Goal: Navigation & Orientation: Find specific page/section

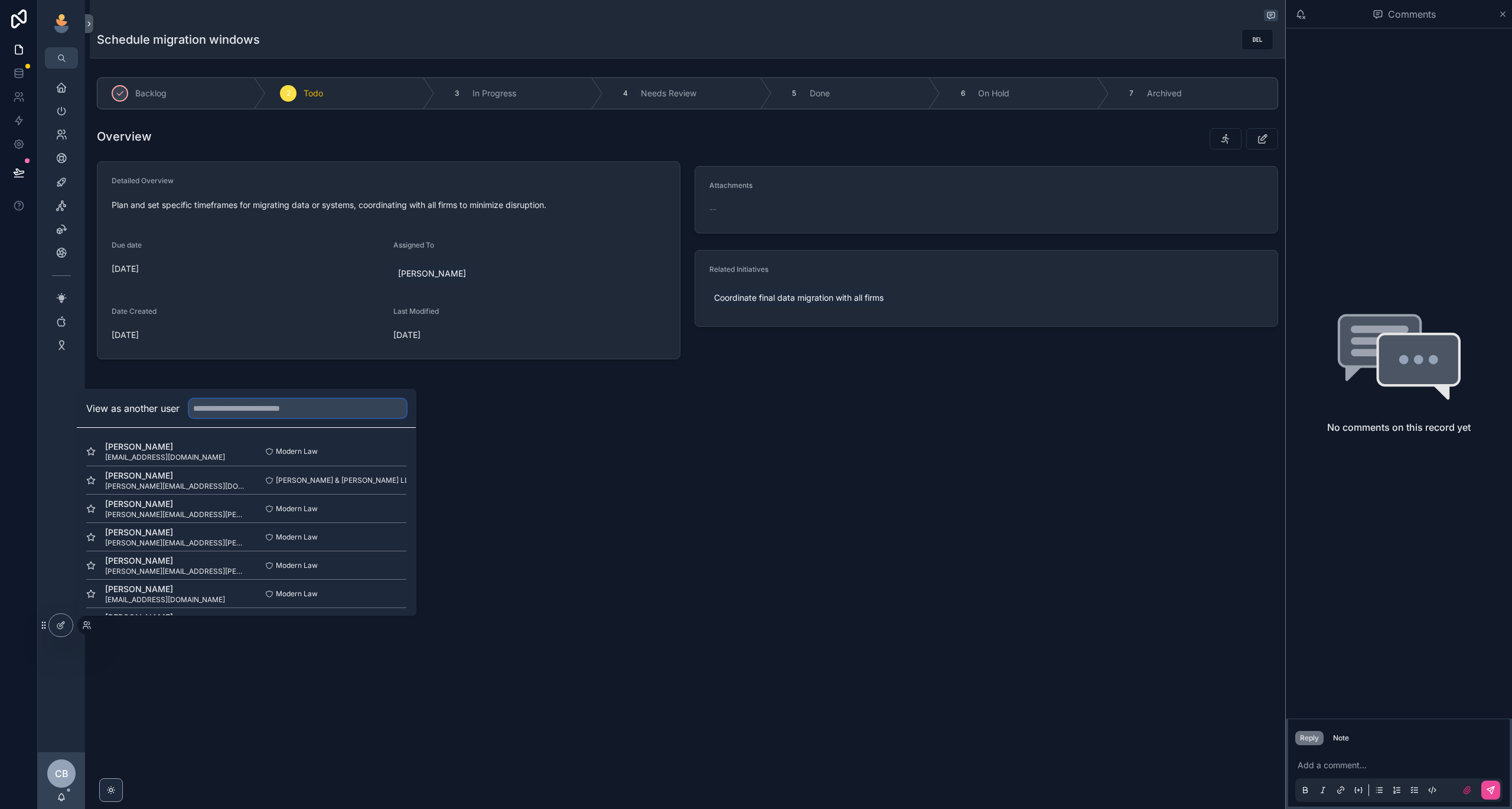
click at [315, 414] on input "text" at bounding box center [298, 408] width 218 height 19
type input "**"
click at [385, 485] on button "Select" at bounding box center [391, 480] width 31 height 17
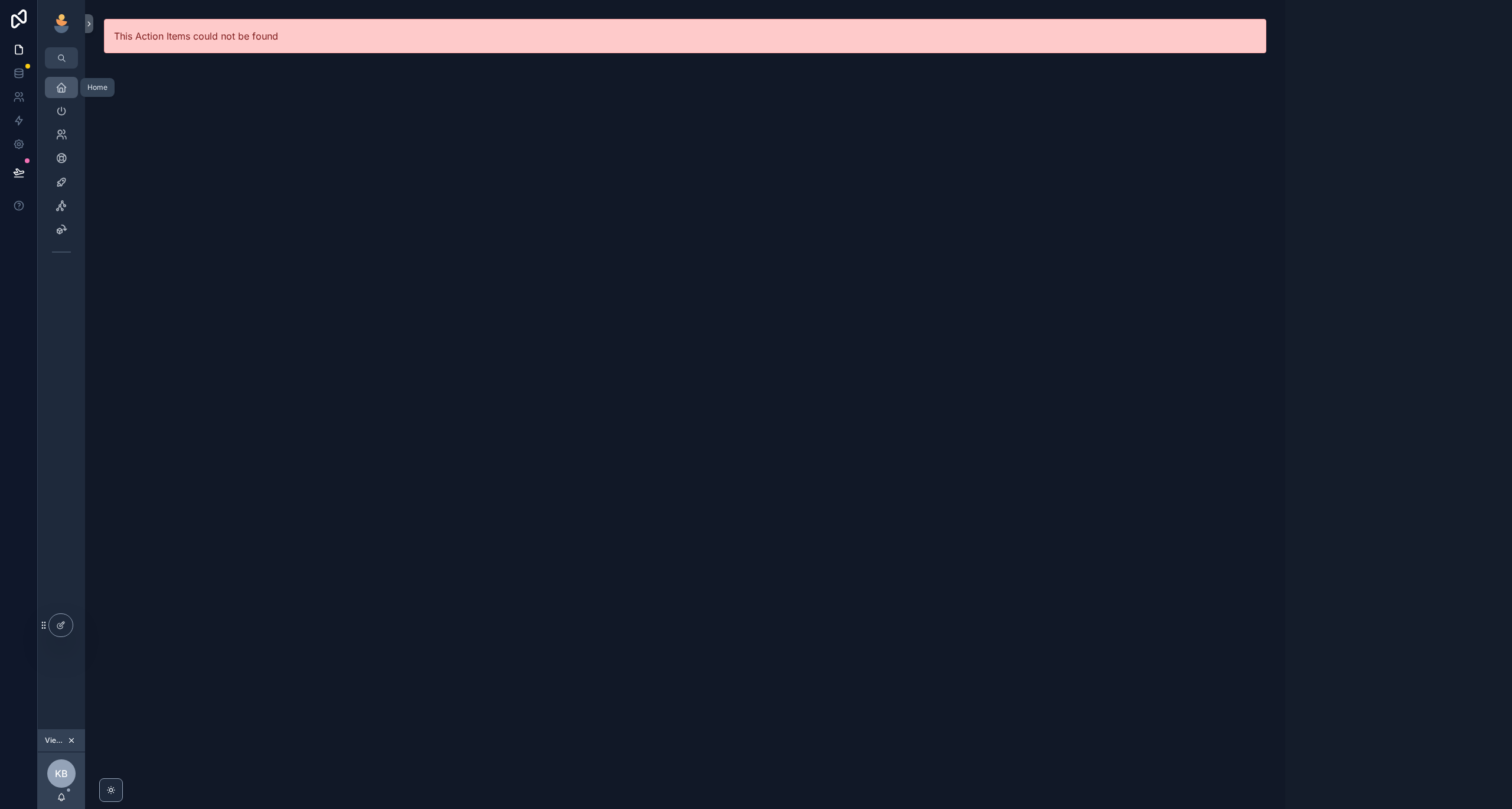
click at [69, 82] on div "Home" at bounding box center [61, 87] width 19 height 19
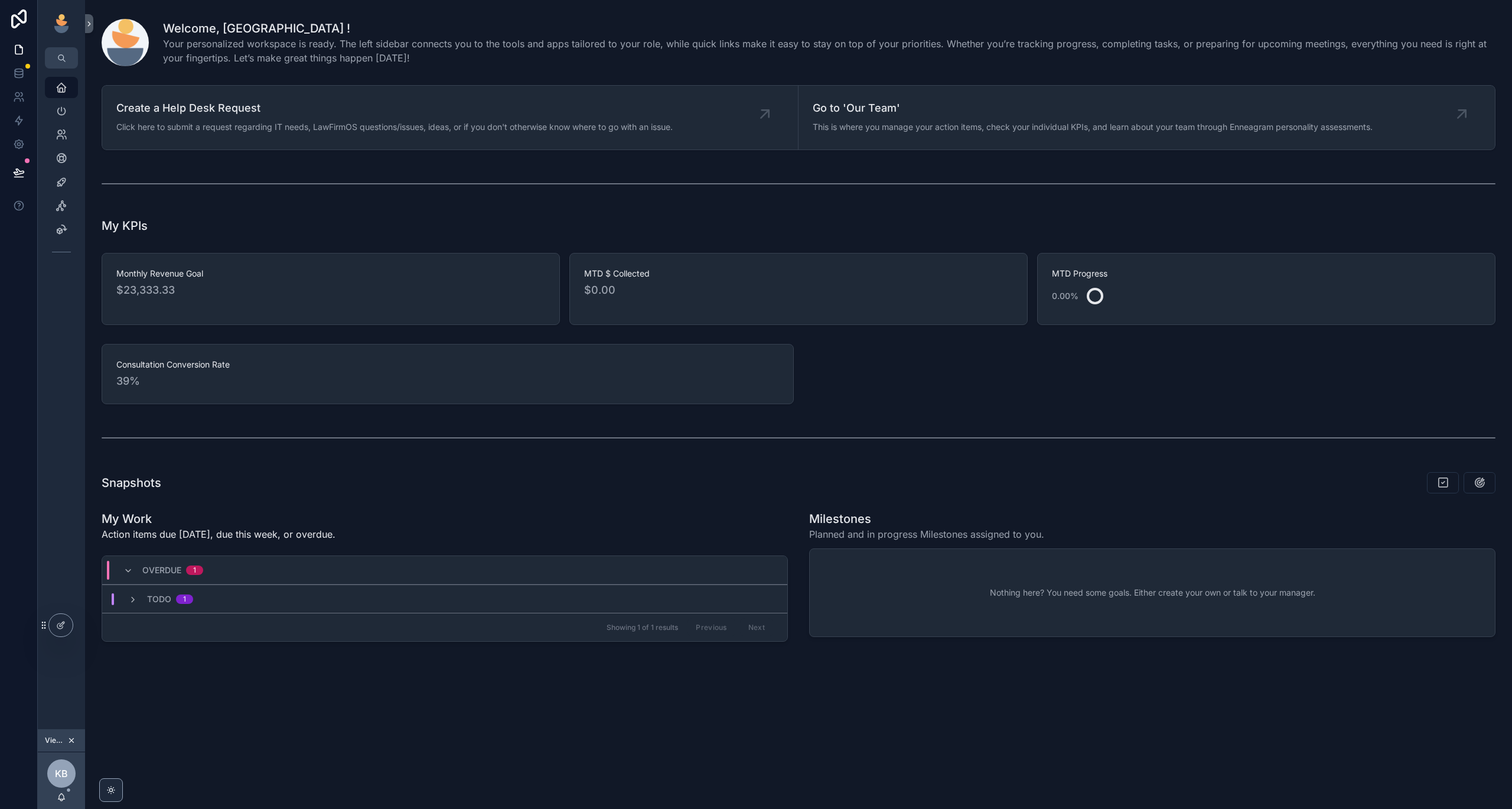
click at [128, 597] on div "Todo 1" at bounding box center [160, 600] width 93 height 12
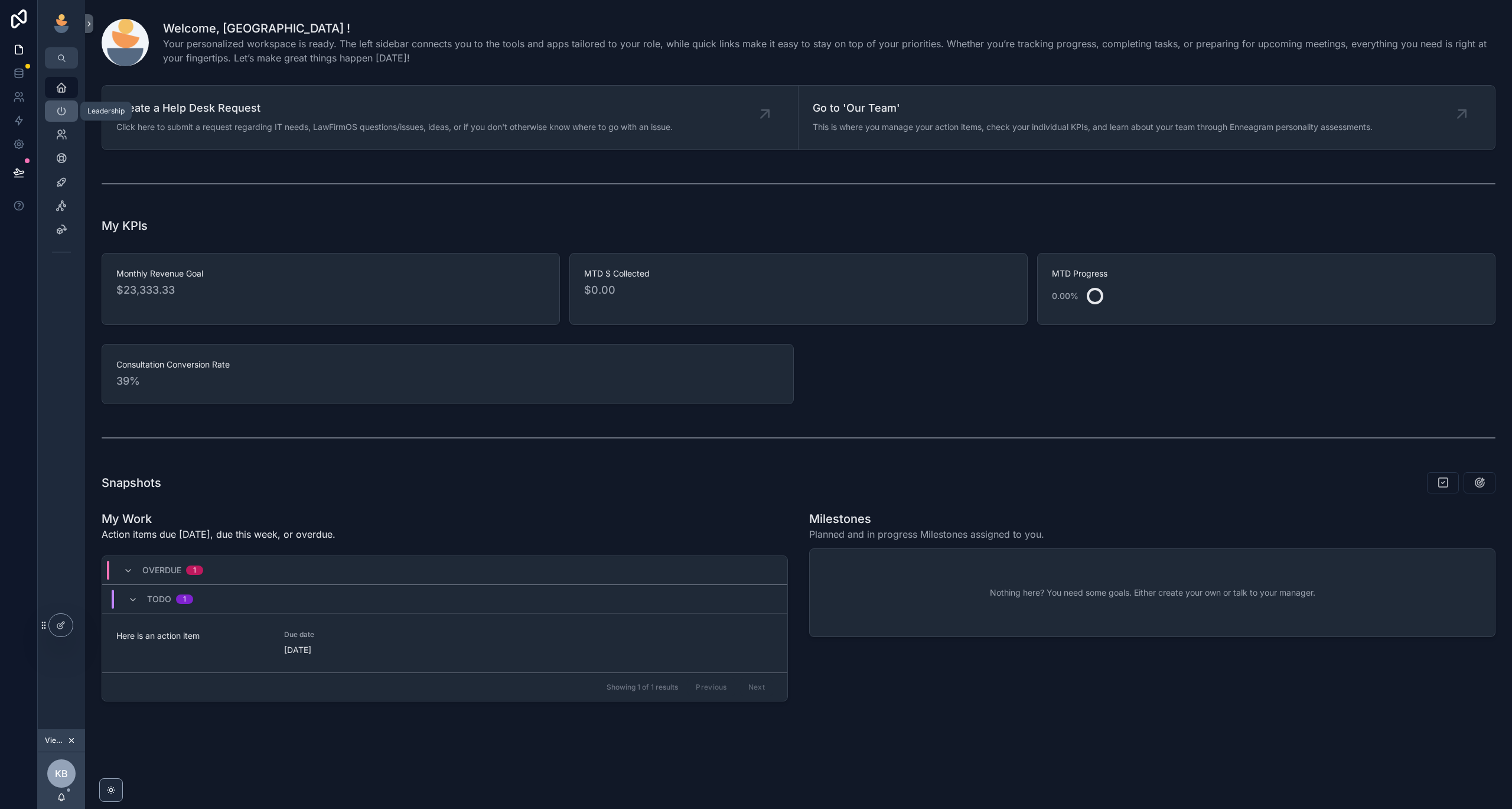
click at [63, 118] on div "Leadership" at bounding box center [61, 110] width 19 height 19
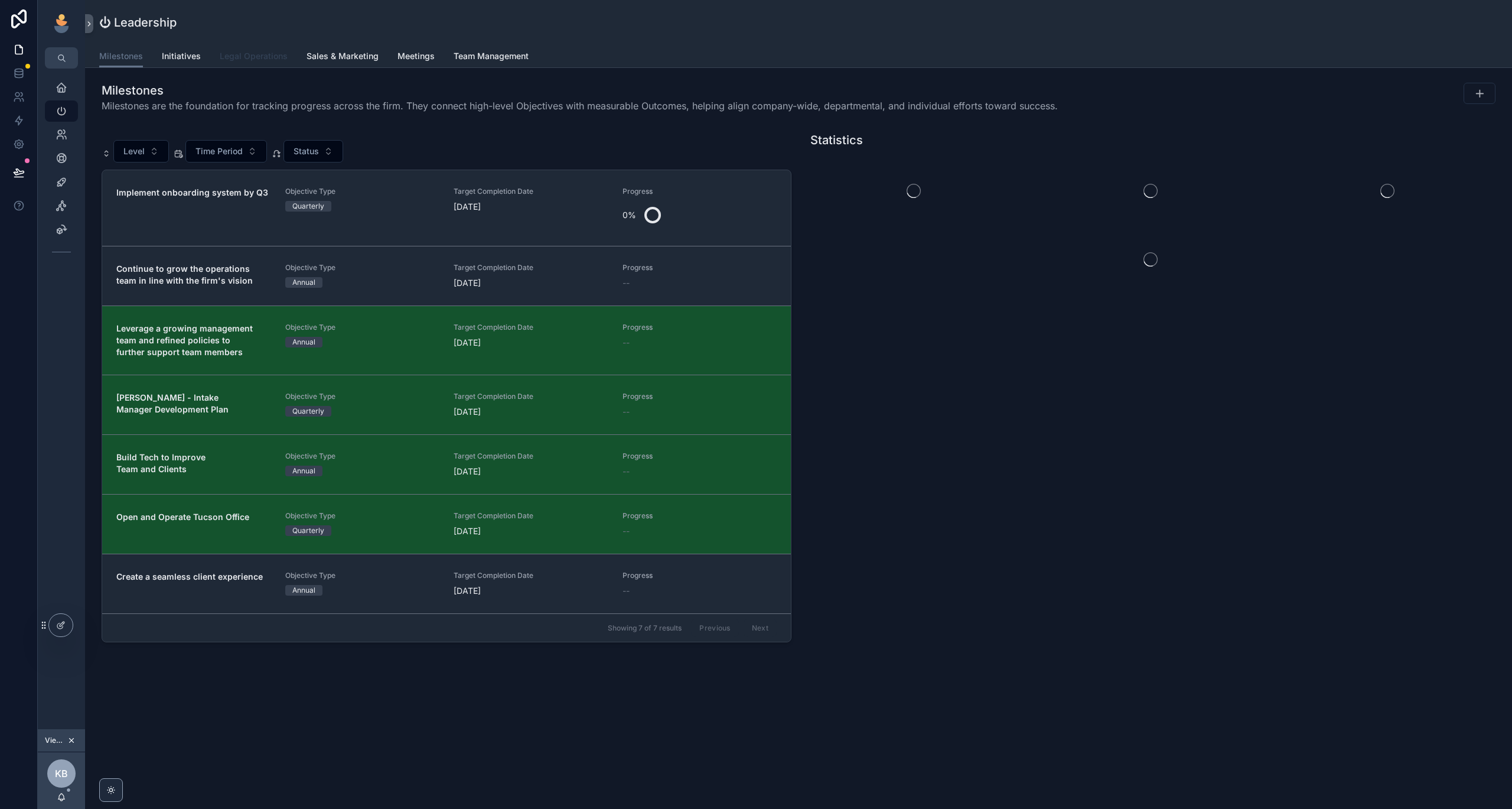
click at [228, 53] on span "Legal Operations" at bounding box center [254, 56] width 68 height 12
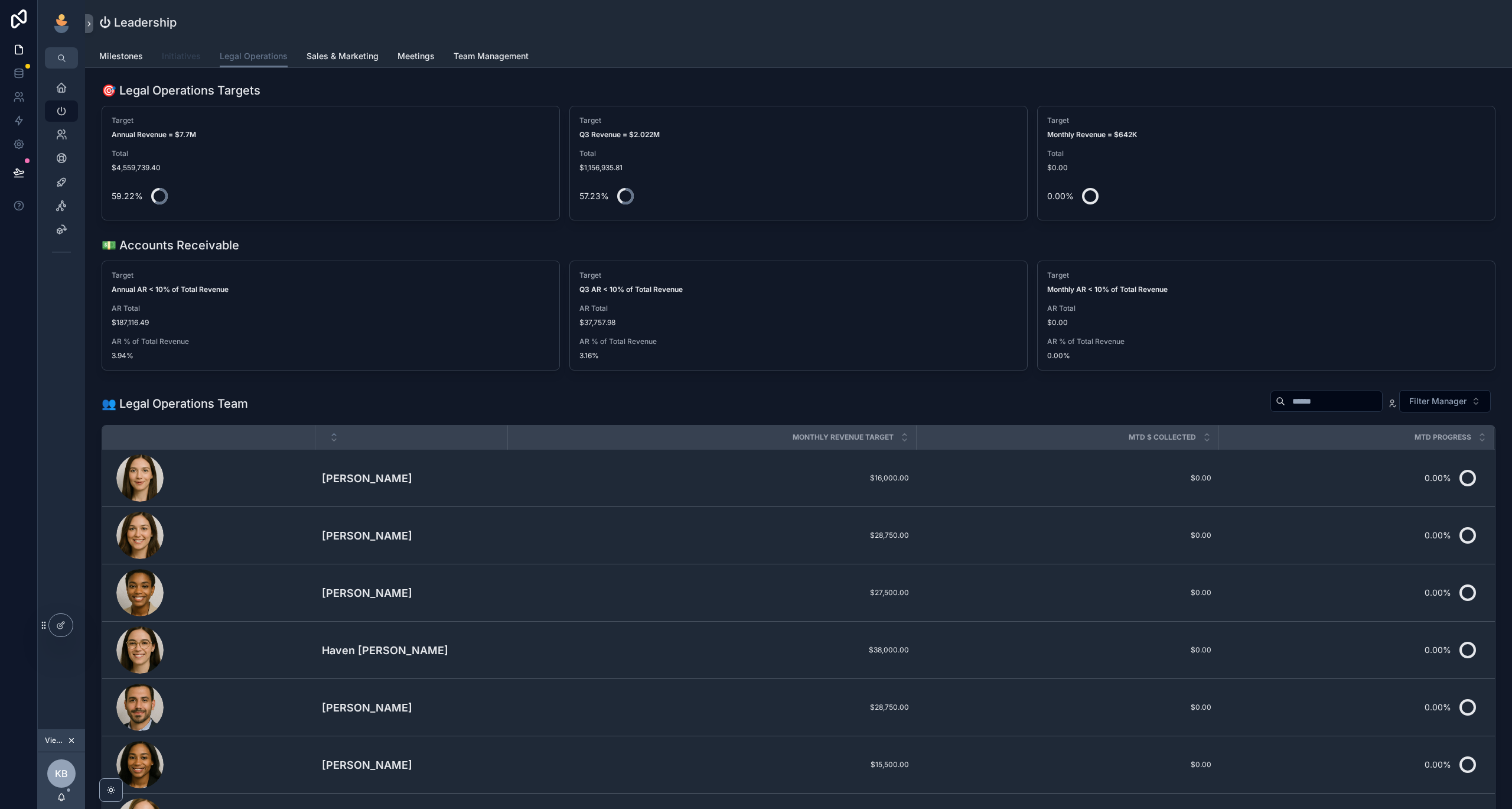
click at [190, 54] on span "Initiatives" at bounding box center [181, 56] width 39 height 12
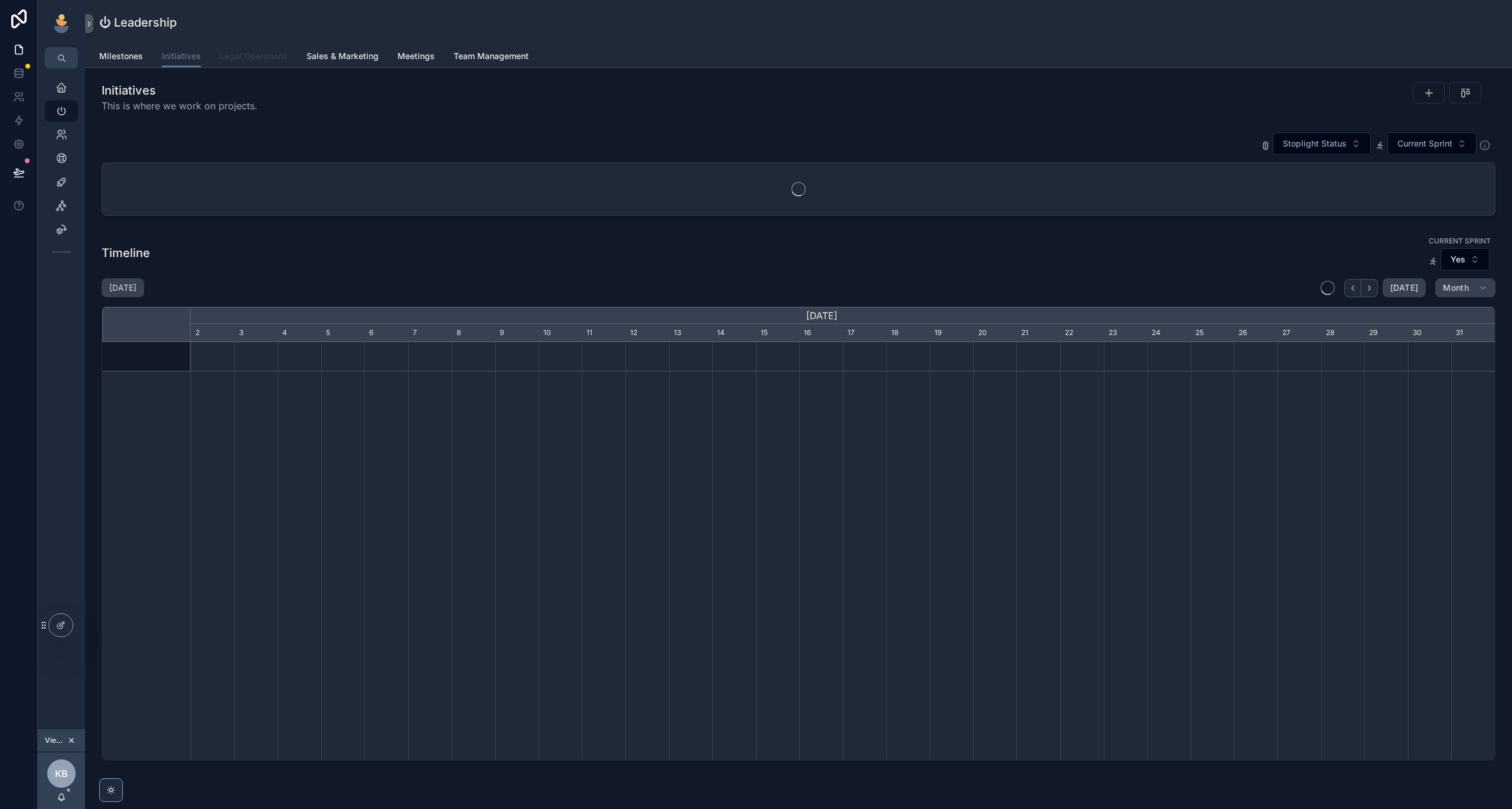
scroll to position [0, 1304]
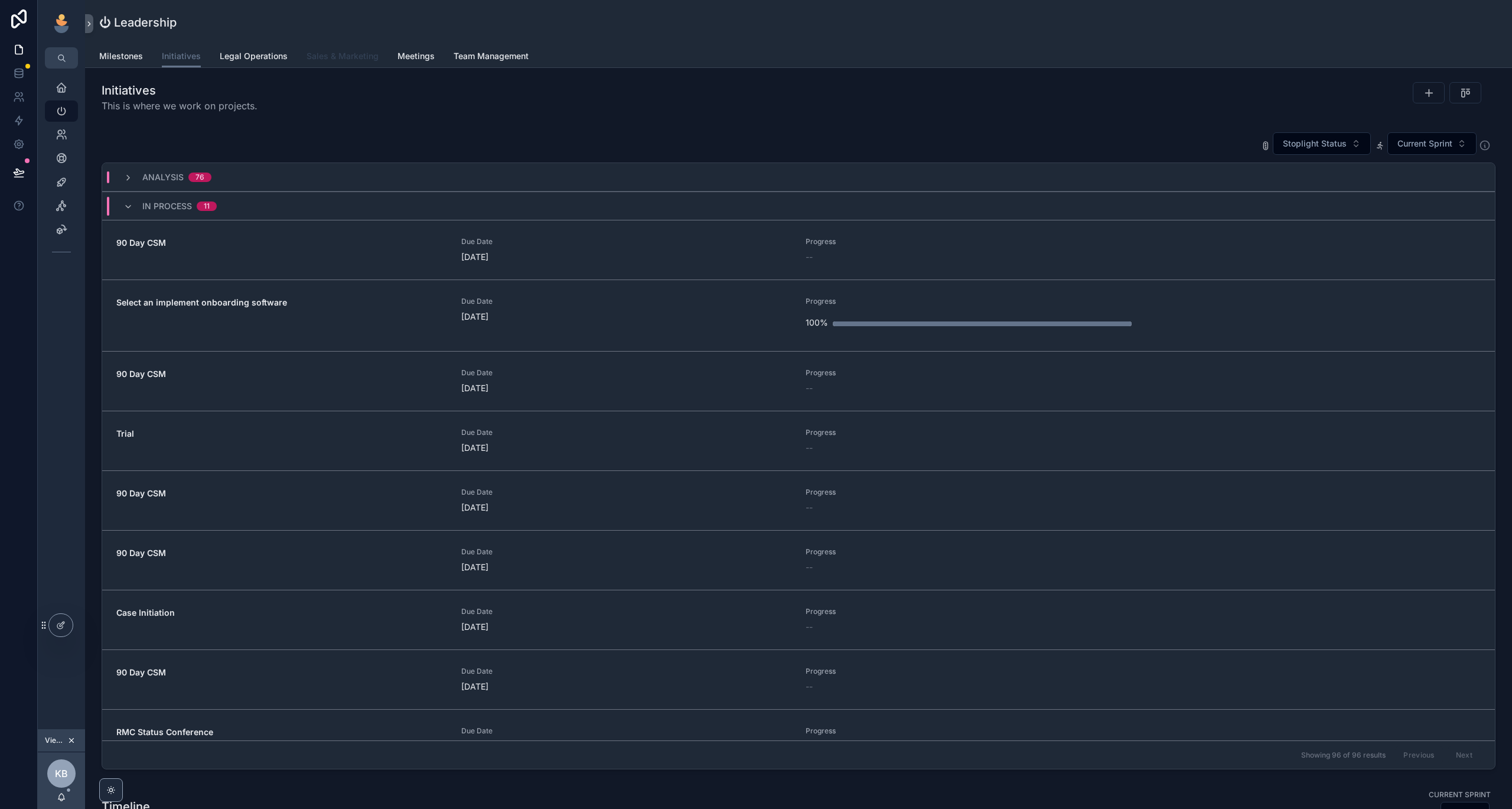
click at [323, 58] on span "Sales & Marketing" at bounding box center [342, 56] width 72 height 12
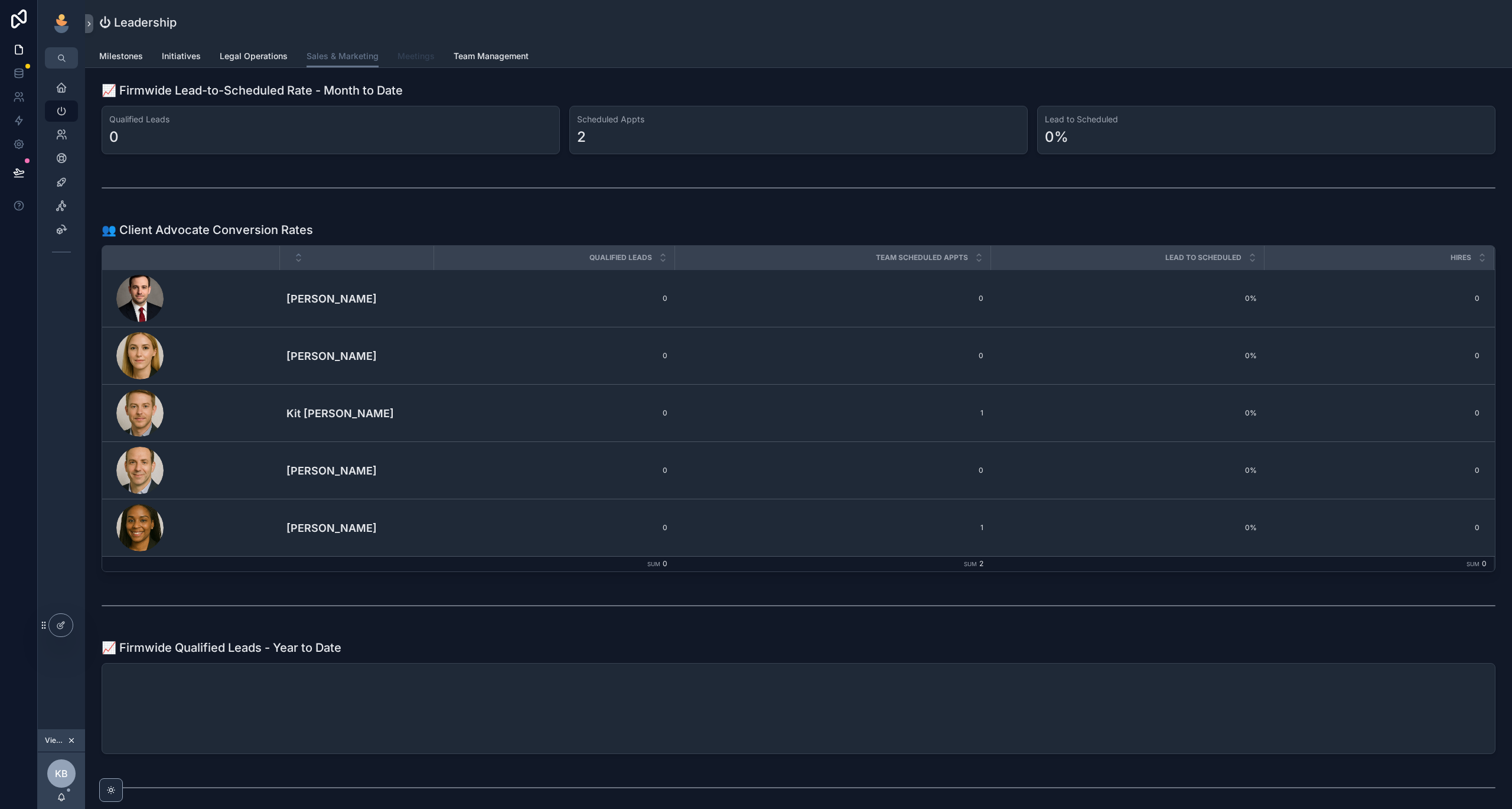
click at [428, 55] on span "Meetings" at bounding box center [416, 56] width 37 height 12
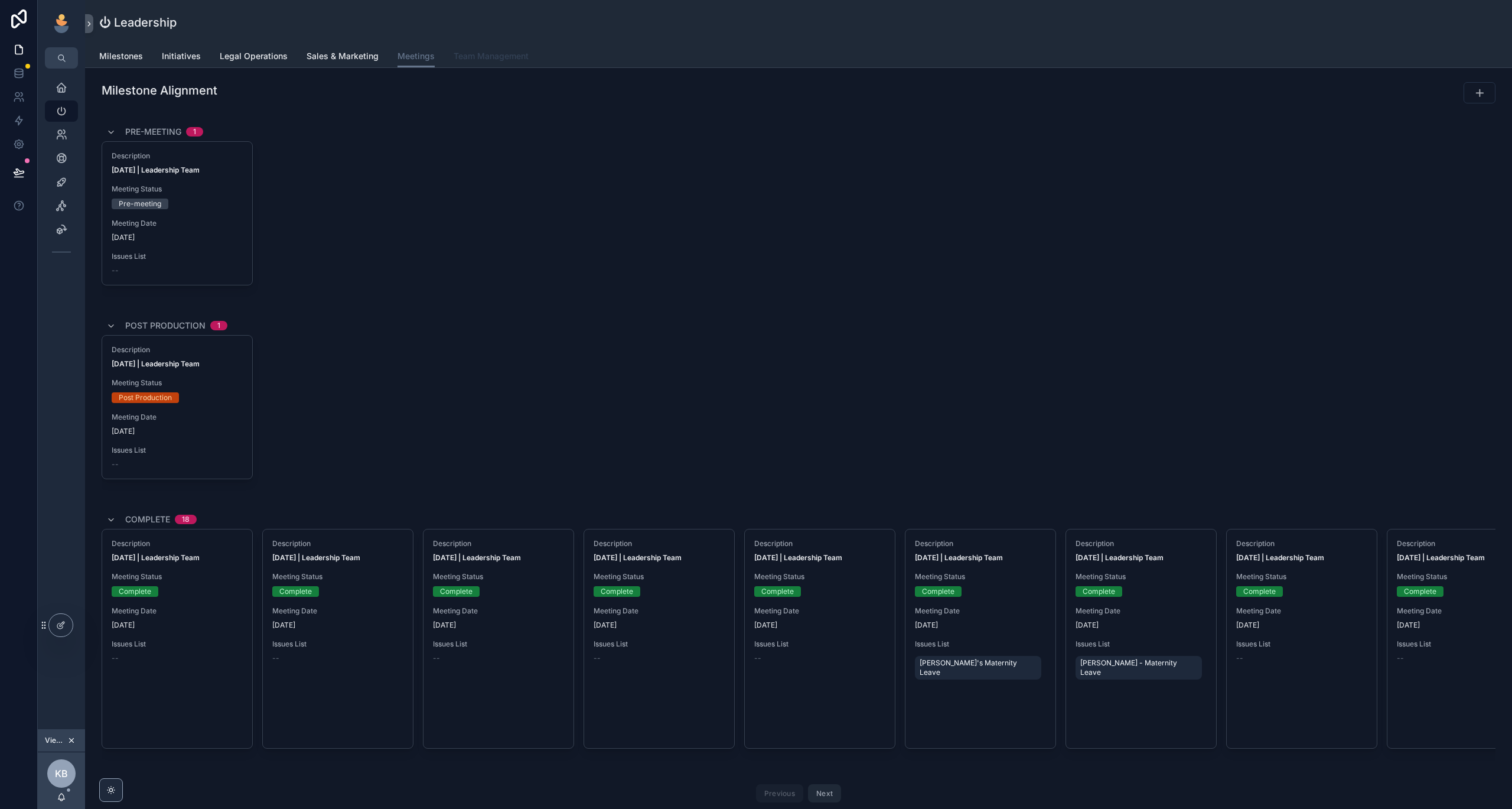
click at [481, 53] on span "Team Management" at bounding box center [490, 56] width 75 height 12
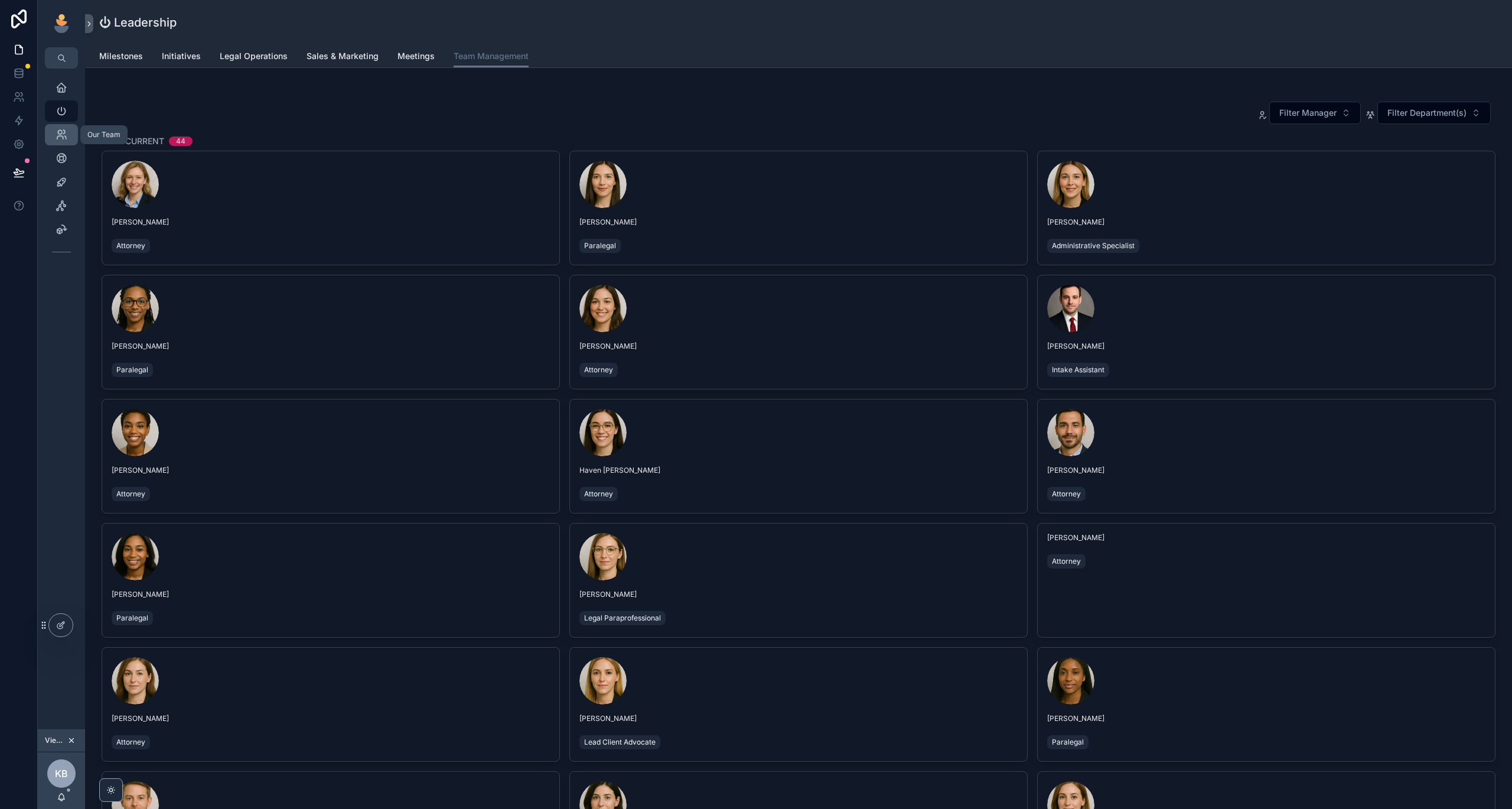
click at [58, 138] on icon "scrollable content" at bounding box center [61, 135] width 12 height 12
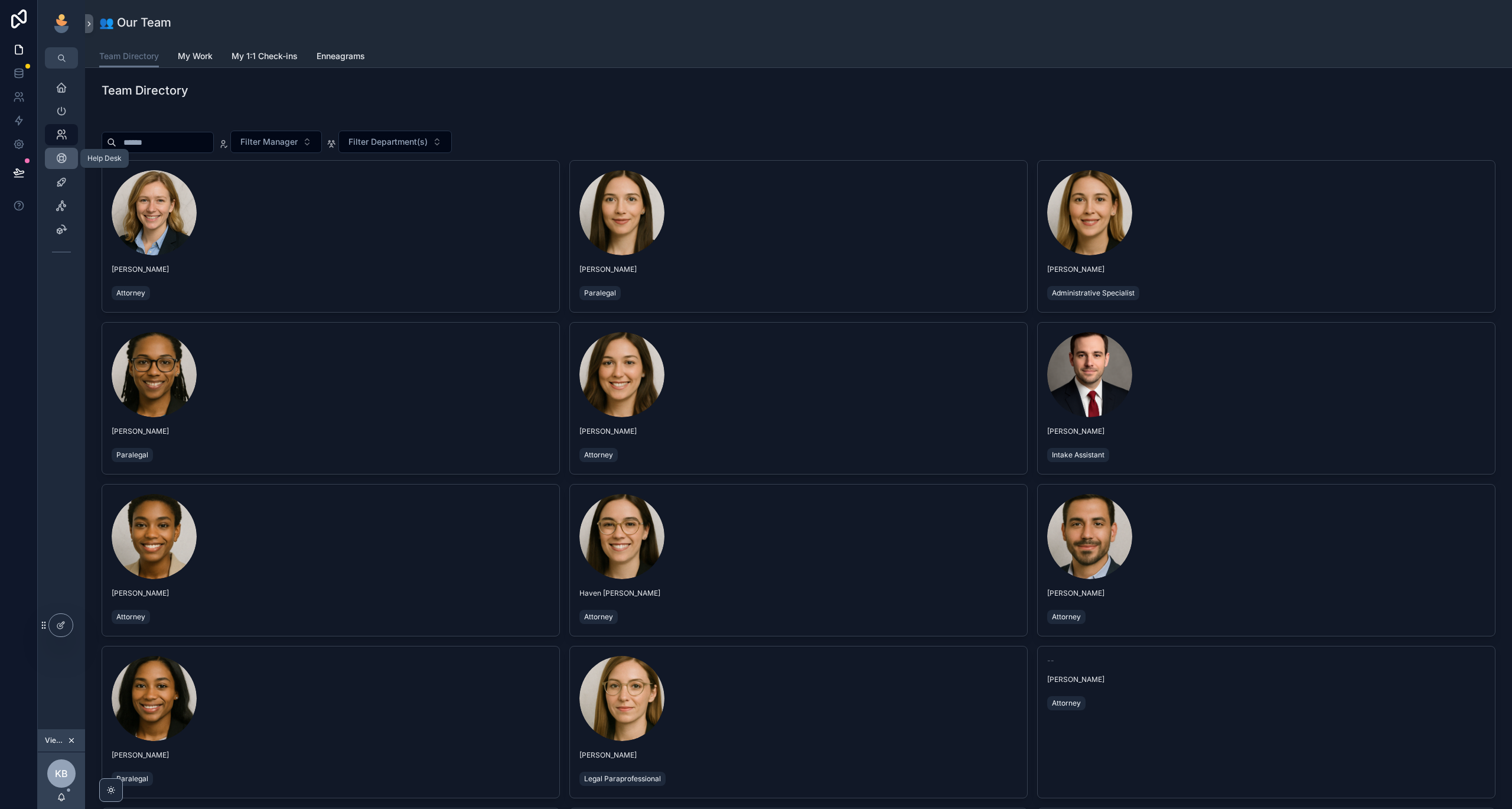
click at [53, 160] on div "Help Desk" at bounding box center [61, 158] width 19 height 19
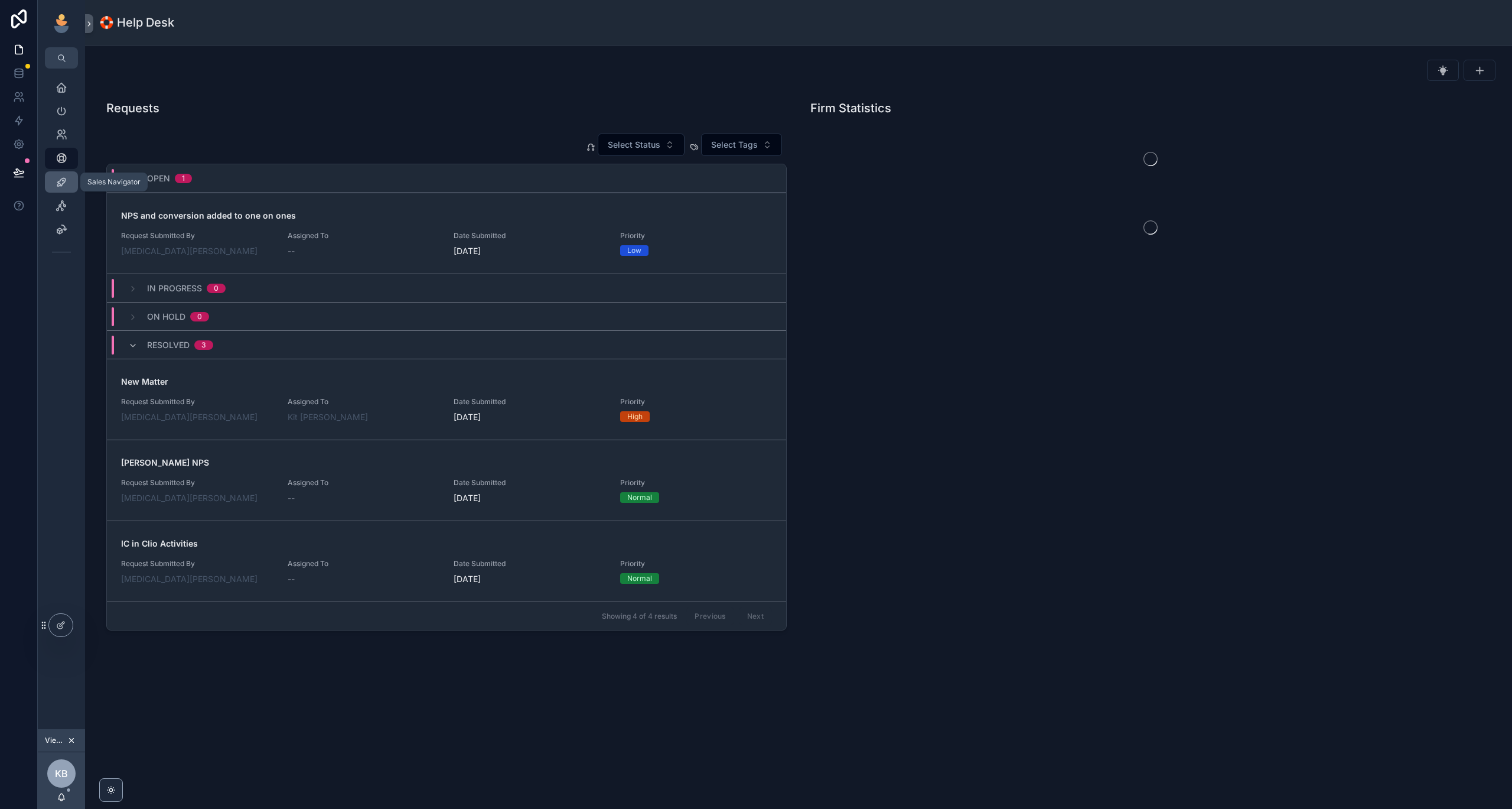
click at [66, 187] on icon "scrollable content" at bounding box center [61, 182] width 12 height 12
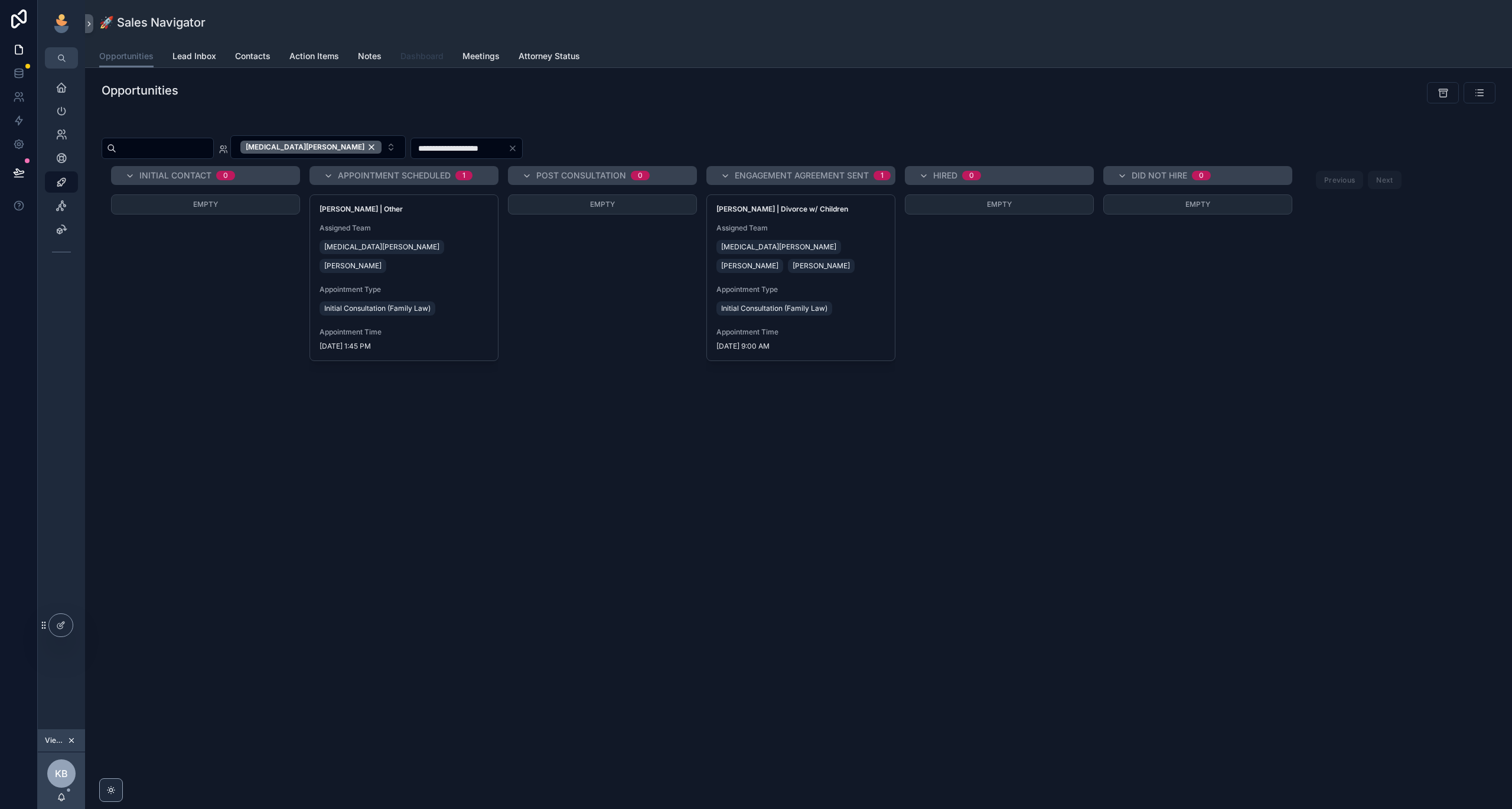
click at [414, 55] on span "Dashboard" at bounding box center [422, 56] width 43 height 12
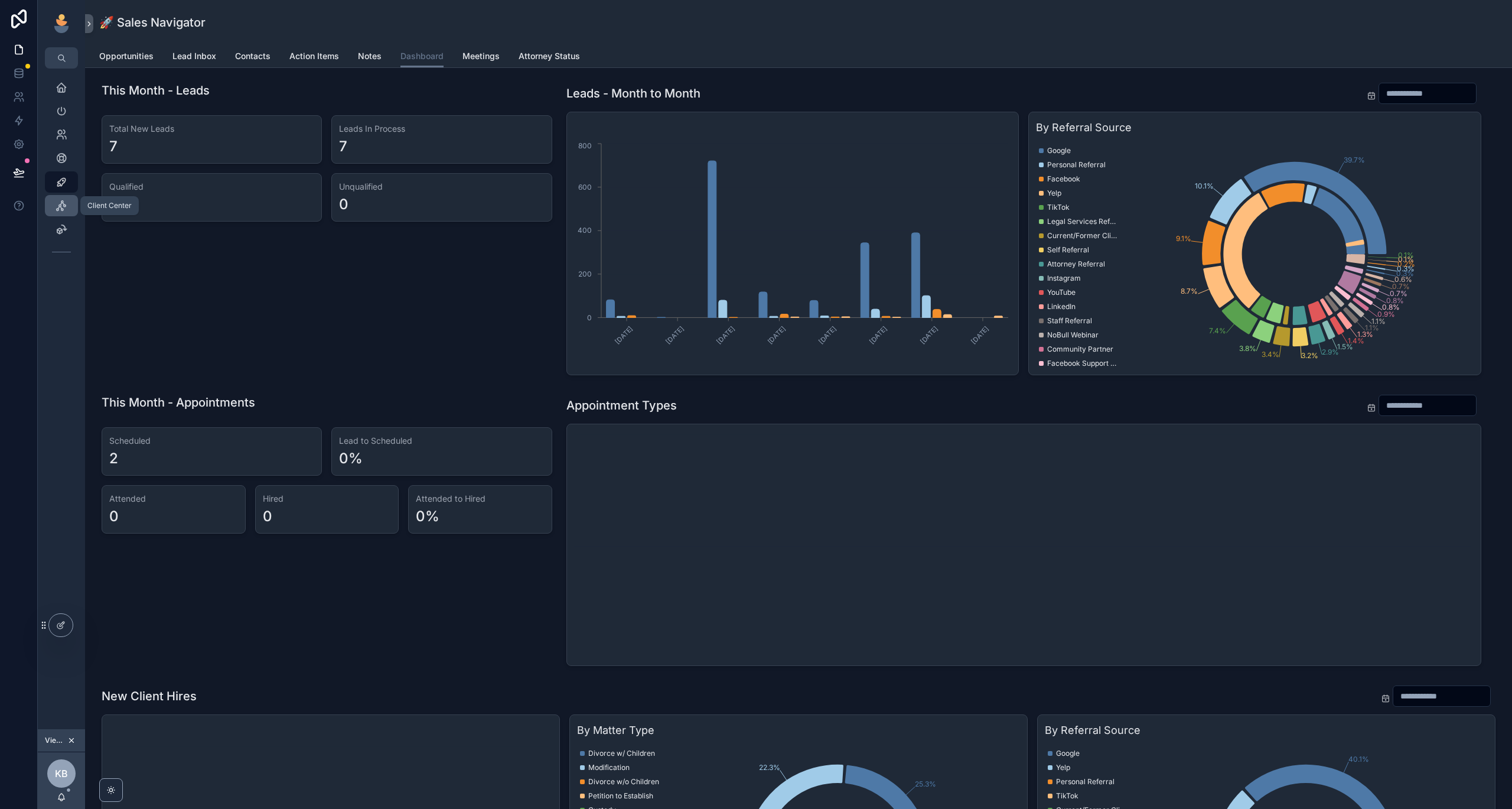
click at [59, 209] on icon "scrollable content" at bounding box center [61, 206] width 12 height 12
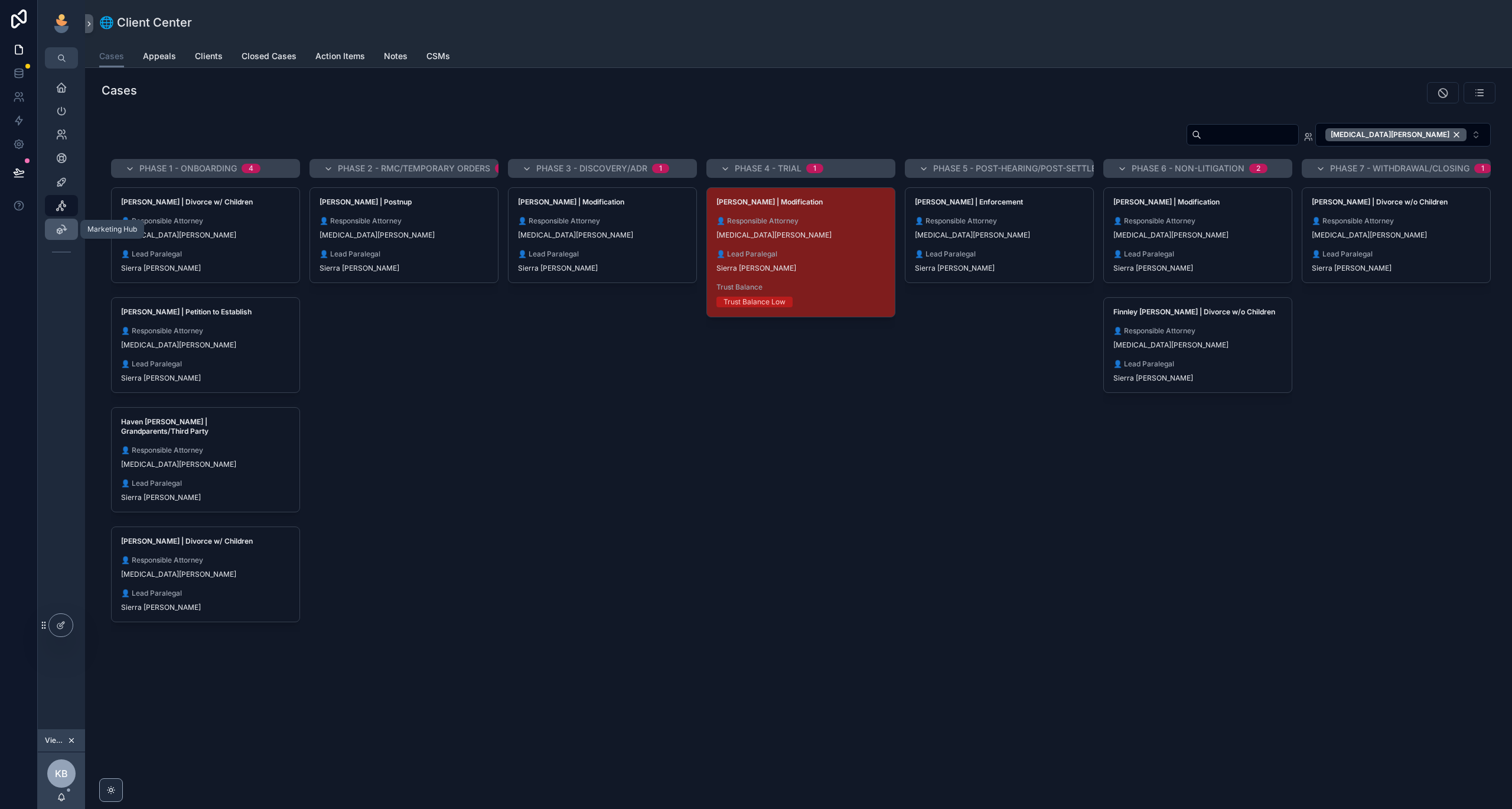
click at [56, 223] on icon "scrollable content" at bounding box center [61, 229] width 12 height 12
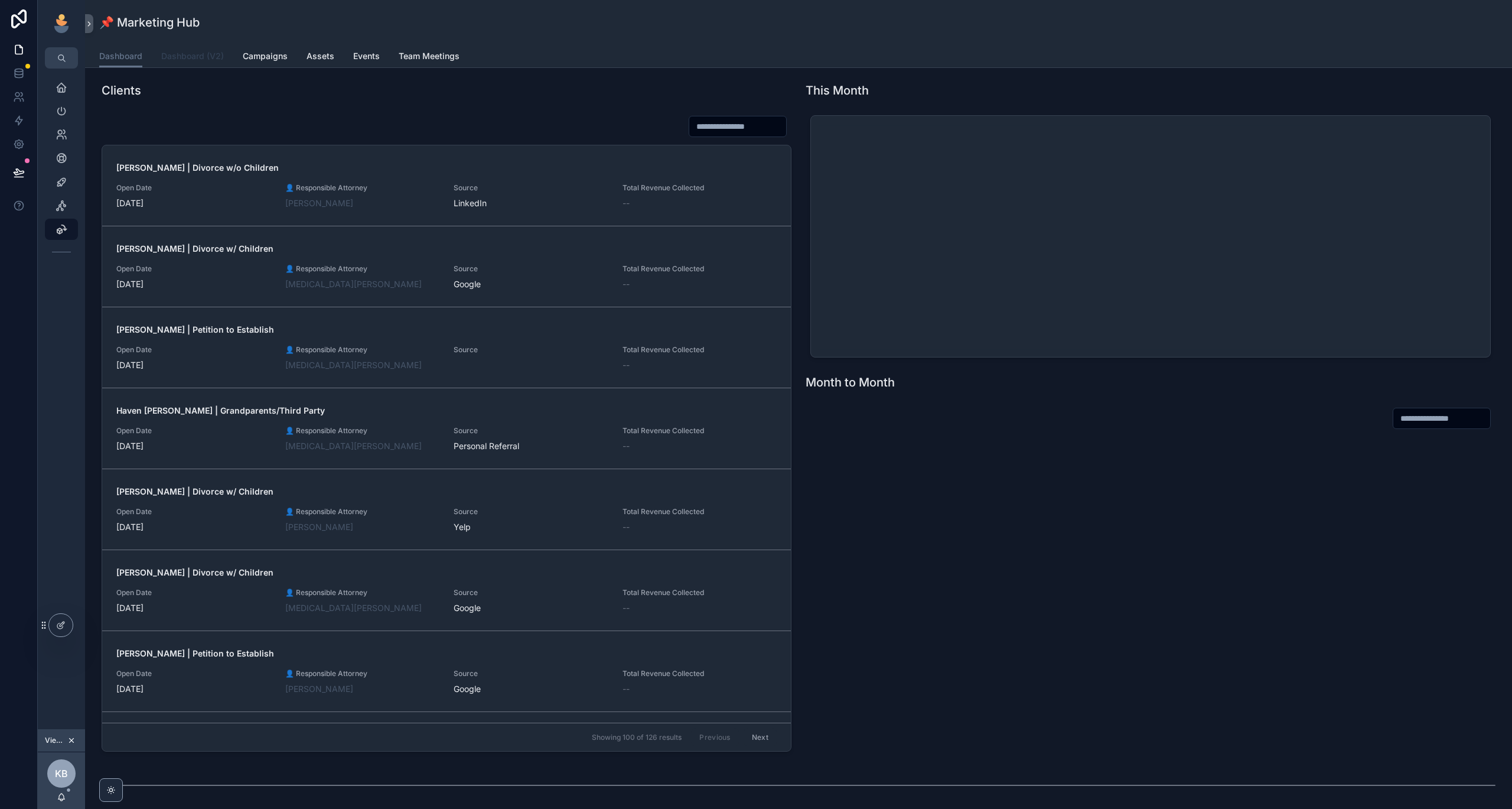
click at [205, 57] on span "Dashboard (V2)" at bounding box center [192, 56] width 63 height 12
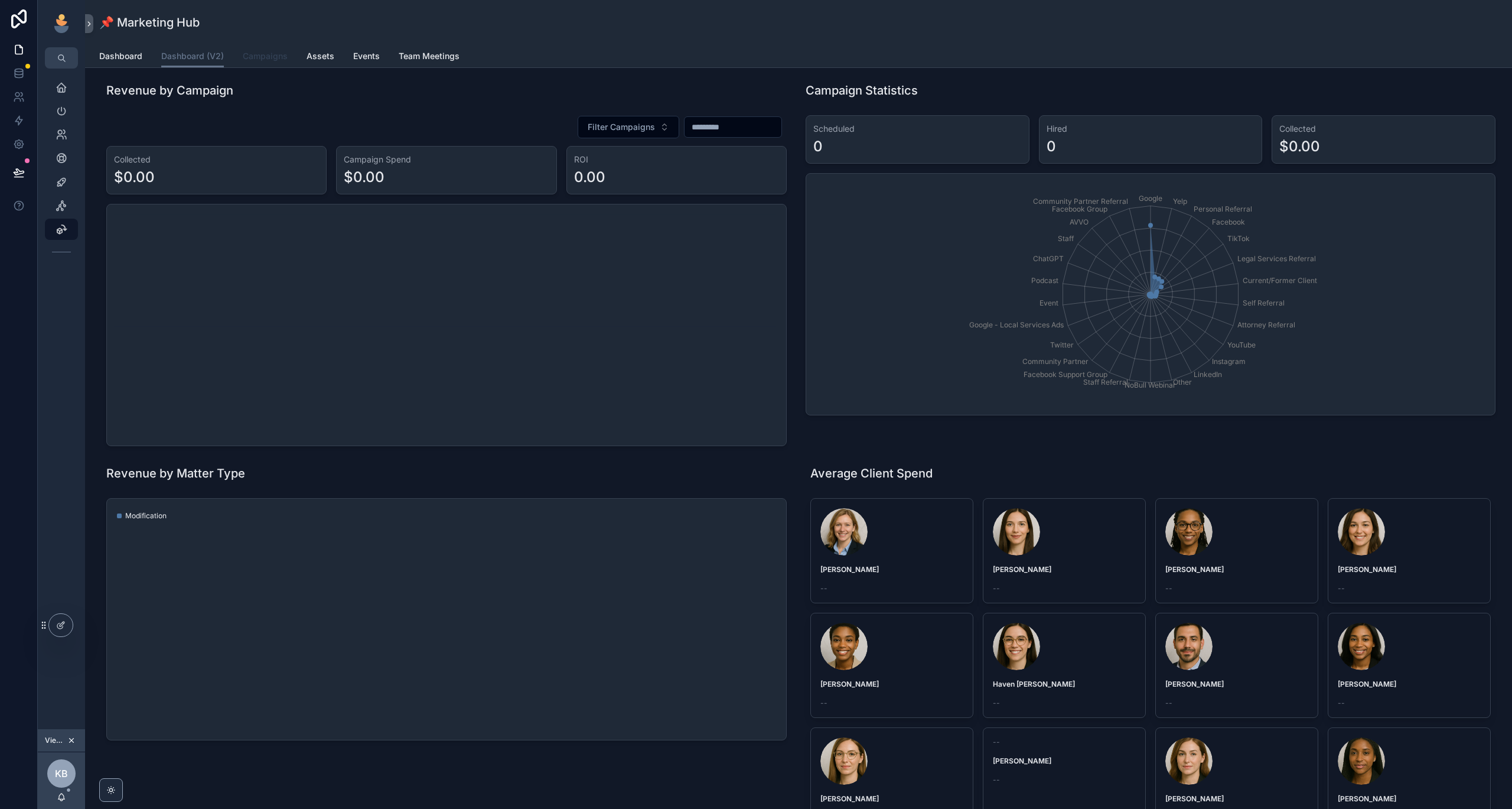
click at [269, 51] on span "Campaigns" at bounding box center [264, 56] width 45 height 12
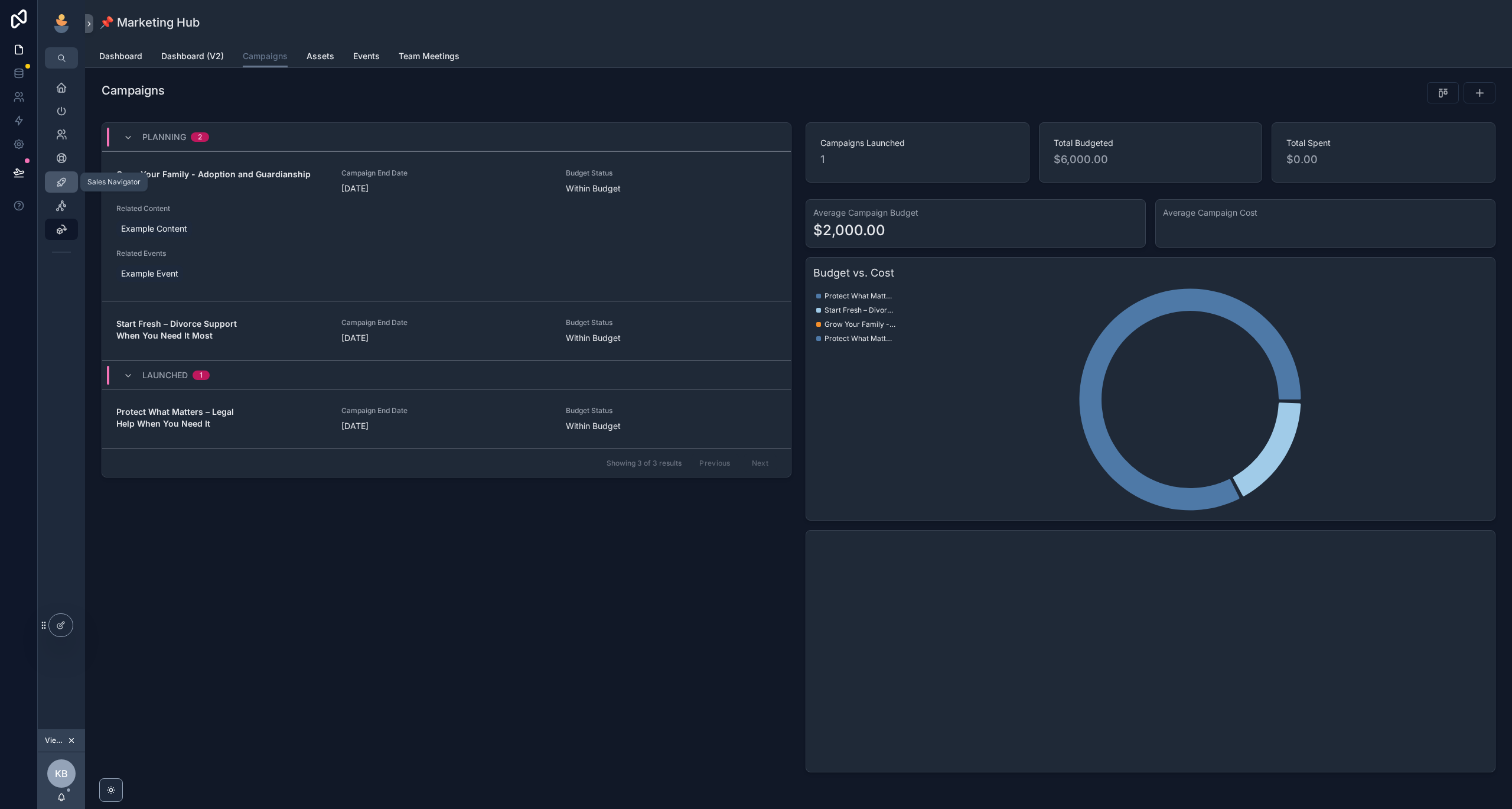
click at [59, 180] on icon "scrollable content" at bounding box center [61, 182] width 12 height 12
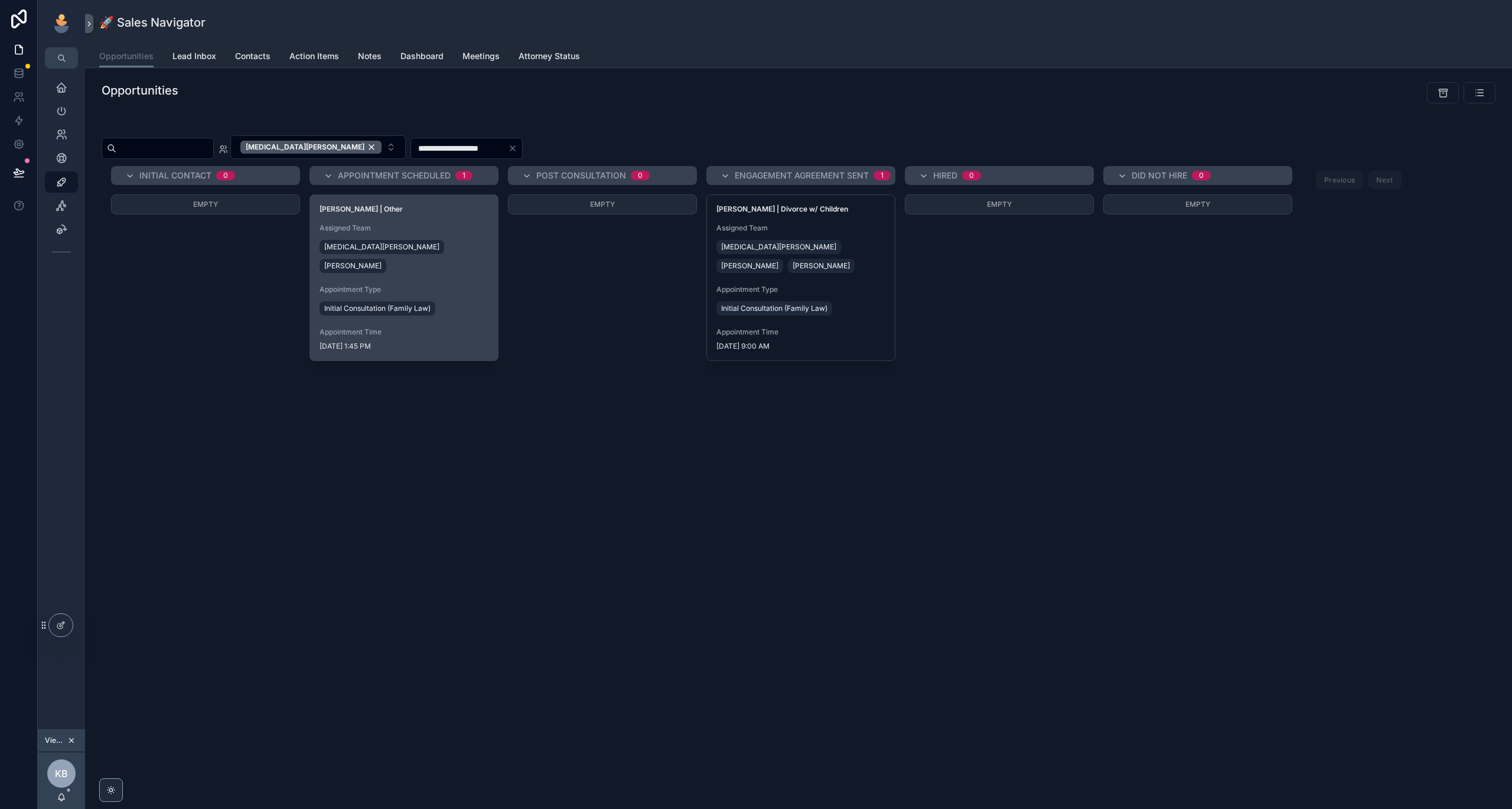
click at [456, 260] on div "[PERSON_NAME] | Other Assigned Team [MEDICAL_DATA][PERSON_NAME] [PERSON_NAME] A…" at bounding box center [404, 277] width 188 height 166
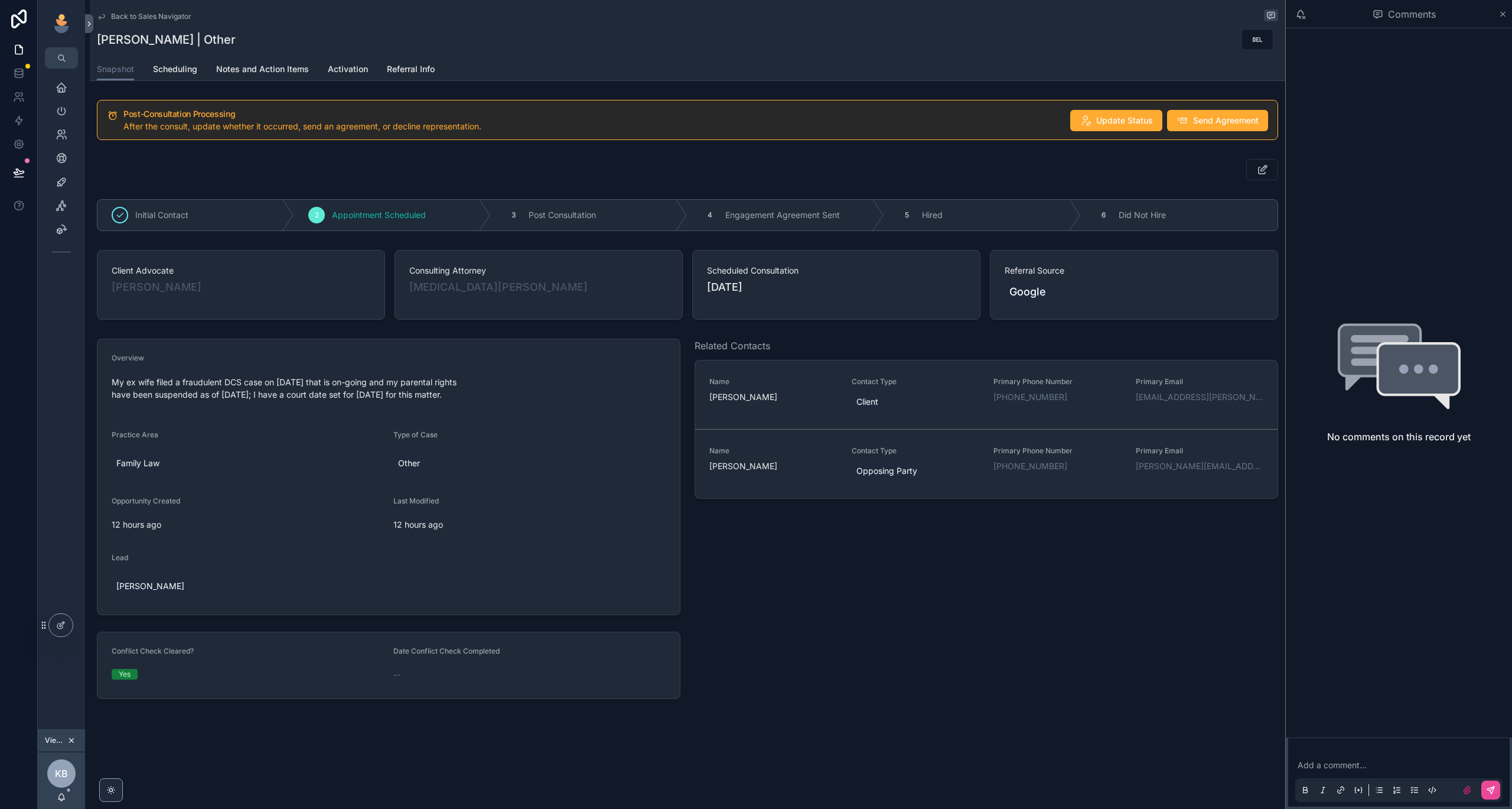
click at [141, 15] on span "Back to Sales Navigator" at bounding box center [151, 17] width 80 height 10
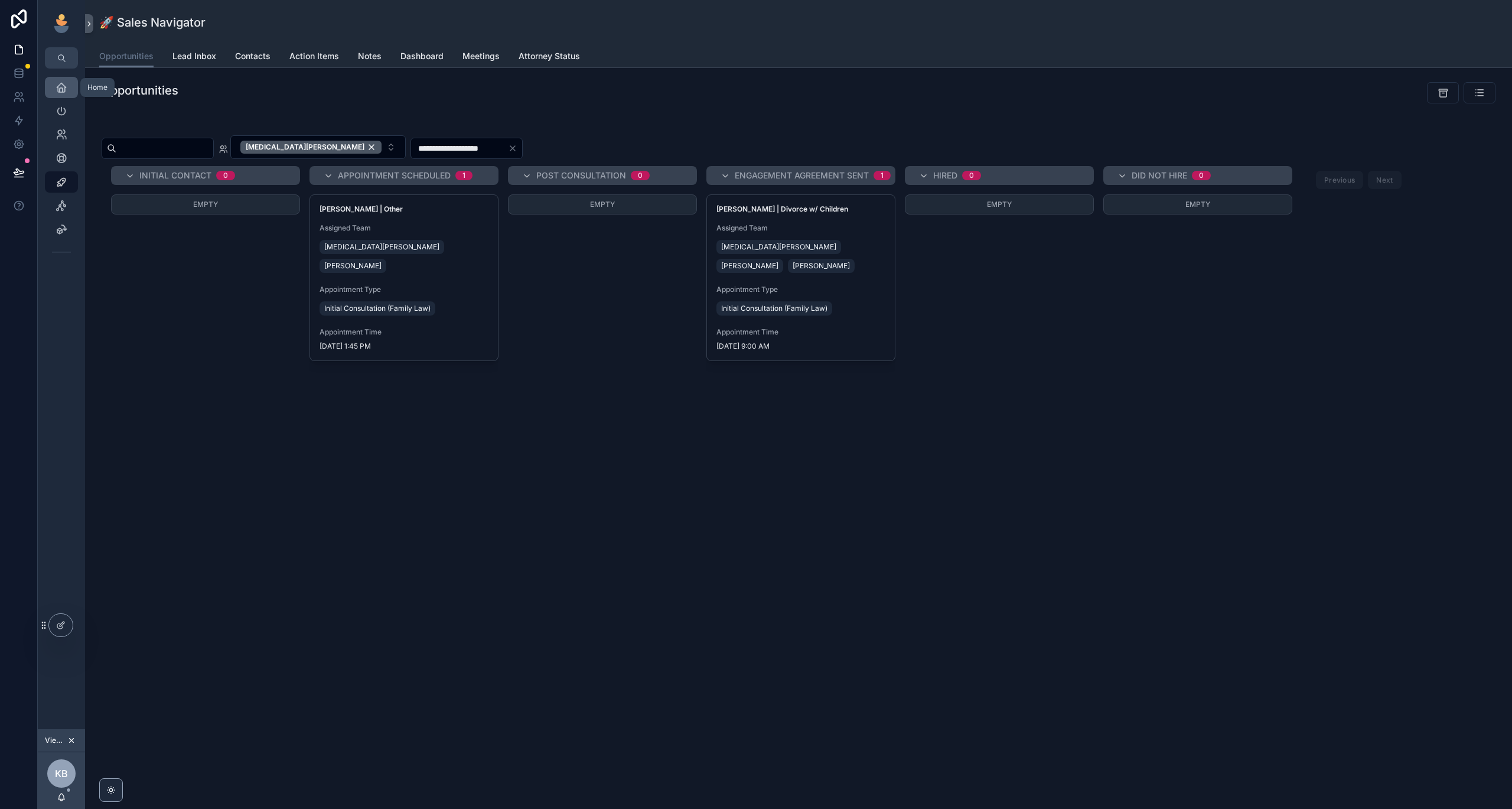
click at [65, 96] on div "Home" at bounding box center [61, 87] width 19 height 19
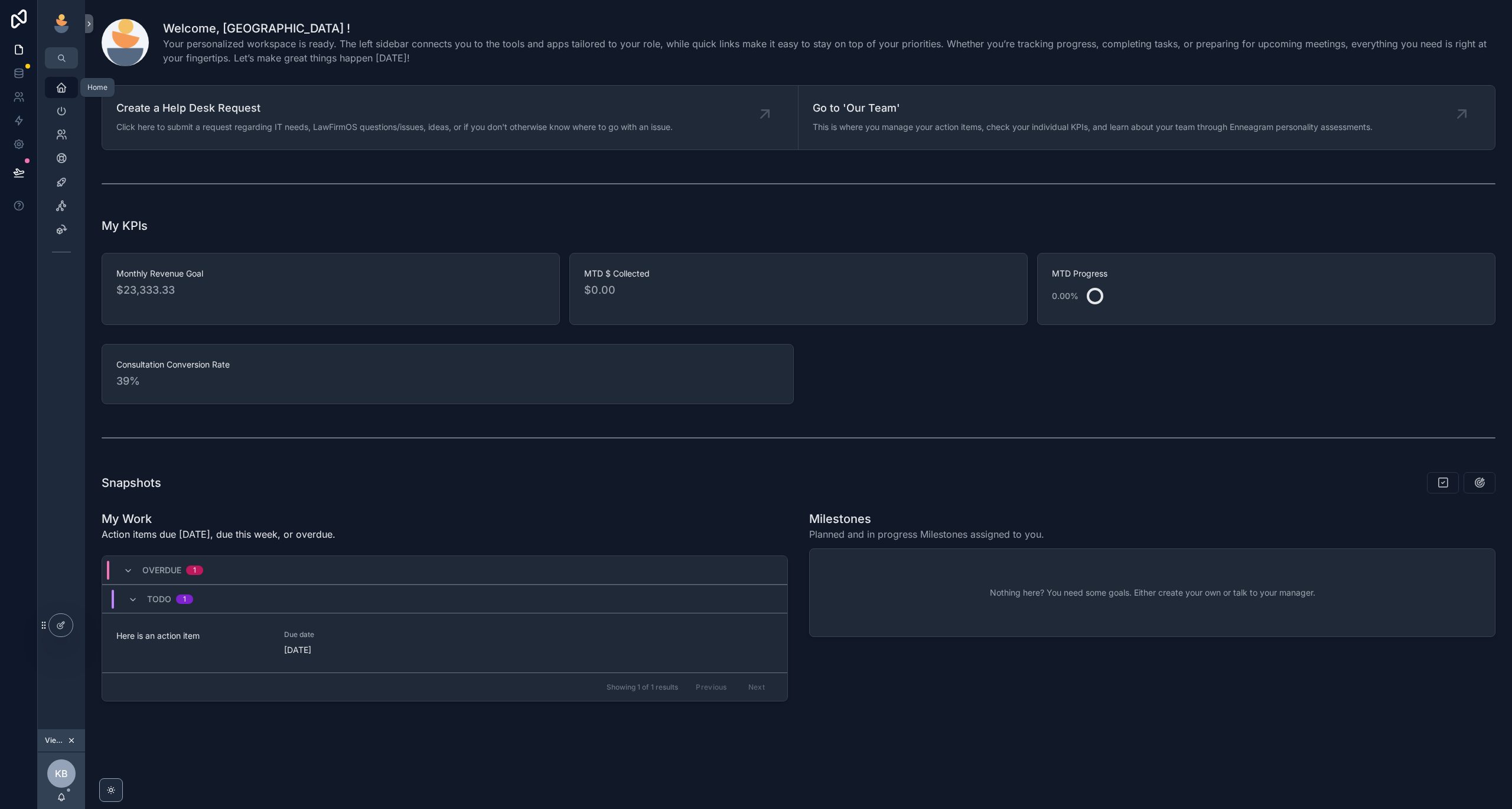
click at [55, 85] on div "Home" at bounding box center [61, 87] width 19 height 19
click at [68, 107] on div "Leadership" at bounding box center [61, 110] width 19 height 19
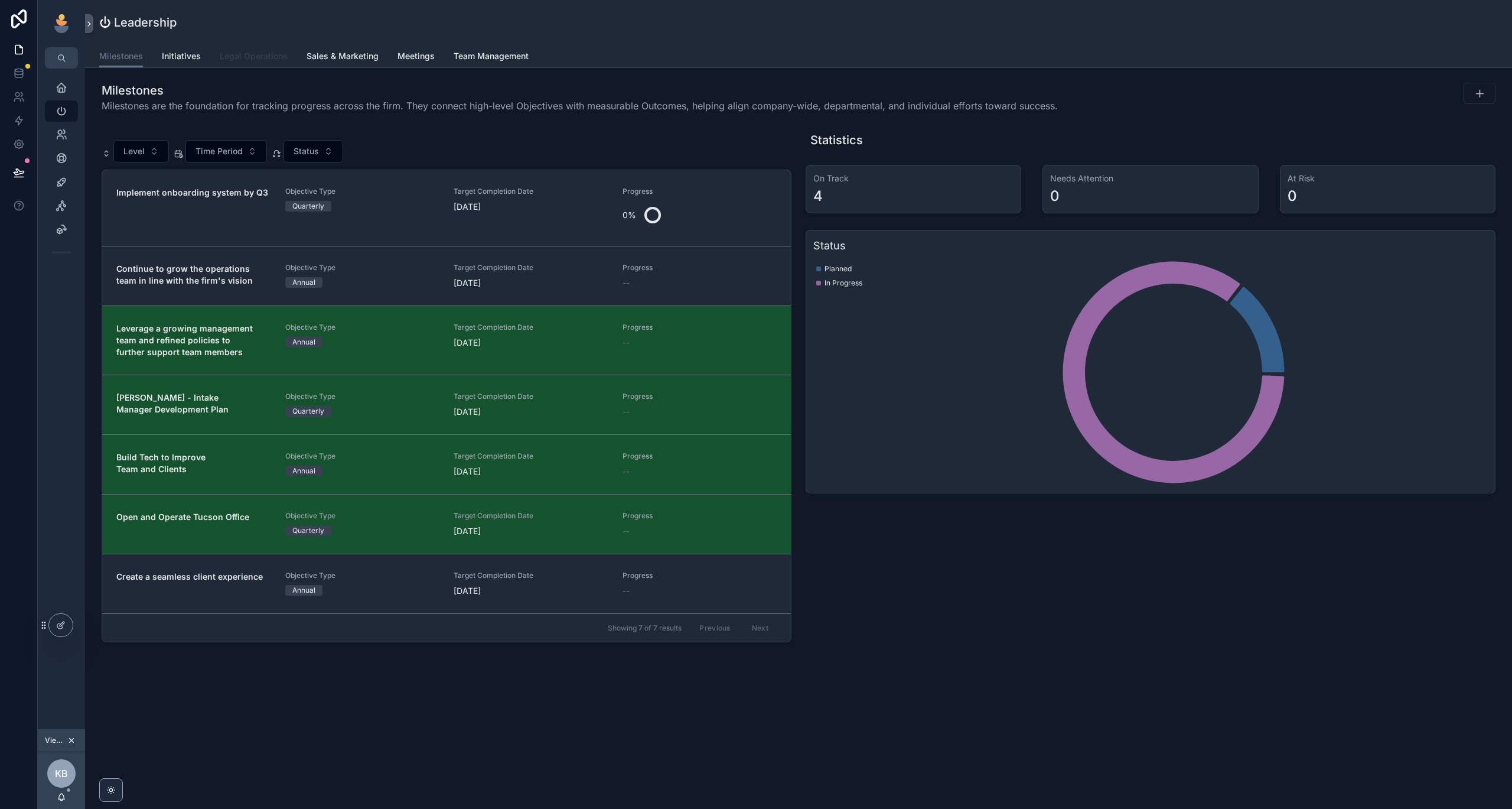
click at [240, 56] on span "Legal Operations" at bounding box center [254, 56] width 68 height 12
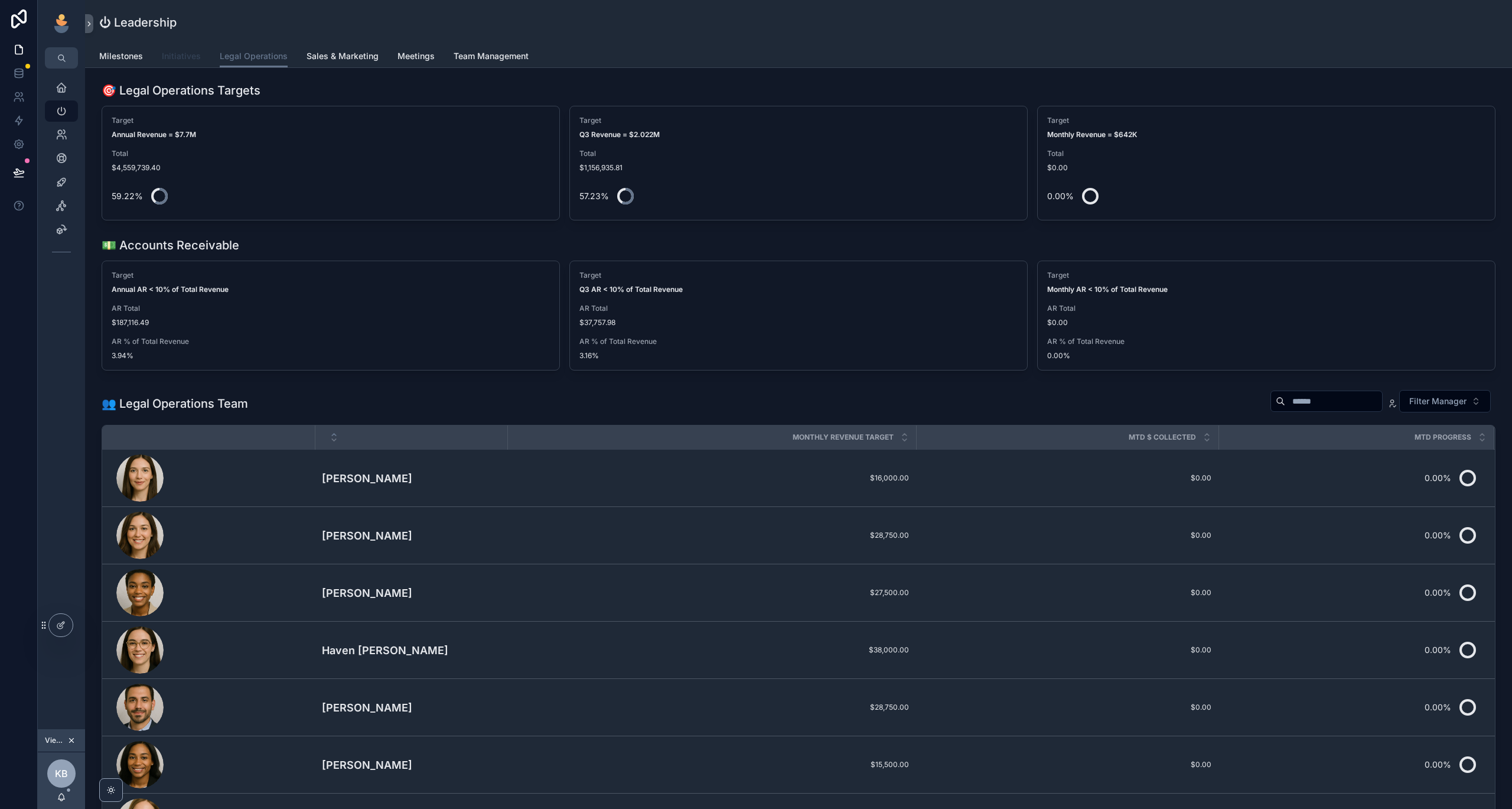
click at [176, 57] on span "Initiatives" at bounding box center [181, 56] width 39 height 12
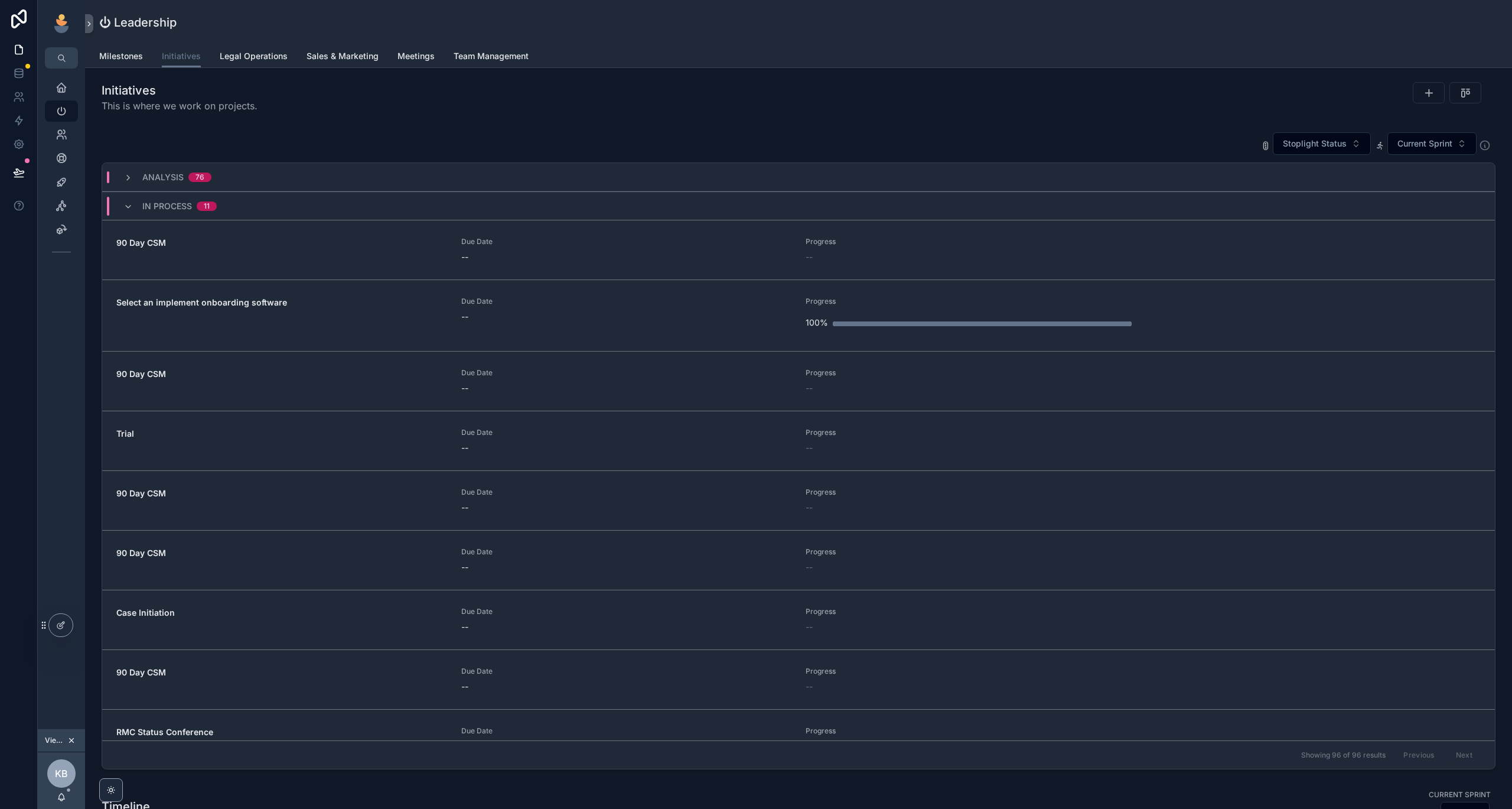
scroll to position [0, 1304]
click at [332, 64] on link "Sales & Marketing" at bounding box center [342, 57] width 72 height 23
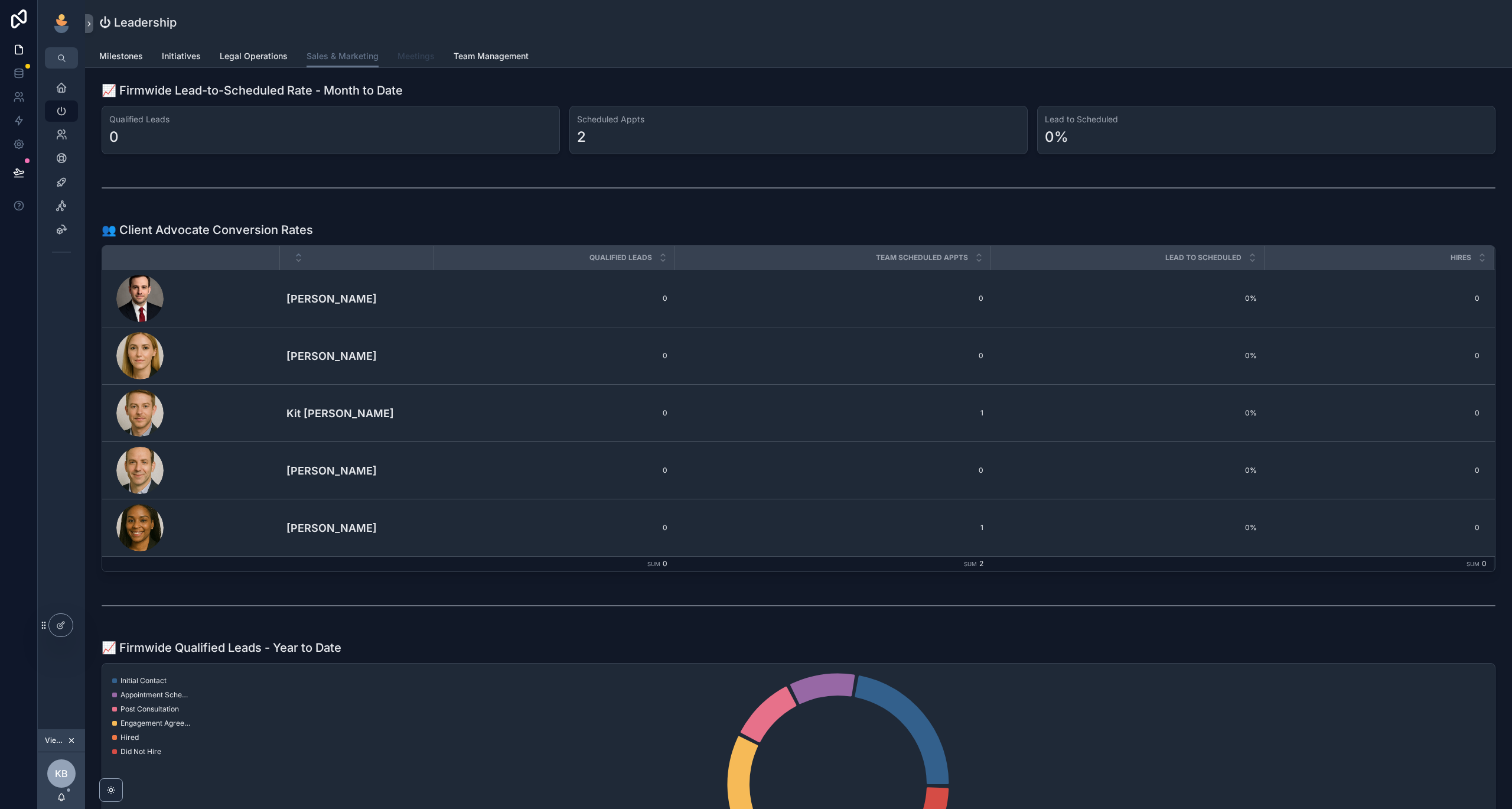
click at [422, 61] on span "Meetings" at bounding box center [416, 56] width 37 height 12
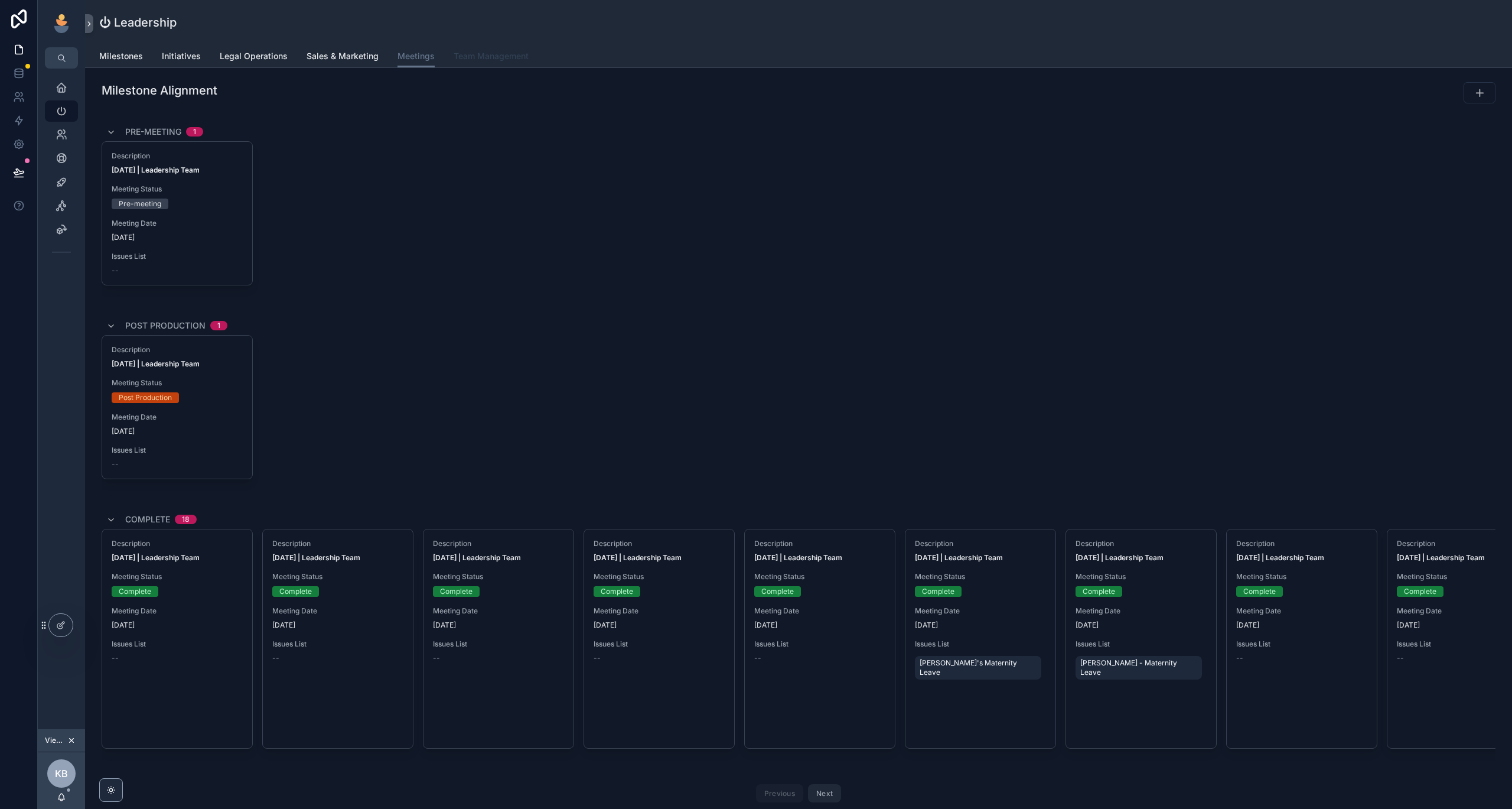
click at [465, 56] on span "Team Management" at bounding box center [490, 56] width 75 height 12
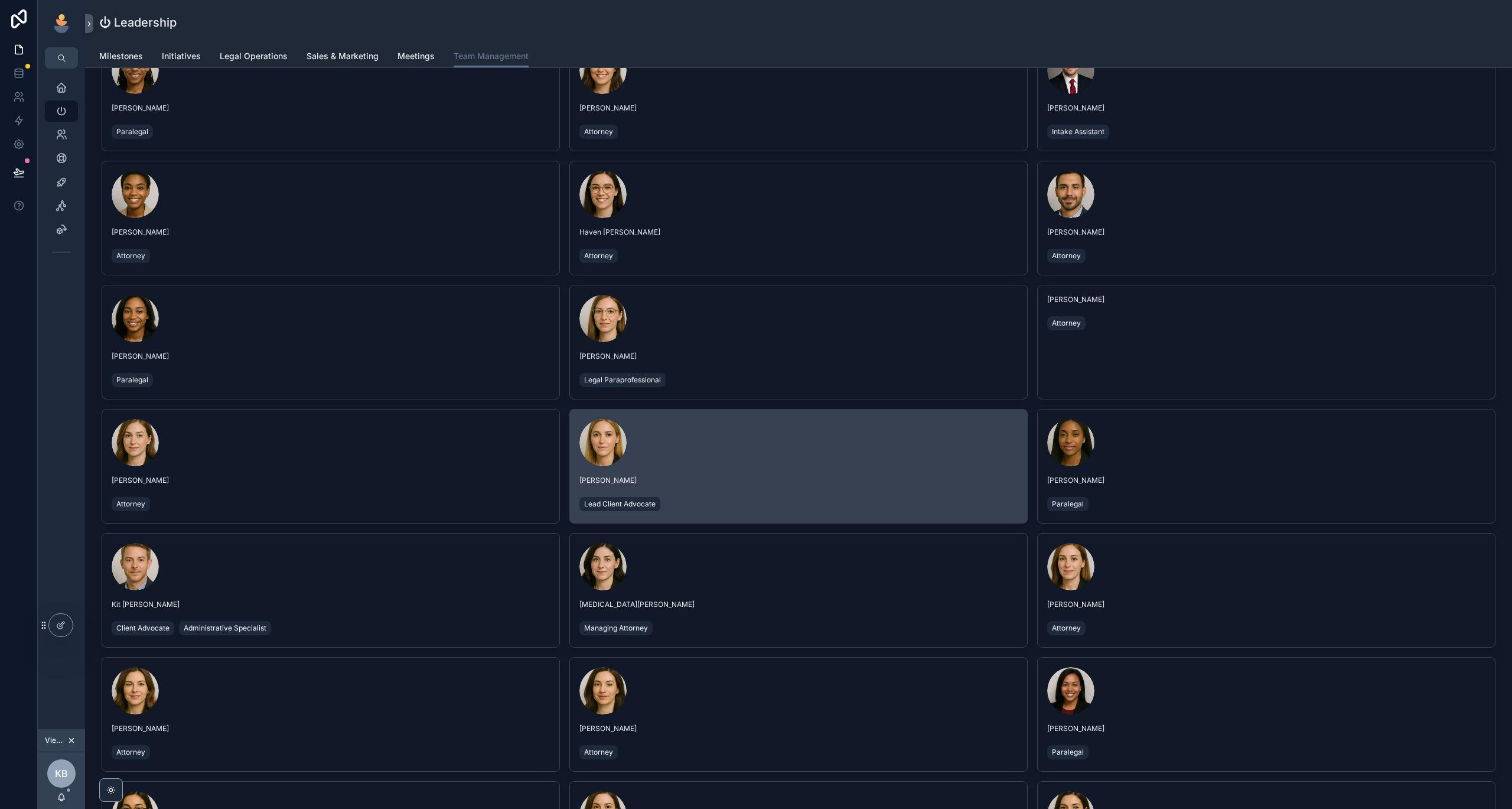
scroll to position [240, 0]
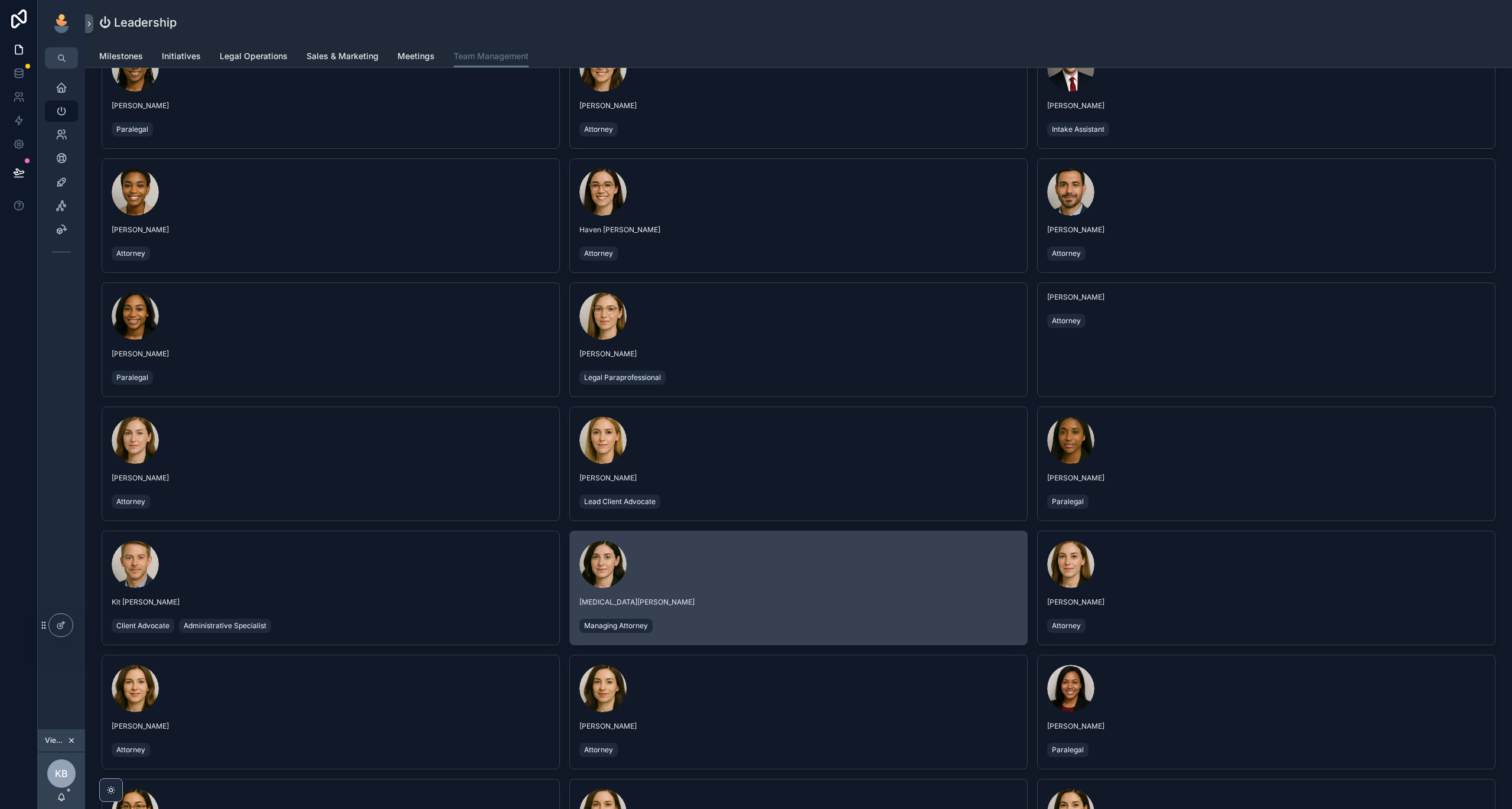
click at [726, 606] on span "[MEDICAL_DATA][PERSON_NAME]" at bounding box center [799, 602] width 438 height 10
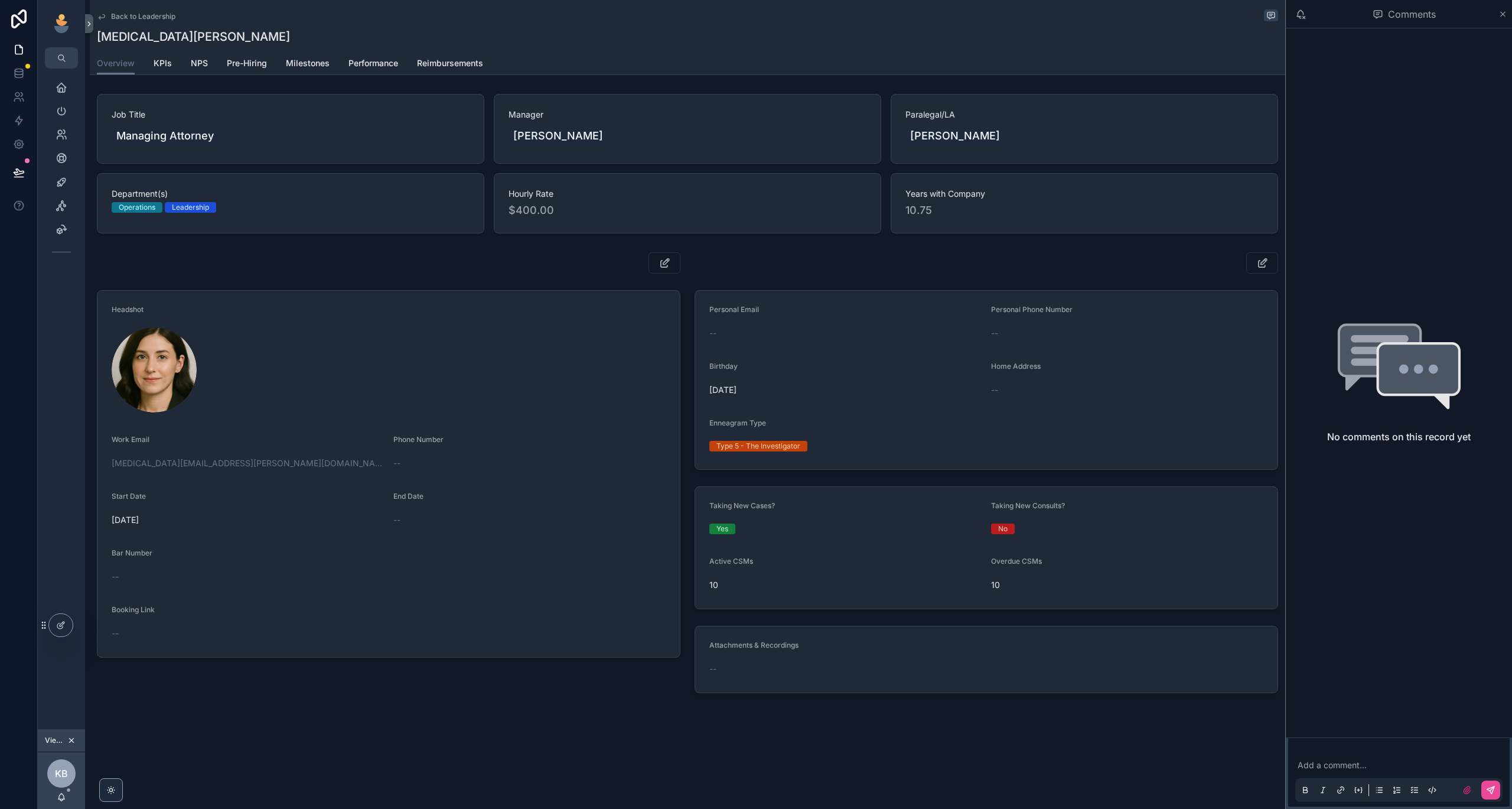
click at [152, 15] on span "Back to Leadership" at bounding box center [143, 17] width 64 height 10
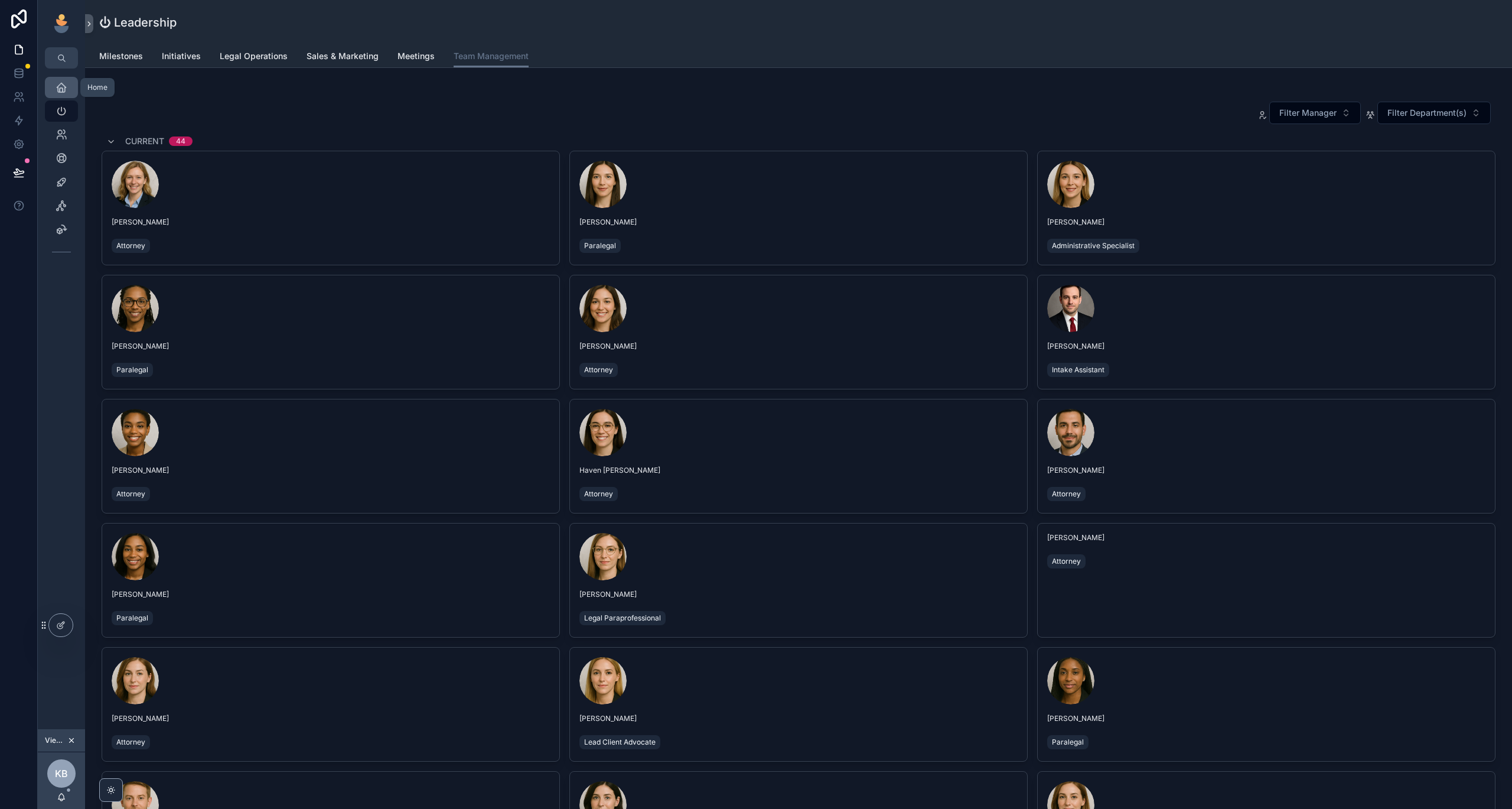
click at [60, 87] on icon "scrollable content" at bounding box center [61, 88] width 12 height 12
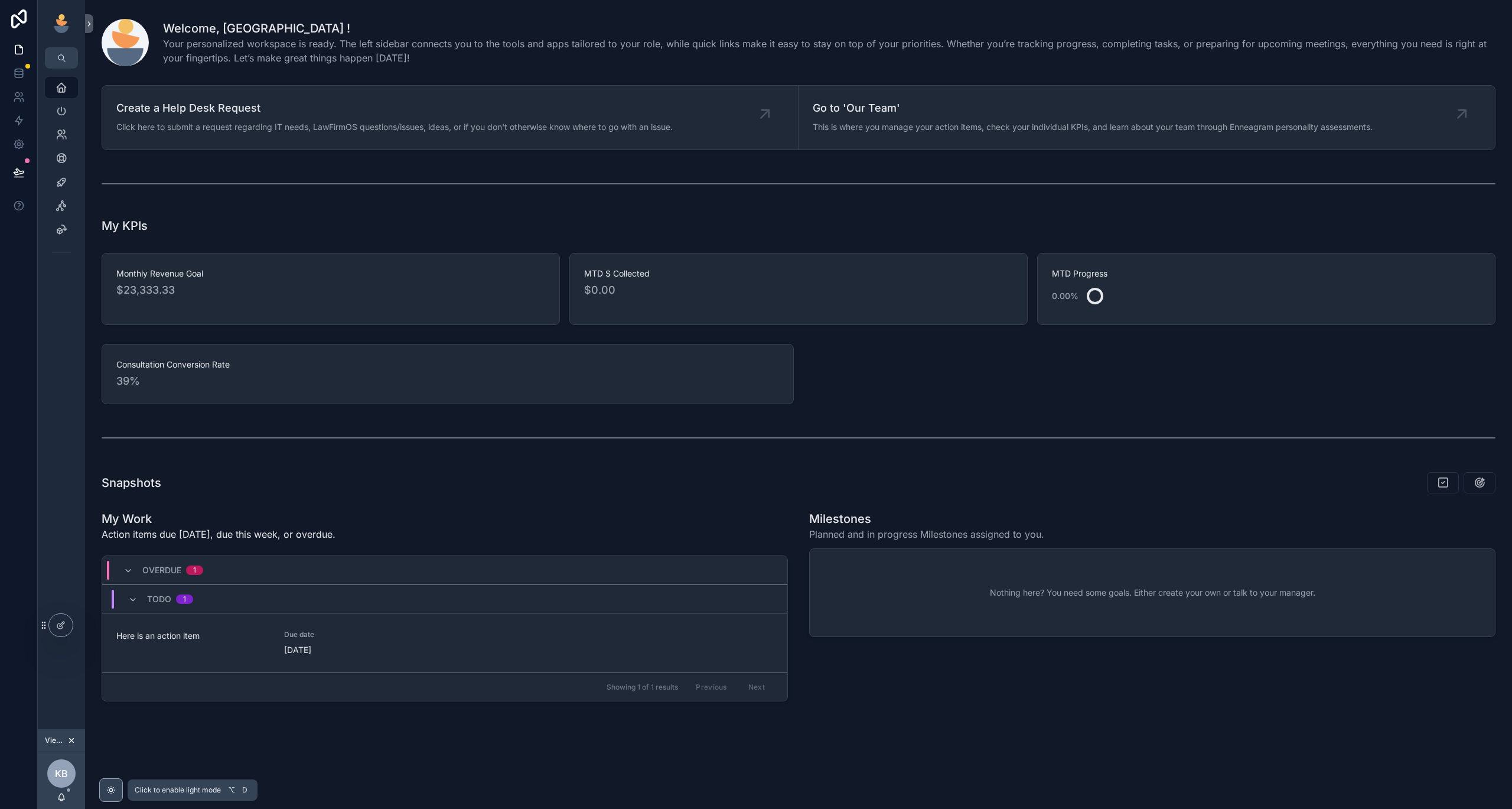
click at [118, 780] on div "scrollable content" at bounding box center [110, 789] width 23 height 23
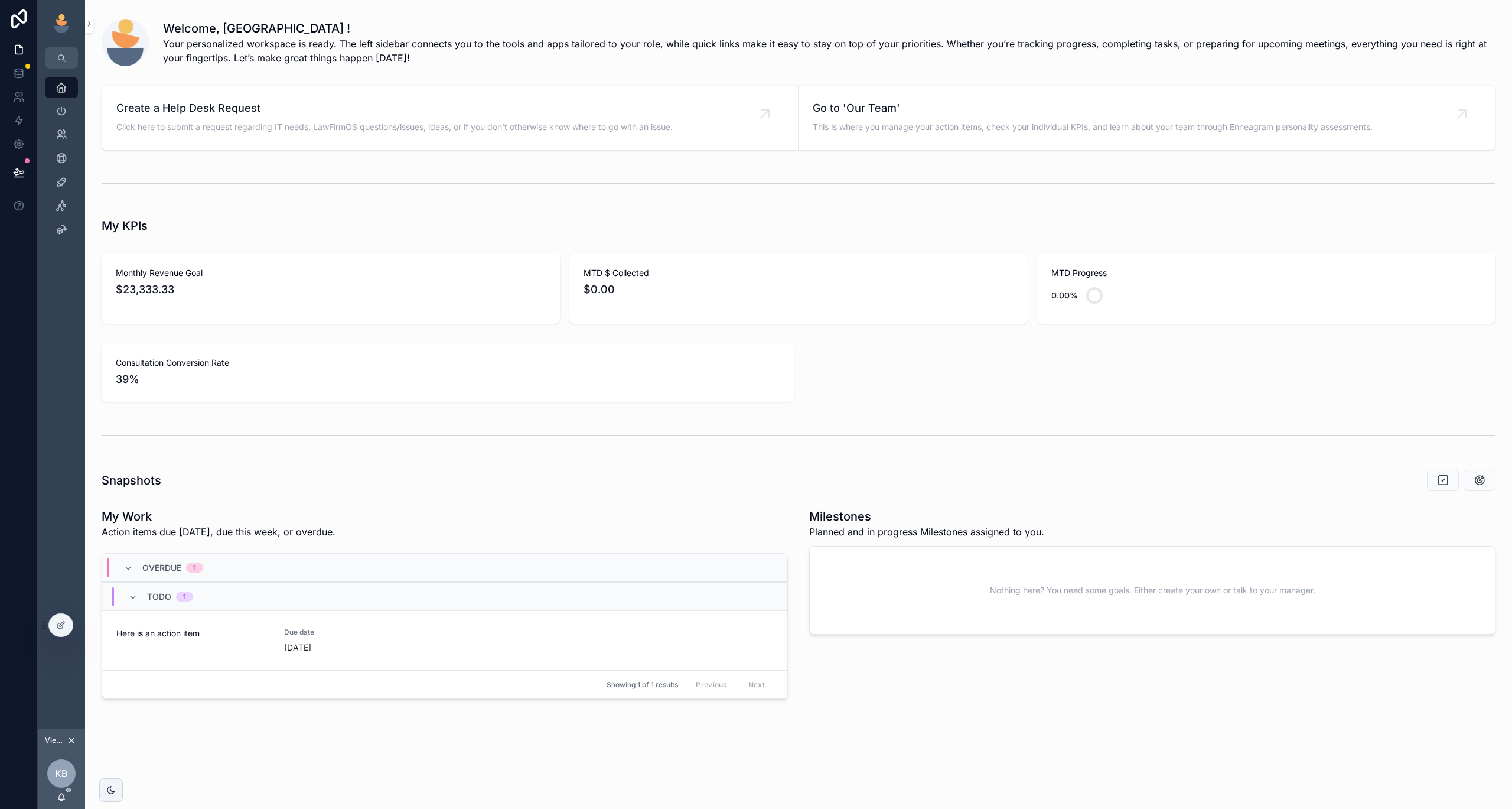
click at [58, 113] on icon "scrollable content" at bounding box center [61, 111] width 12 height 12
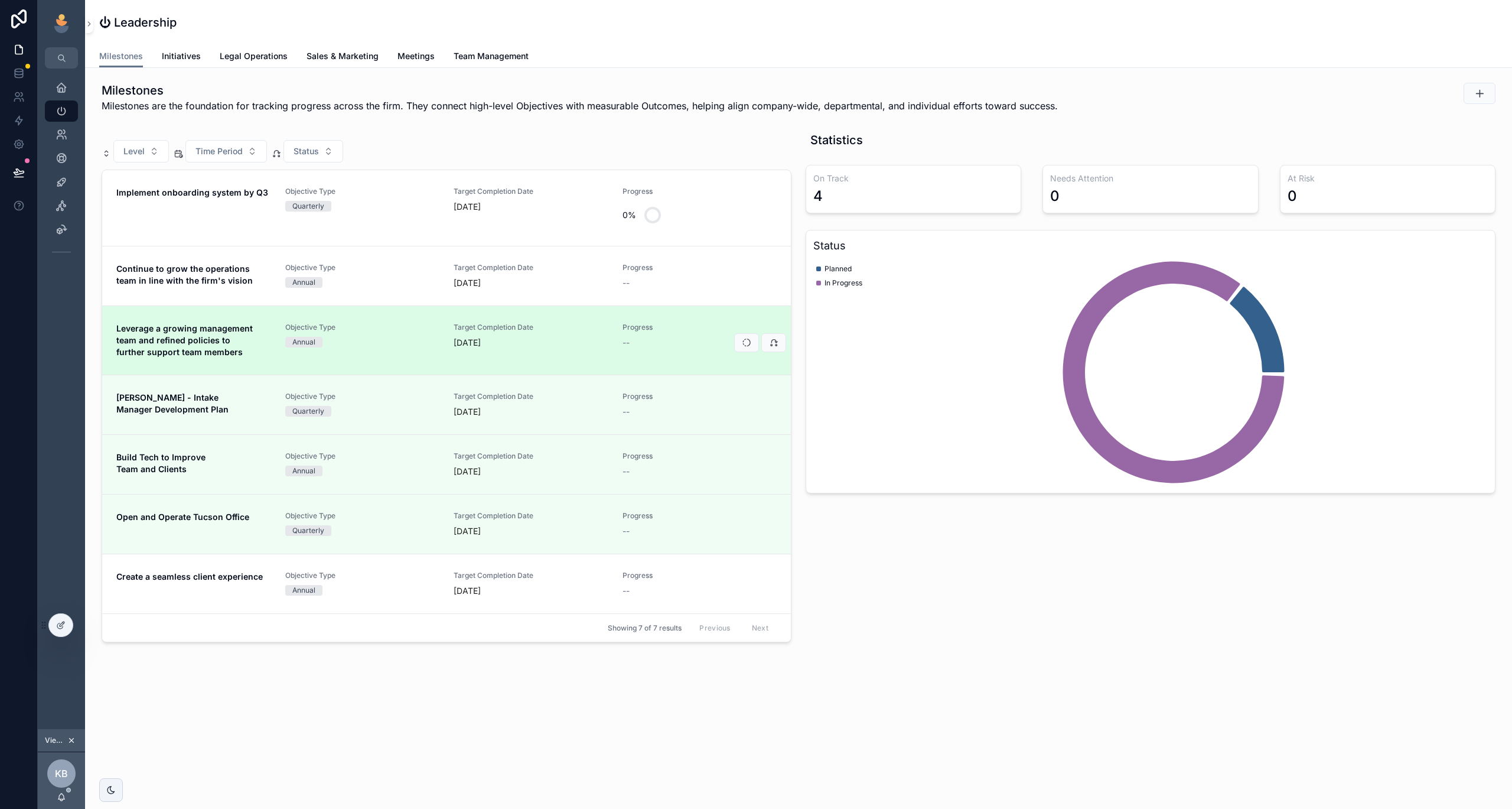
click at [380, 364] on link "Leverage a growing management team and refined policies to further support team…" at bounding box center [446, 339] width 688 height 69
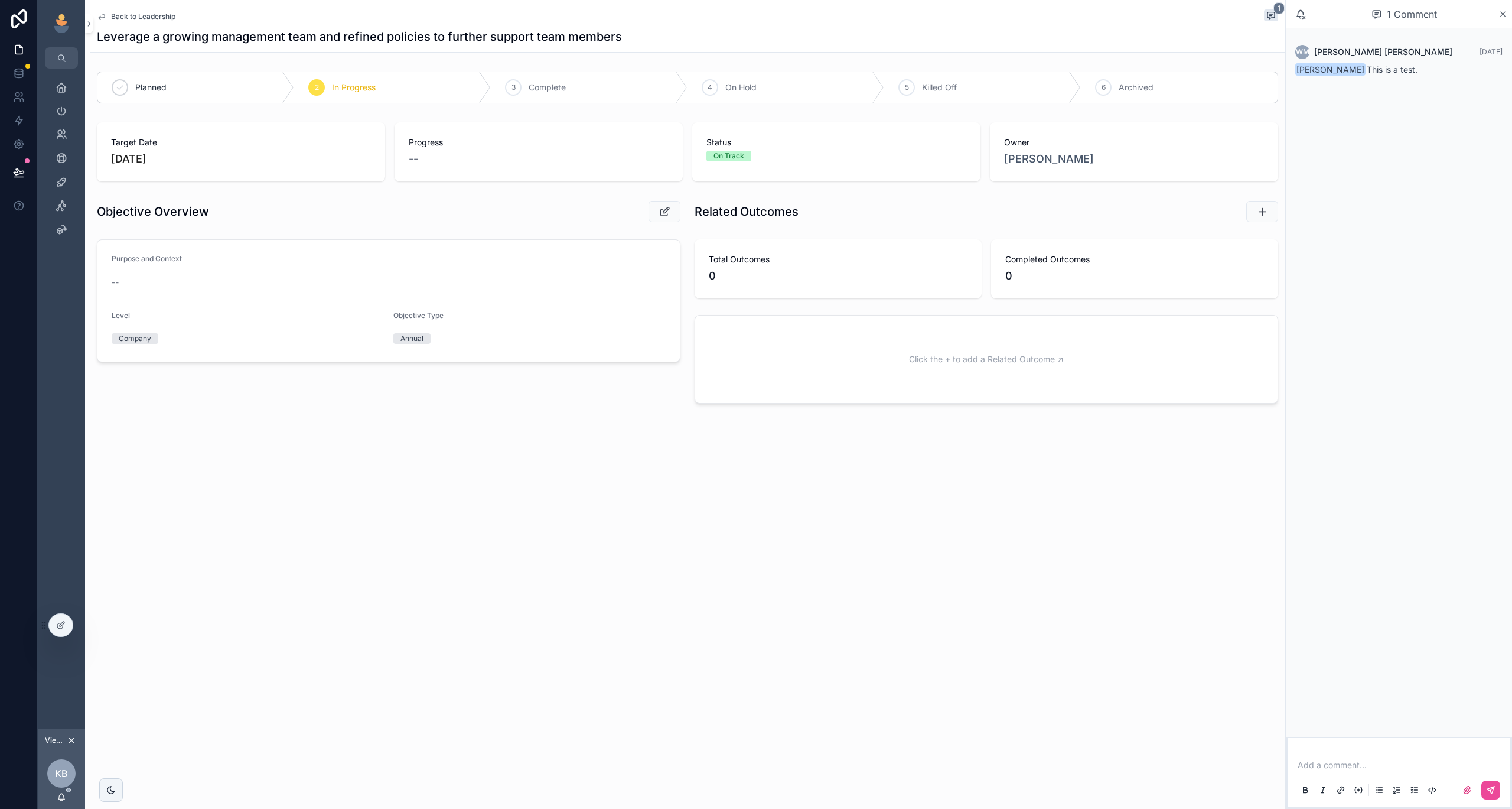
click at [1266, 204] on button "scrollable content" at bounding box center [1262, 212] width 32 height 21
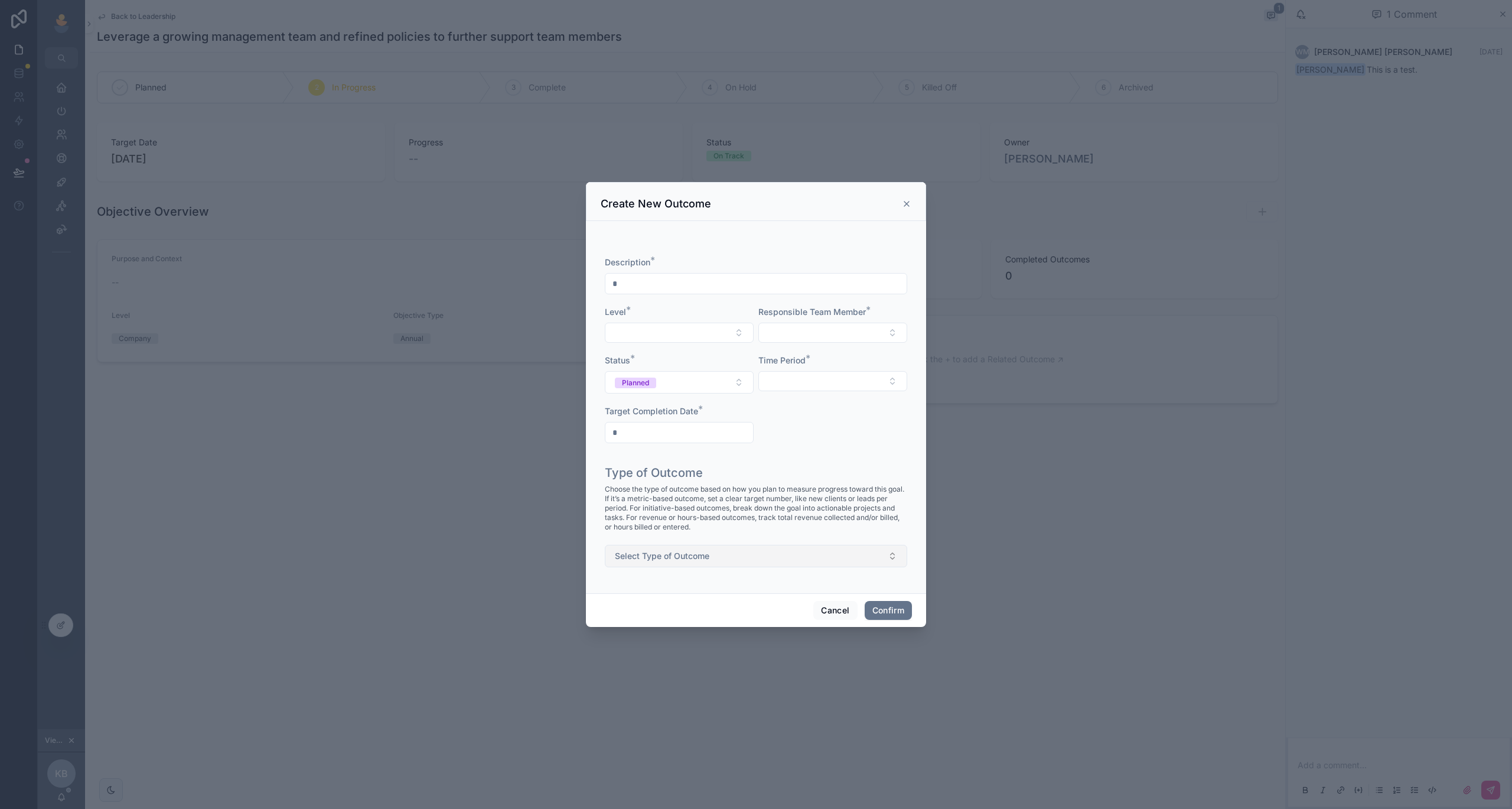
click at [723, 556] on button "Select Type of Outcome" at bounding box center [756, 556] width 302 height 23
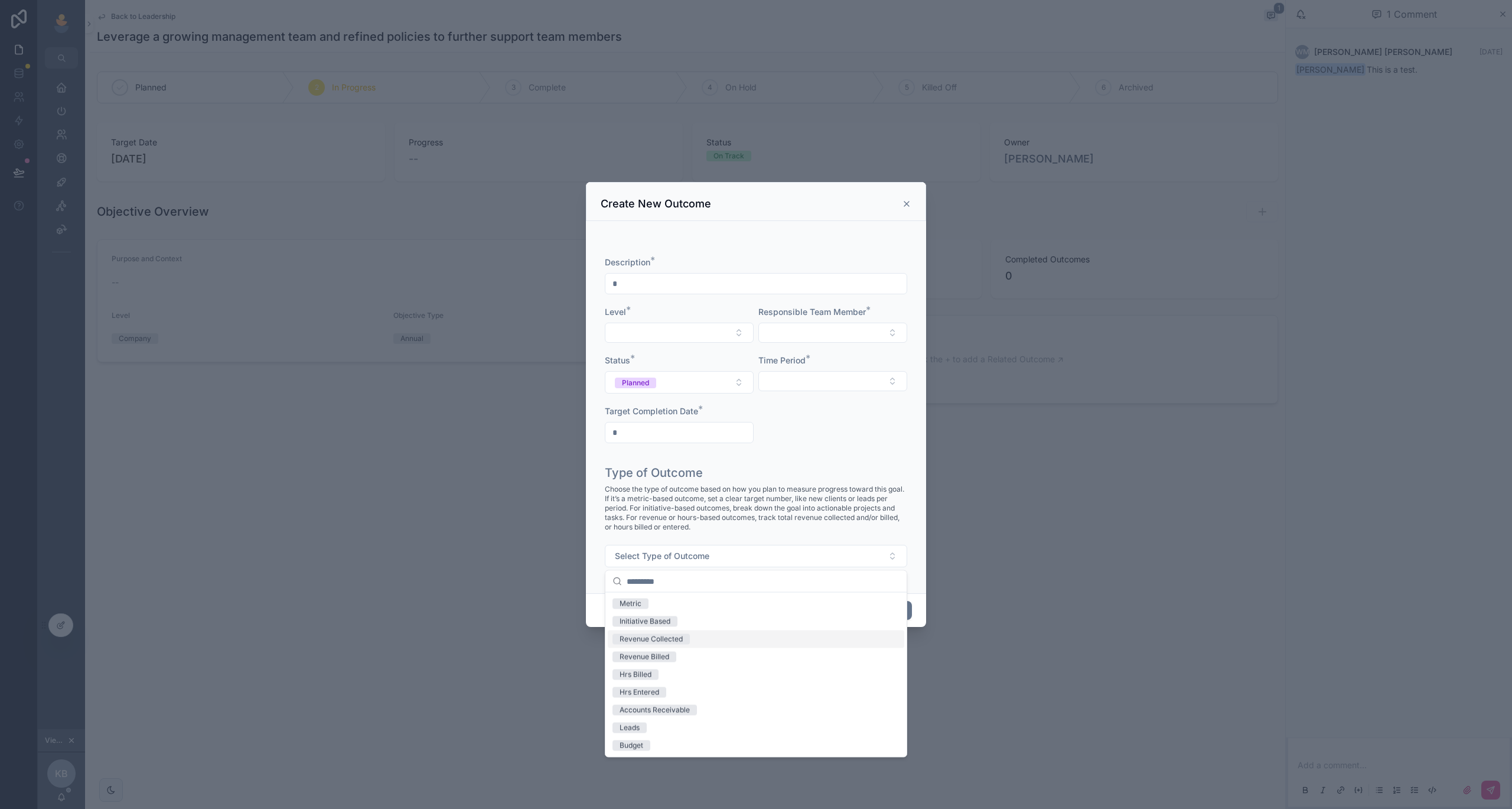
click at [699, 475] on h1 "Type of Outcome" at bounding box center [654, 473] width 98 height 17
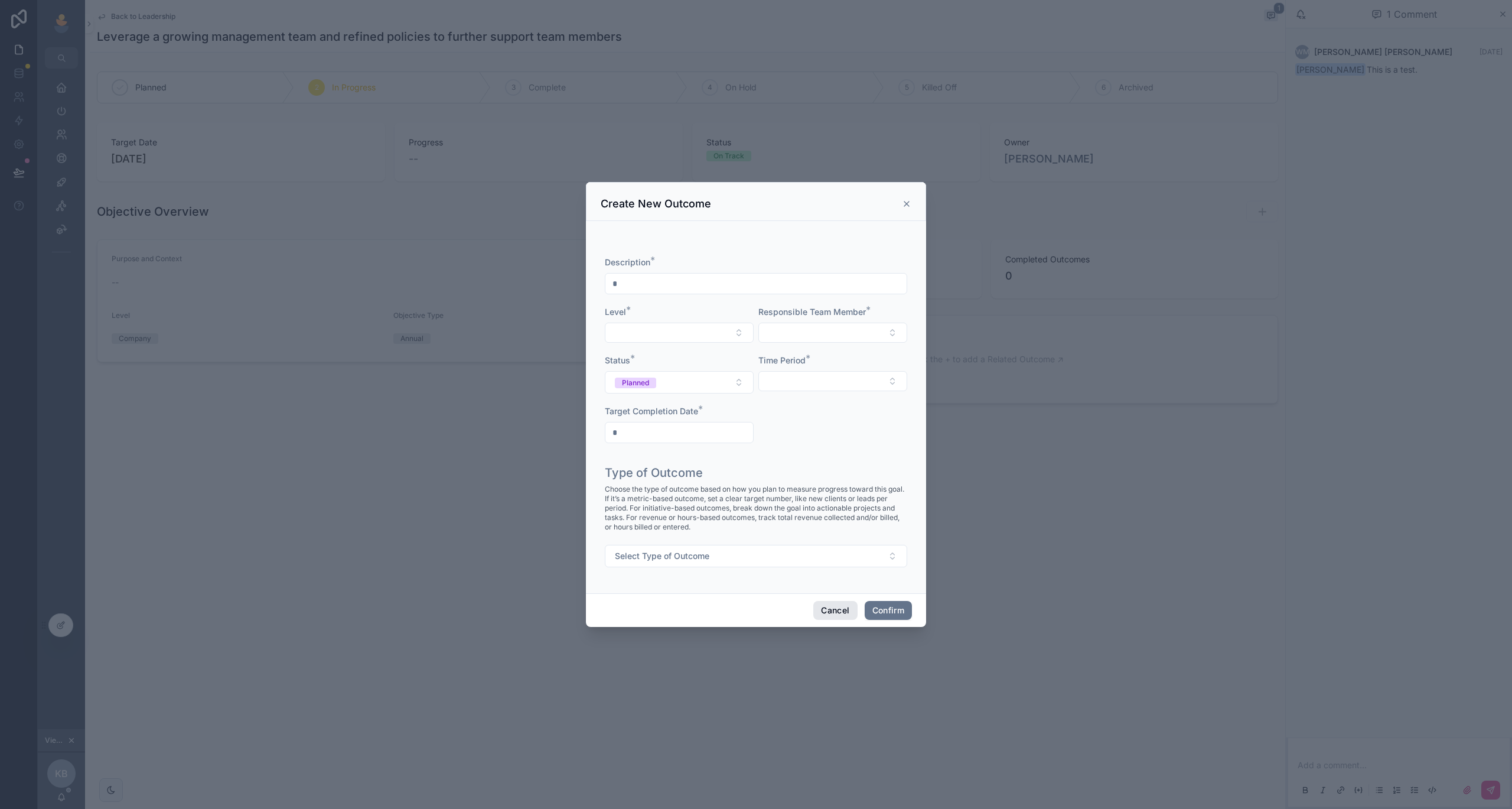
click at [824, 605] on button "Cancel" at bounding box center [835, 610] width 44 height 19
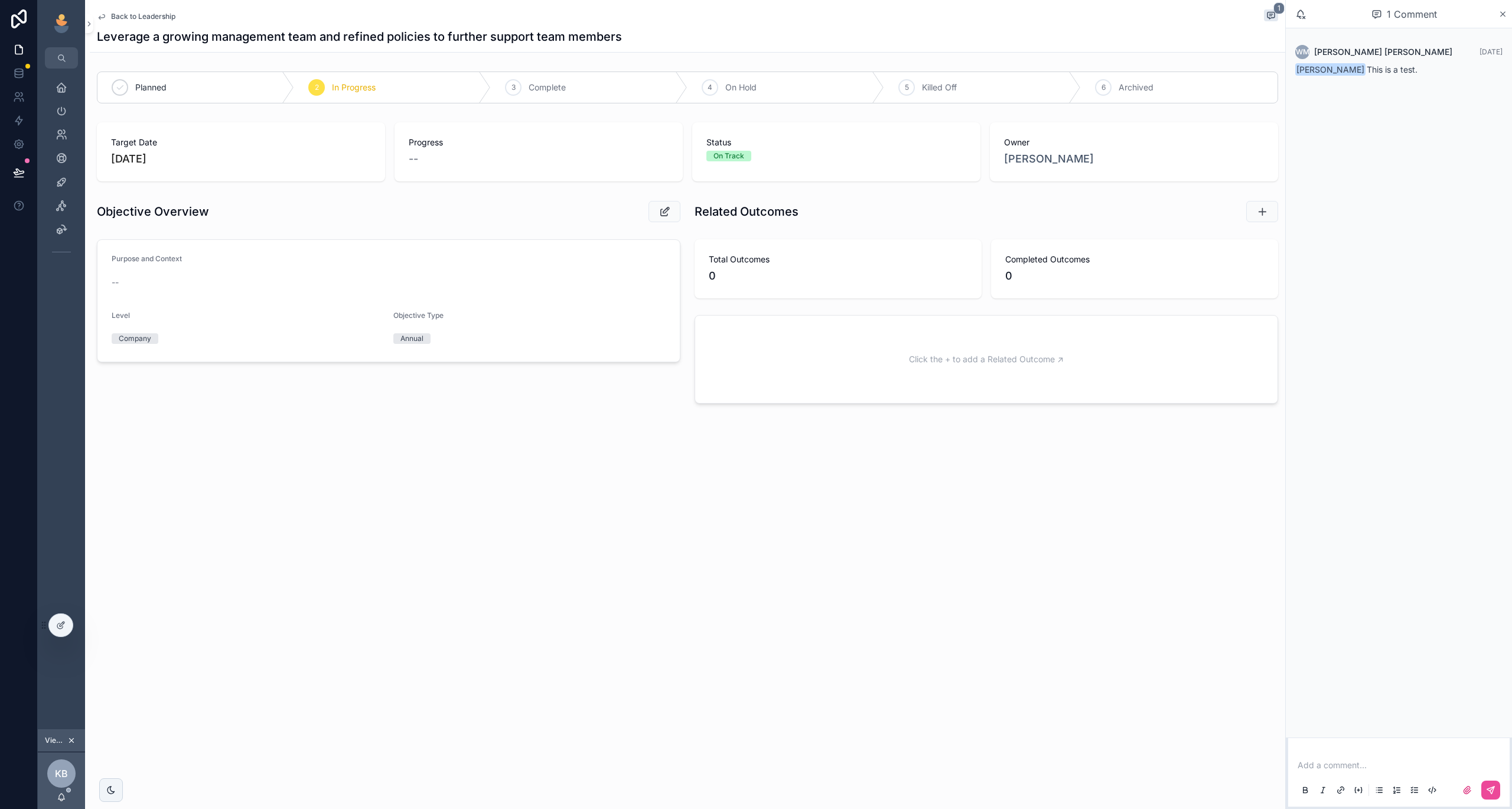
click at [142, 20] on span "Back to Leadership" at bounding box center [143, 17] width 64 height 10
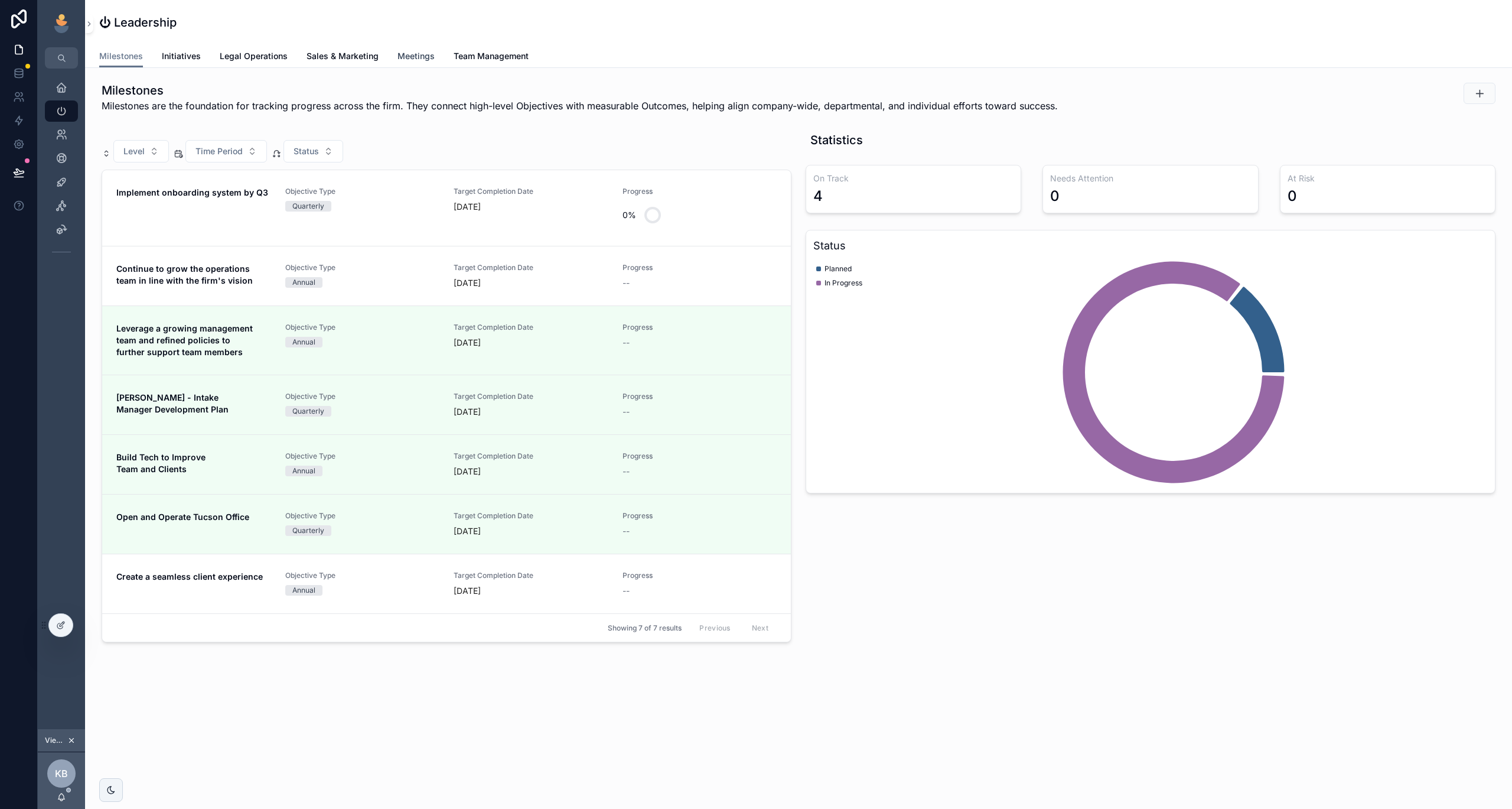
click at [419, 53] on span "Meetings" at bounding box center [416, 56] width 37 height 12
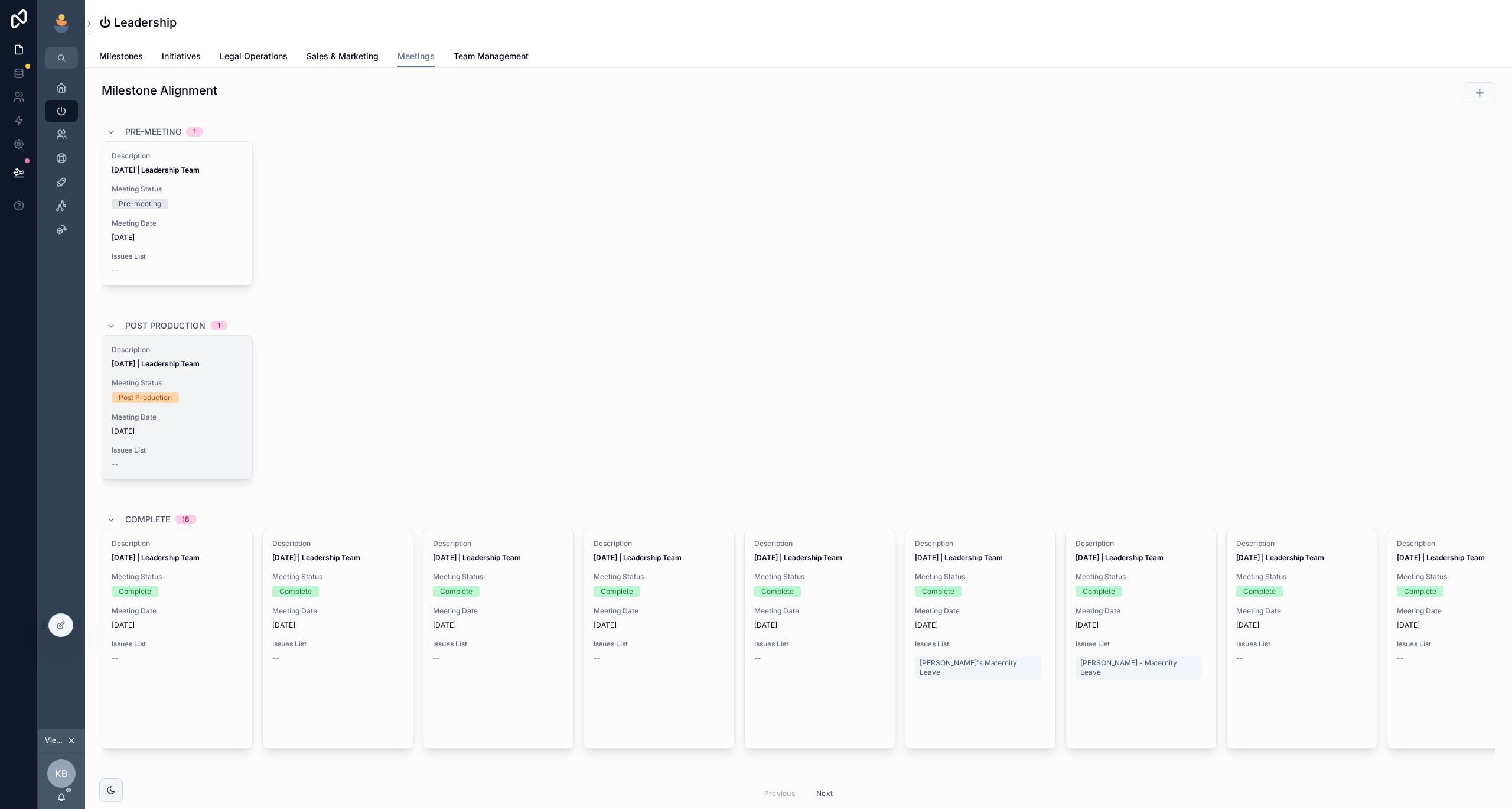
click at [221, 380] on span "Meeting Status" at bounding box center [178, 383] width 131 height 10
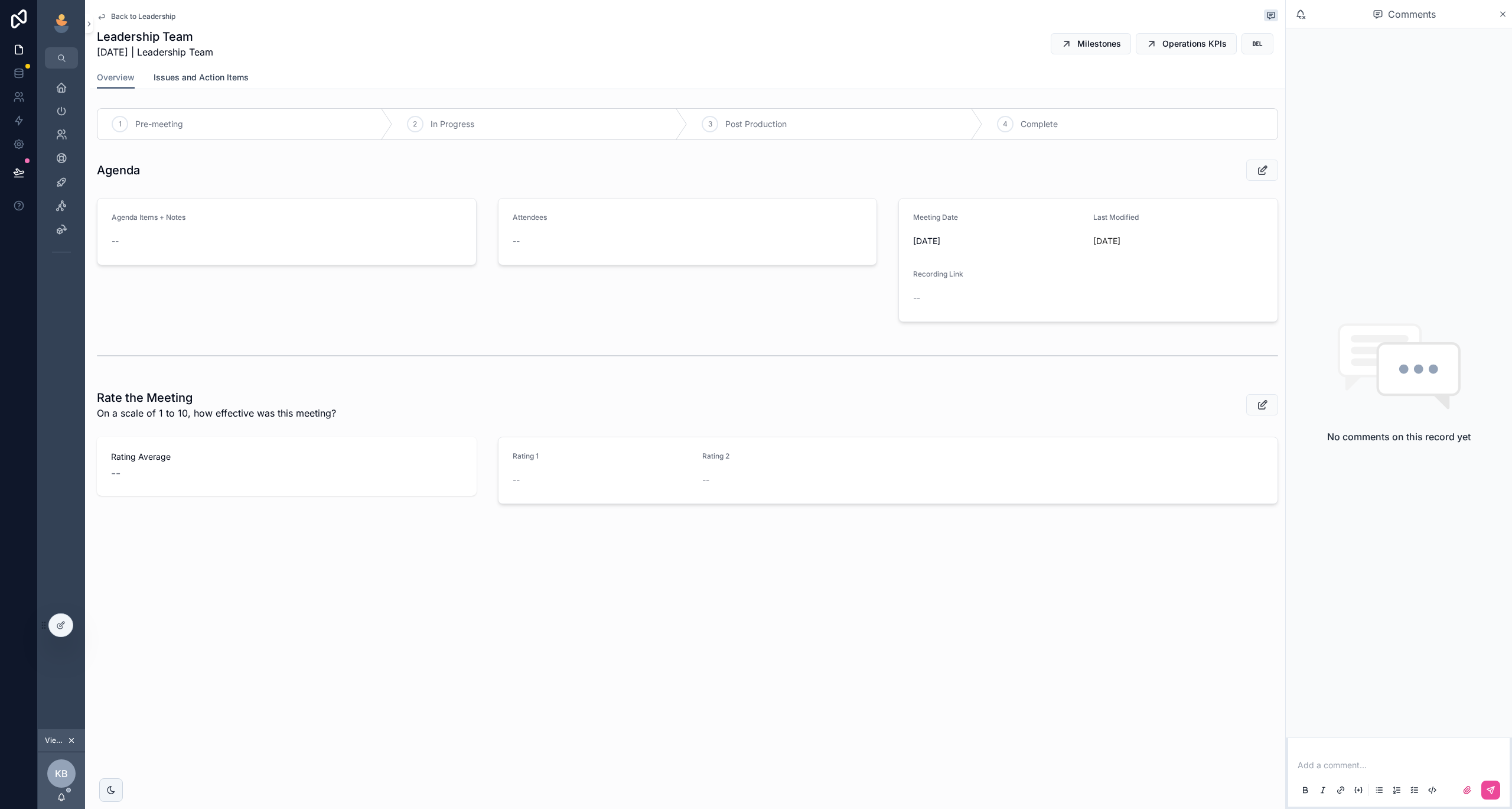
click at [213, 85] on link "Issues and Action Items" at bounding box center [201, 78] width 95 height 23
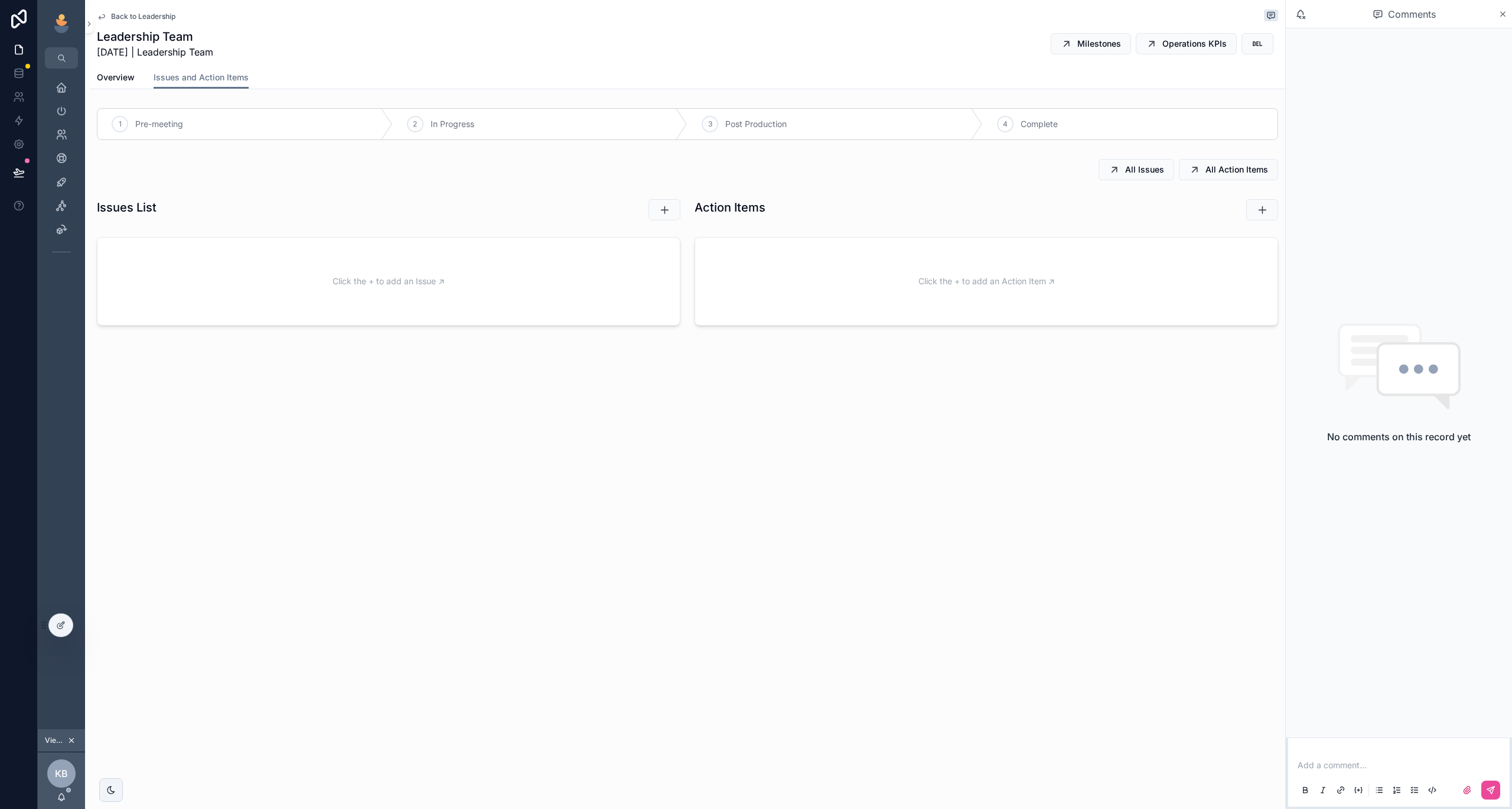
click at [131, 19] on span "Back to Leadership" at bounding box center [143, 17] width 64 height 10
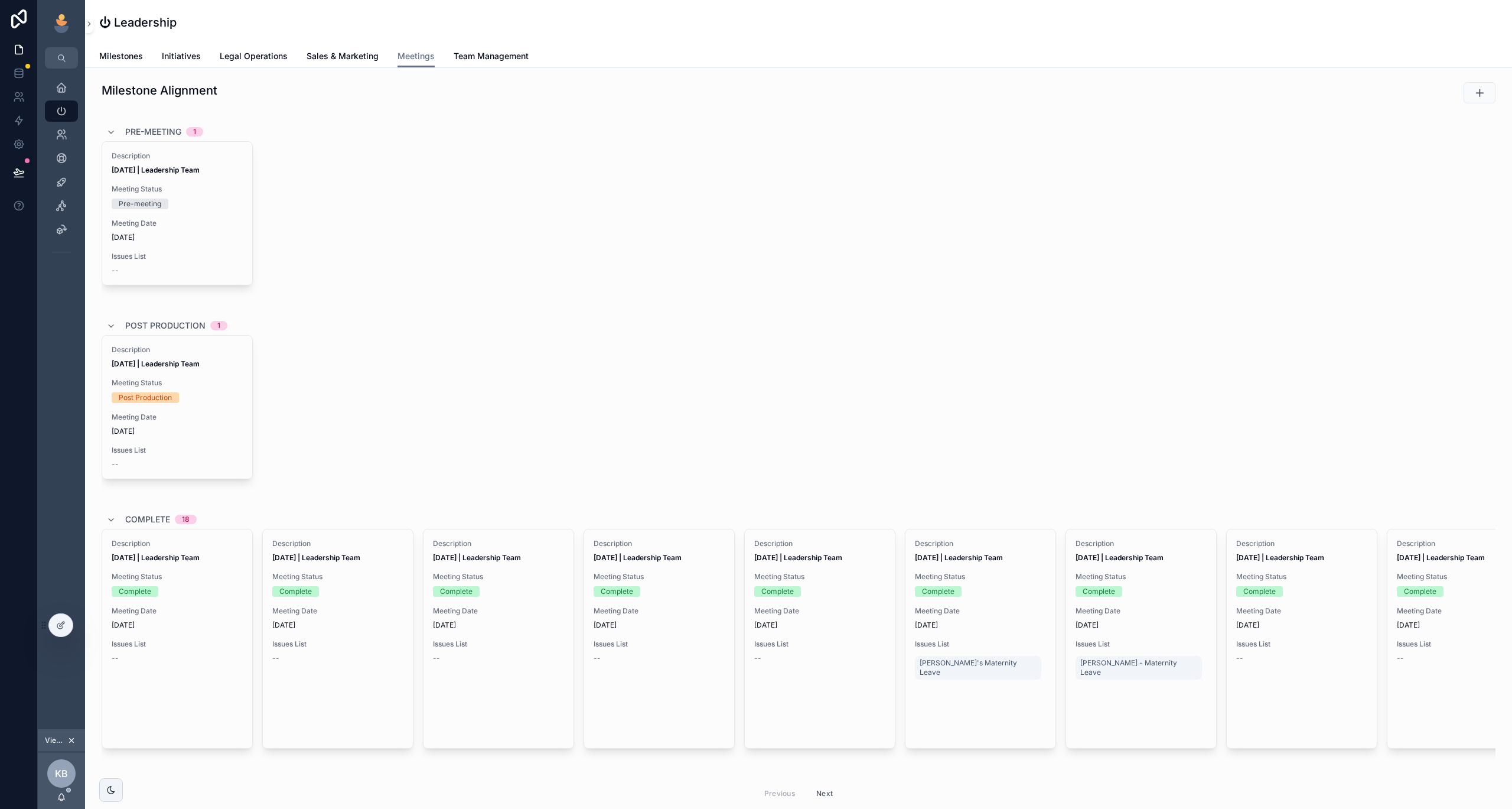
click at [264, 56] on span "Legal Operations" at bounding box center [254, 56] width 68 height 12
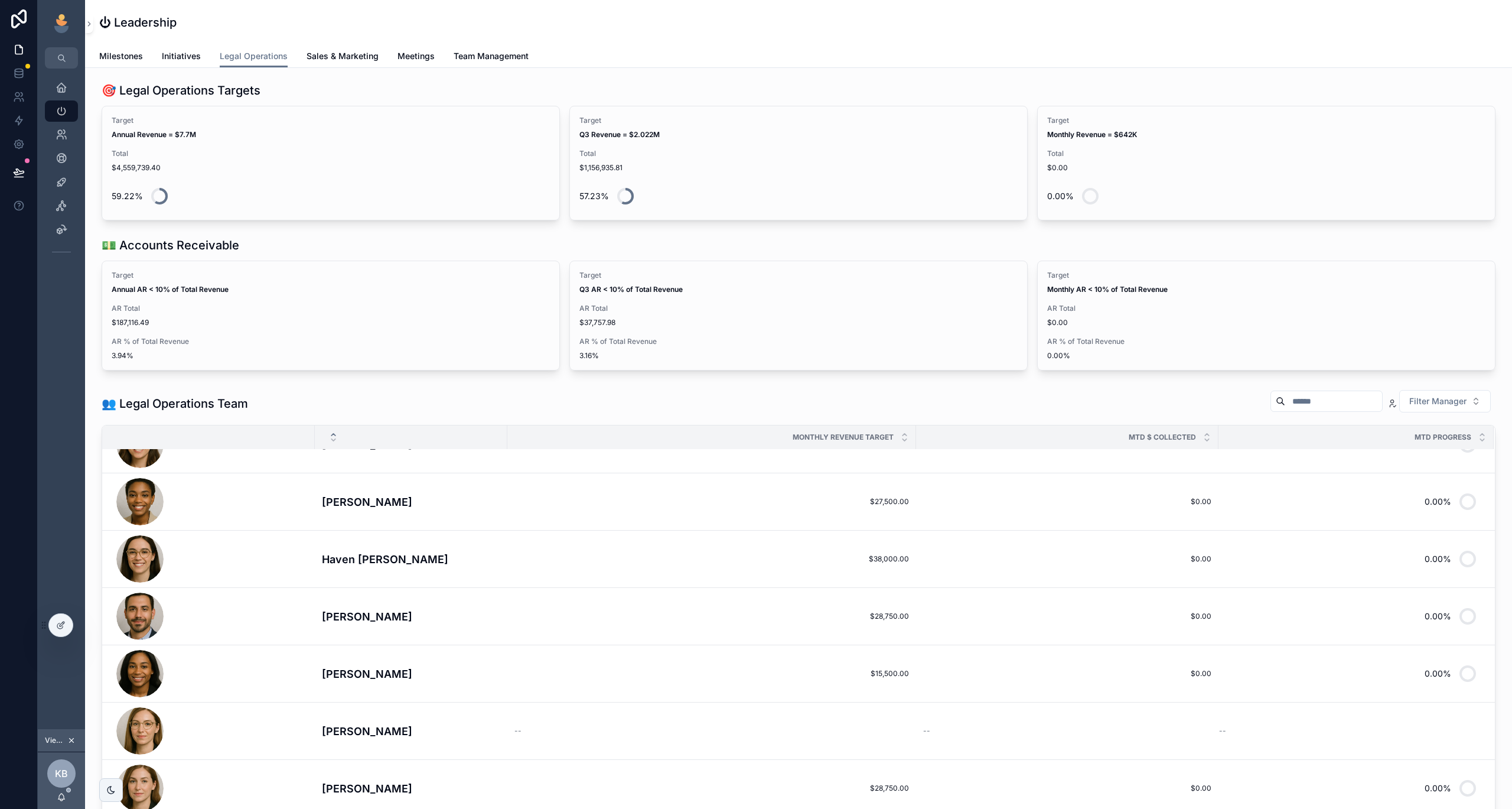
scroll to position [96, 0]
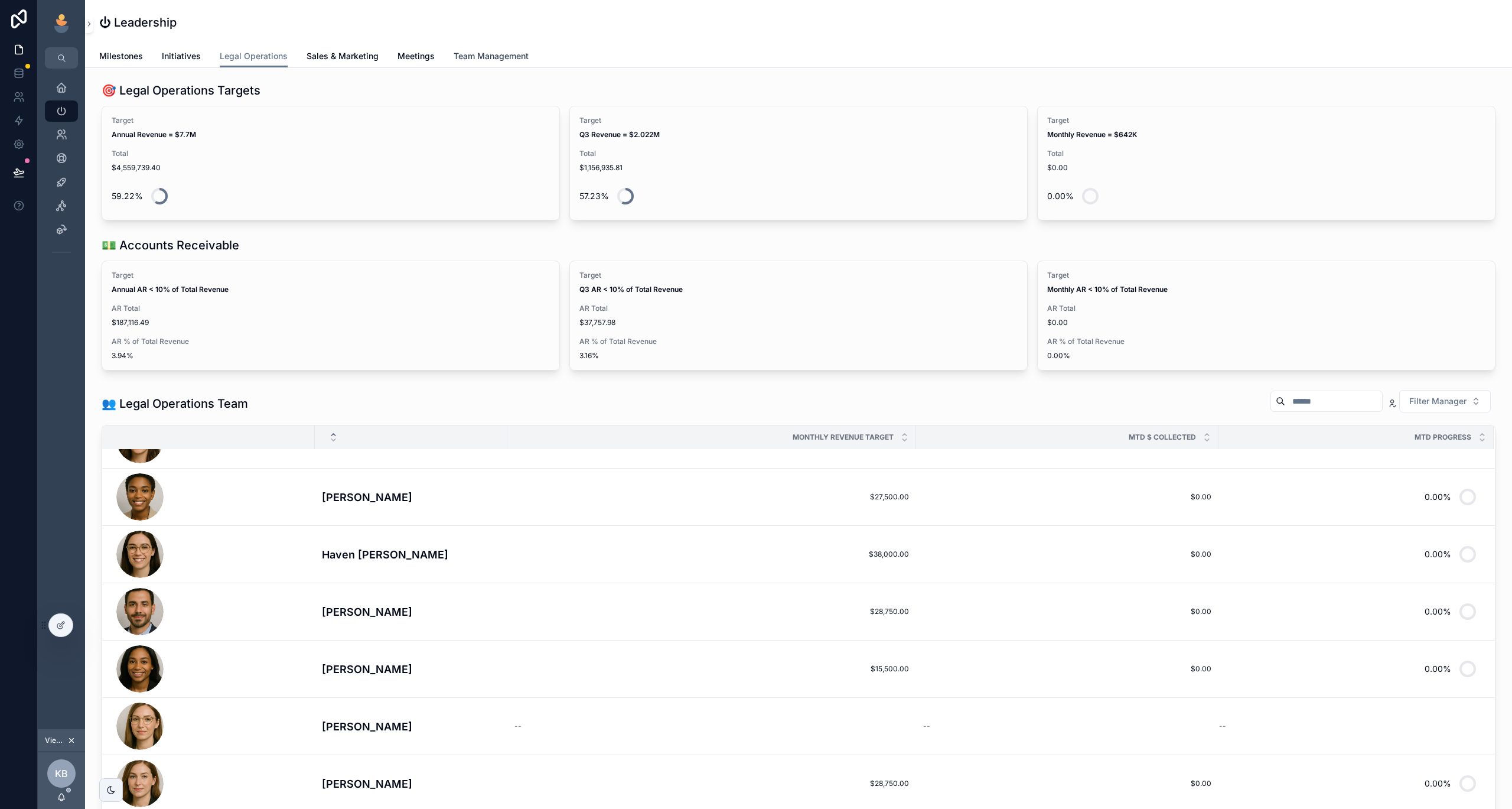
click at [489, 62] on link "Team Management" at bounding box center [490, 57] width 75 height 23
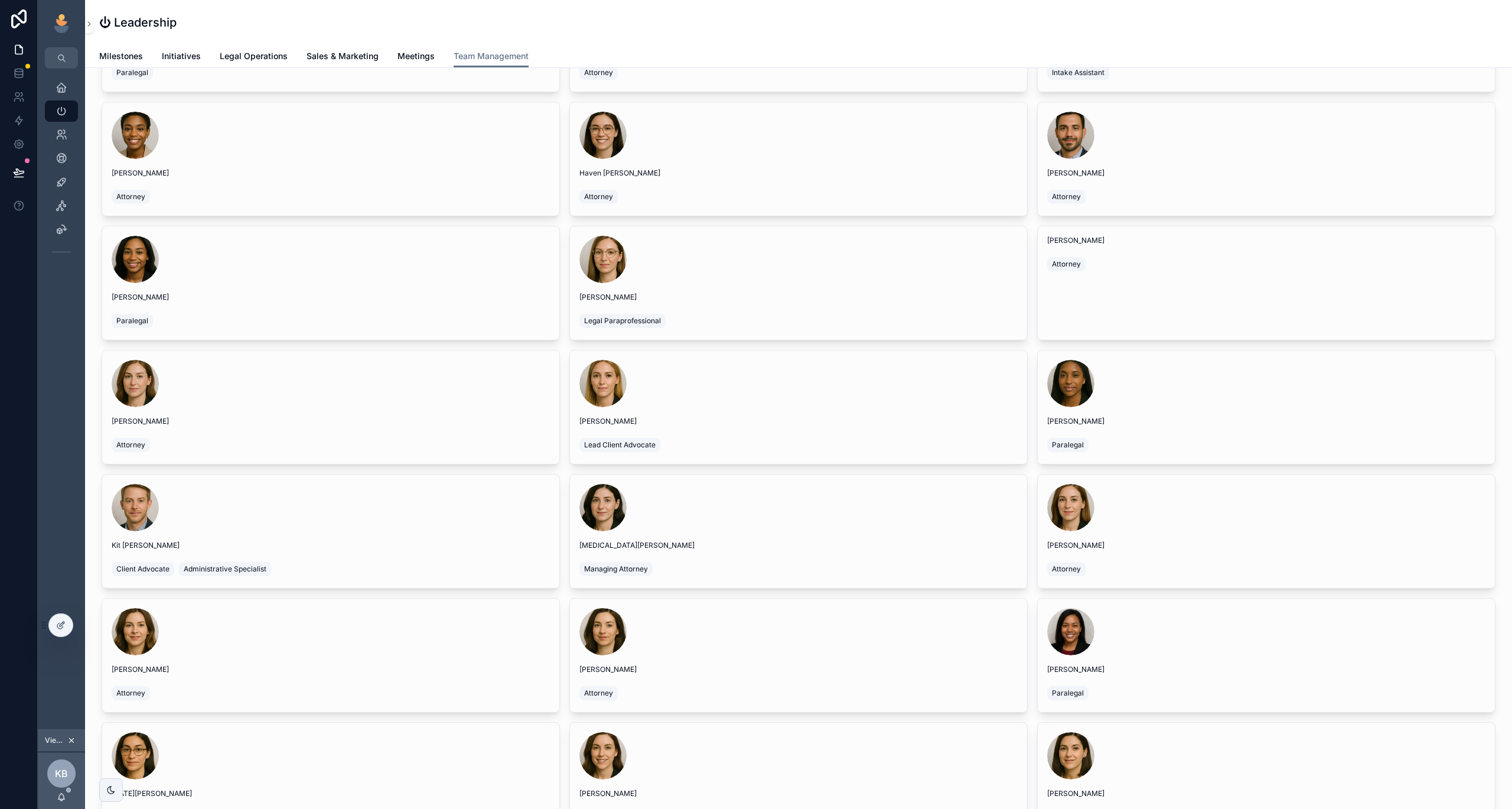
scroll to position [294, 0]
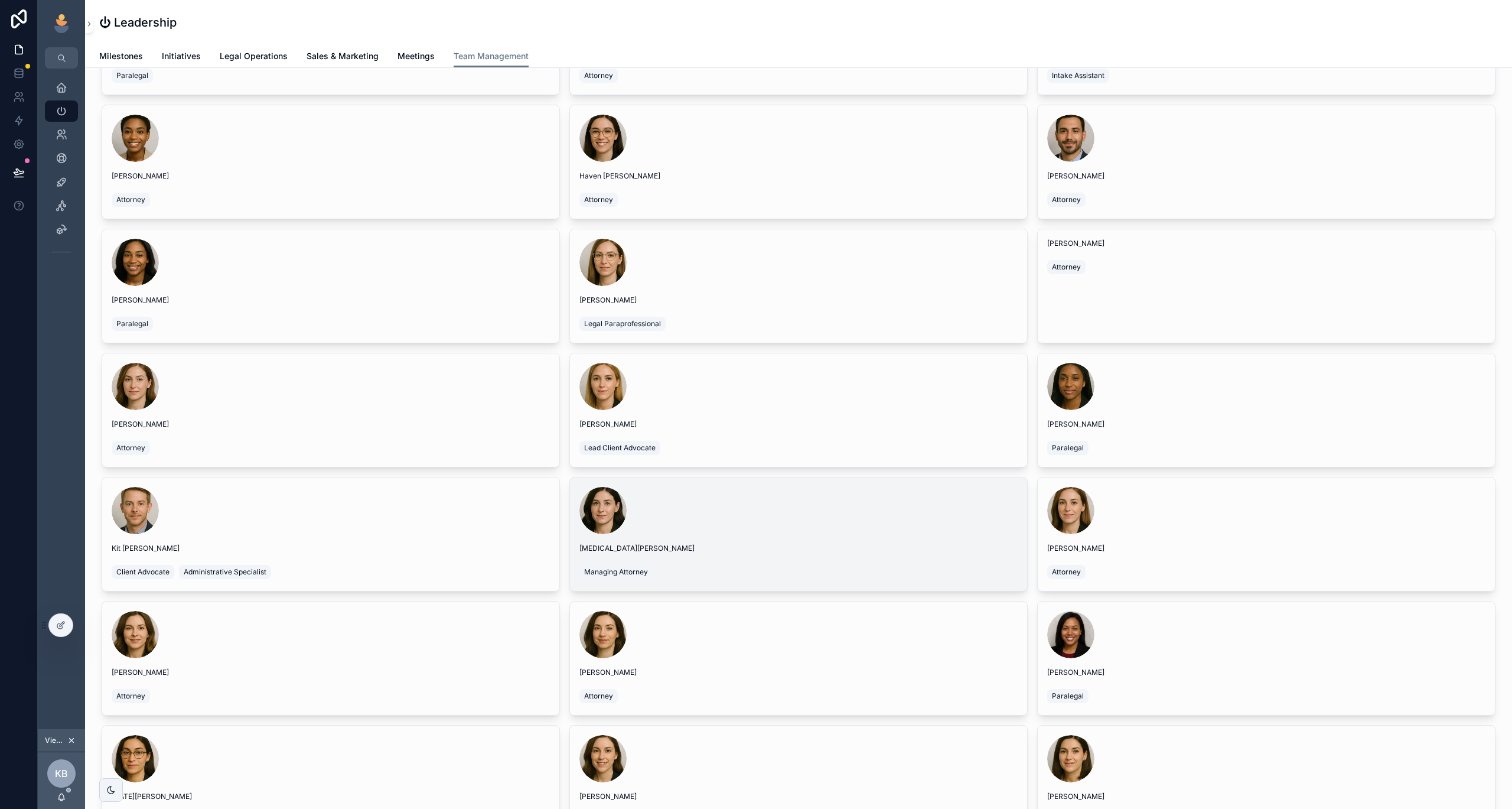
click at [697, 572] on div "Managing Attorney" at bounding box center [799, 572] width 438 height 19
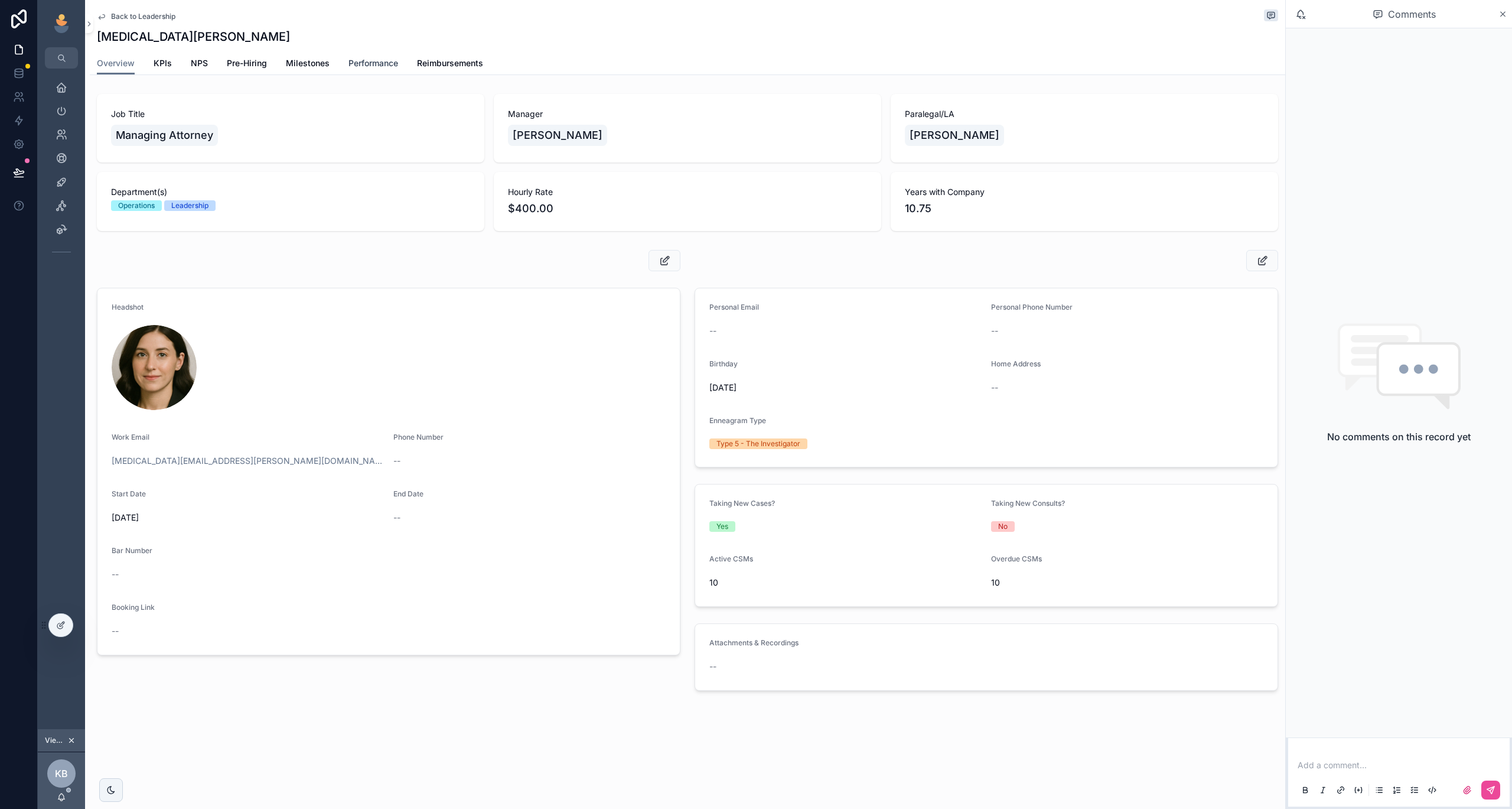
click at [367, 57] on span "Performance" at bounding box center [373, 64] width 50 height 12
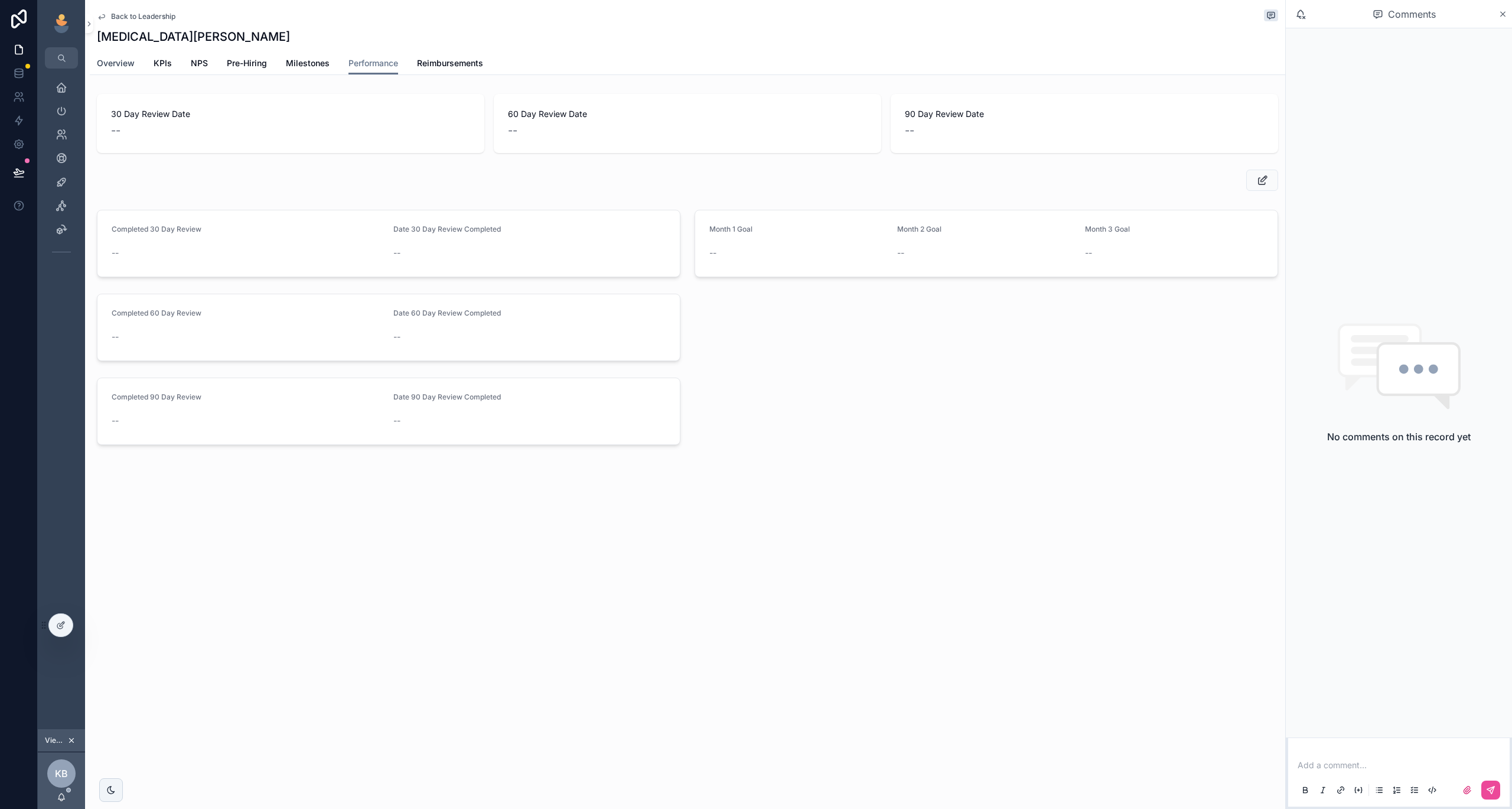
click at [121, 64] on span "Overview" at bounding box center [116, 64] width 38 height 12
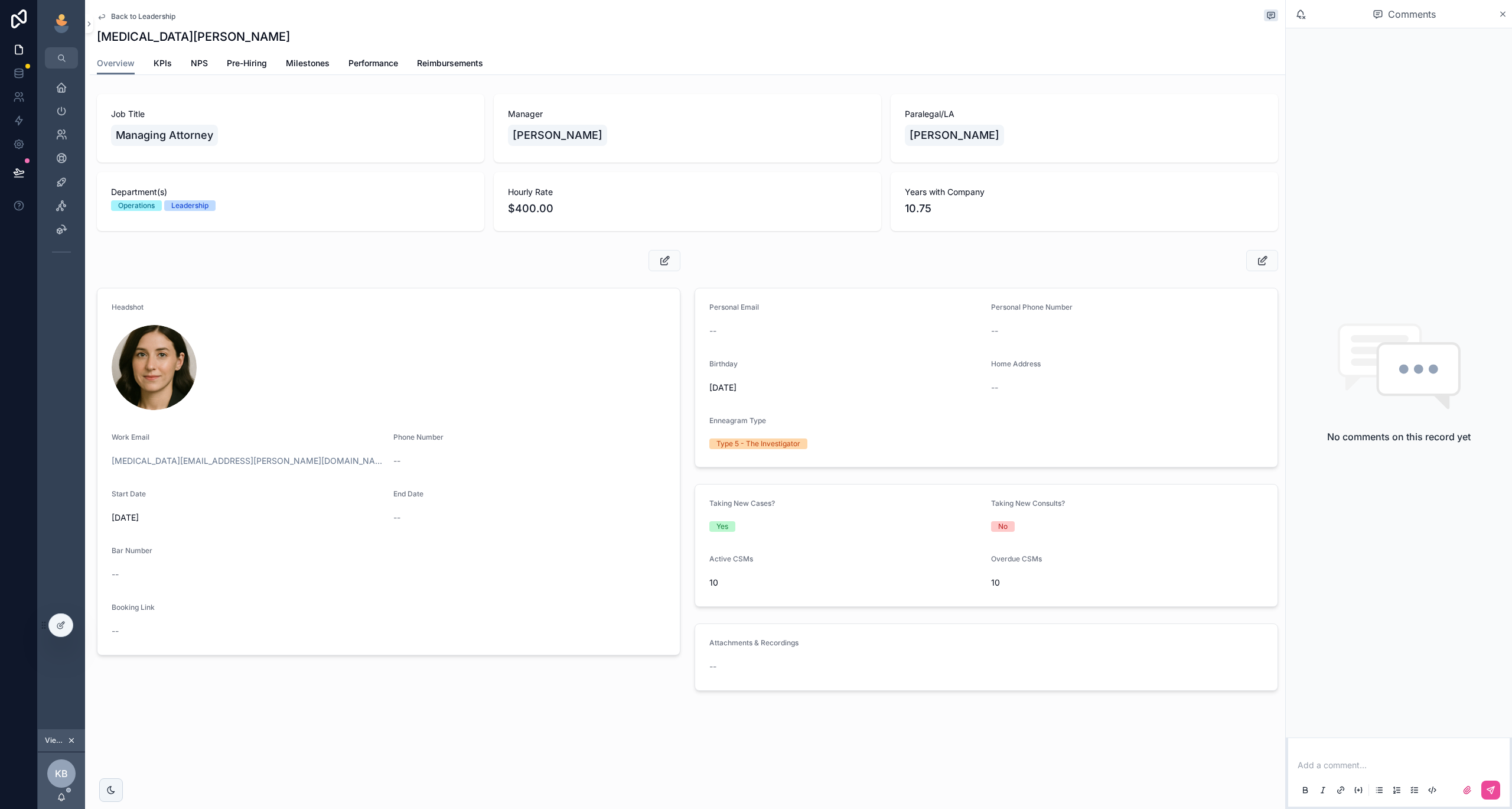
click at [150, 20] on span "Back to Leadership" at bounding box center [143, 17] width 64 height 10
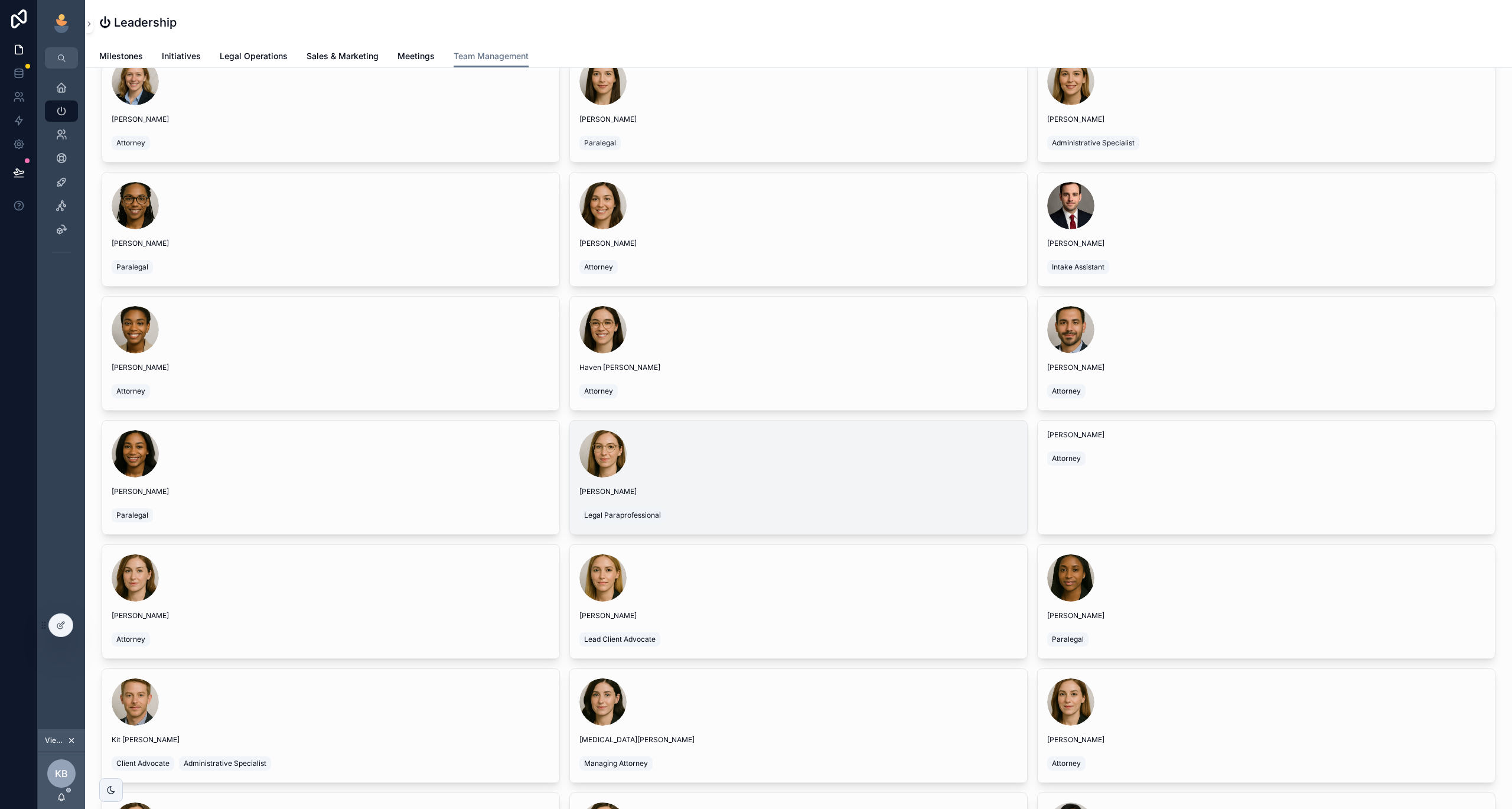
scroll to position [104, 0]
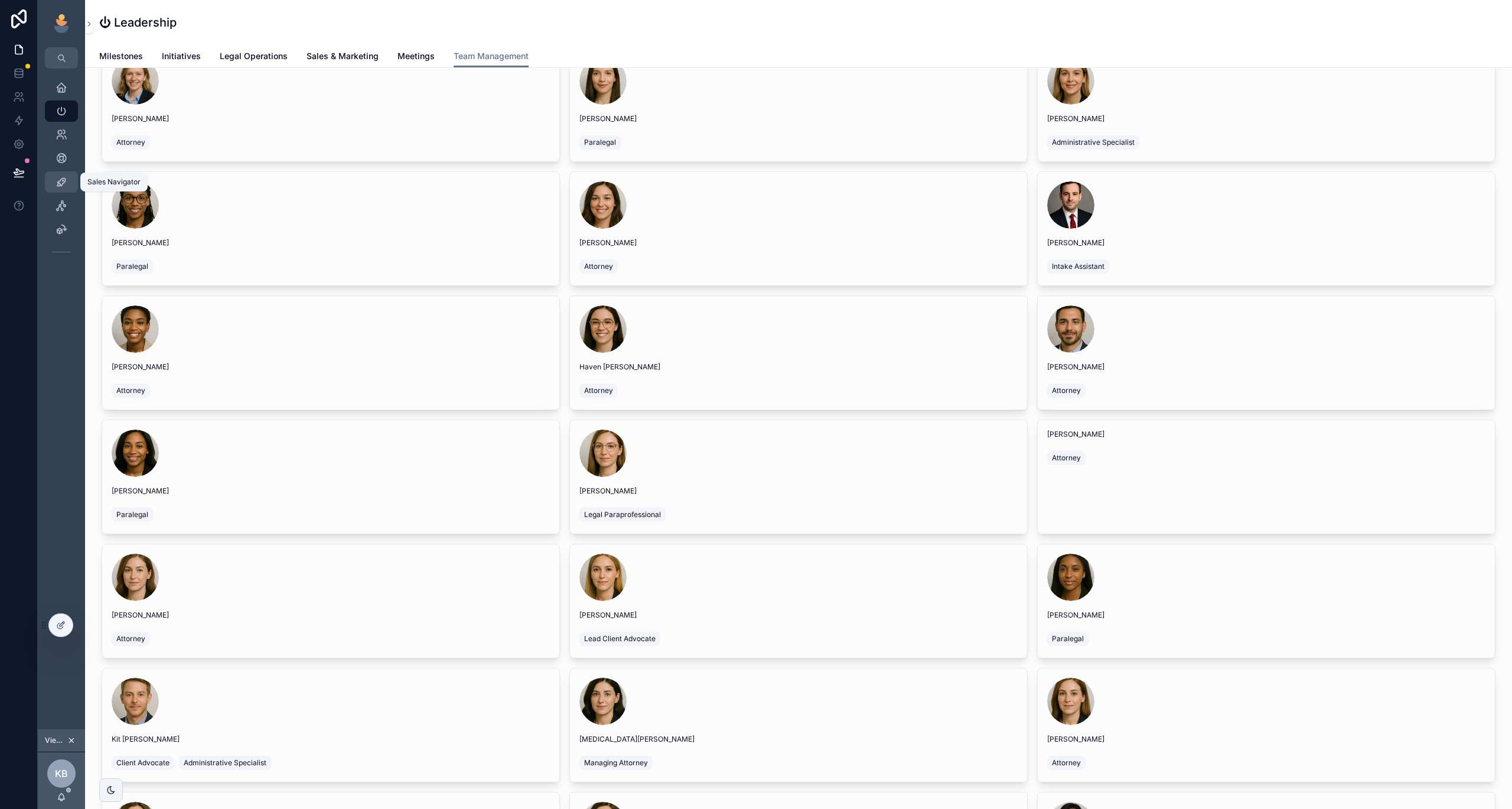
click at [60, 179] on icon "scrollable content" at bounding box center [61, 182] width 12 height 12
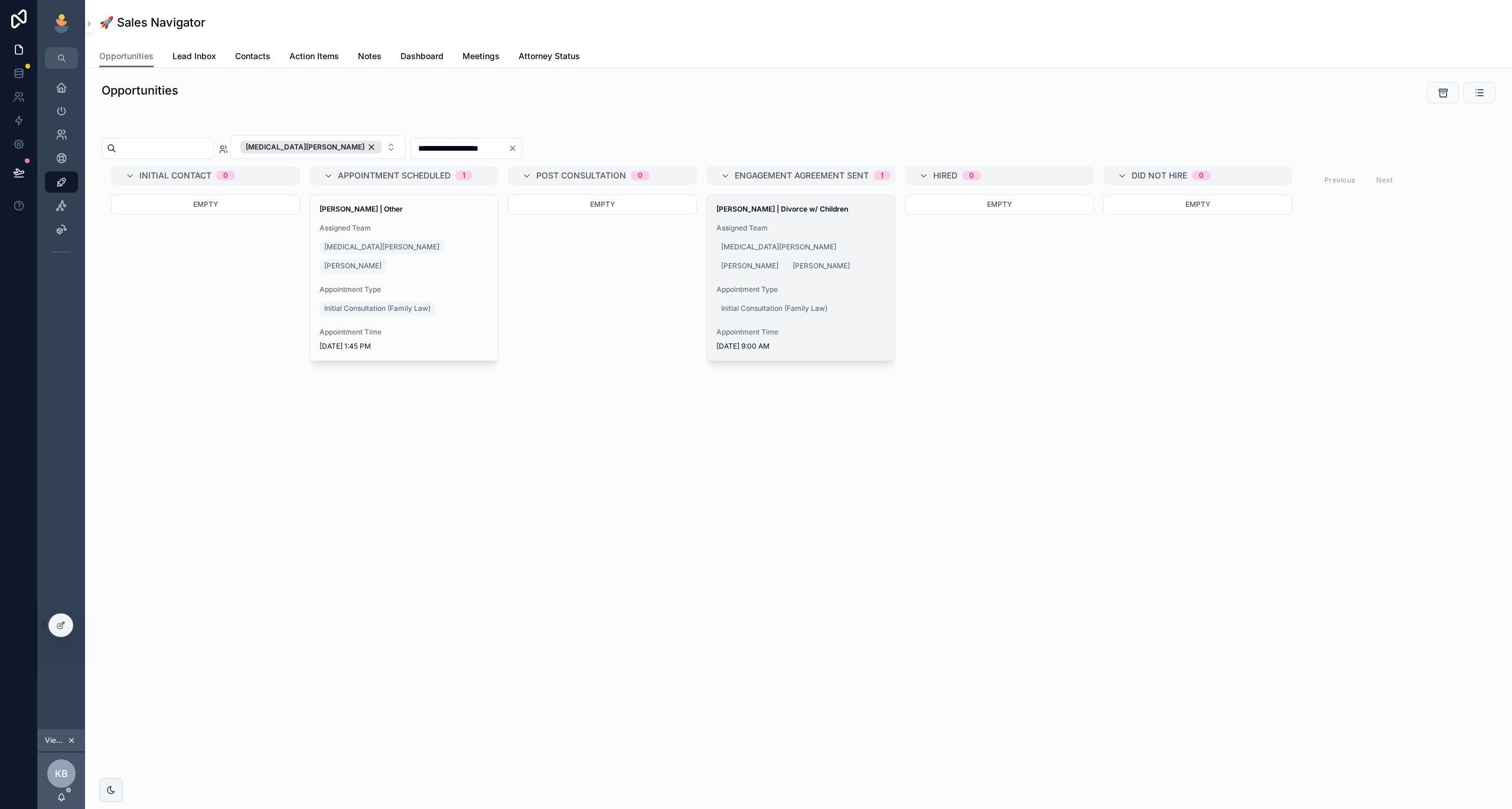
click at [840, 298] on div "Appointment Type Initial Consultation (Family Law)" at bounding box center [801, 302] width 169 height 33
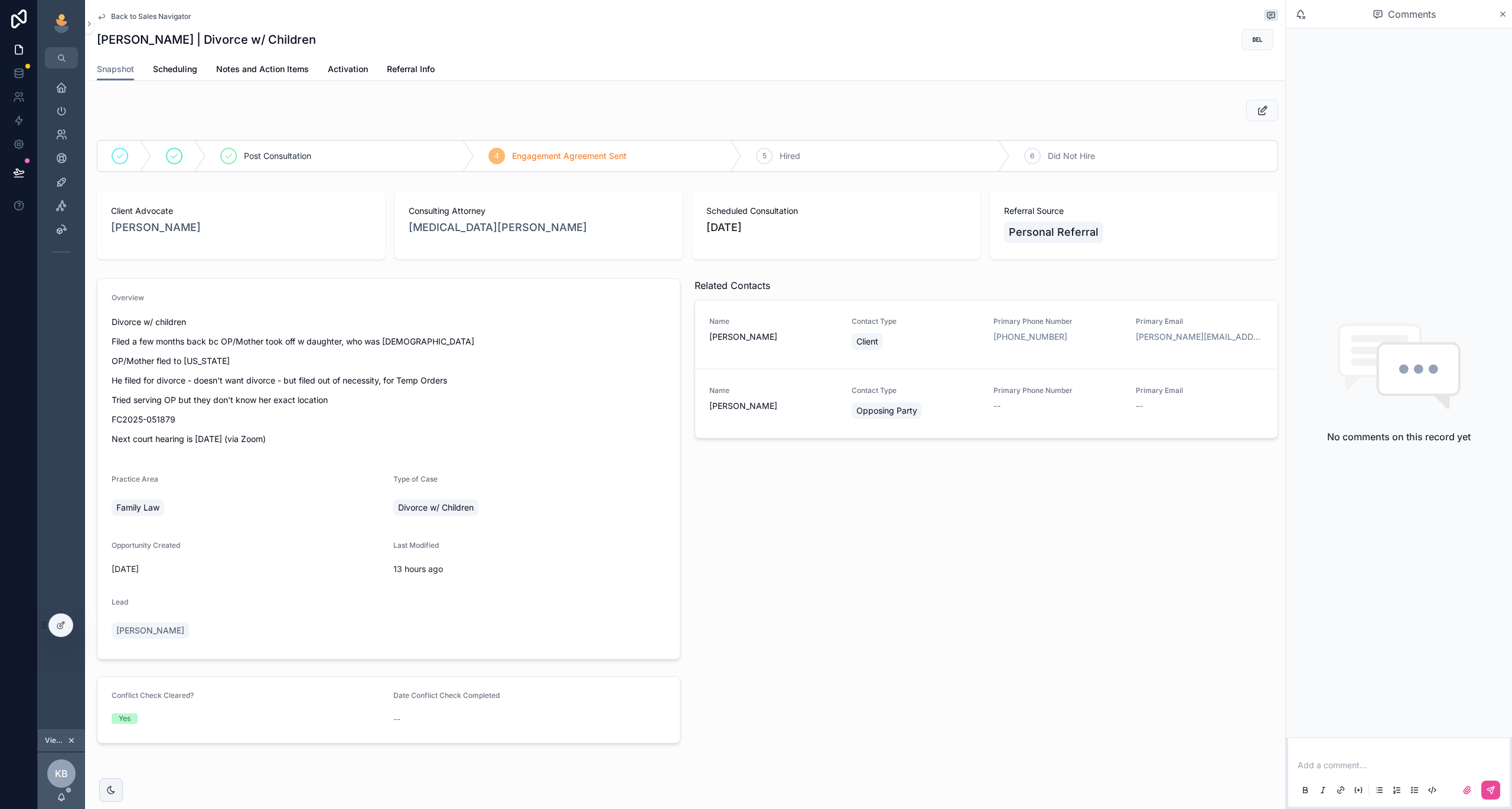
click at [164, 20] on span "Back to Sales Navigator" at bounding box center [151, 17] width 80 height 10
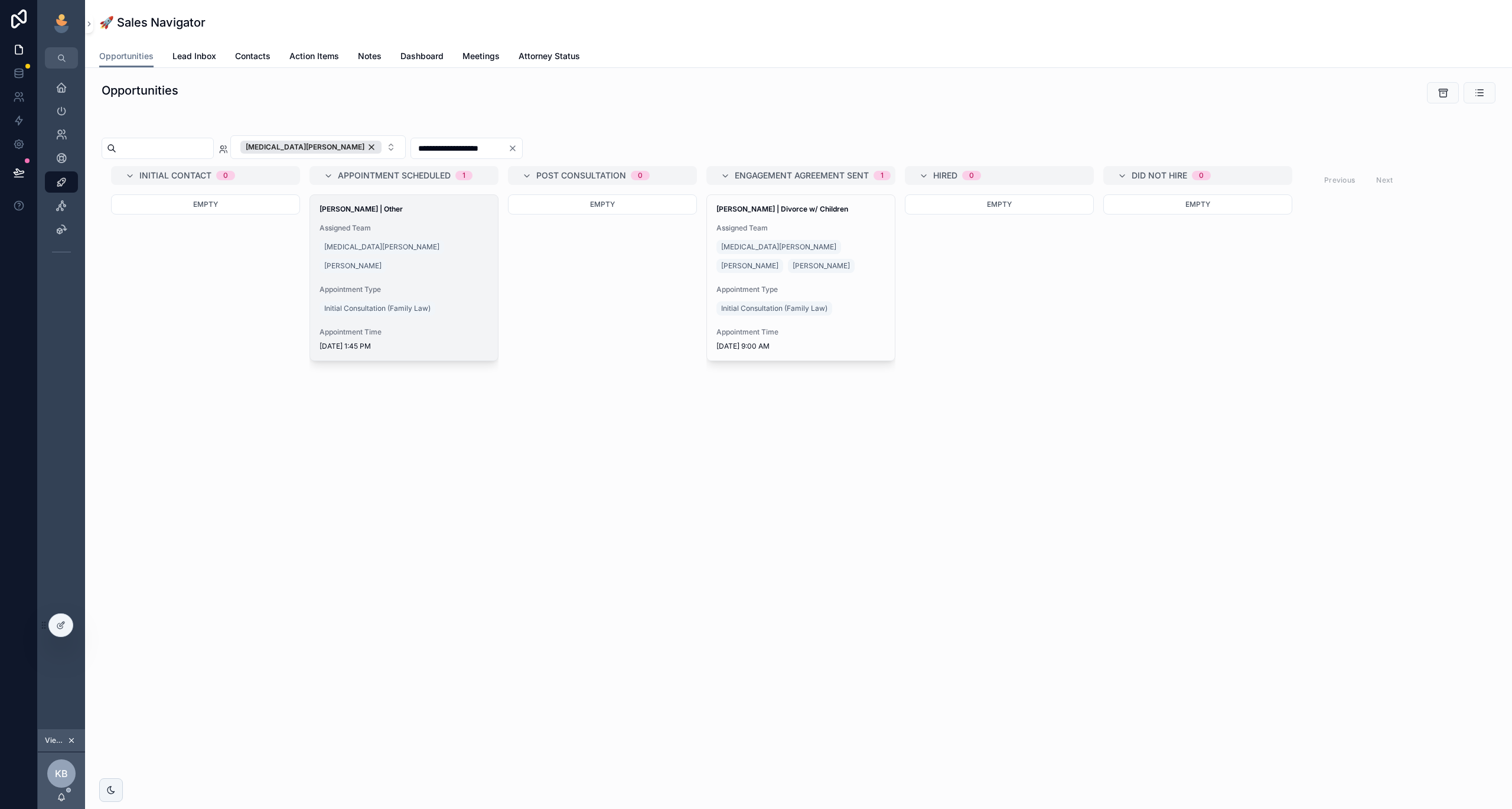
click at [447, 285] on div "Appointment Type Initial Consultation (Family Law)" at bounding box center [404, 302] width 169 height 33
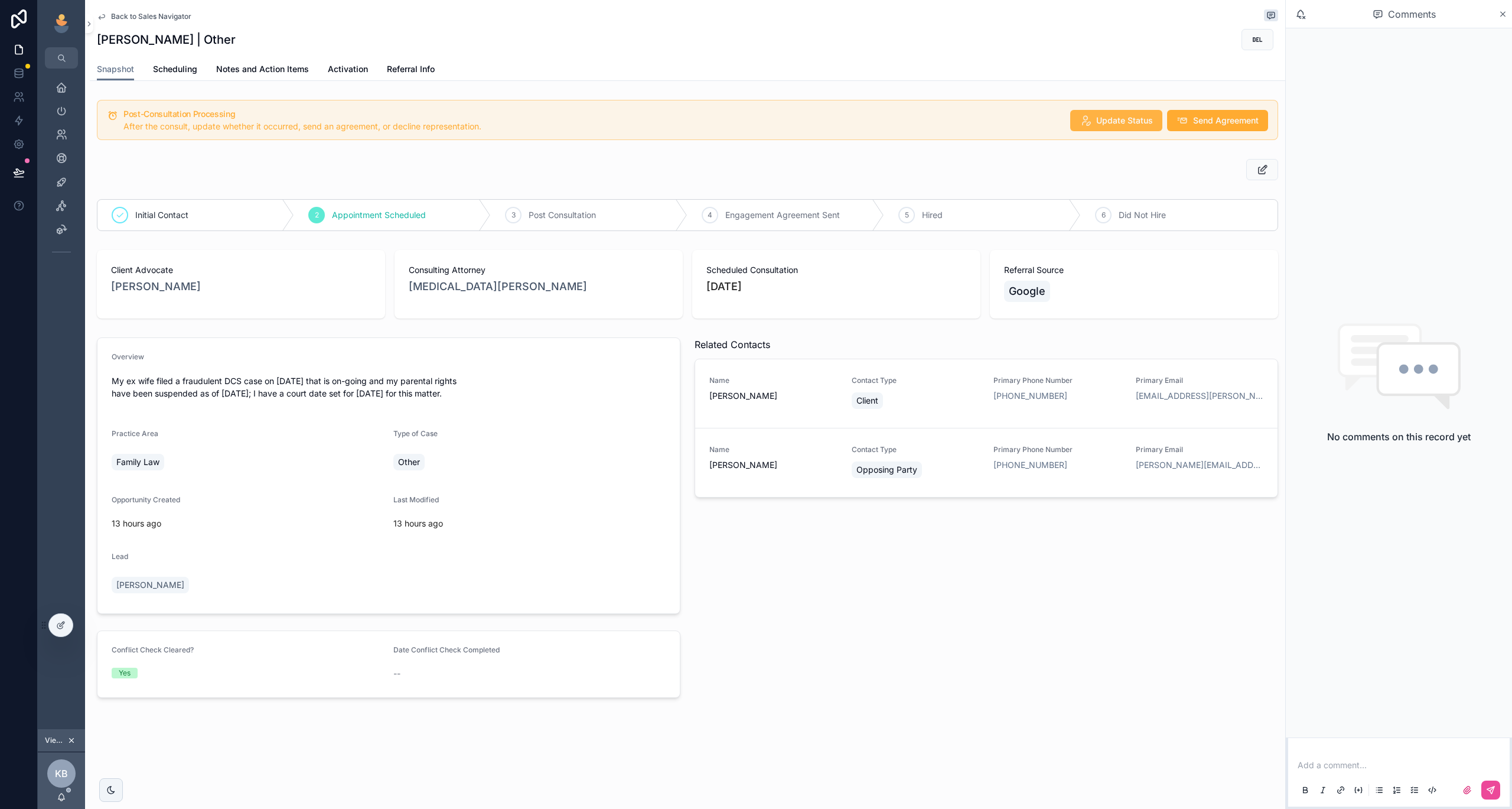
click at [1093, 129] on button "Update Status" at bounding box center [1116, 120] width 92 height 21
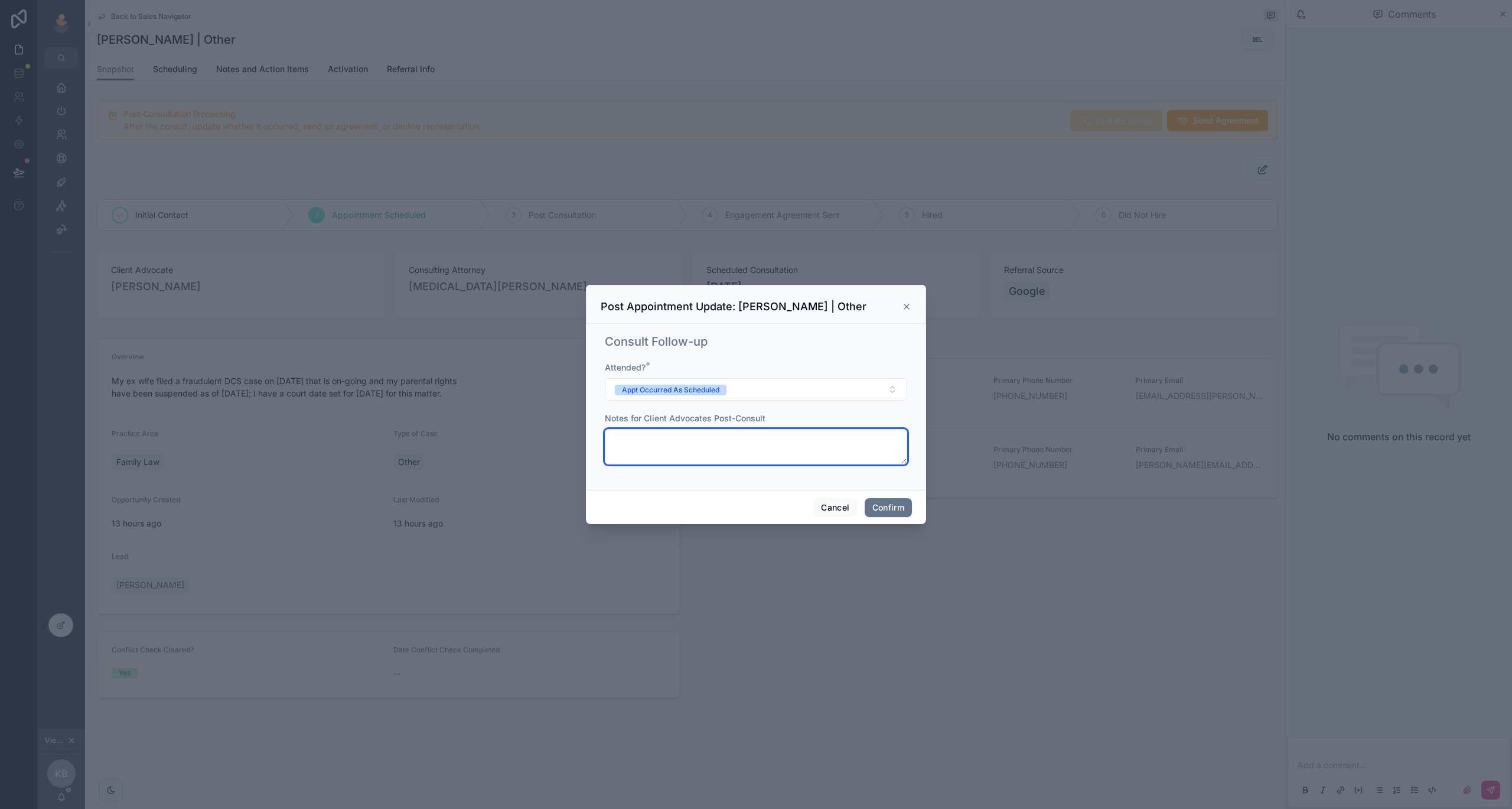
click at [736, 438] on textarea at bounding box center [756, 446] width 302 height 36
click at [792, 384] on button "Appt Occurred As Scheduled" at bounding box center [756, 389] width 302 height 23
click at [756, 357] on div "Consult Follow-up Attended? * Appt Occurred As Scheduled Notes for Client Advoc…" at bounding box center [756, 405] width 312 height 153
click at [843, 507] on button "Cancel" at bounding box center [835, 507] width 44 height 19
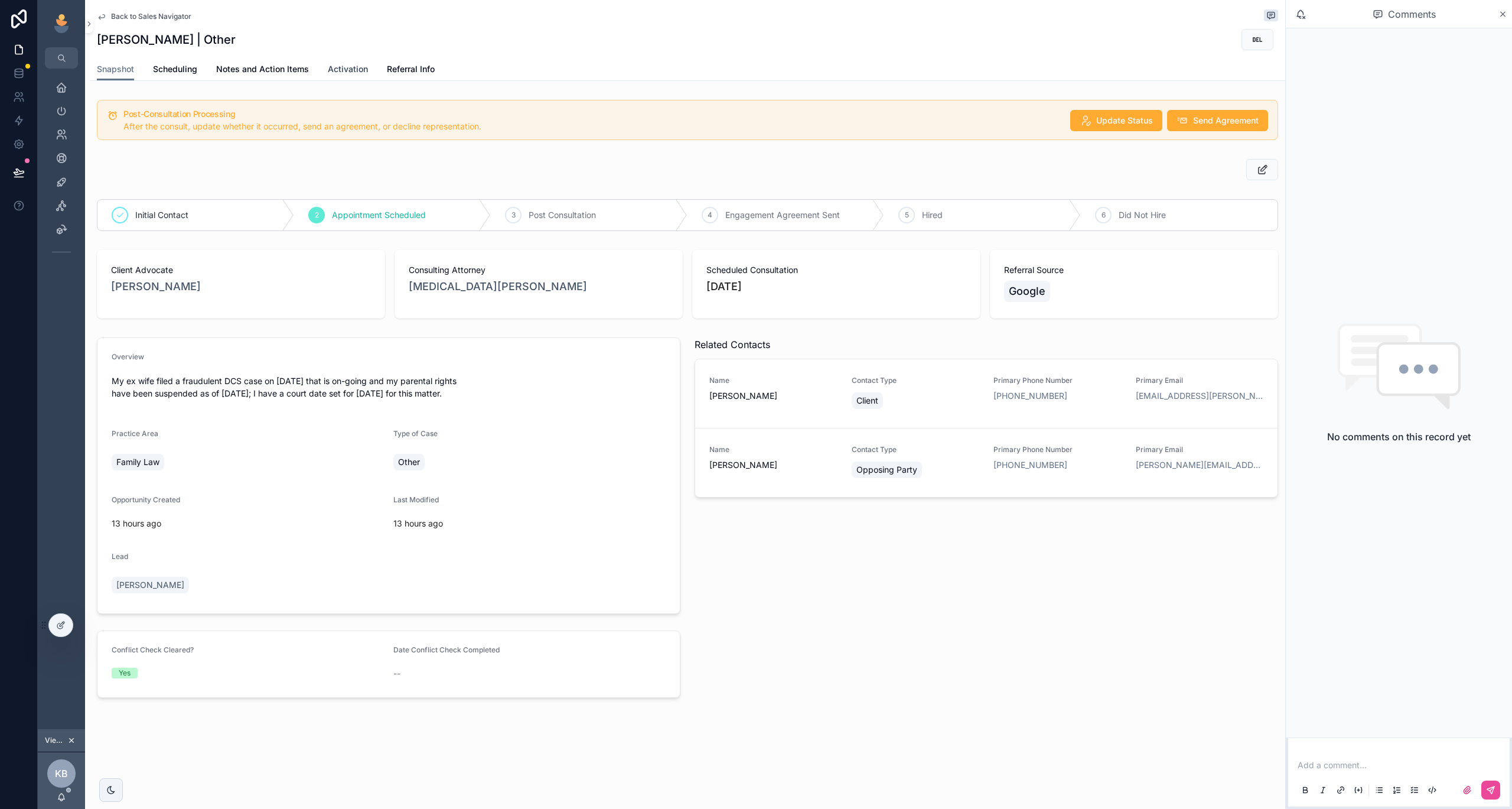
click at [336, 71] on span "Activation" at bounding box center [348, 70] width 40 height 12
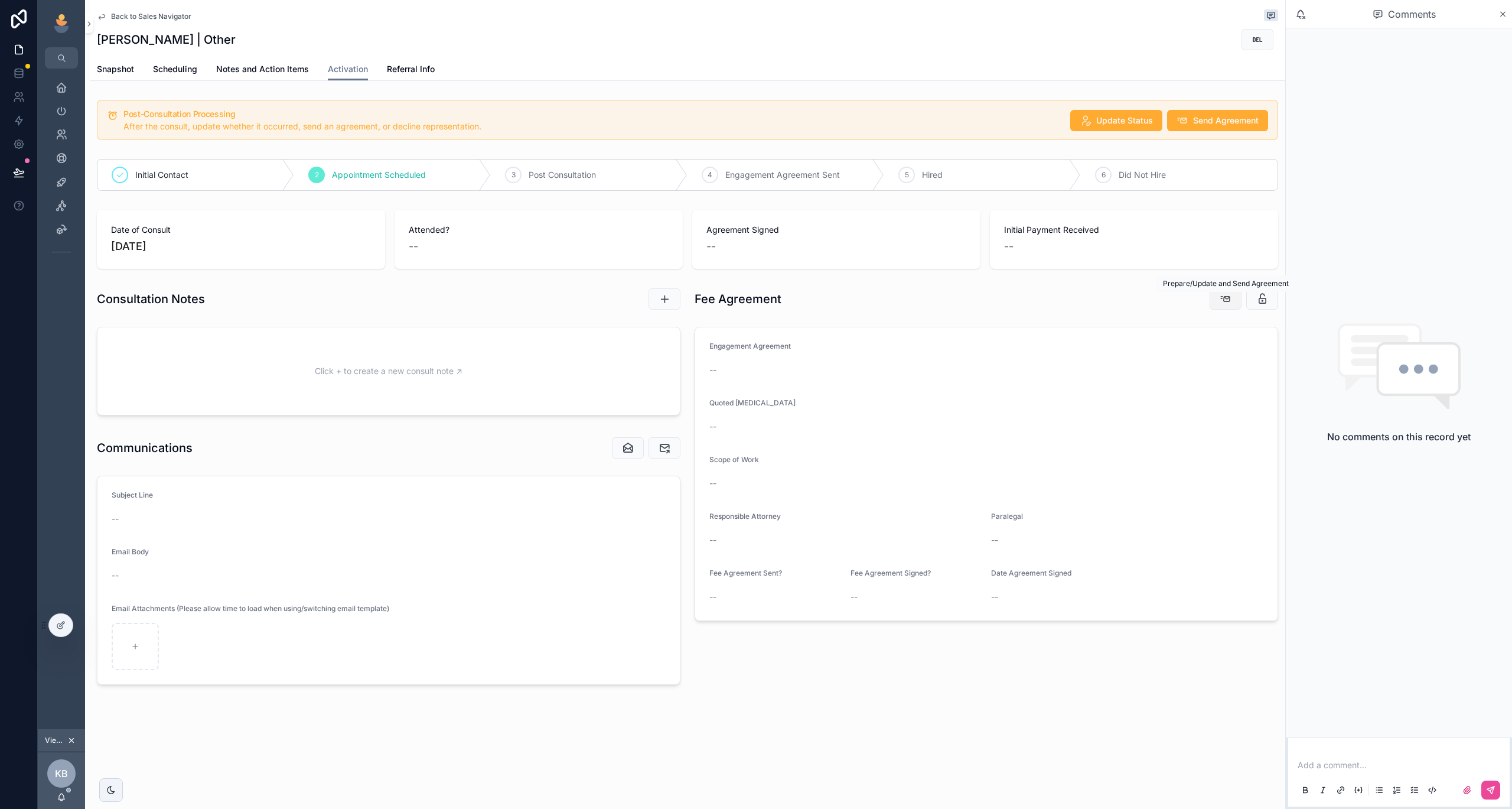
click at [1221, 303] on icon "scrollable content" at bounding box center [1226, 299] width 12 height 12
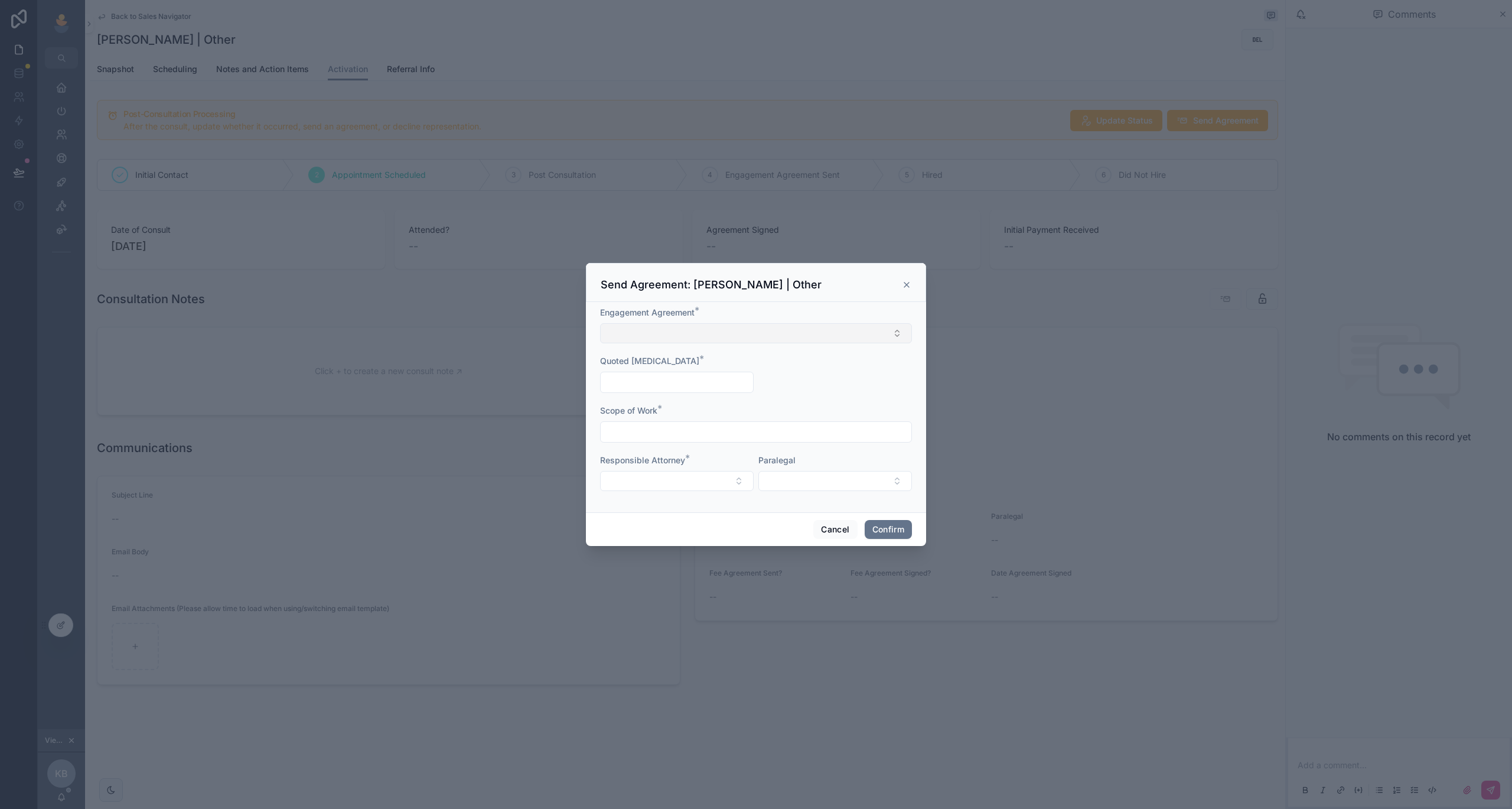
click at [669, 330] on button "Select Button" at bounding box center [756, 333] width 312 height 20
click at [691, 394] on form "Engagement Agreement * Quoted [MEDICAL_DATA] * Scope of Work * Responsible Atto…" at bounding box center [756, 404] width 312 height 196
click at [677, 439] on input "text" at bounding box center [756, 432] width 311 height 17
click at [824, 535] on button "Cancel" at bounding box center [835, 529] width 44 height 19
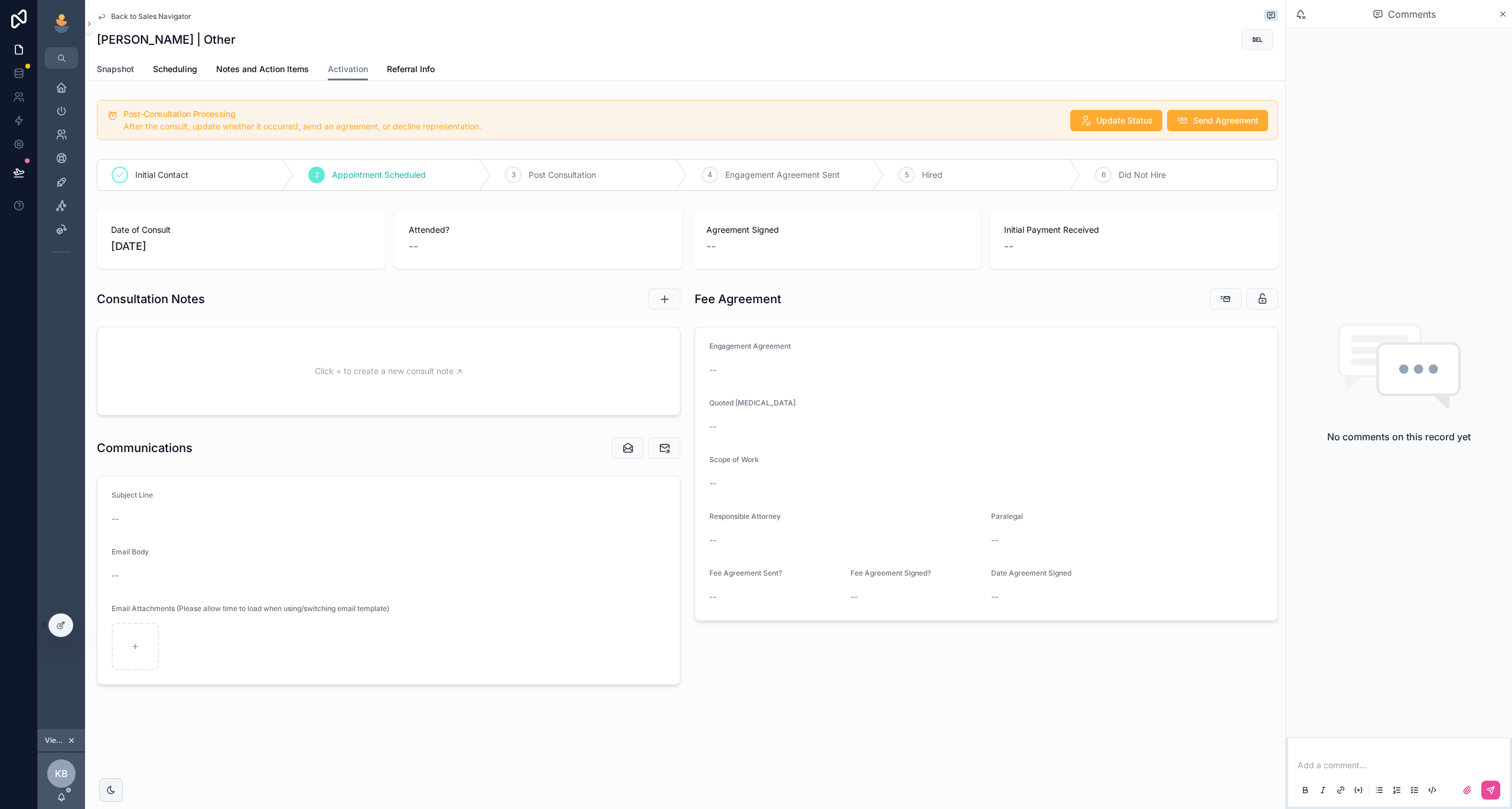
click at [110, 73] on span "Snapshot" at bounding box center [115, 70] width 37 height 12
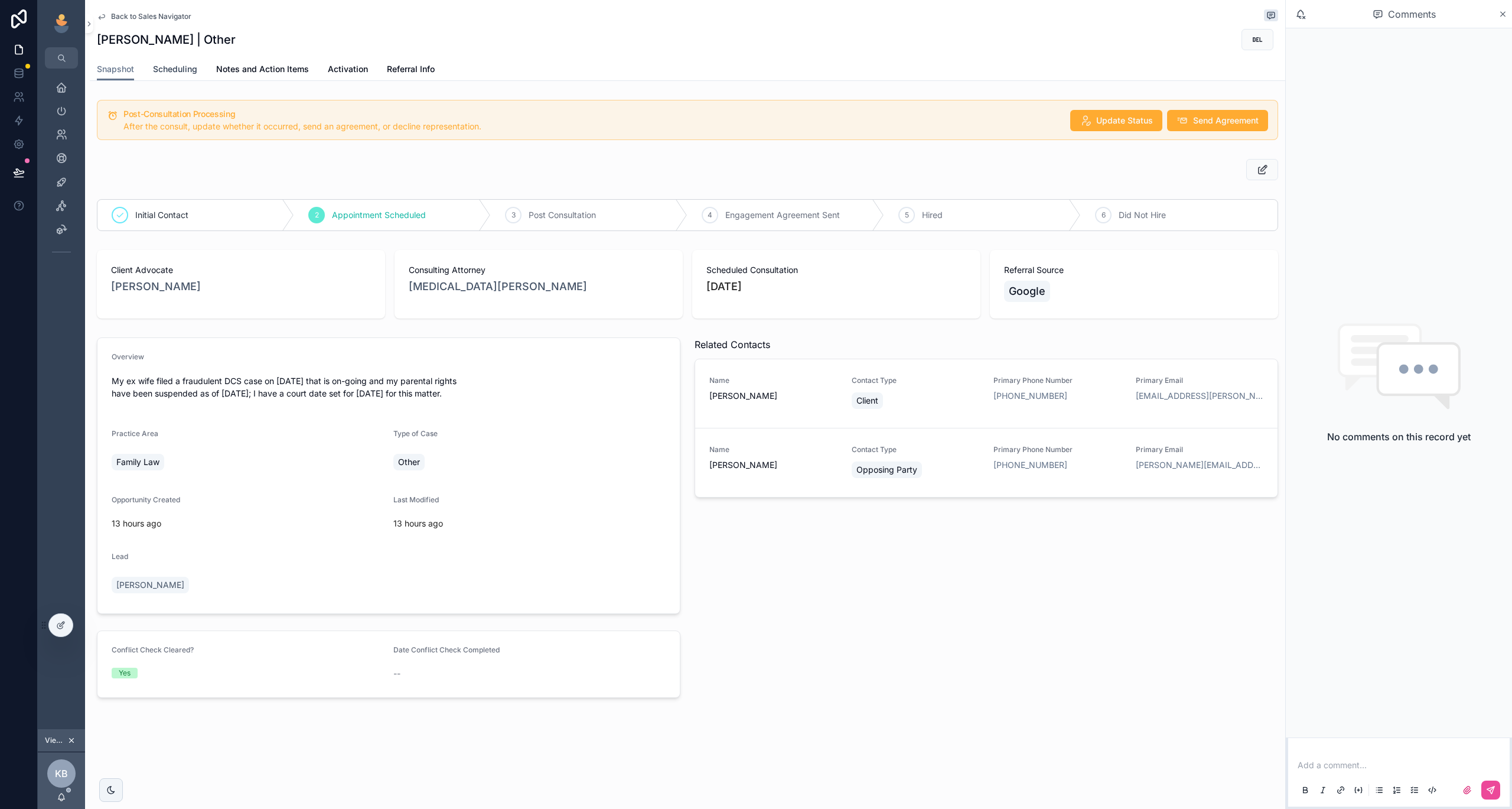
click at [159, 79] on link "Scheduling" at bounding box center [175, 70] width 45 height 23
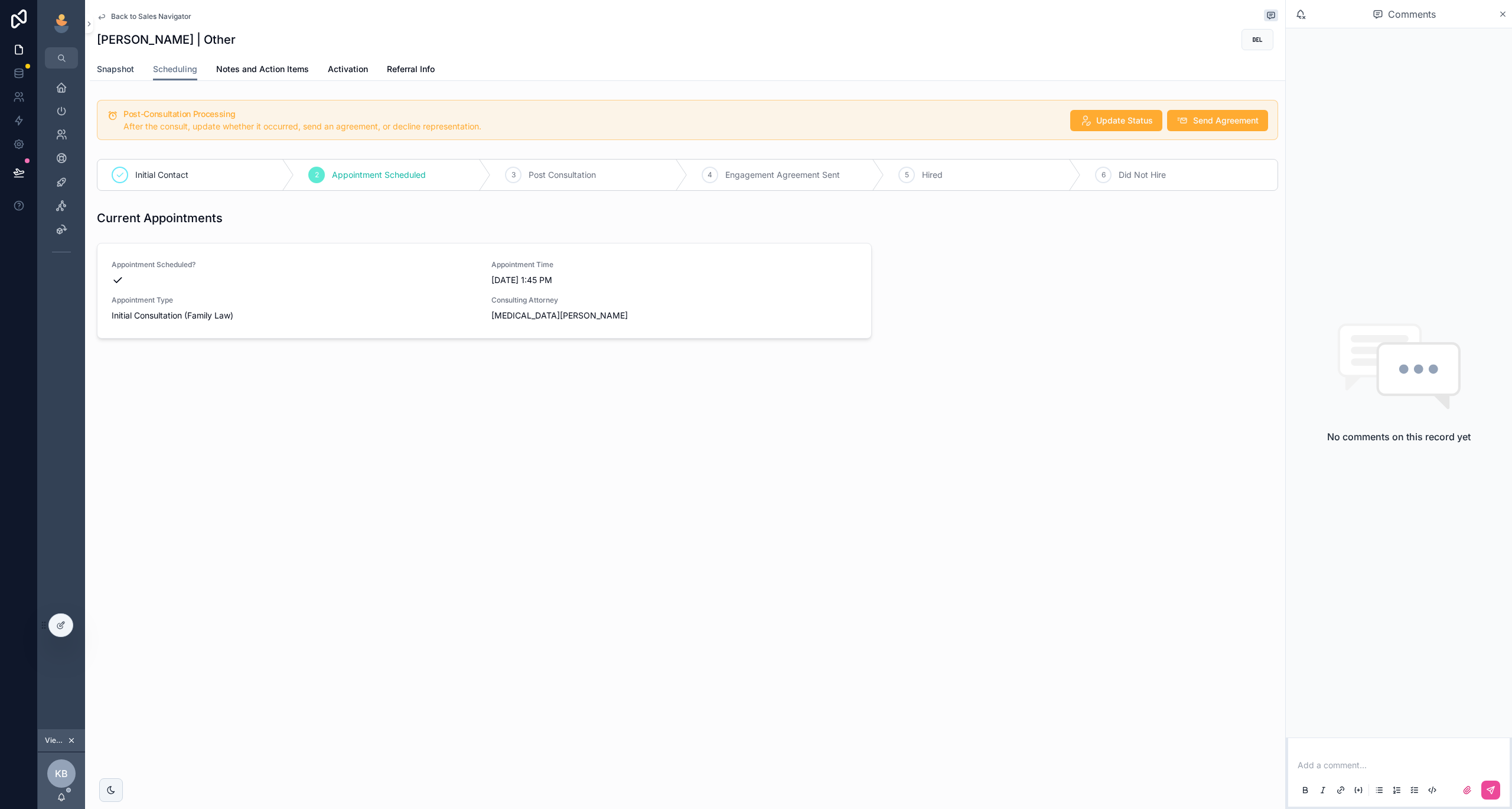
click at [120, 64] on span "Snapshot" at bounding box center [115, 70] width 37 height 12
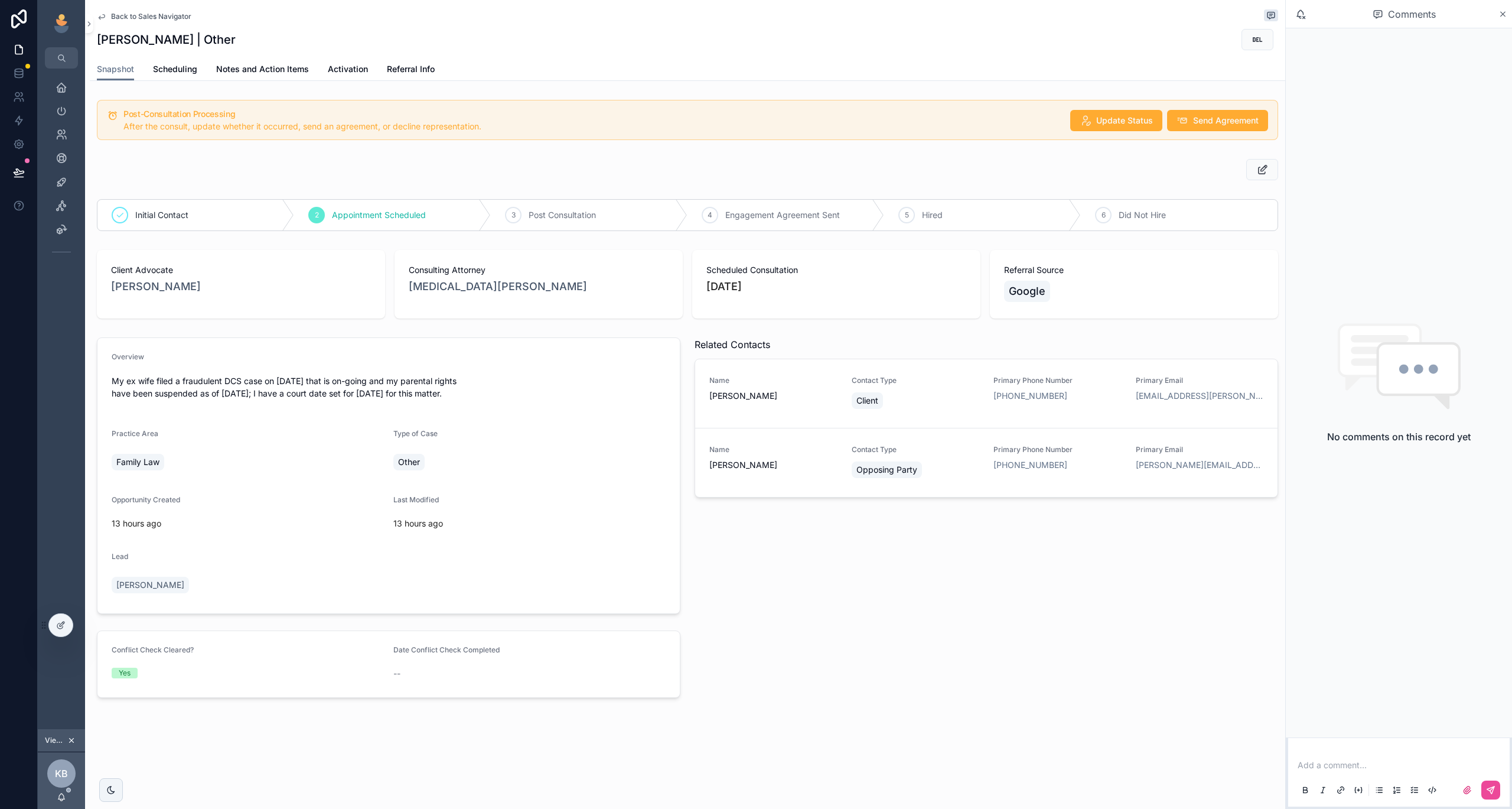
click at [128, 17] on span "Back to Sales Navigator" at bounding box center [151, 17] width 80 height 10
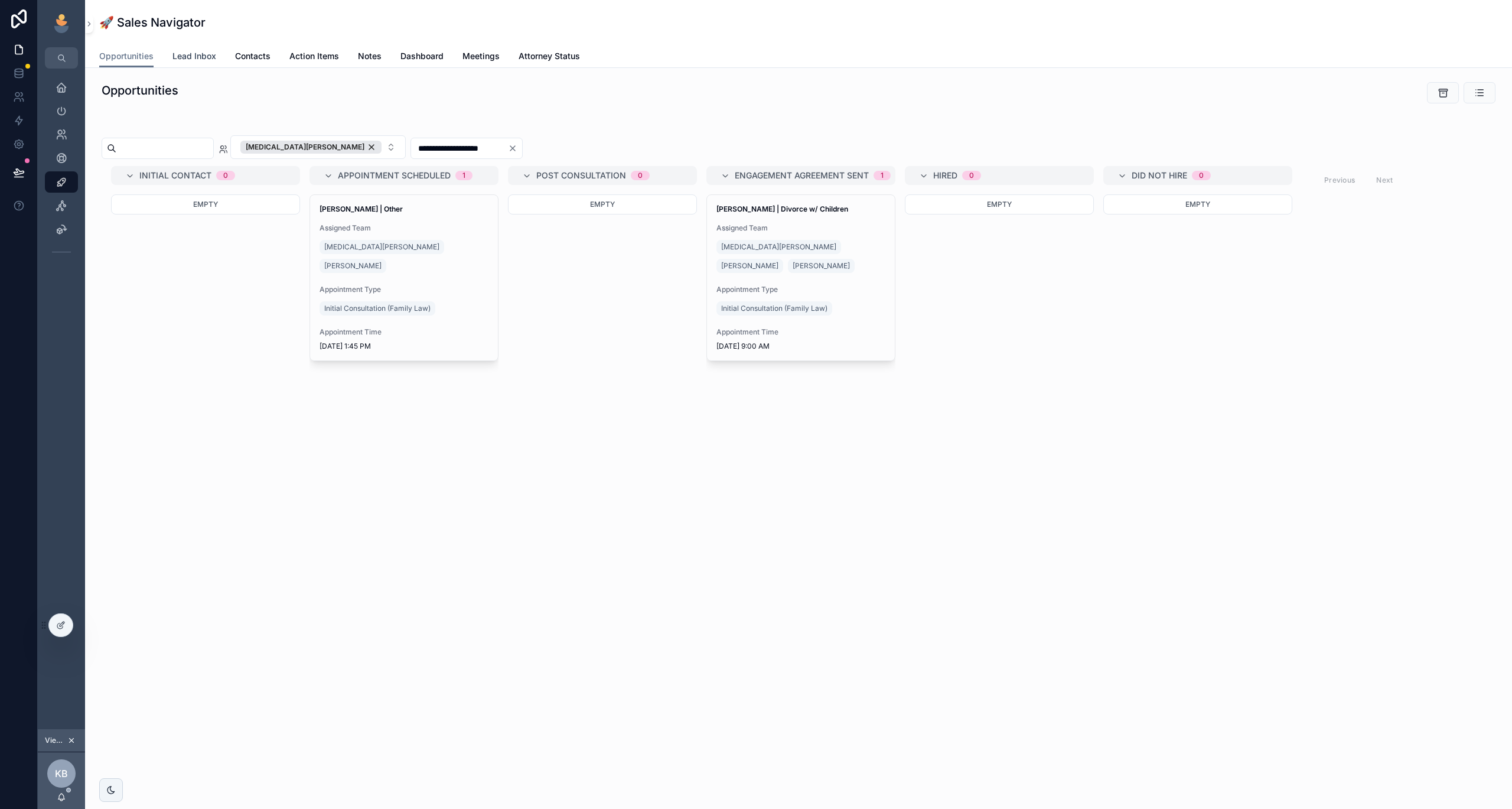
click at [190, 57] on span "Lead Inbox" at bounding box center [194, 56] width 44 height 12
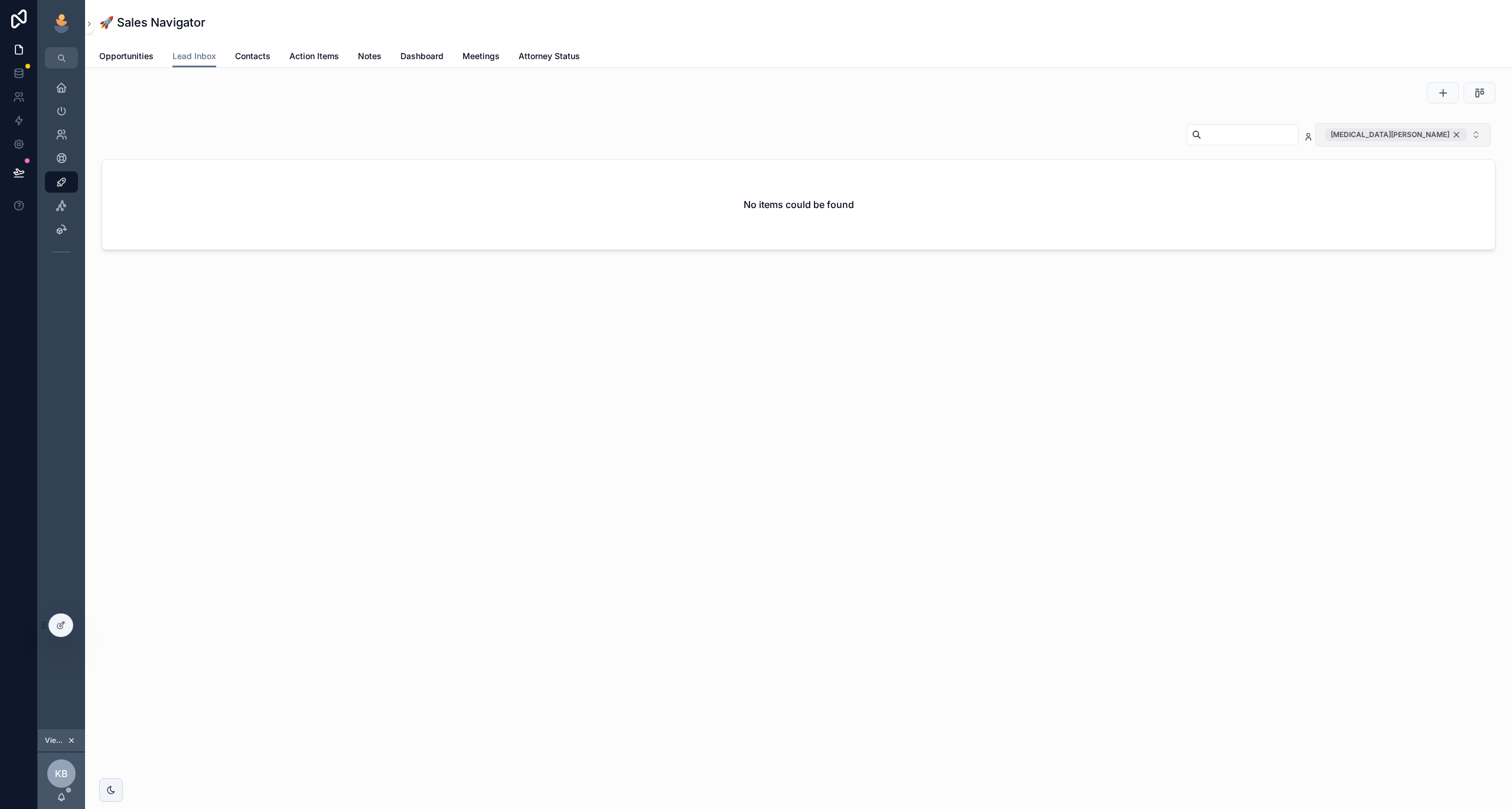
click at [1454, 135] on div "[MEDICAL_DATA][PERSON_NAME]" at bounding box center [1396, 135] width 141 height 13
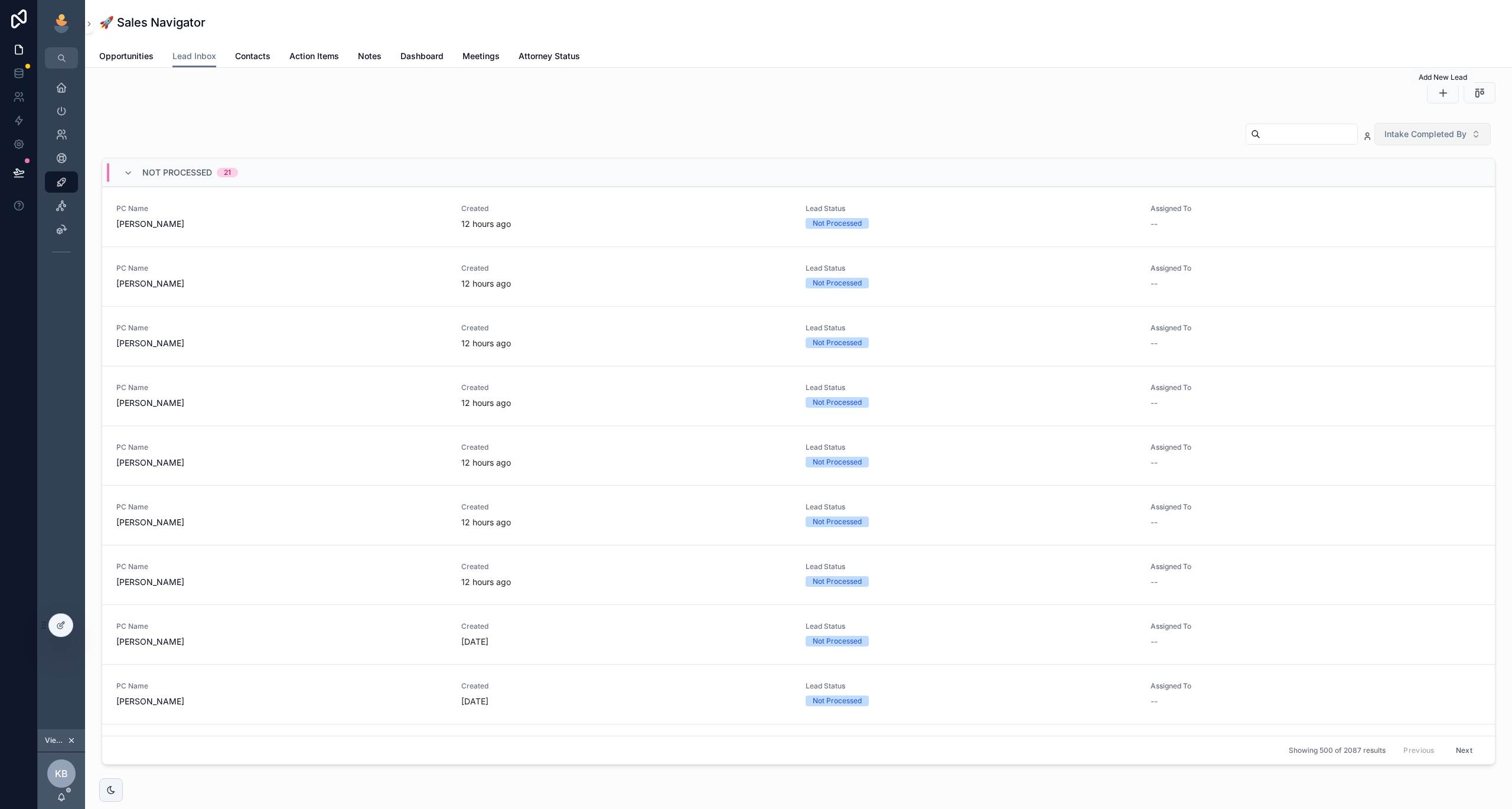
click at [1439, 86] on button "scrollable content" at bounding box center [1442, 93] width 32 height 21
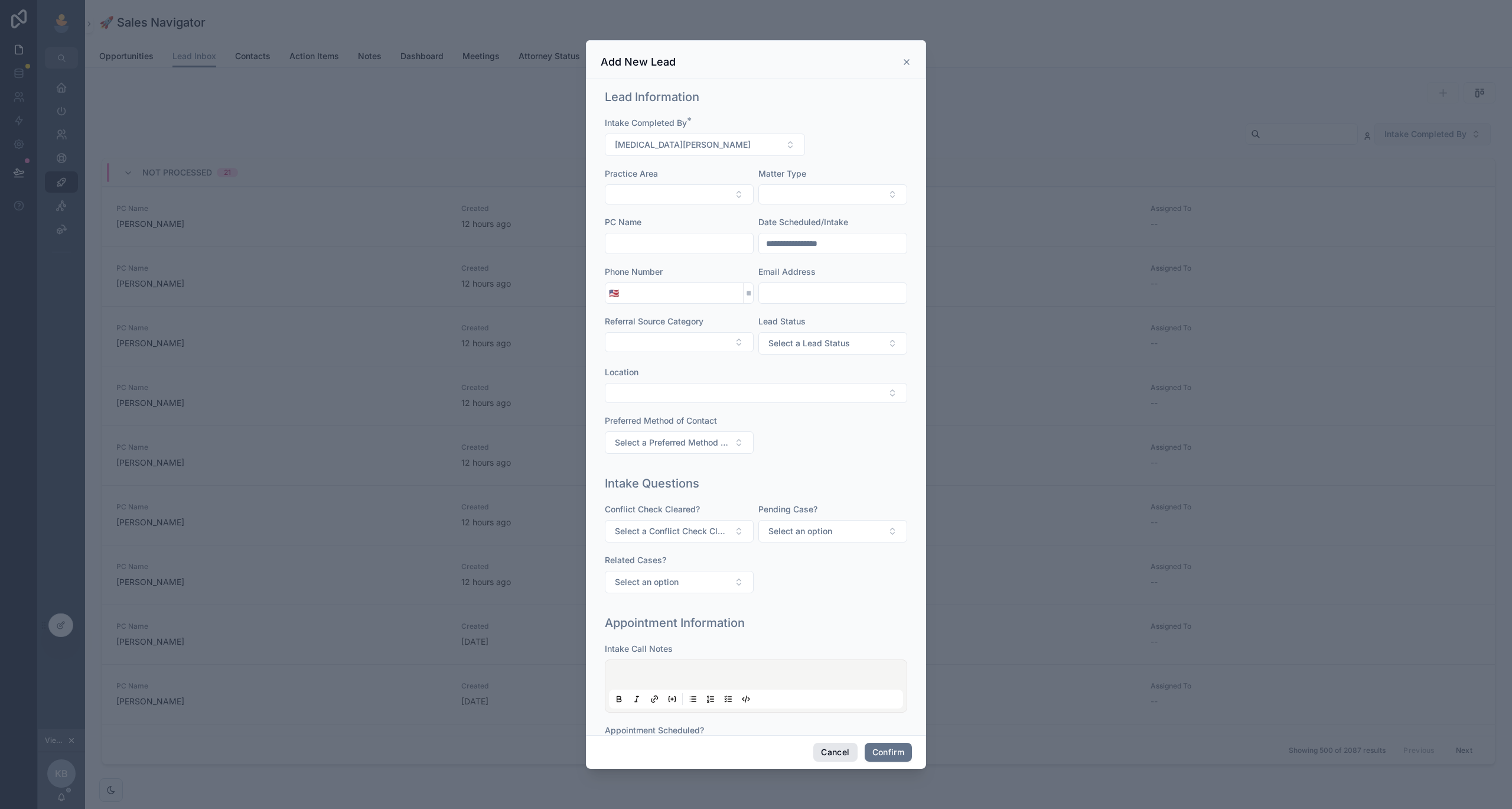
click at [830, 755] on button "Cancel" at bounding box center [835, 752] width 44 height 19
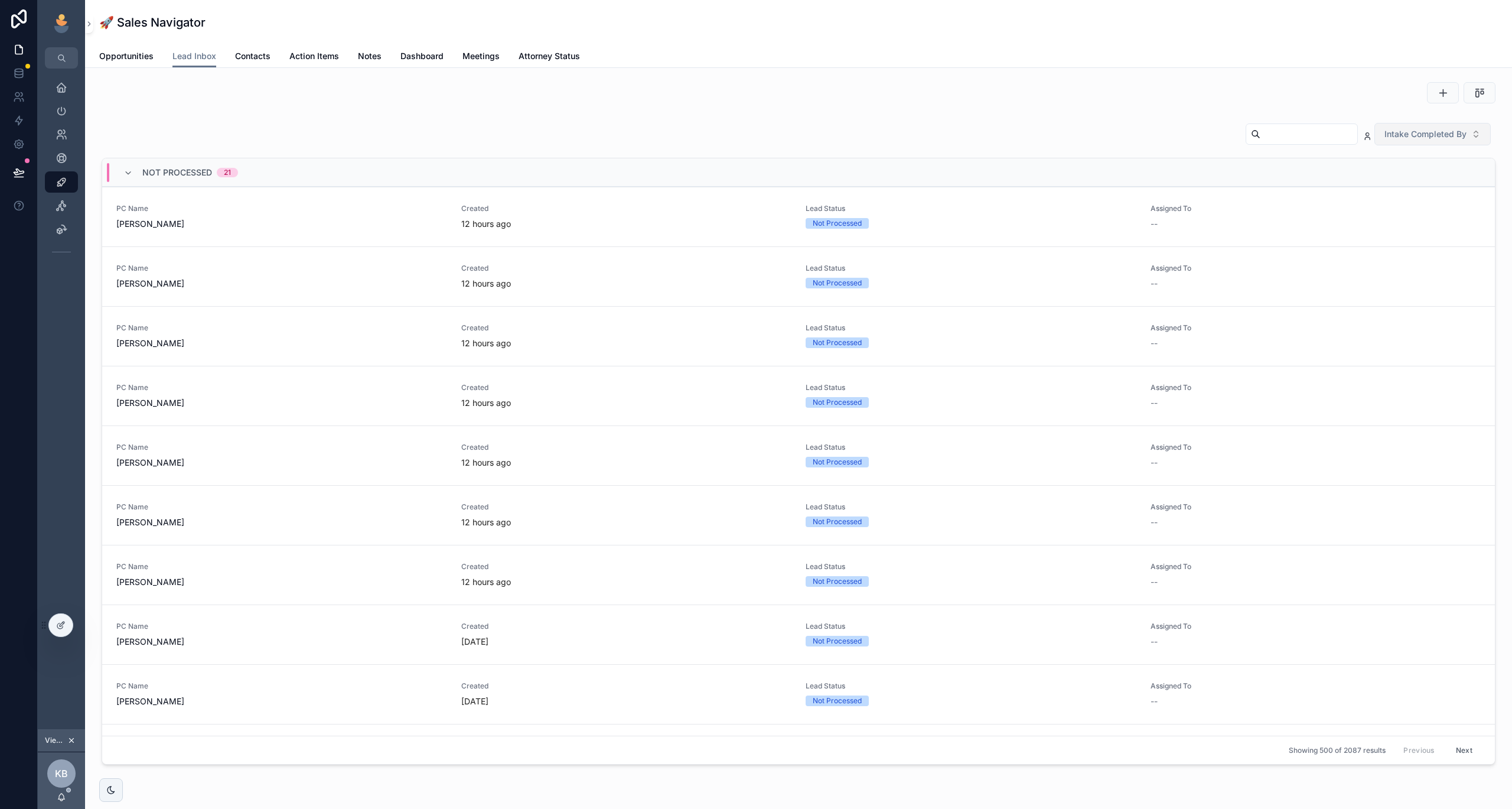
click at [134, 175] on div "Not Processed 21" at bounding box center [181, 172] width 115 height 19
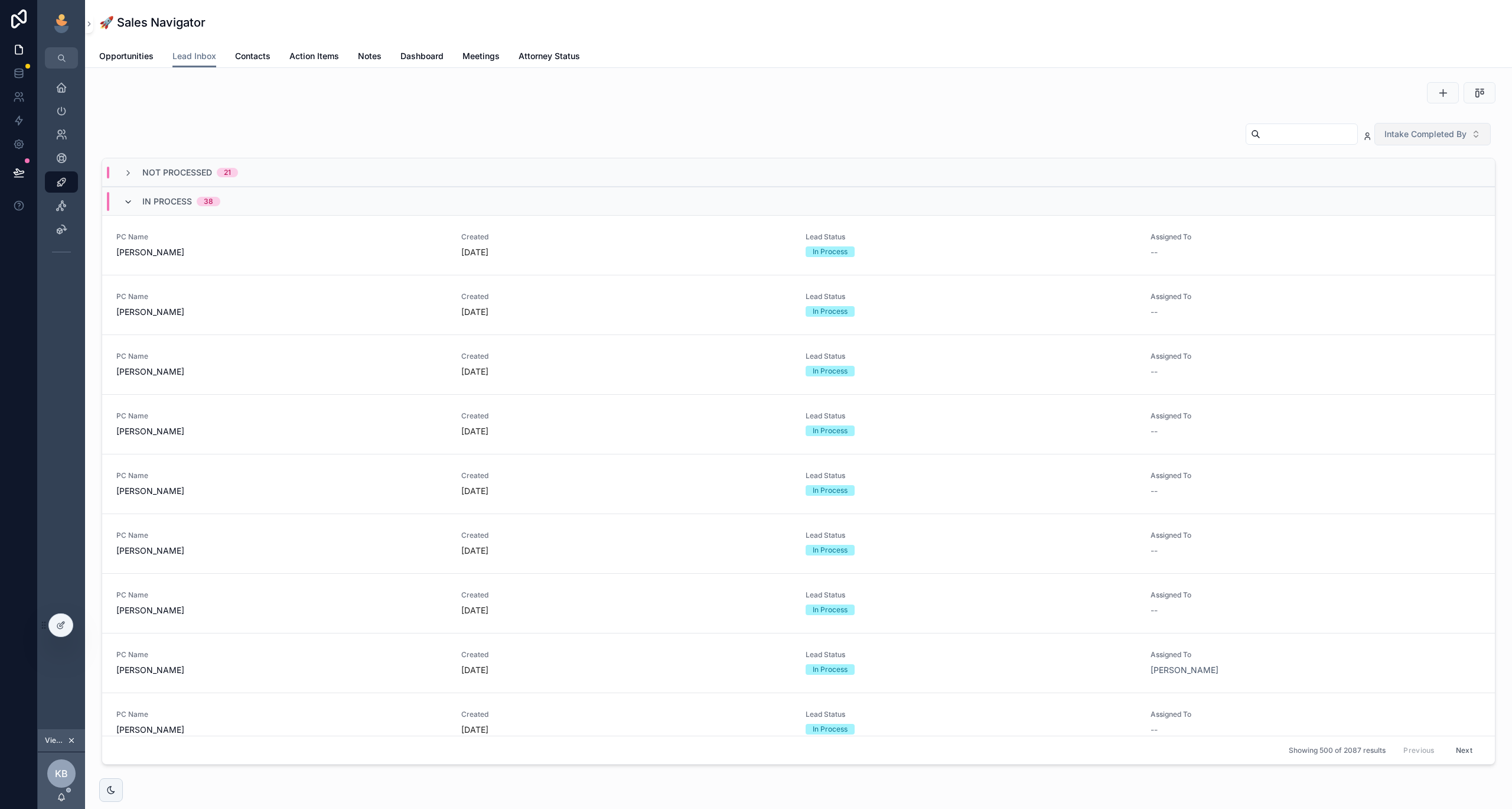
click at [129, 202] on icon "scrollable content" at bounding box center [128, 202] width 10 height 10
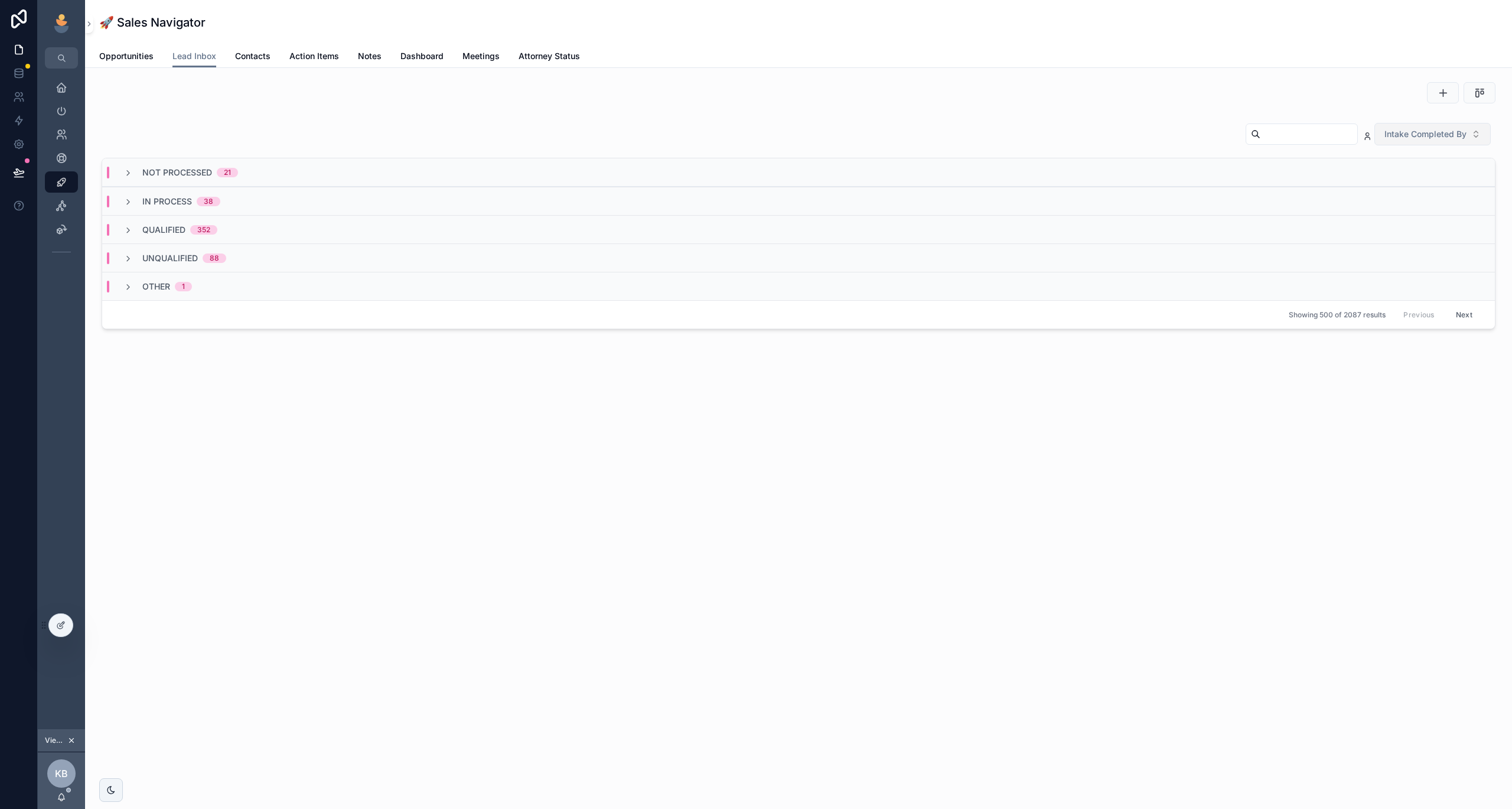
click at [124, 226] on icon "scrollable content" at bounding box center [128, 231] width 10 height 10
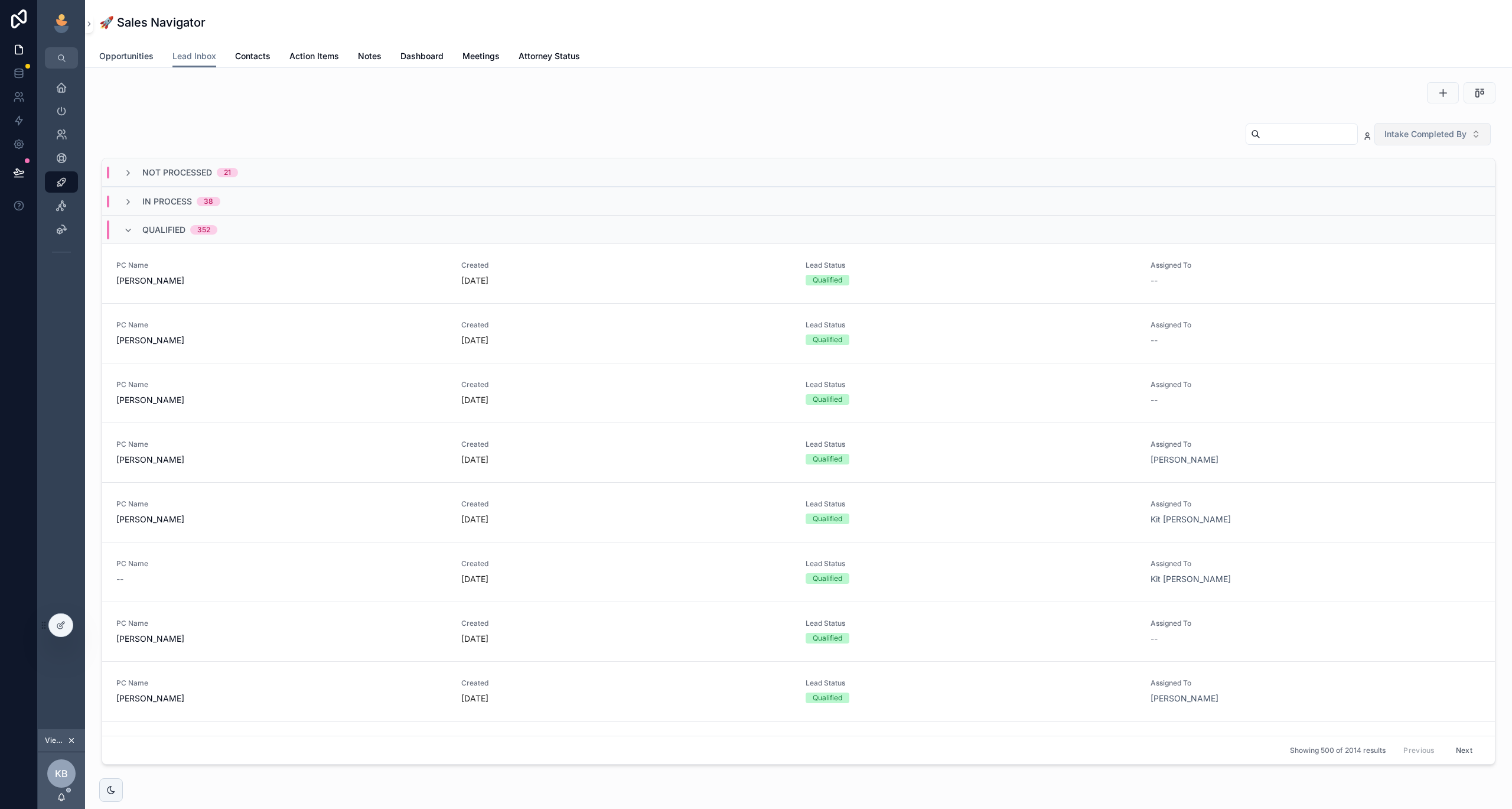
click at [141, 54] on span "Opportunities" at bounding box center [126, 56] width 54 height 12
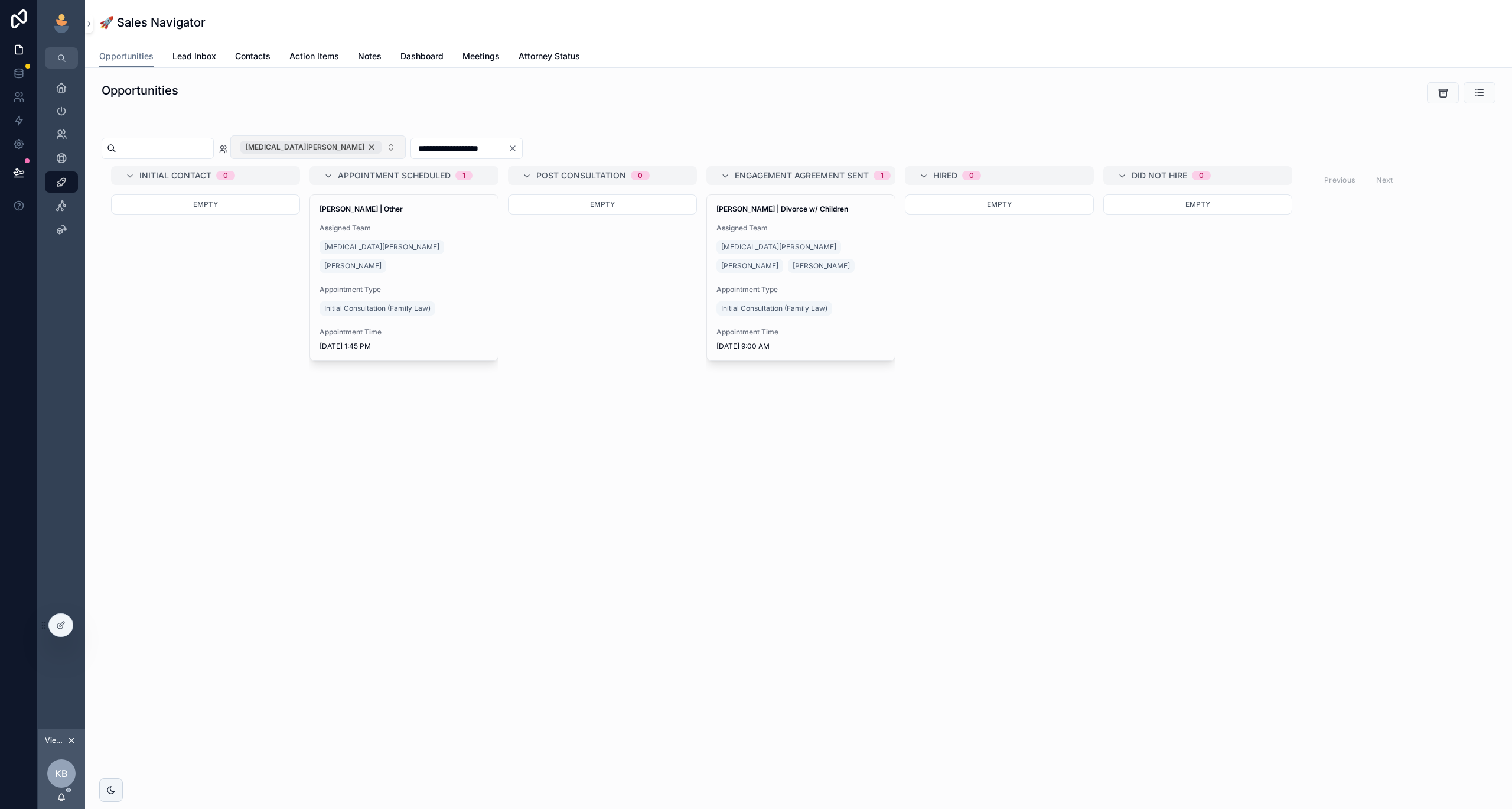
click at [342, 148] on div "[MEDICAL_DATA][PERSON_NAME]" at bounding box center [311, 147] width 141 height 13
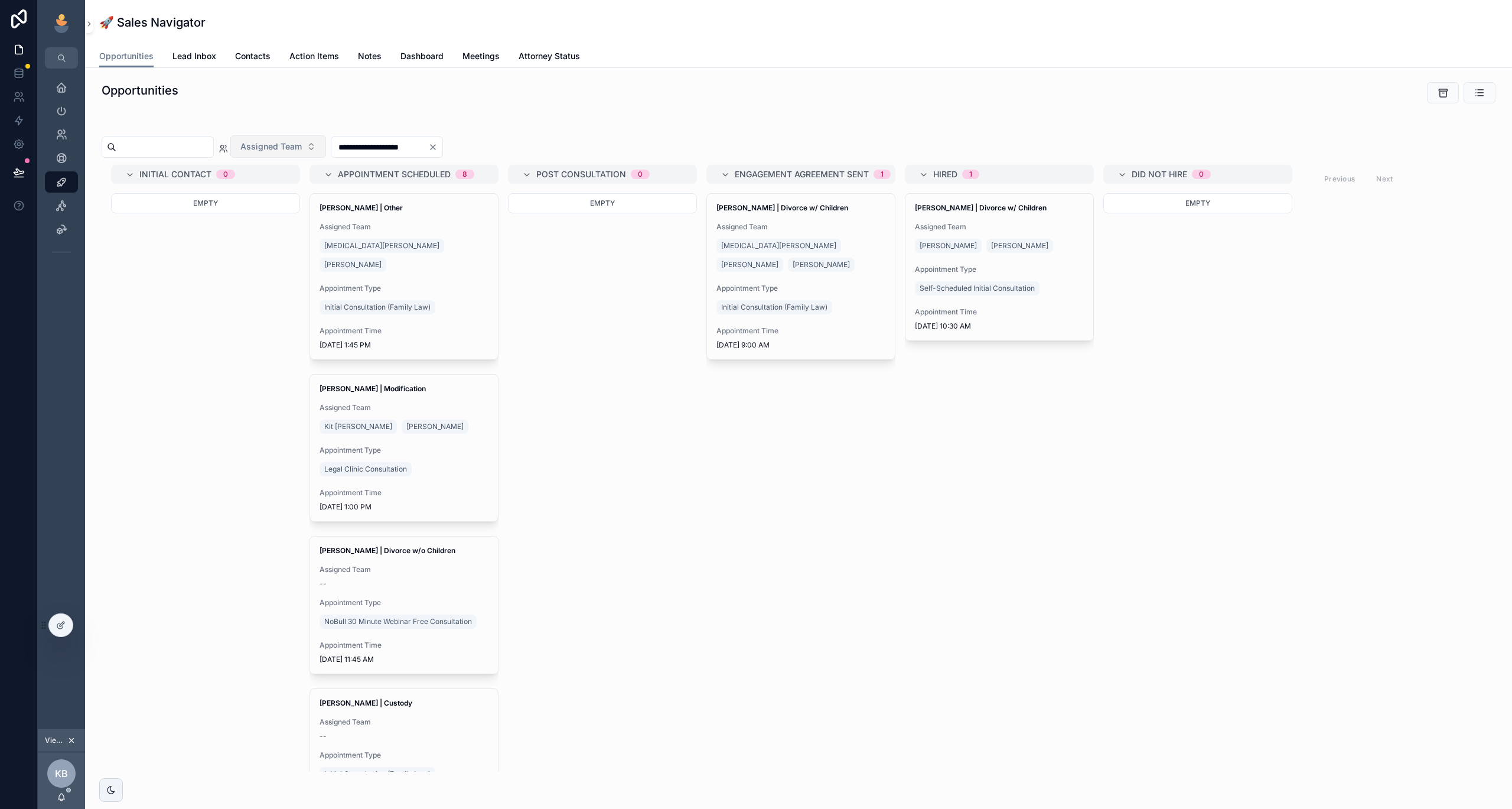
click at [438, 149] on icon "Clear" at bounding box center [433, 147] width 10 height 10
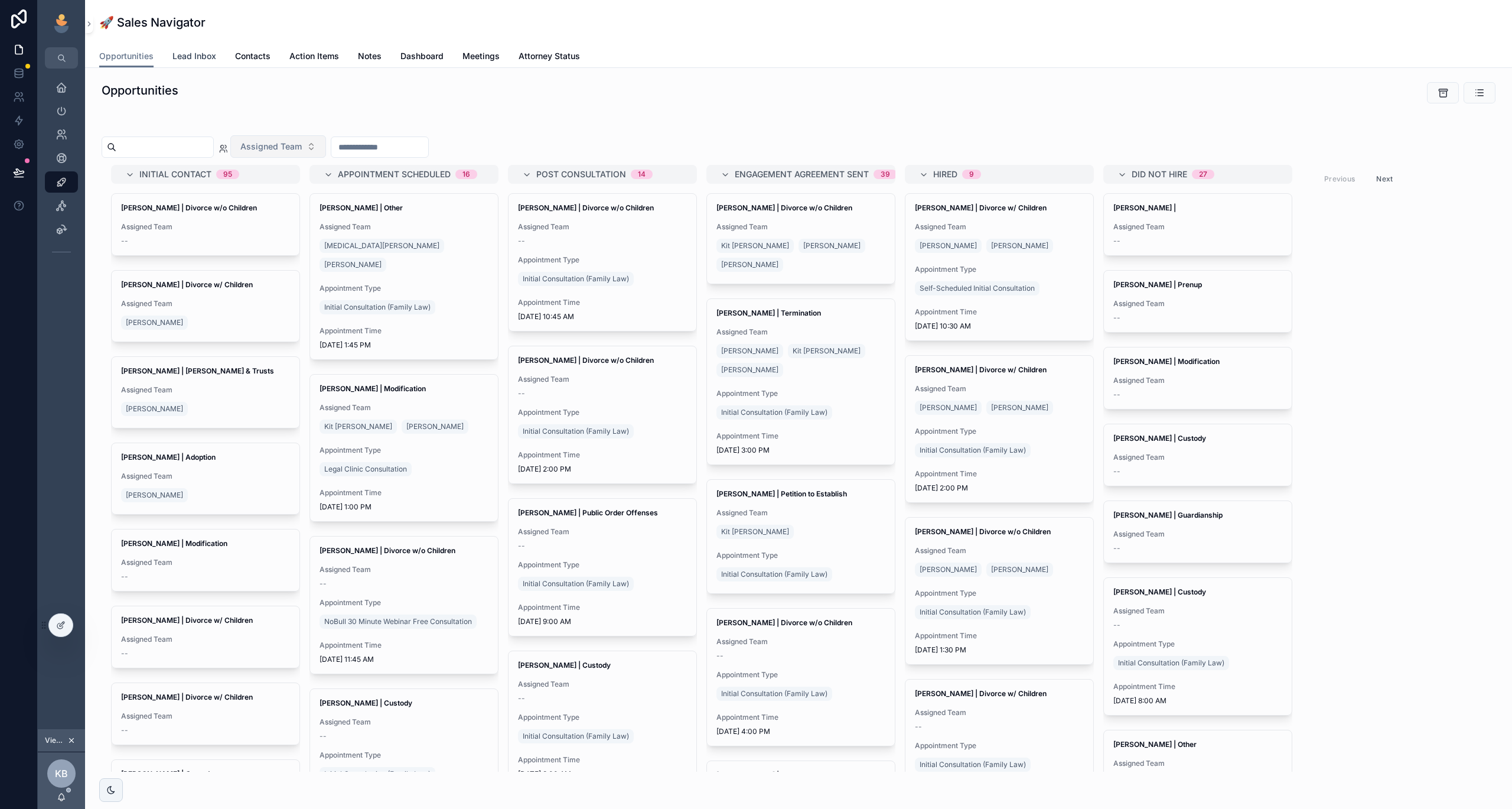
click at [203, 53] on span "Lead Inbox" at bounding box center [194, 56] width 44 height 12
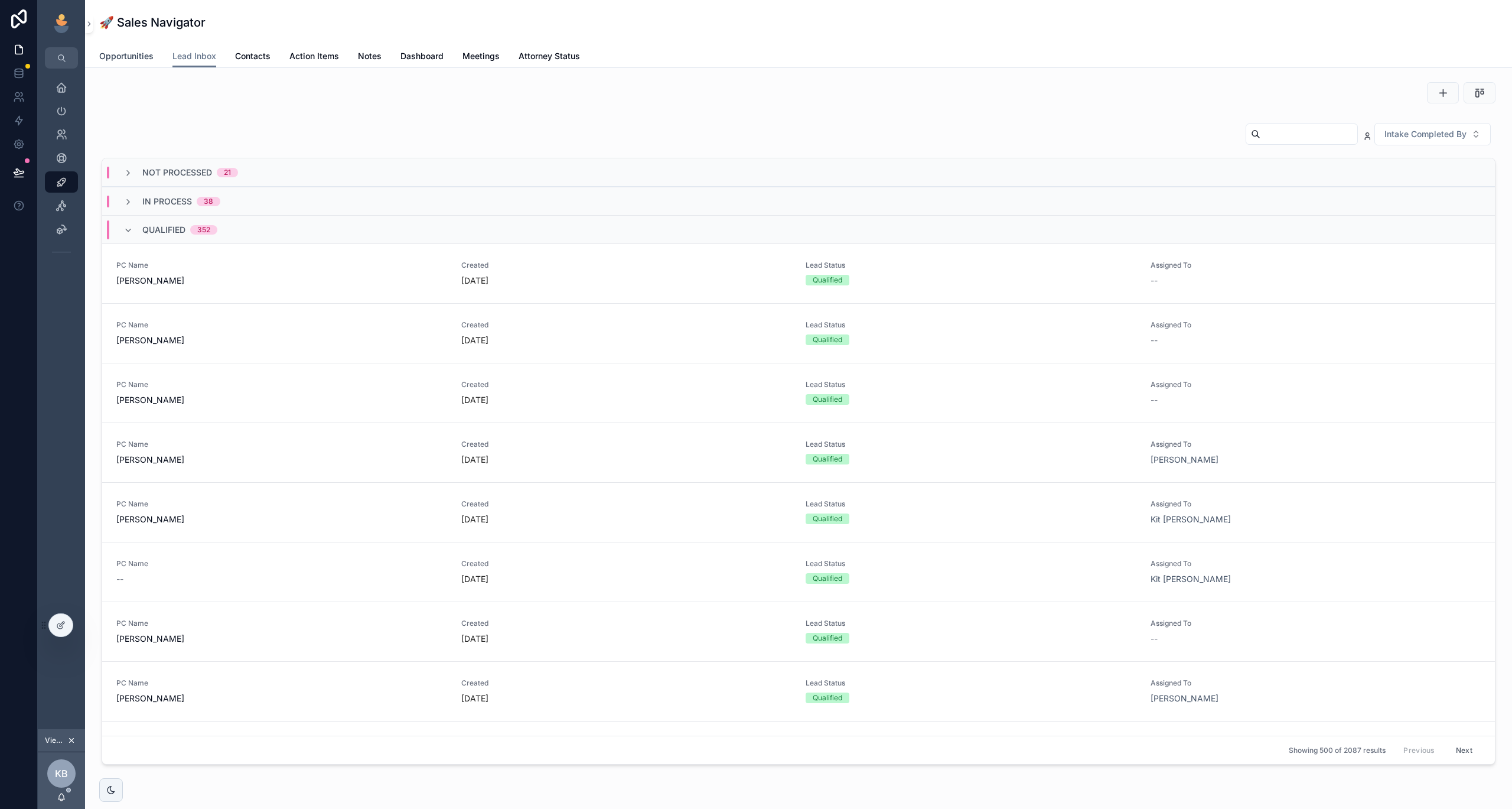
click at [127, 57] on span "Opportunities" at bounding box center [126, 56] width 54 height 12
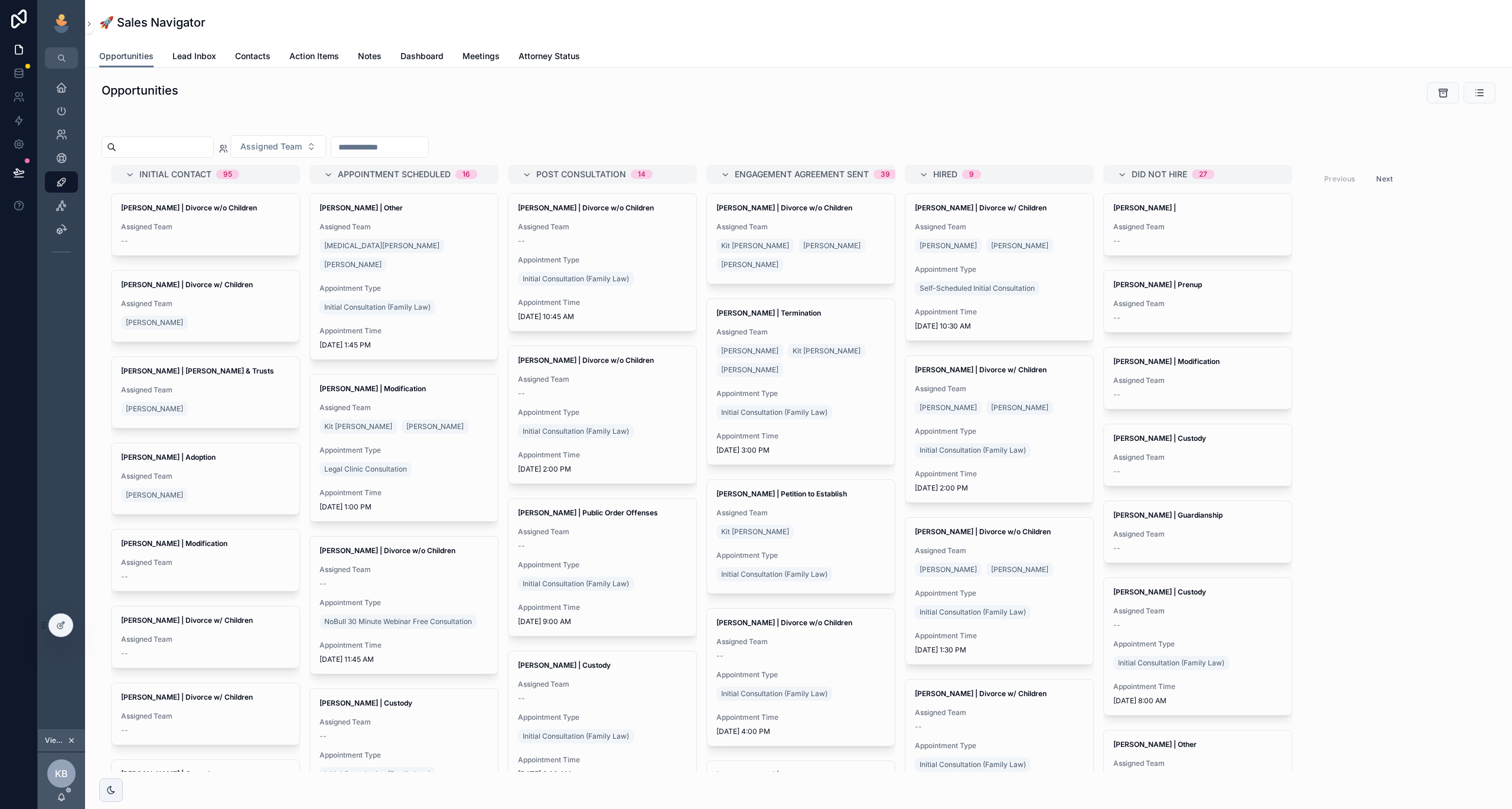
click at [125, 60] on span "Opportunities" at bounding box center [126, 56] width 54 height 12
click at [125, 57] on span "Opportunities" at bounding box center [126, 56] width 54 height 12
click at [62, 204] on icon "scrollable content" at bounding box center [61, 206] width 12 height 12
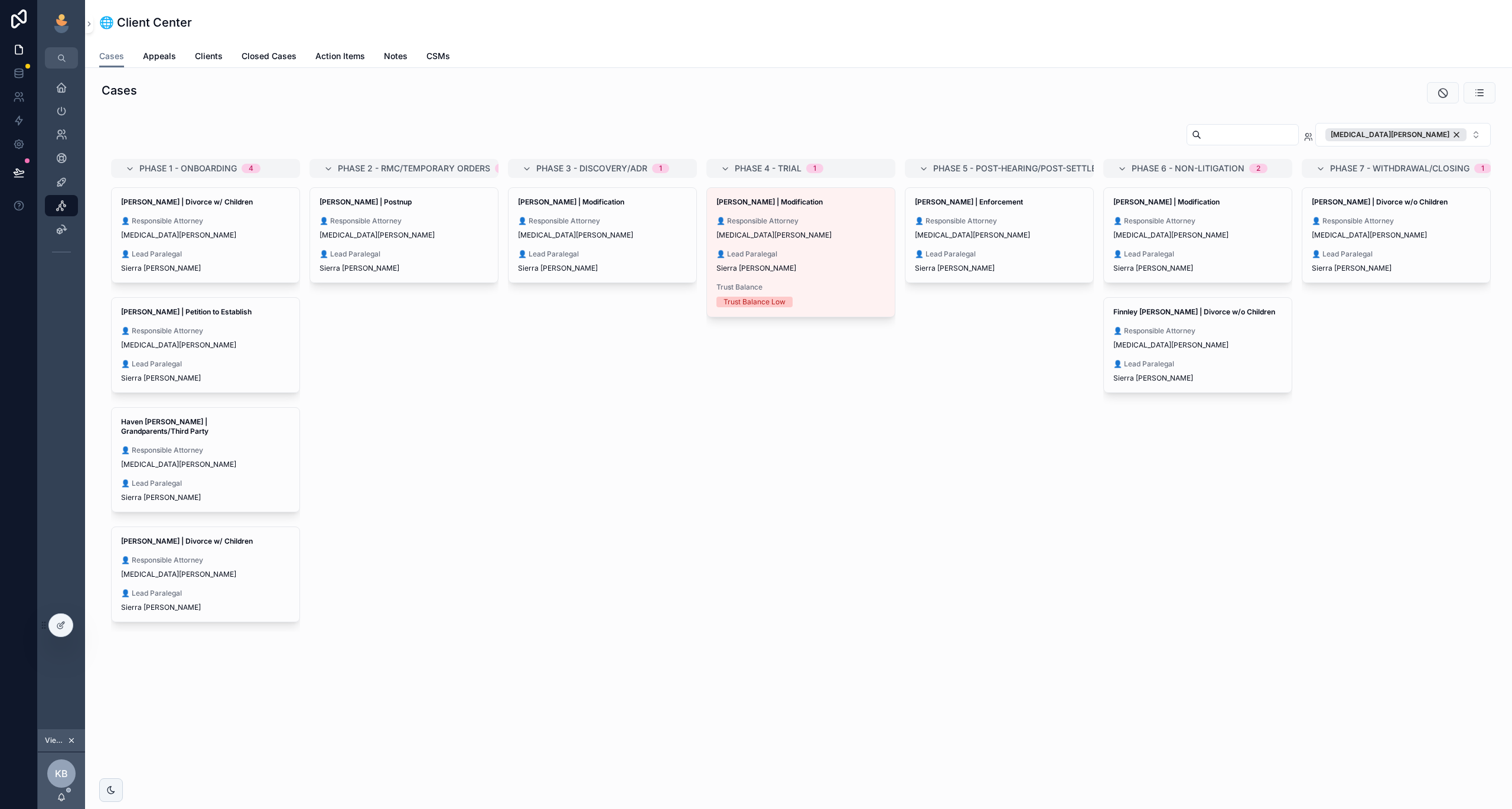
scroll to position [0, 2]
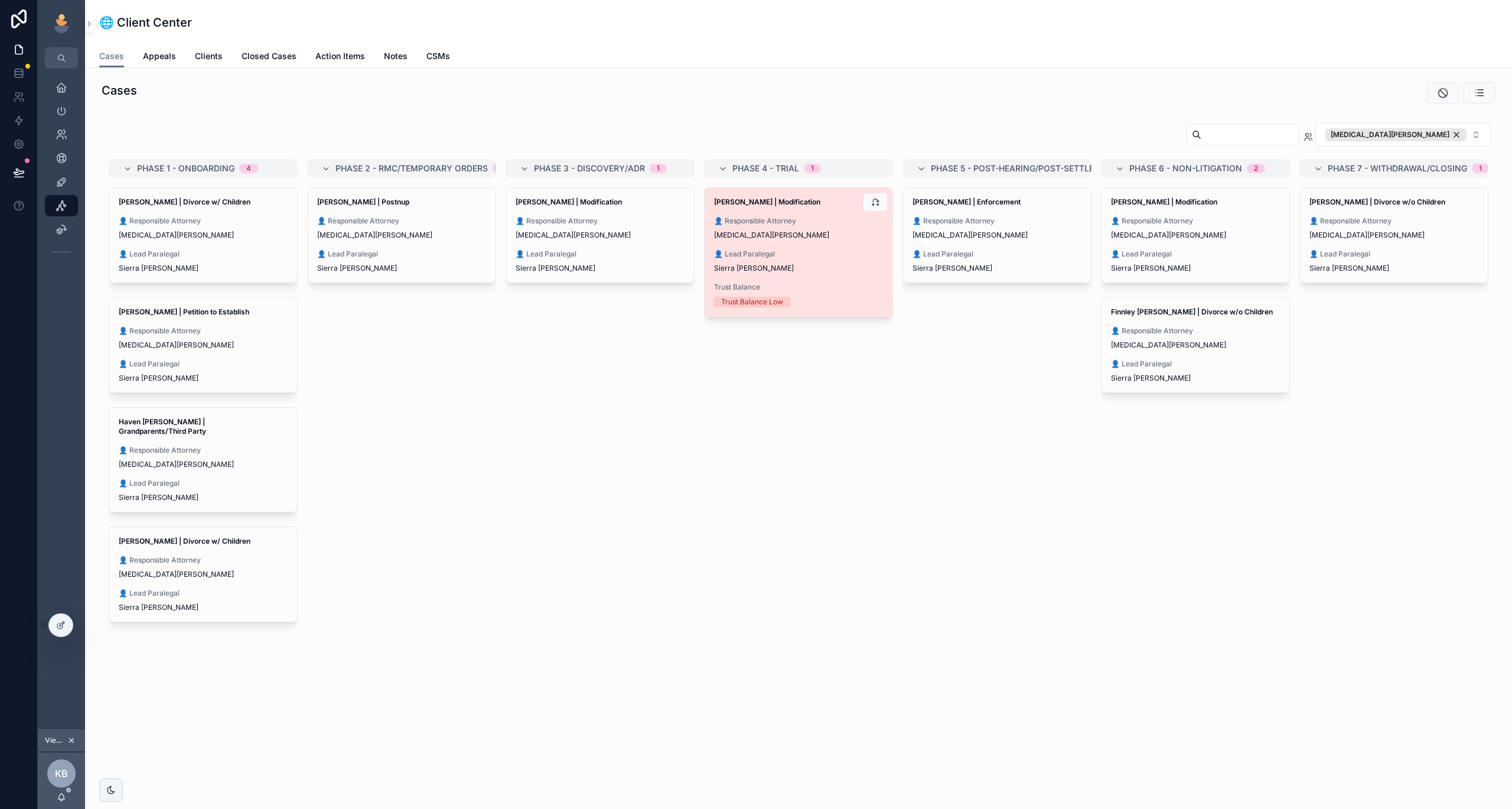
click at [837, 246] on div "[PERSON_NAME] | Modification 👤 Responsible Attorney [MEDICAL_DATA][PERSON_NAME]…" at bounding box center [798, 253] width 188 height 129
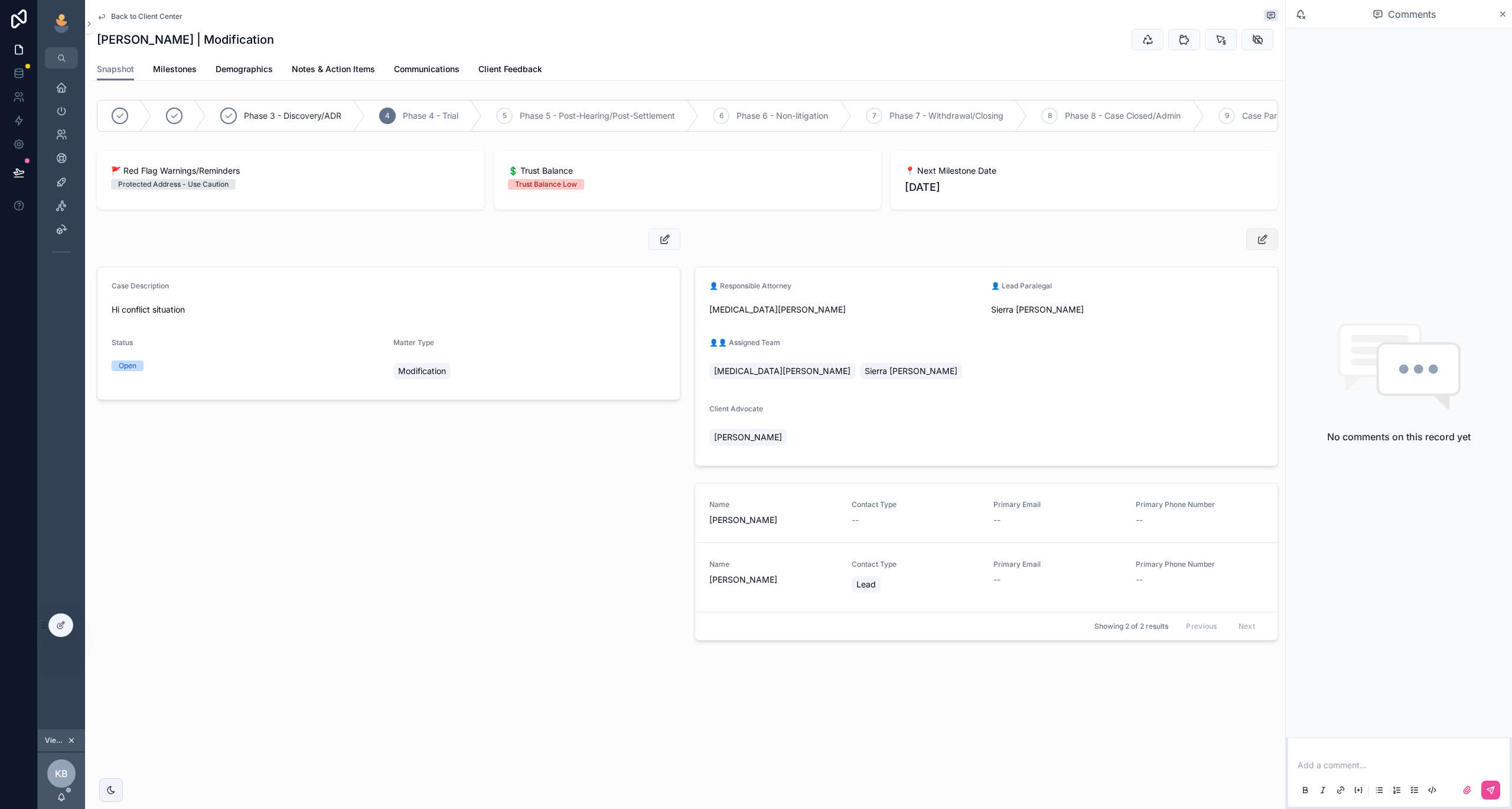
click at [1262, 234] on icon "scrollable content" at bounding box center [1262, 240] width 12 height 12
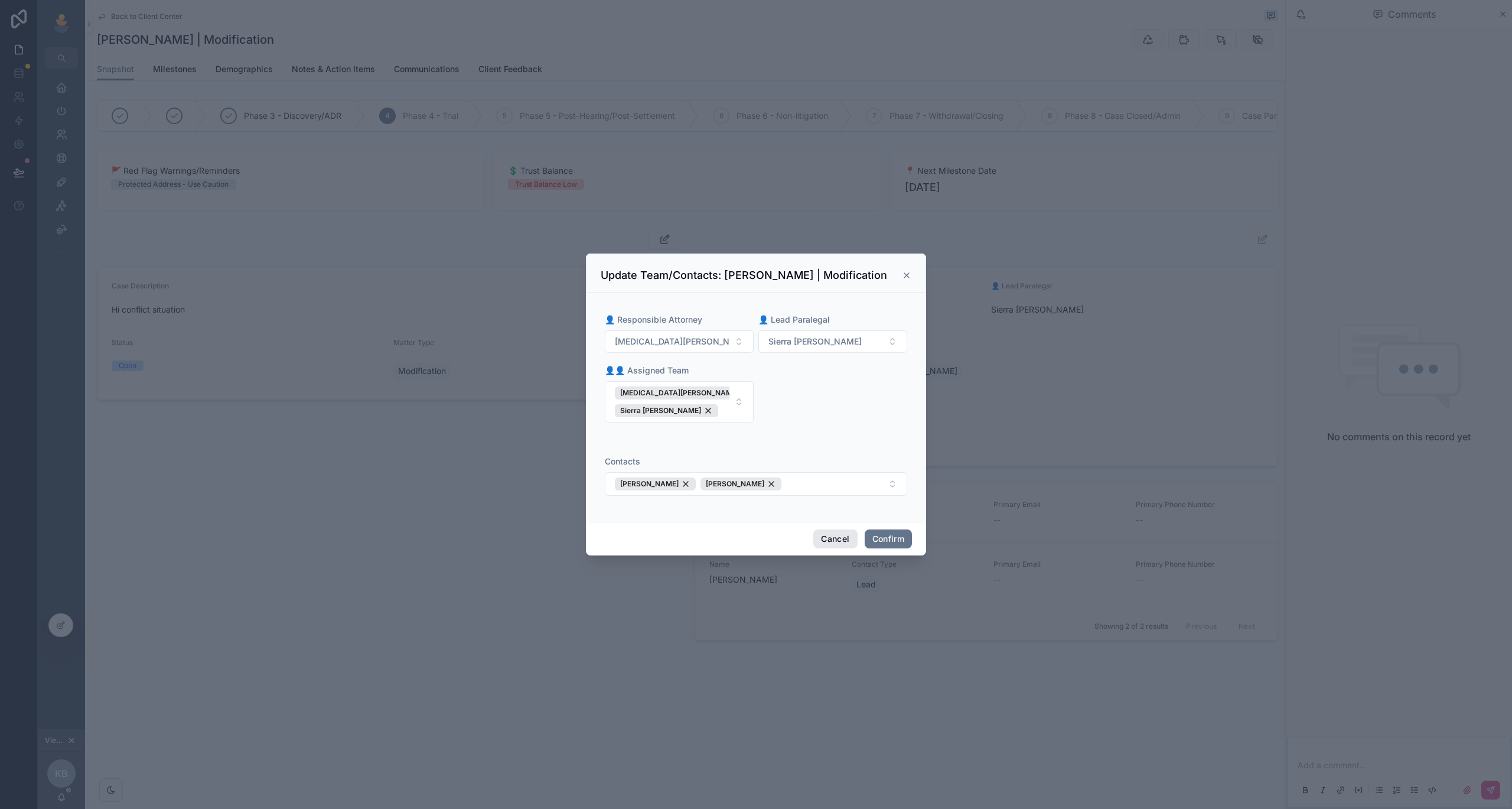
click at [827, 533] on button "Cancel" at bounding box center [835, 538] width 44 height 19
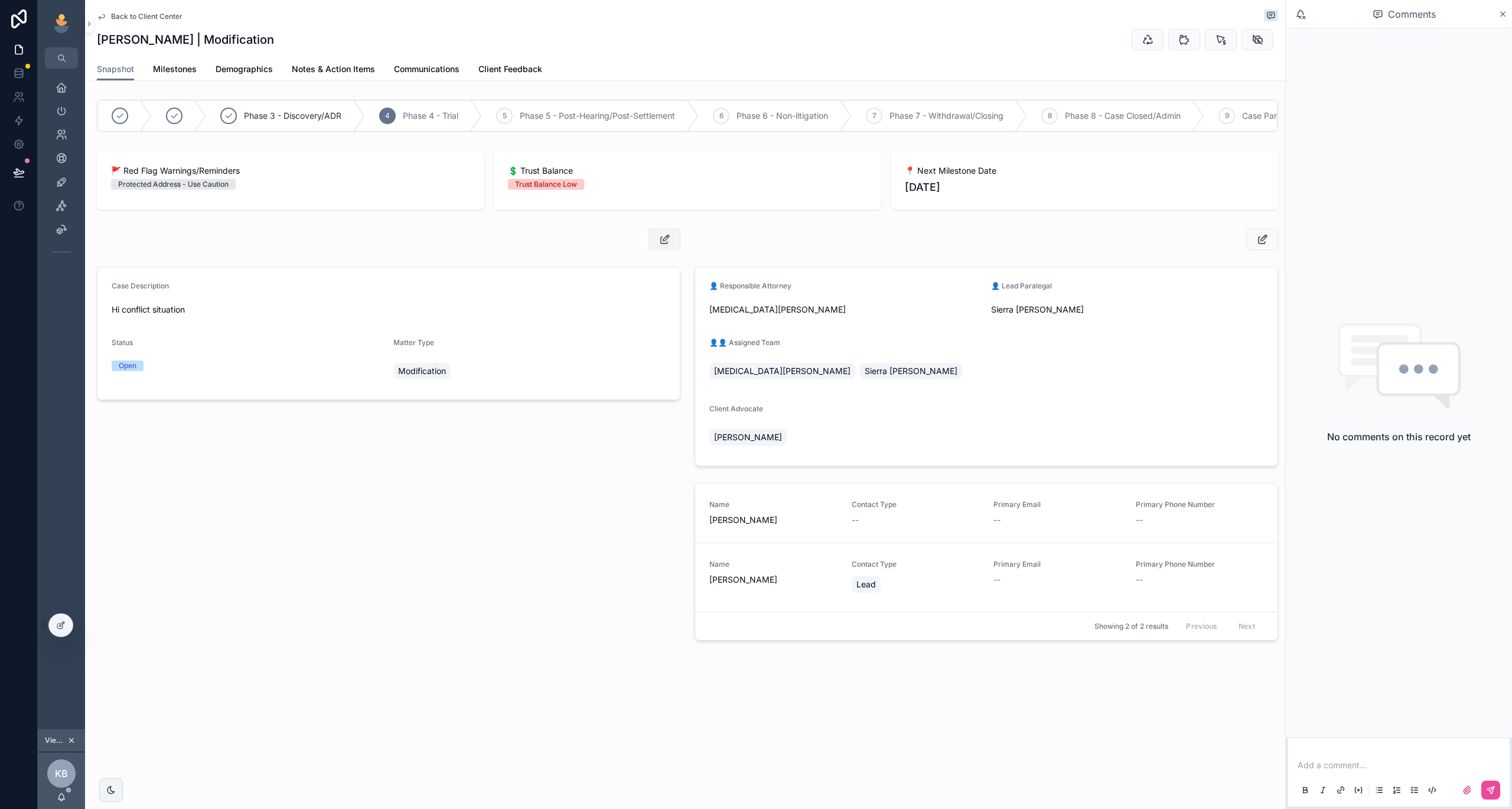
click at [666, 238] on icon "scrollable content" at bounding box center [664, 240] width 12 height 12
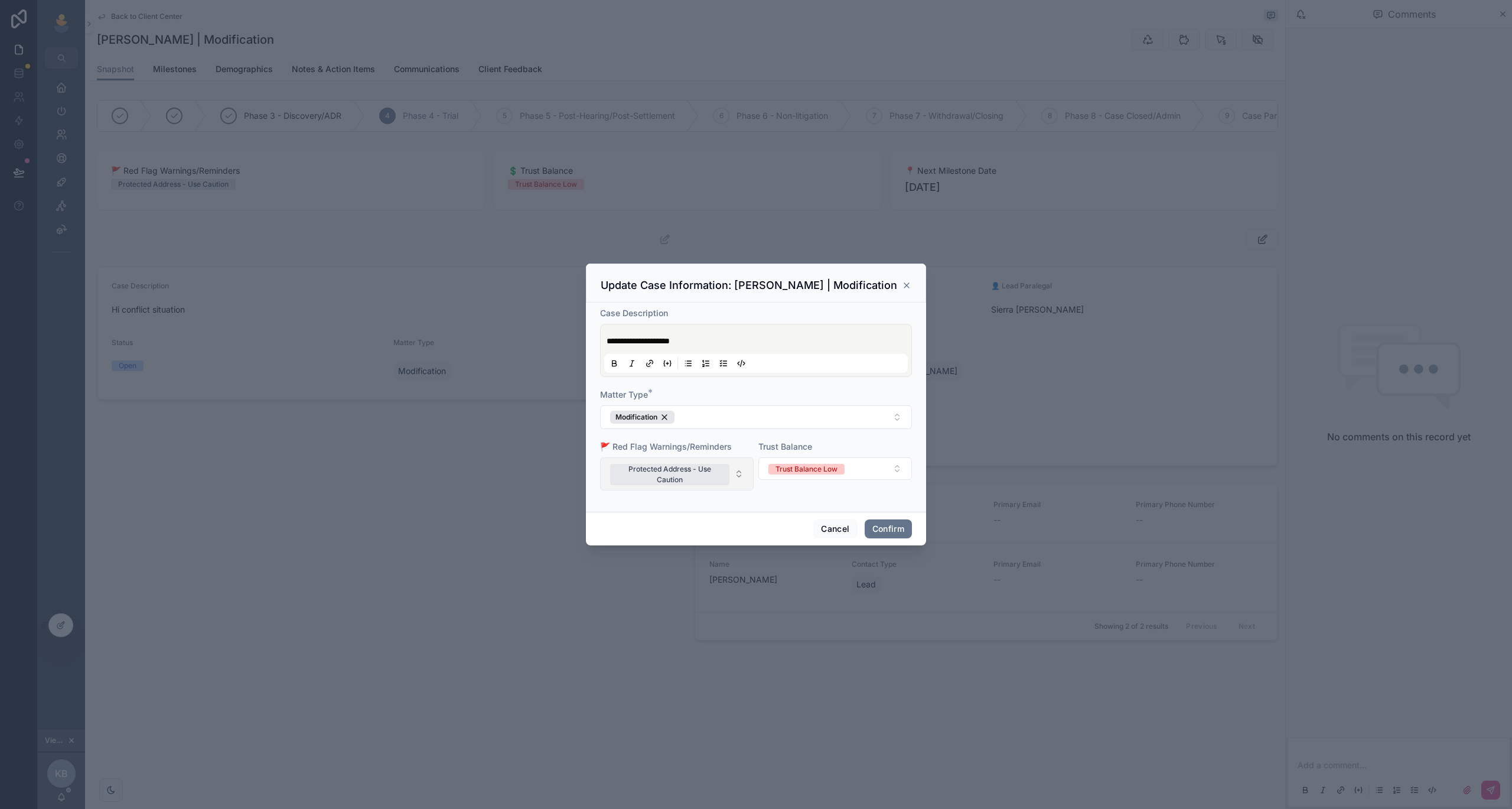
click at [733, 478] on button "Protected Address - Use Caution" at bounding box center [676, 474] width 153 height 33
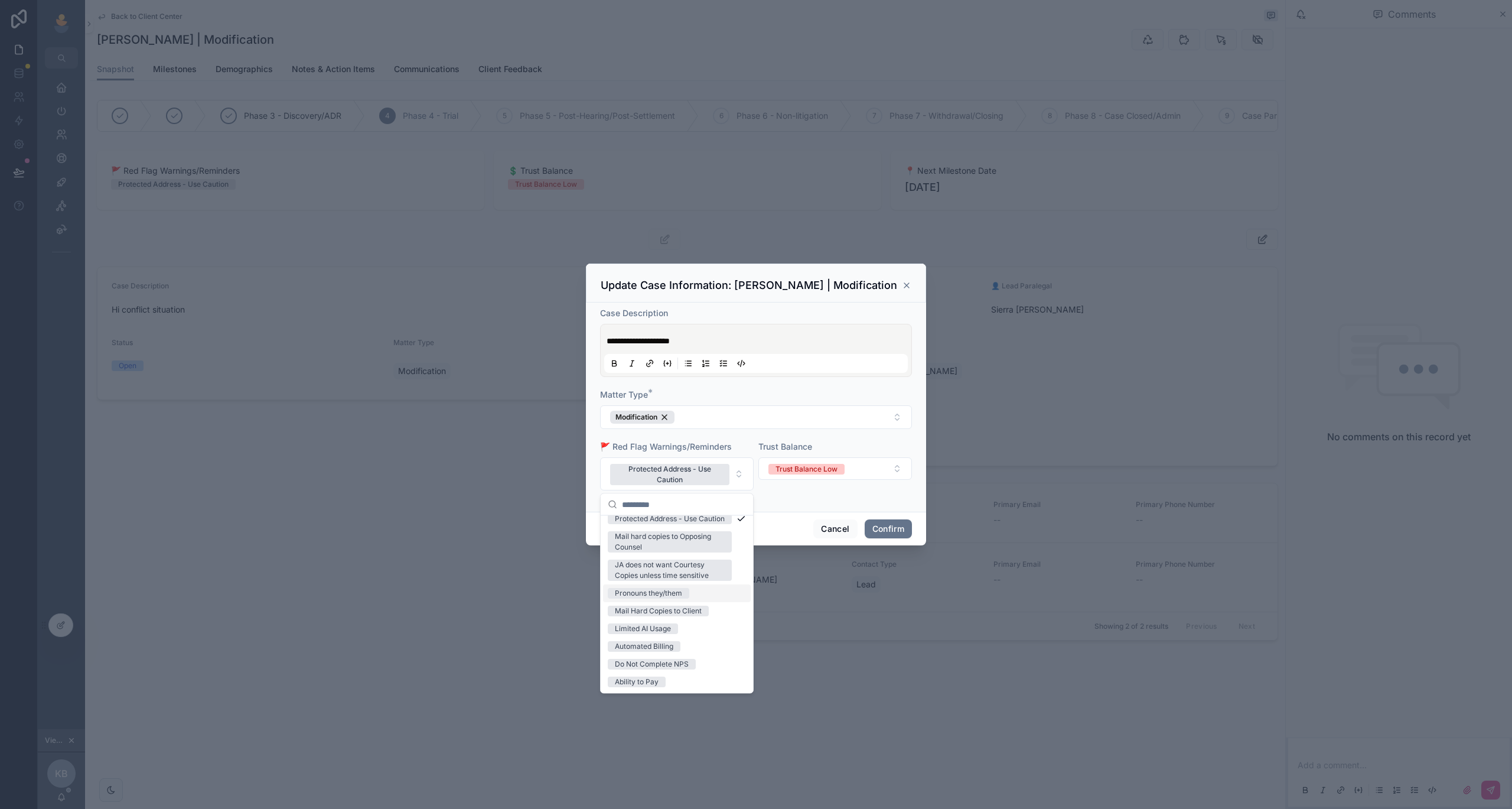
scroll to position [36, 0]
click at [781, 512] on div "Cancel Confirm" at bounding box center [756, 528] width 340 height 34
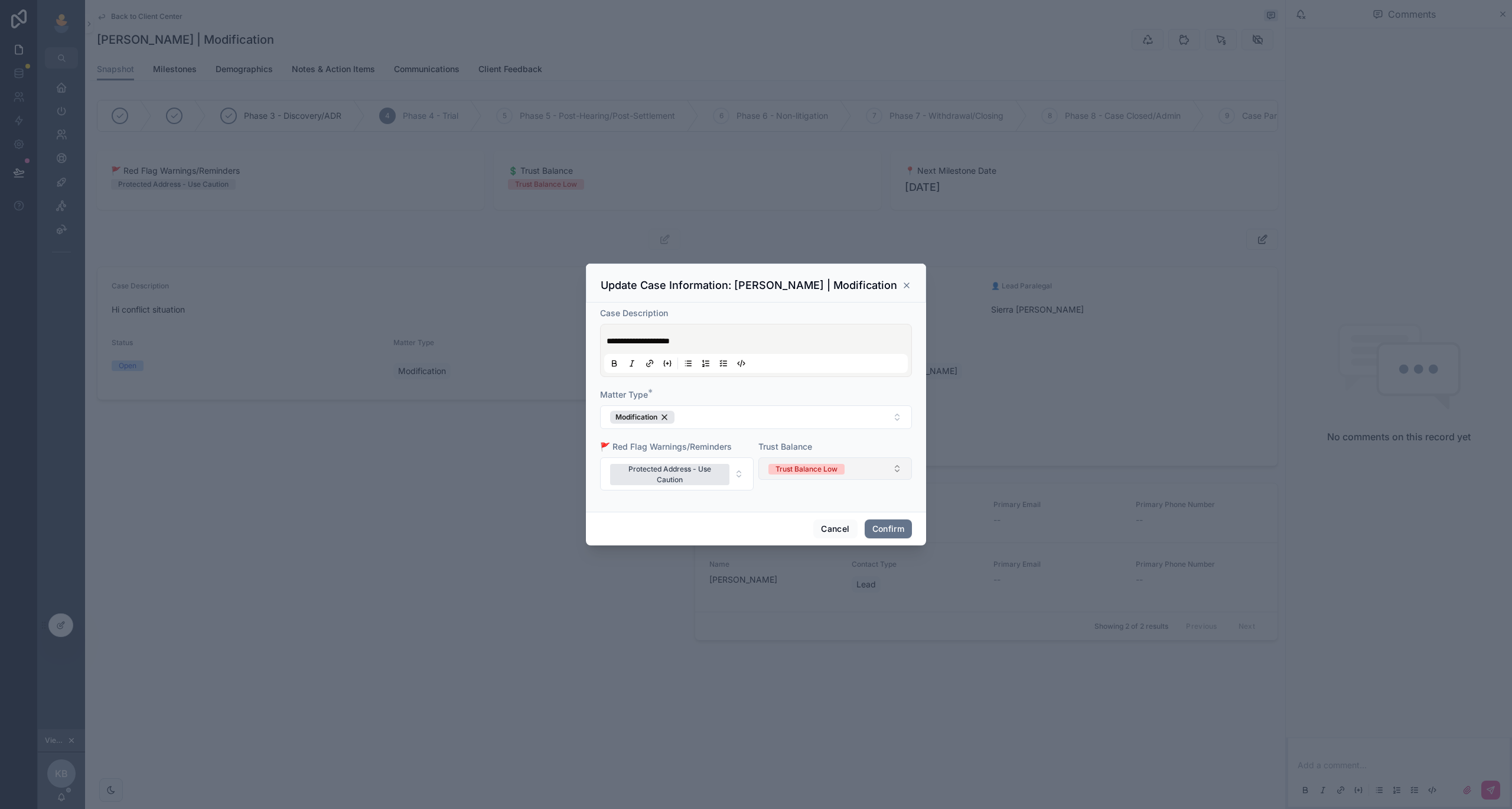
click at [837, 468] on div "Trust Balance Low" at bounding box center [806, 470] width 62 height 11
click at [849, 447] on div "Trust Balance" at bounding box center [835, 447] width 153 height 12
click at [834, 531] on button "Cancel" at bounding box center [835, 528] width 44 height 19
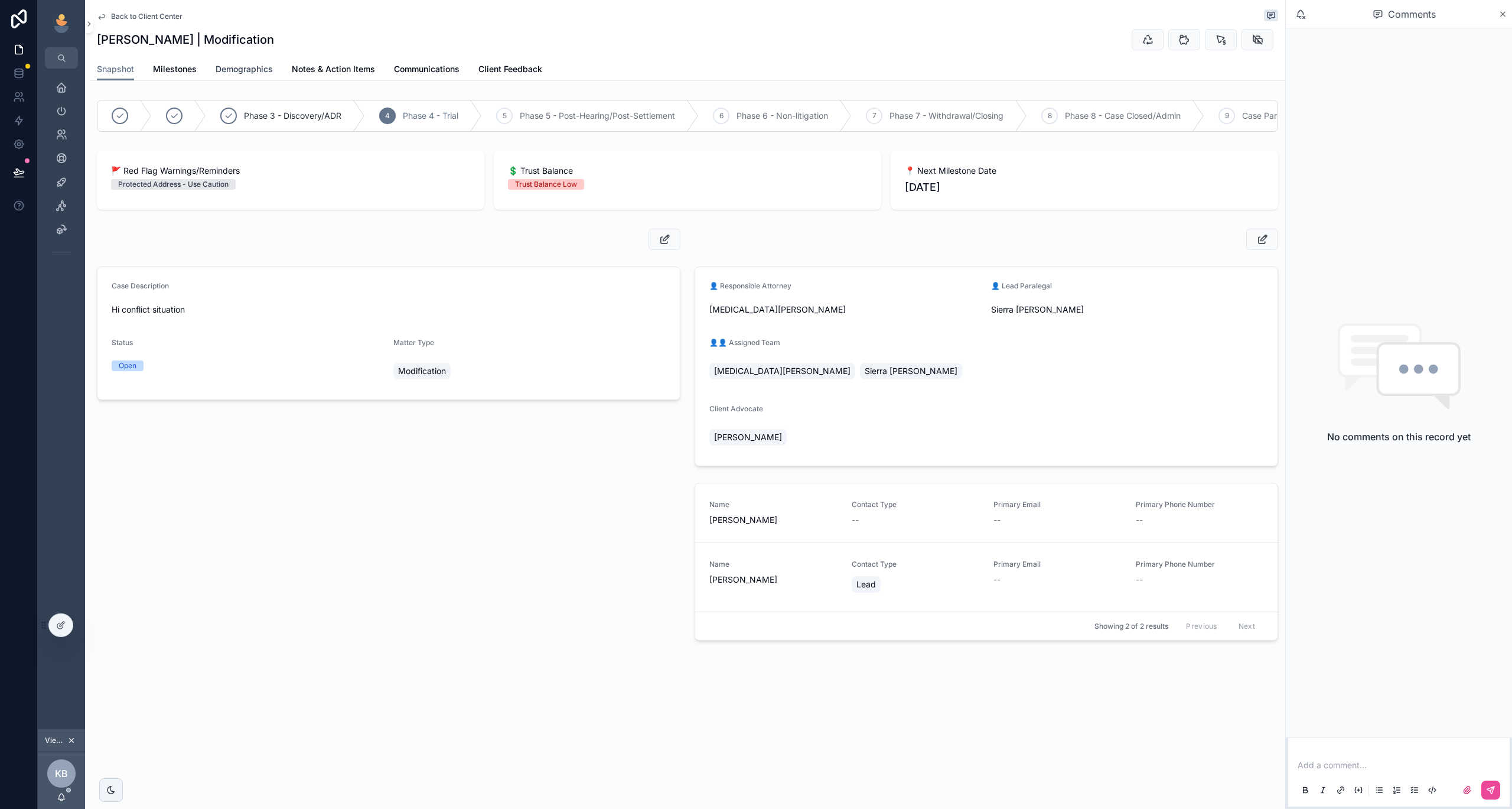
click at [237, 74] on span "Demographics" at bounding box center [244, 70] width 57 height 12
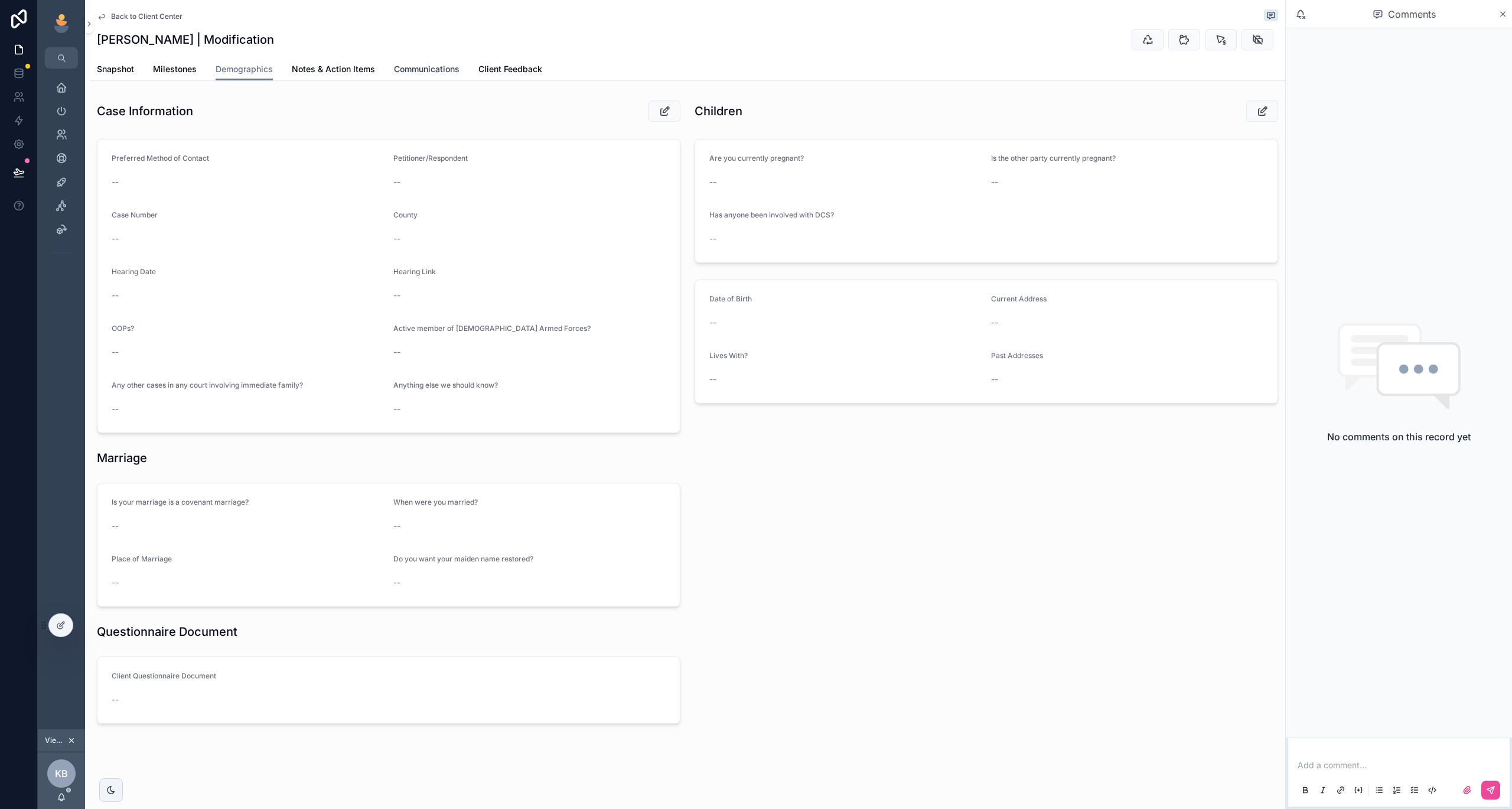
click at [426, 63] on link "Communications" at bounding box center [426, 70] width 66 height 23
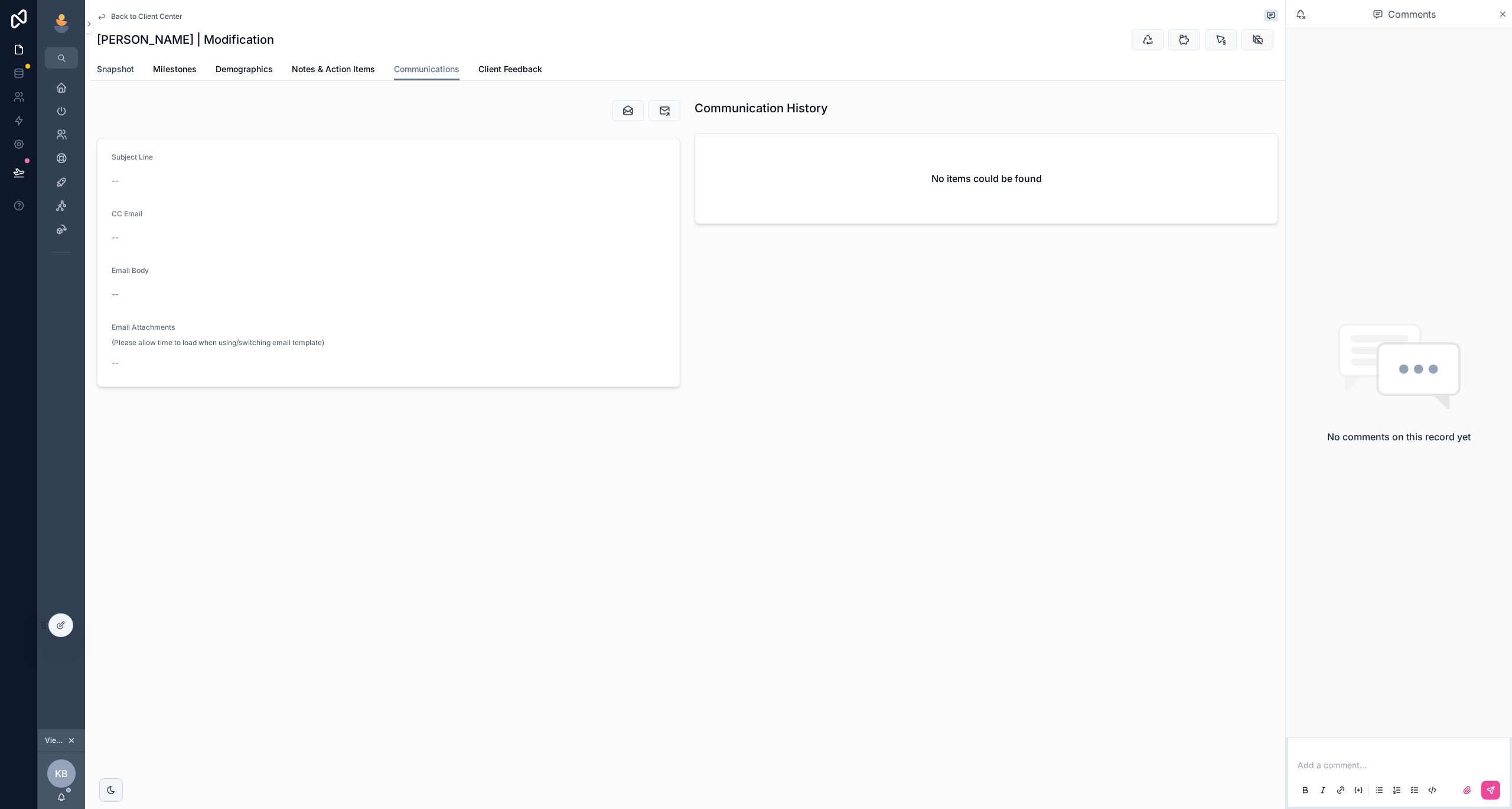
click at [123, 73] on span "Snapshot" at bounding box center [115, 70] width 37 height 12
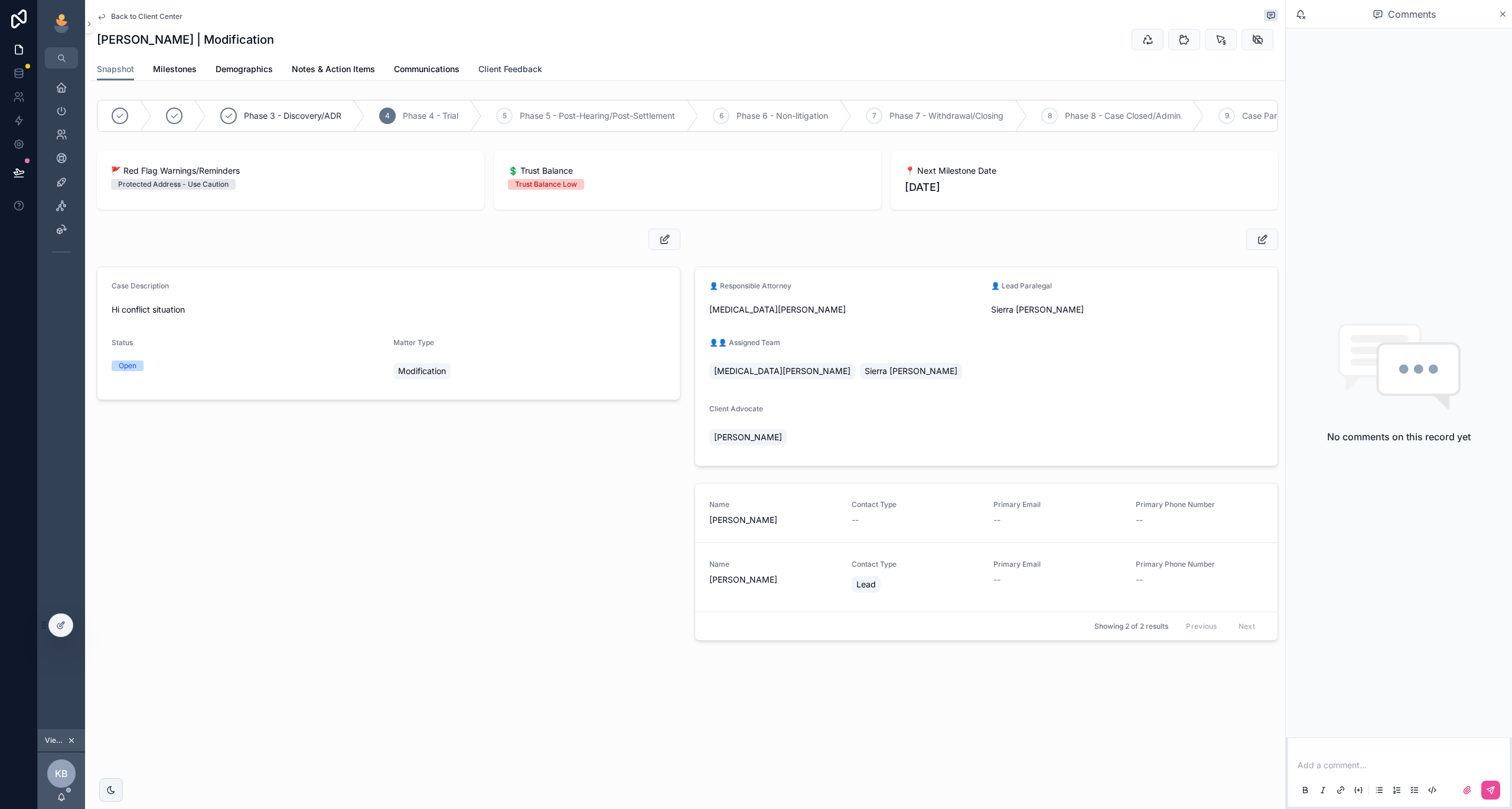
click at [534, 73] on span "Client Feedback" at bounding box center [510, 70] width 63 height 12
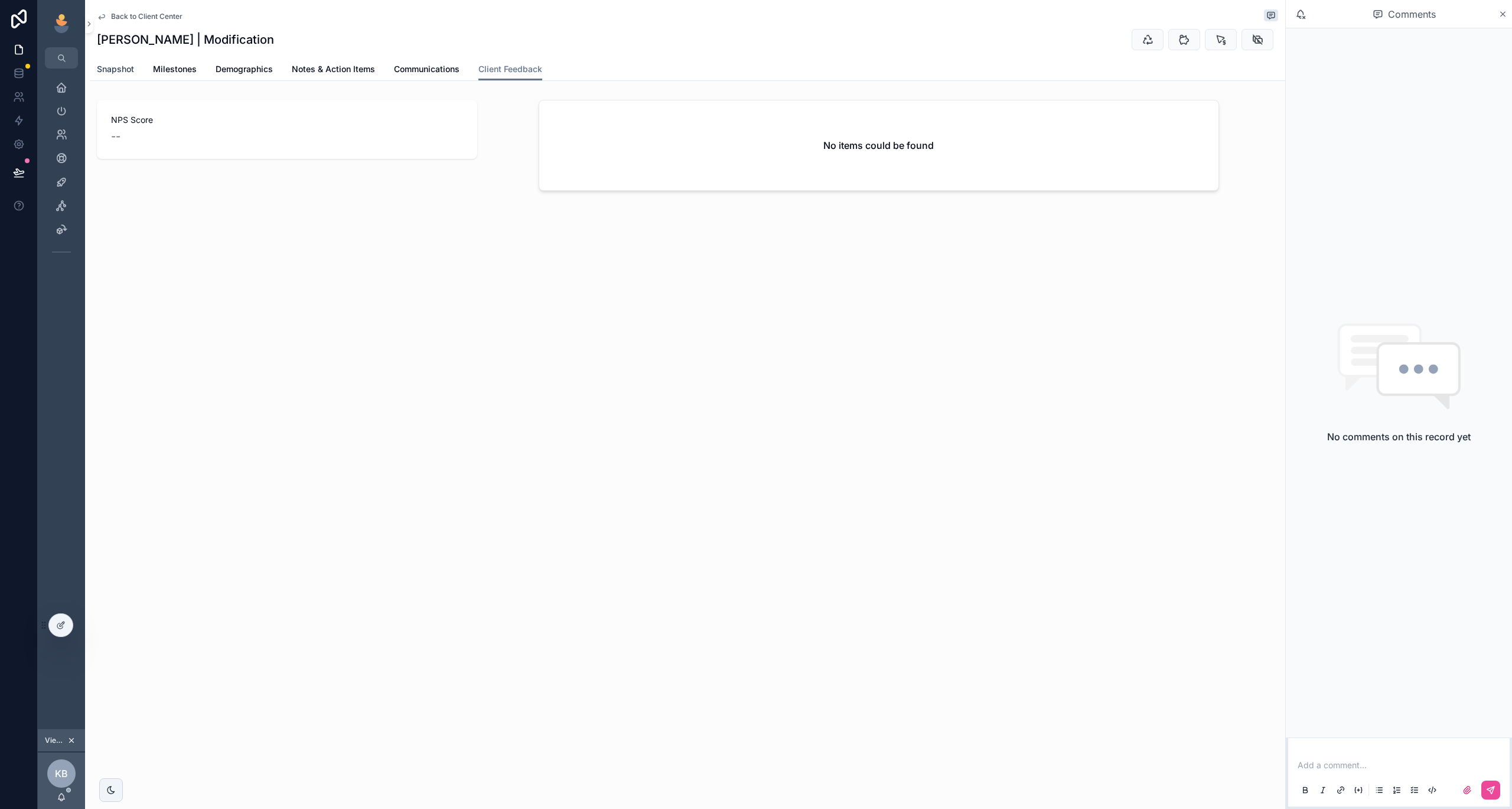
click at [110, 73] on span "Snapshot" at bounding box center [115, 70] width 37 height 12
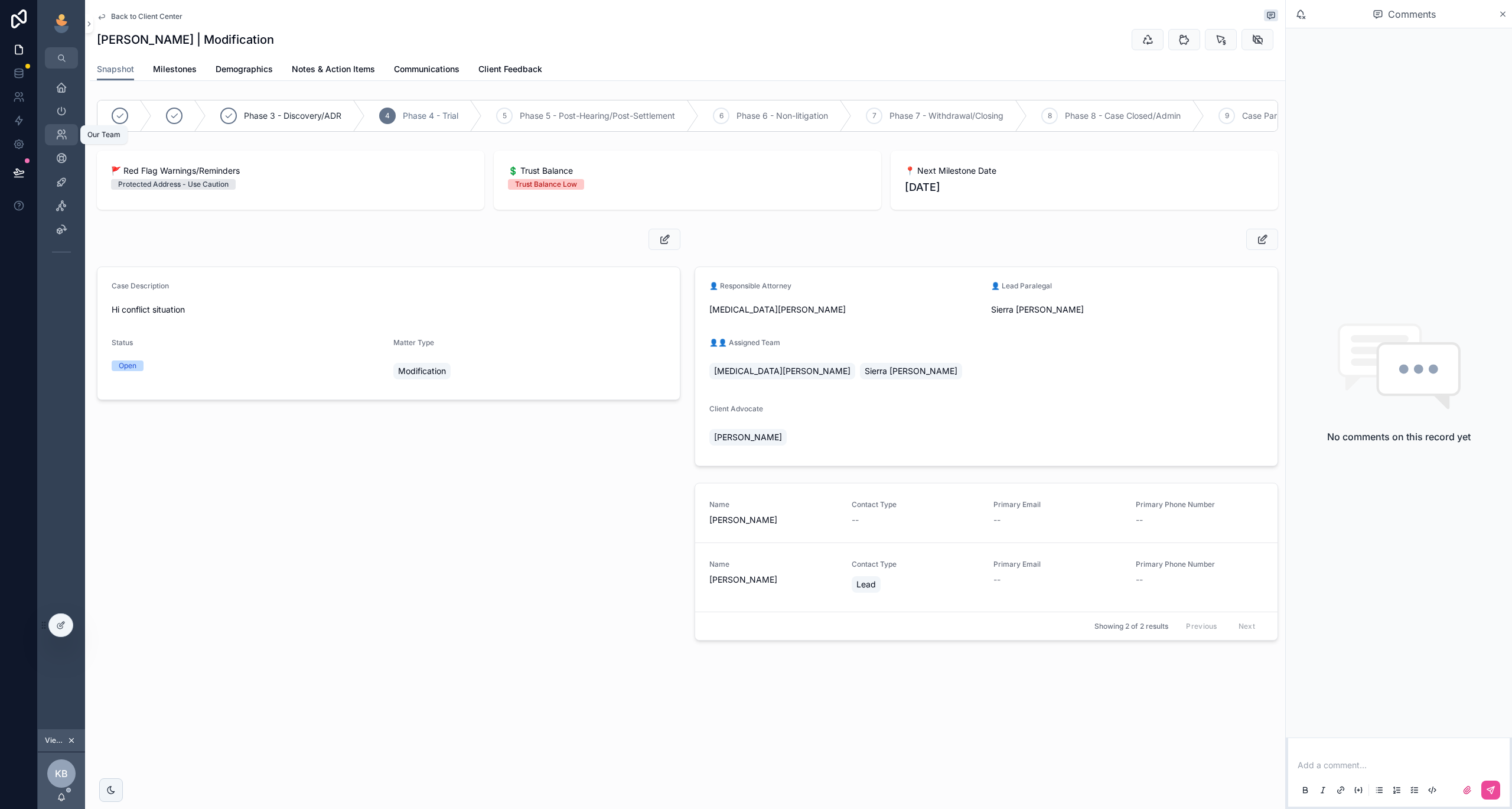
click at [60, 132] on icon "scrollable content" at bounding box center [61, 135] width 12 height 12
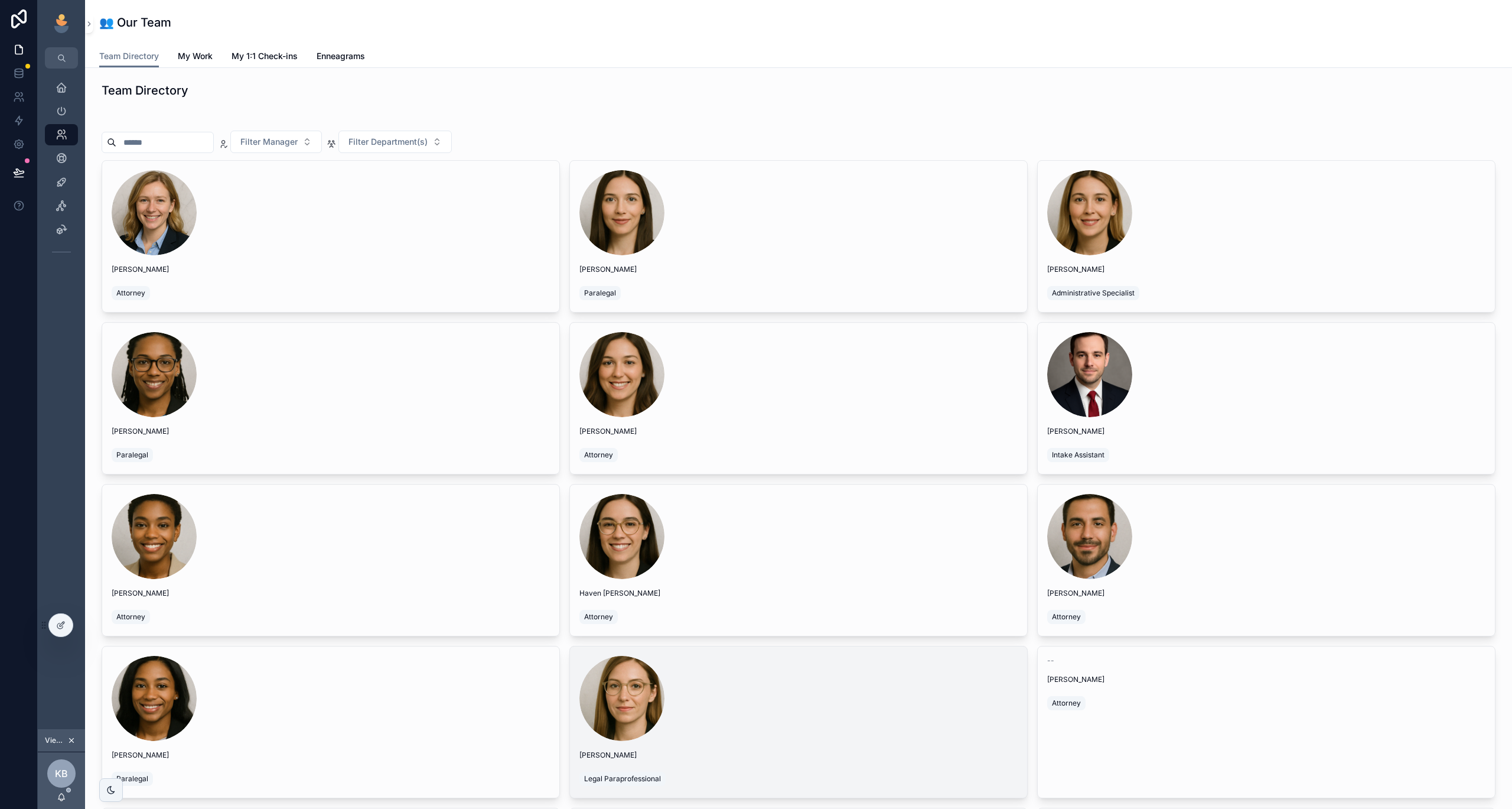
click at [707, 683] on div "scrollable content" at bounding box center [799, 699] width 438 height 85
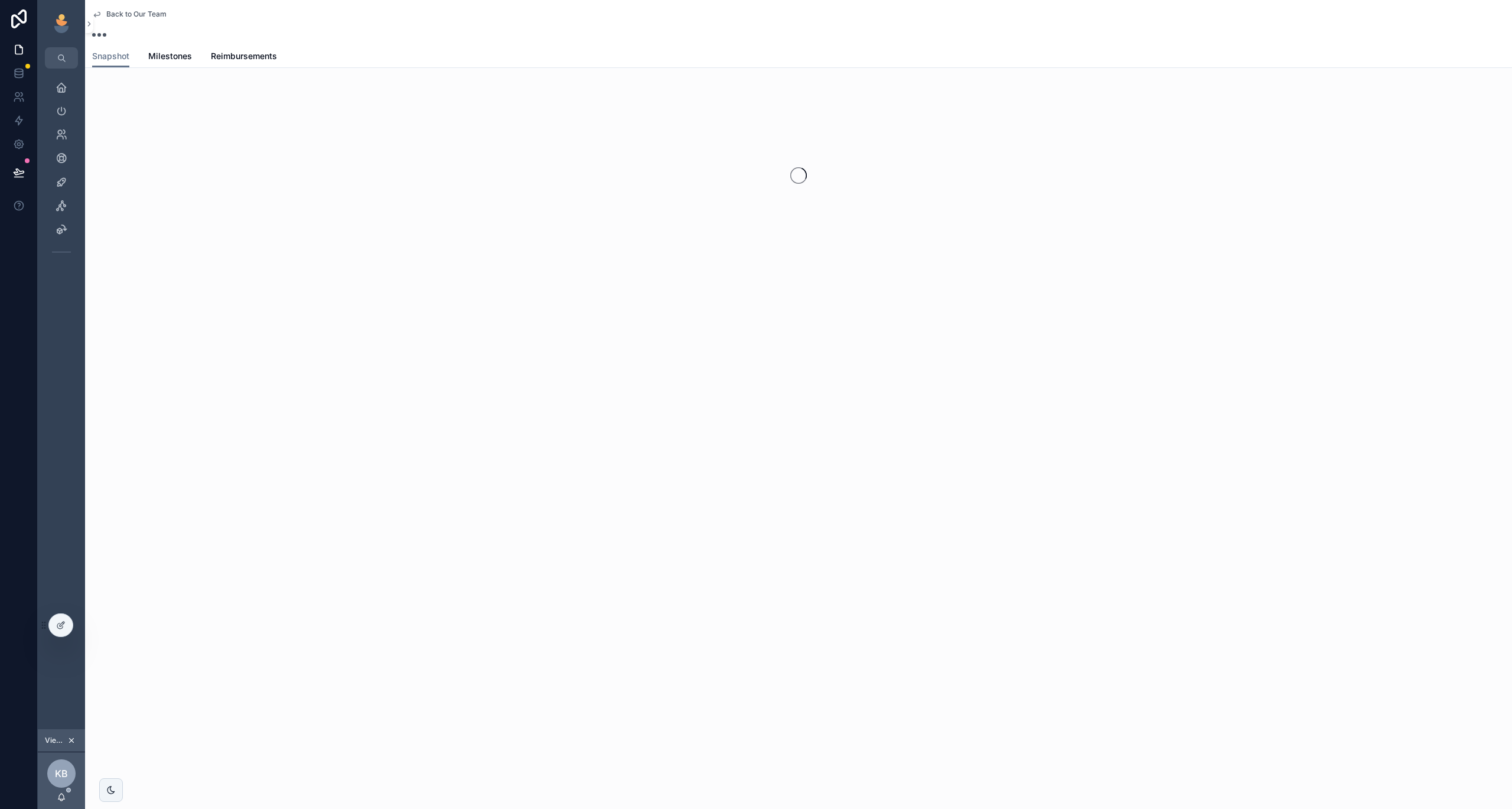
scroll to position [0, 1]
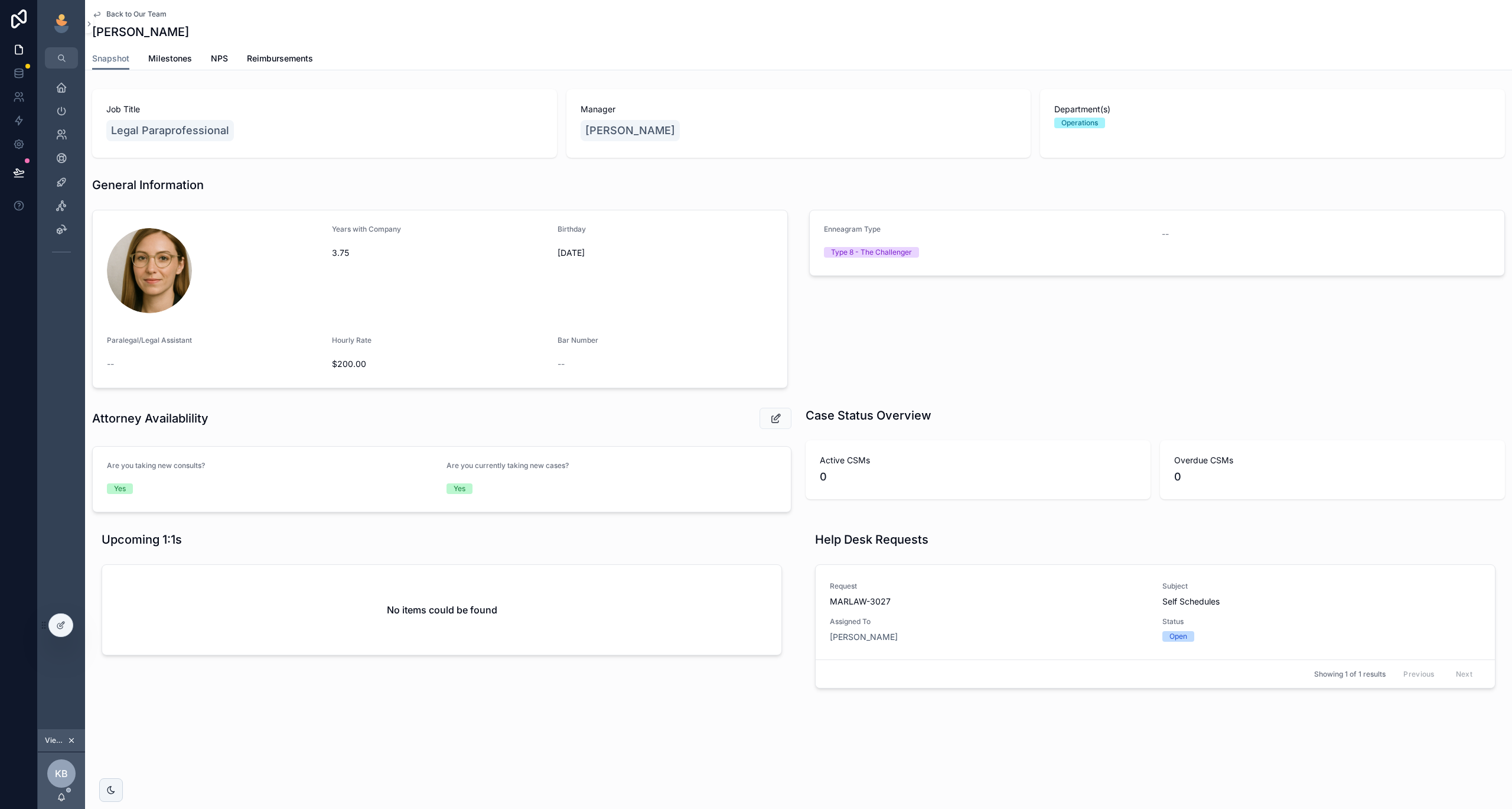
click at [135, 15] on span "Back to Our Team" at bounding box center [137, 14] width 60 height 10
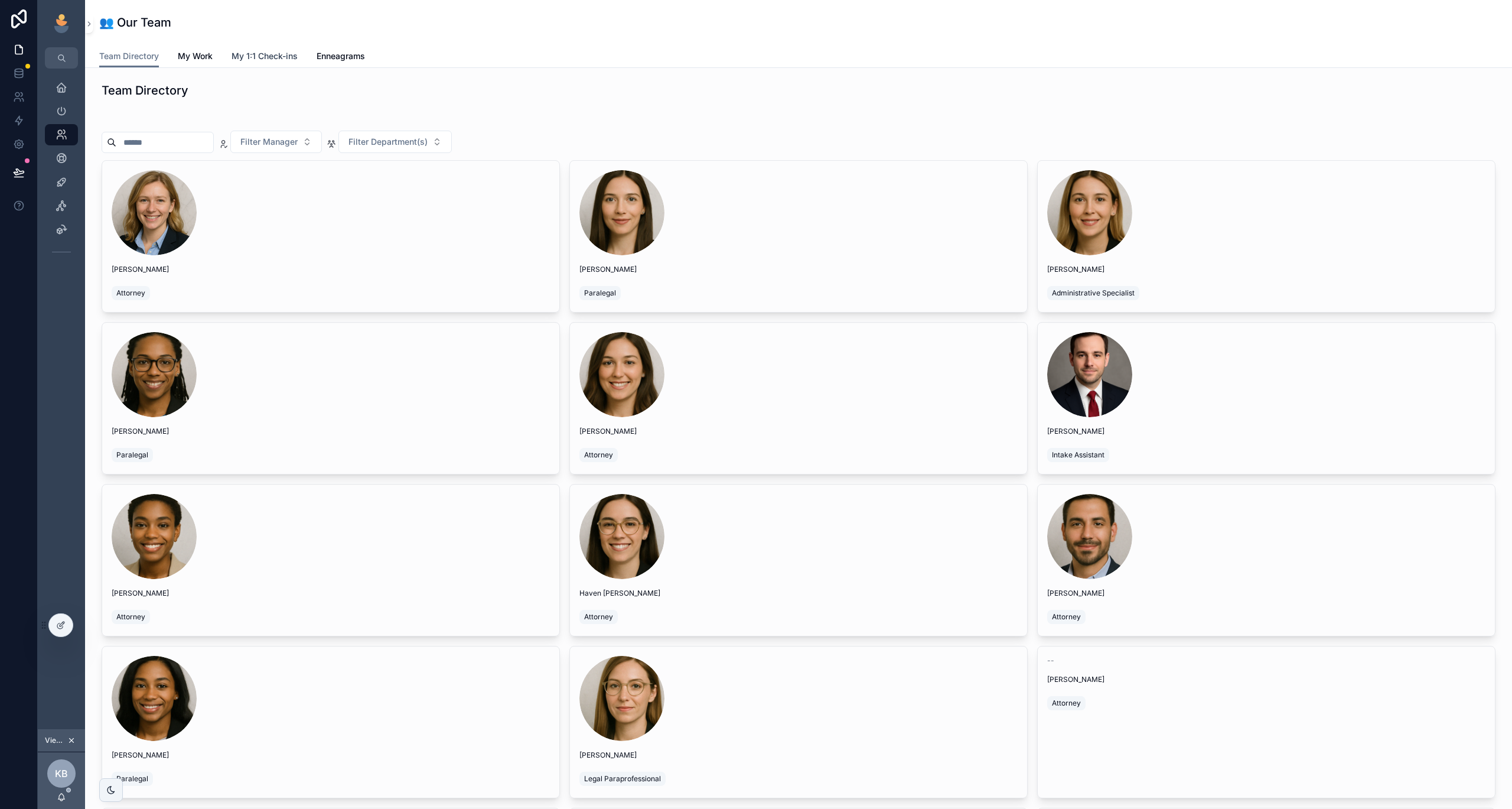
click at [291, 65] on link "My 1:1 Check-ins" at bounding box center [264, 57] width 66 height 23
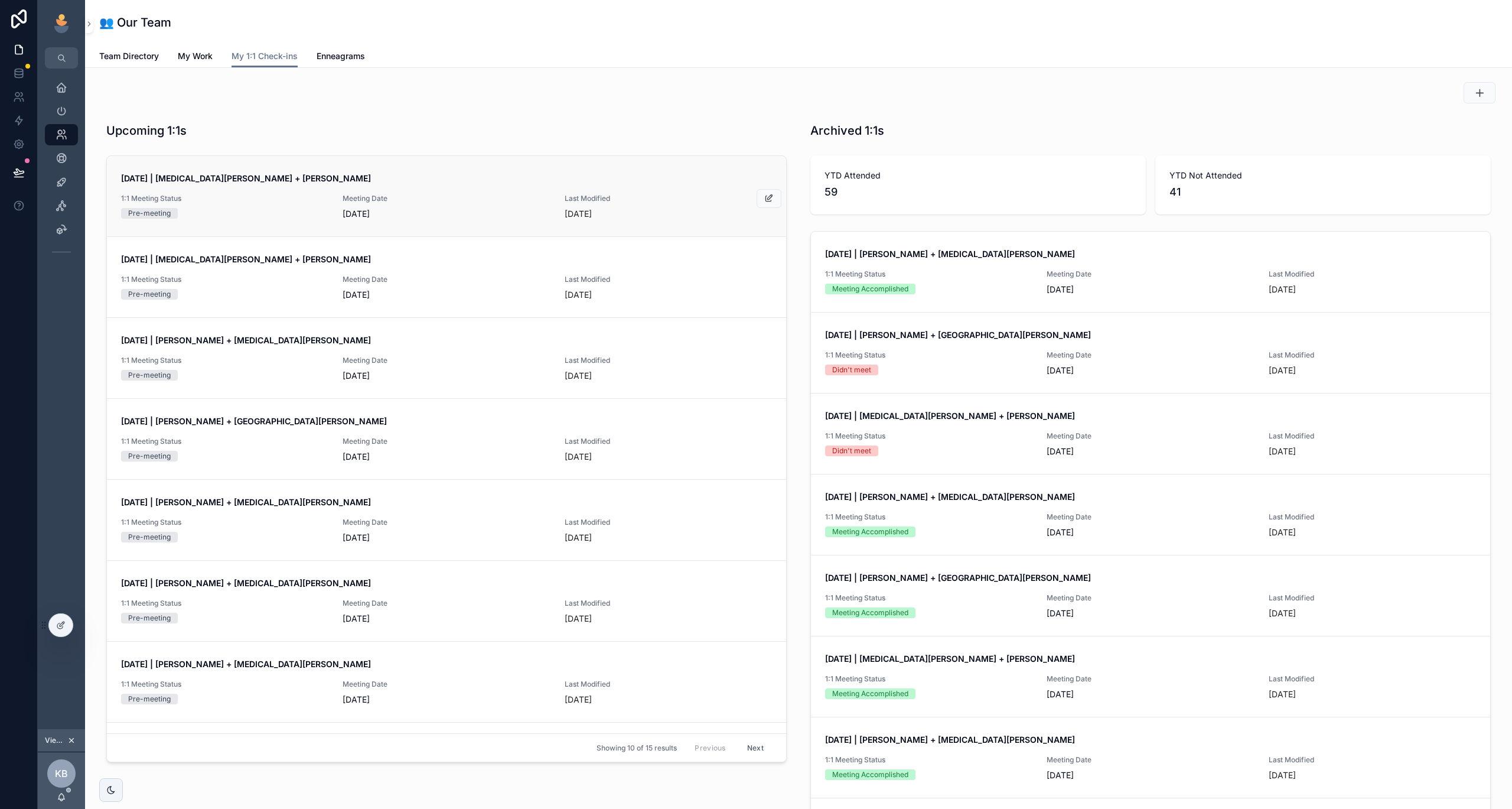
click at [469, 197] on span "Meeting Date" at bounding box center [446, 198] width 207 height 10
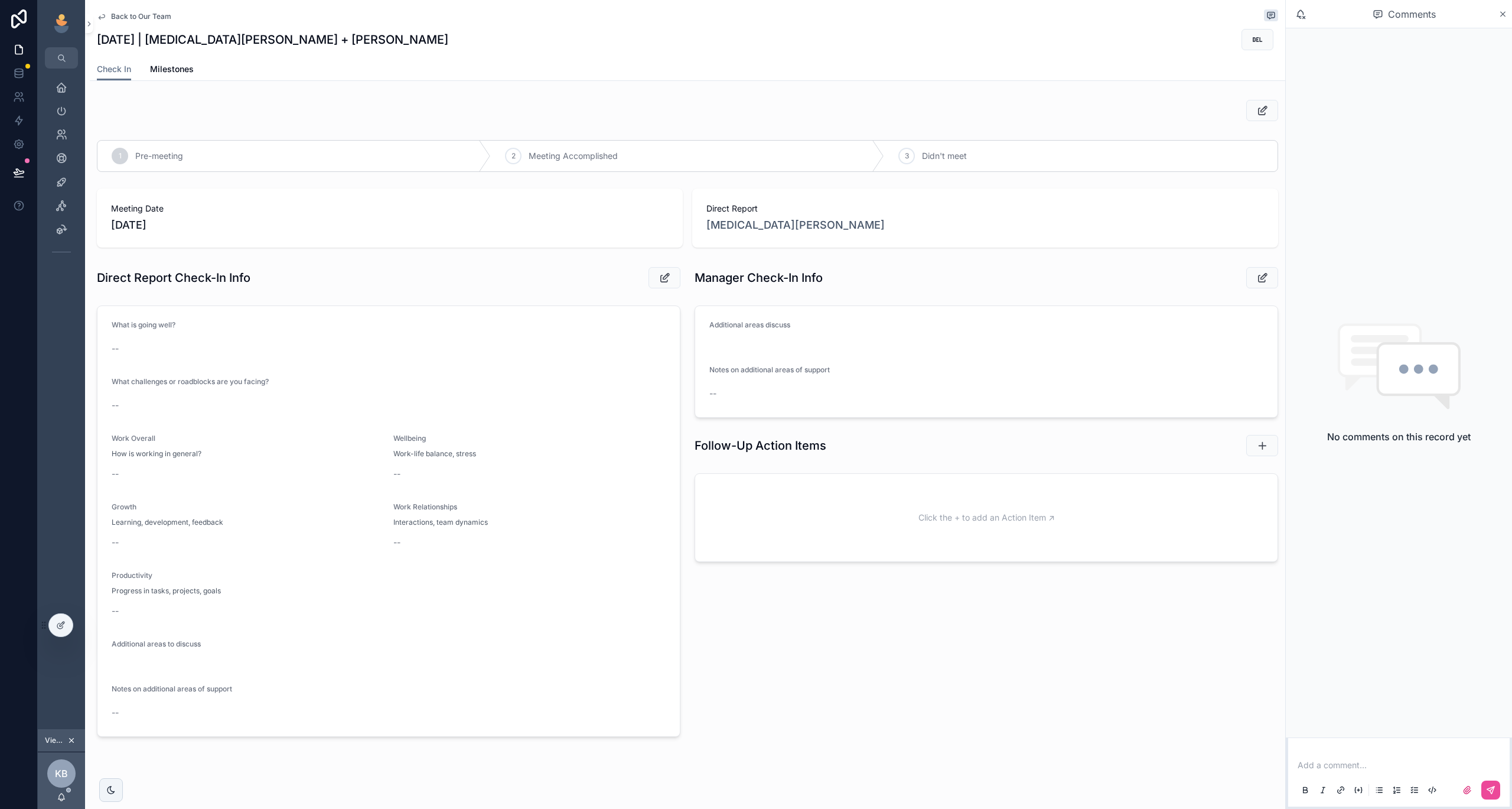
click at [144, 17] on span "Back to Our Team" at bounding box center [141, 17] width 60 height 10
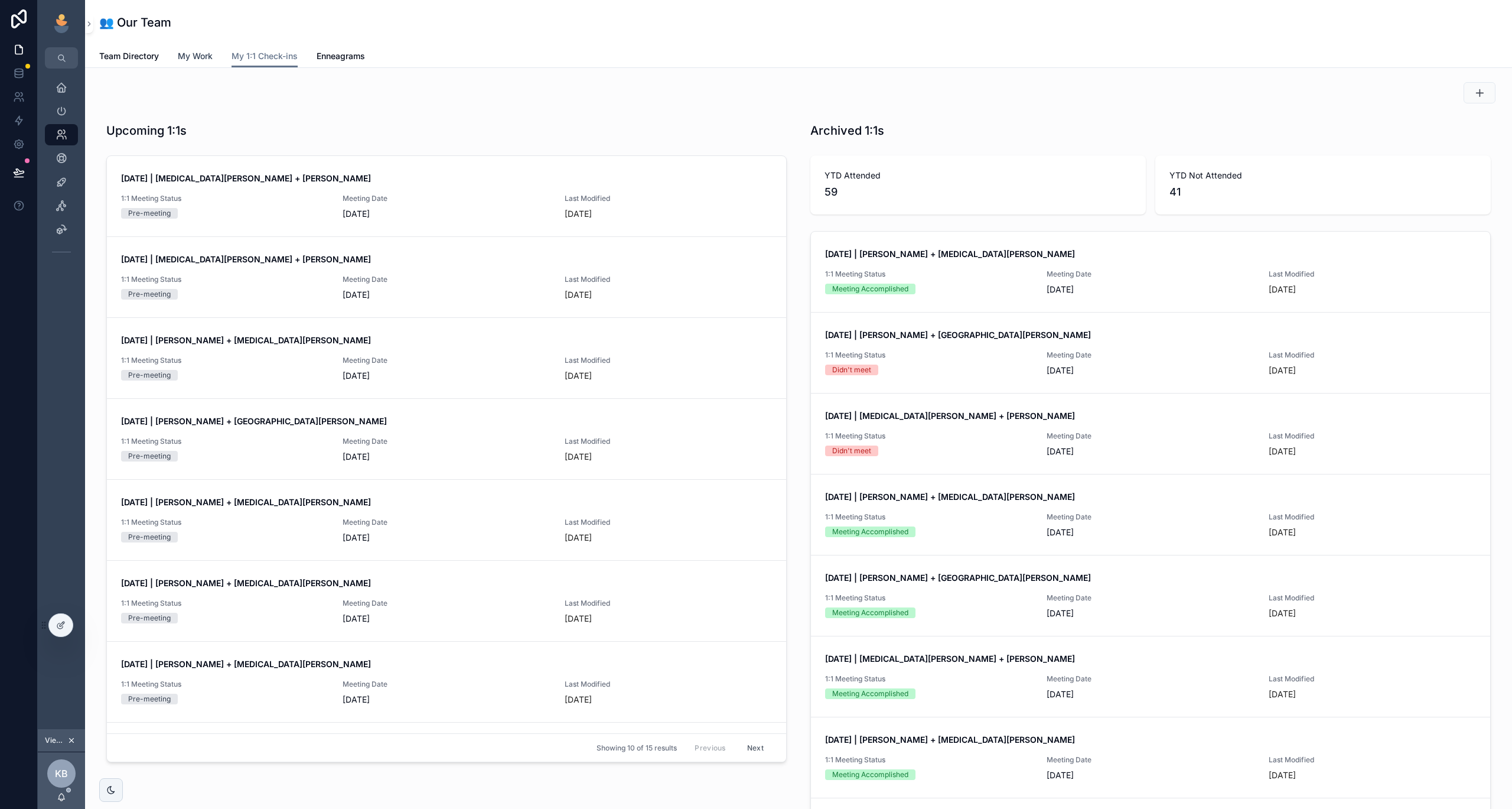
click at [211, 55] on span "My Work" at bounding box center [195, 56] width 35 height 12
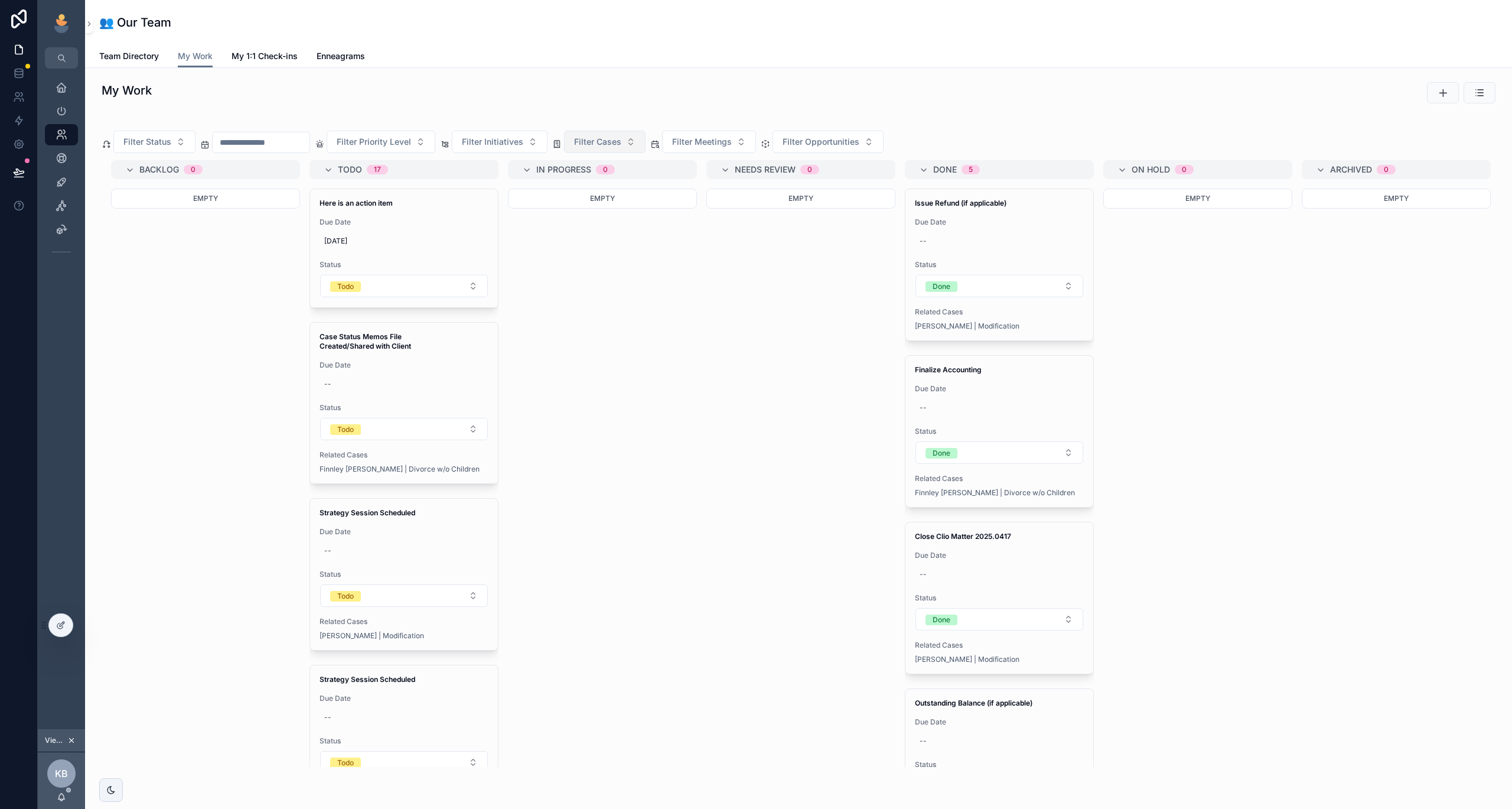
click at [621, 139] on span "Filter Cases" at bounding box center [598, 142] width 48 height 12
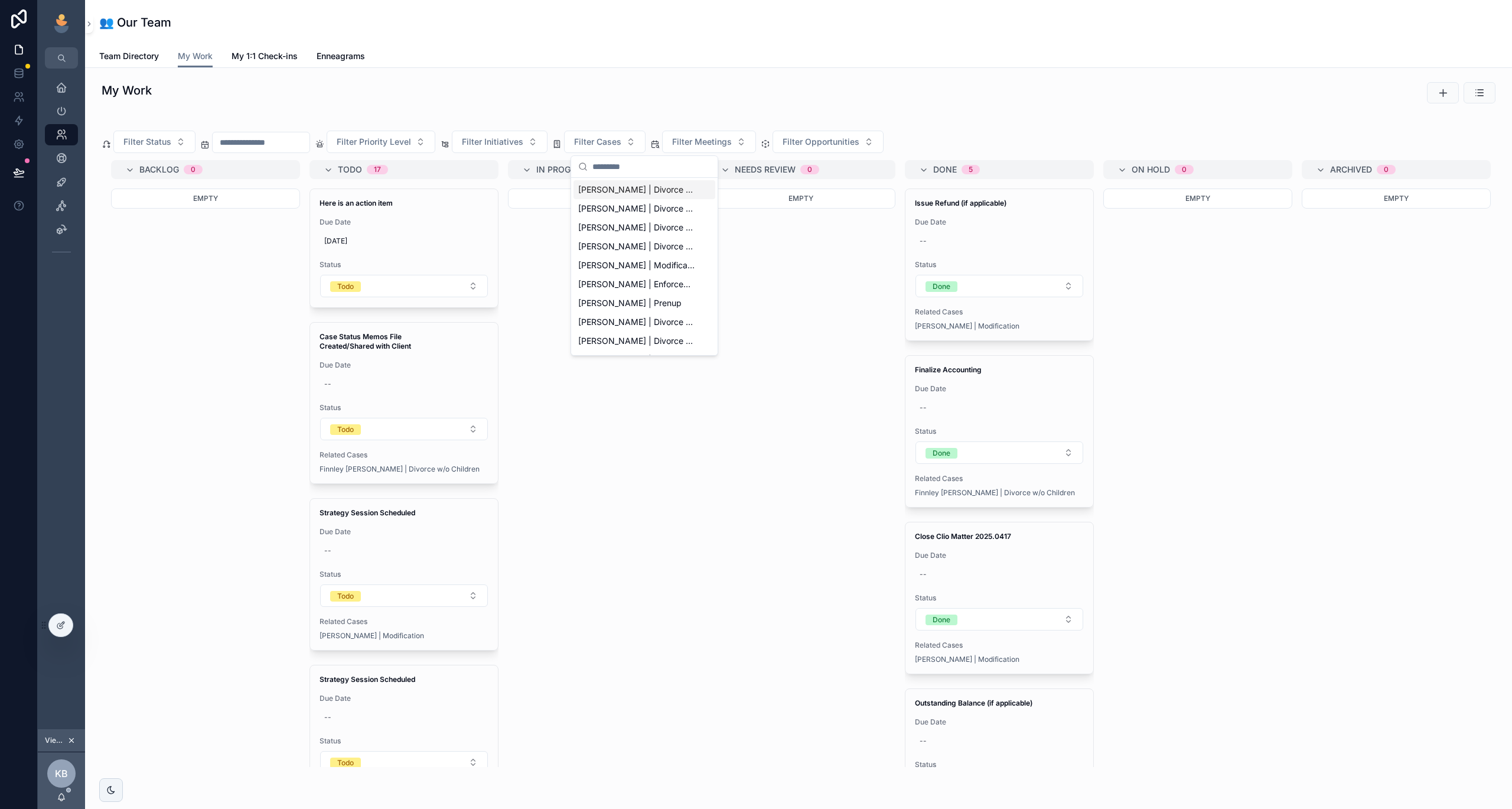
click at [893, 116] on div "My Work Filter Status Filter Priority Level Filter Initiatives Filter Cases Fil…" at bounding box center [799, 457] width 1427 height 780
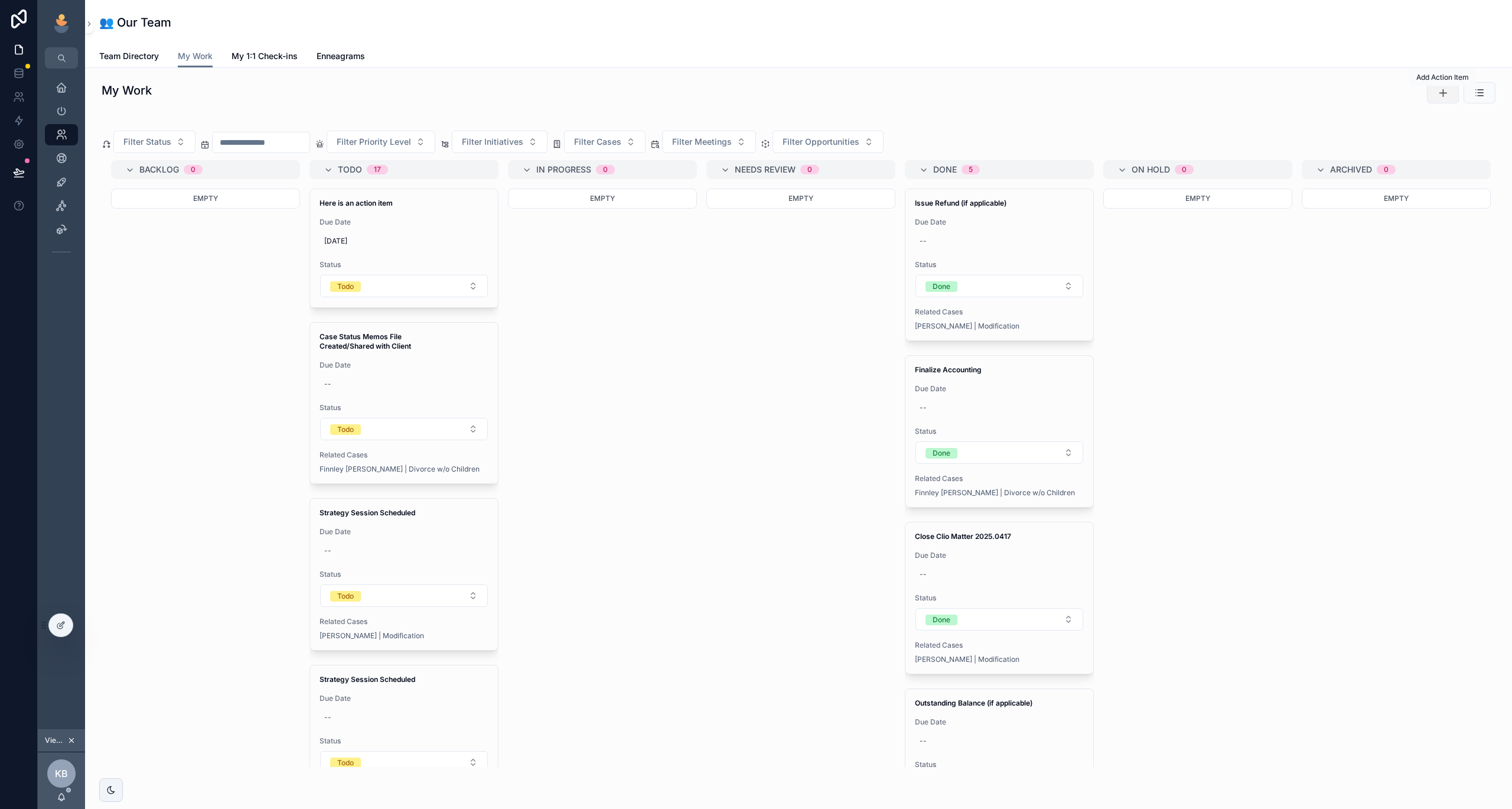
click at [1444, 94] on icon "scrollable content" at bounding box center [1443, 93] width 12 height 12
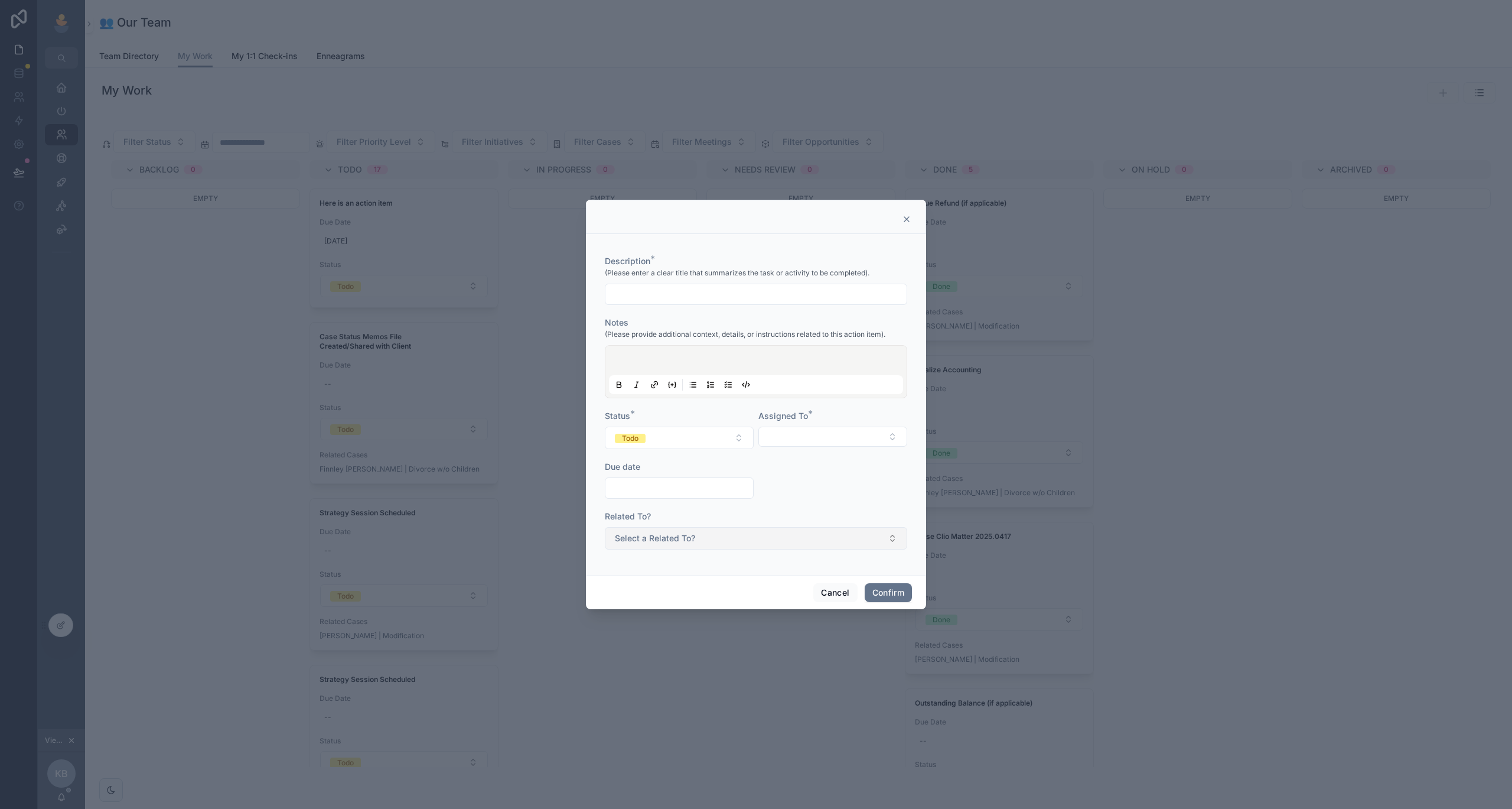
click at [766, 542] on button "Select a Related To?" at bounding box center [756, 538] width 302 height 23
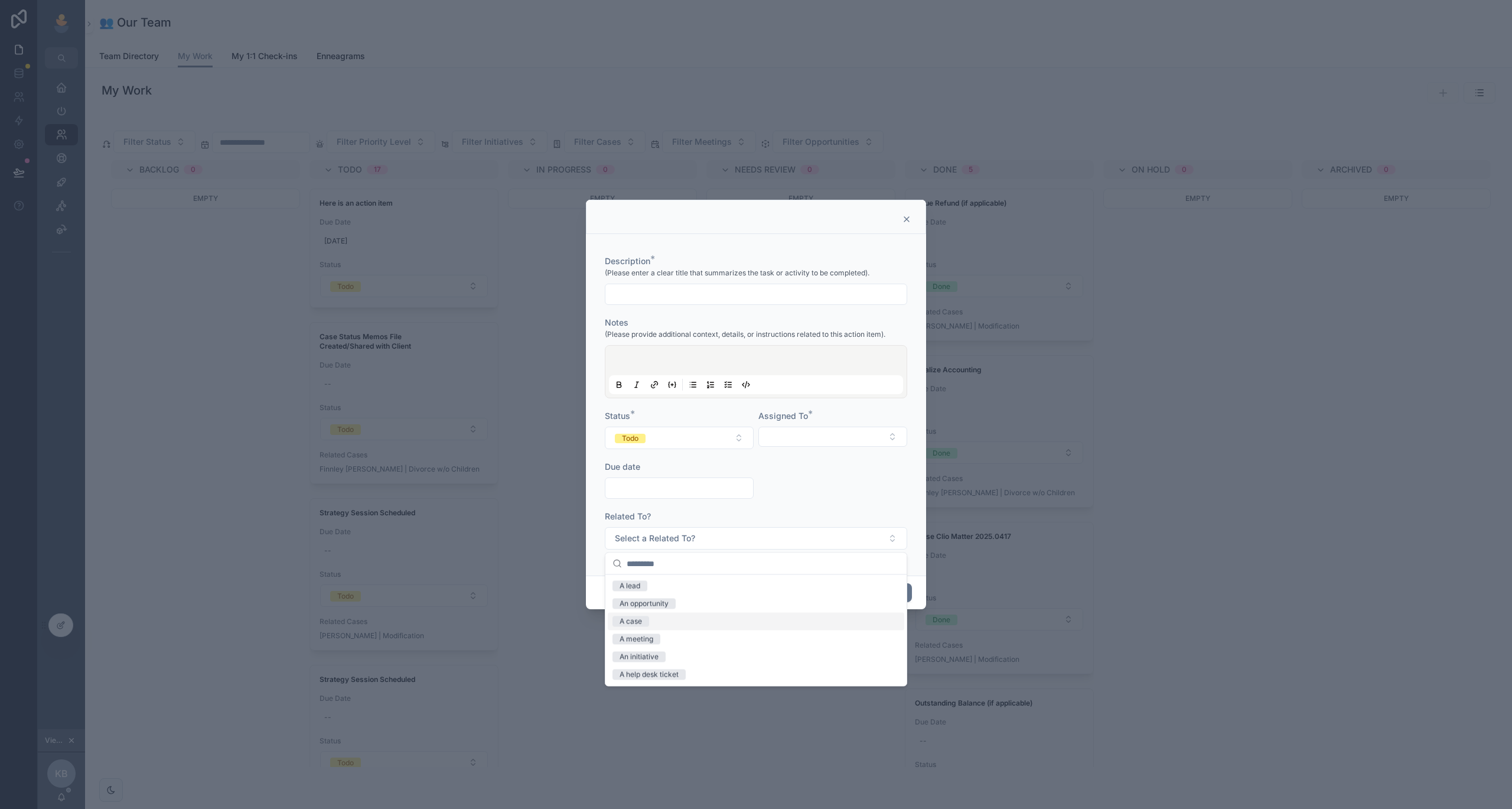
click at [707, 625] on div "A case" at bounding box center [756, 621] width 296 height 17
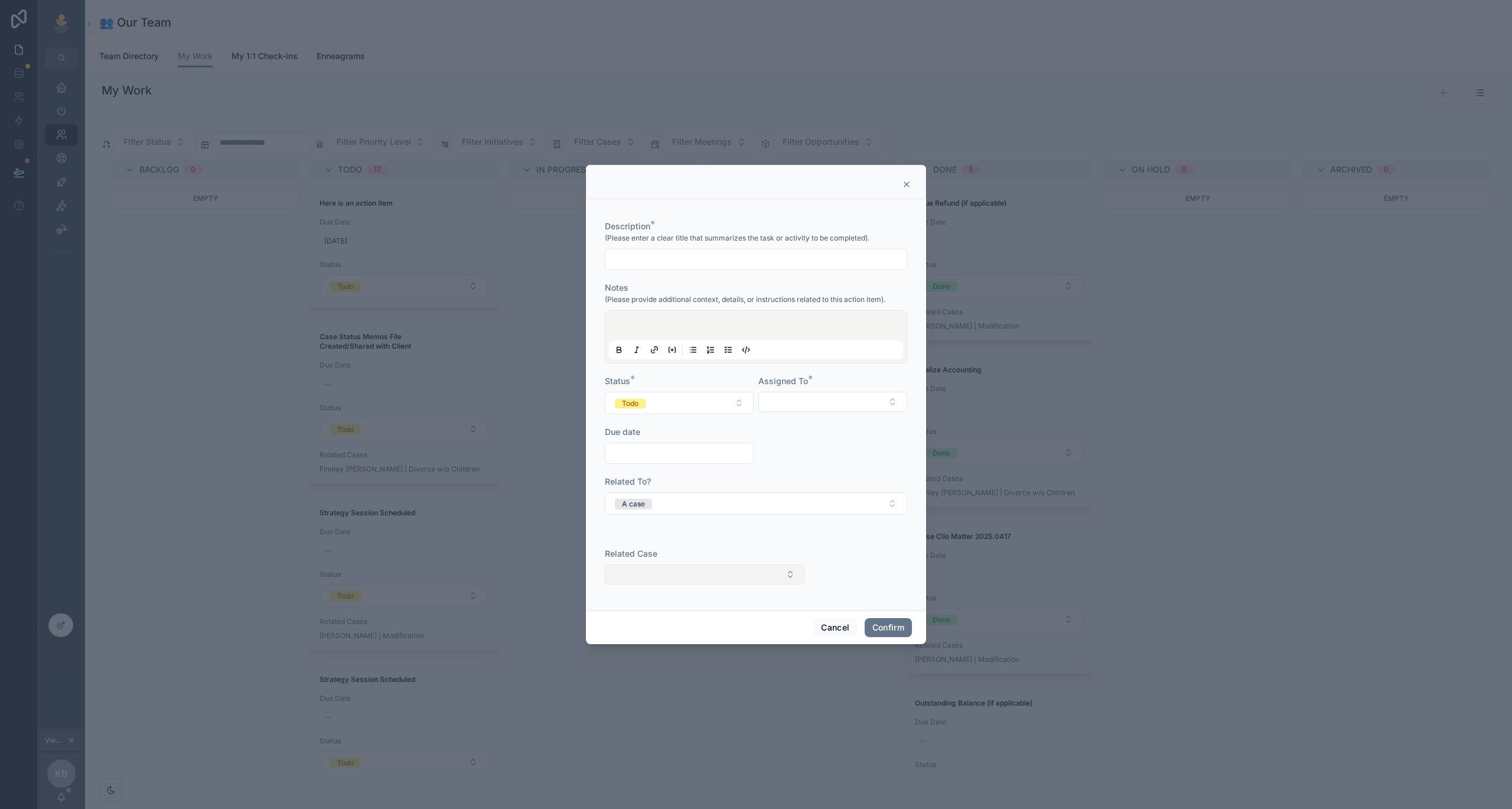
click at [704, 578] on button "Select Button" at bounding box center [704, 574] width 200 height 20
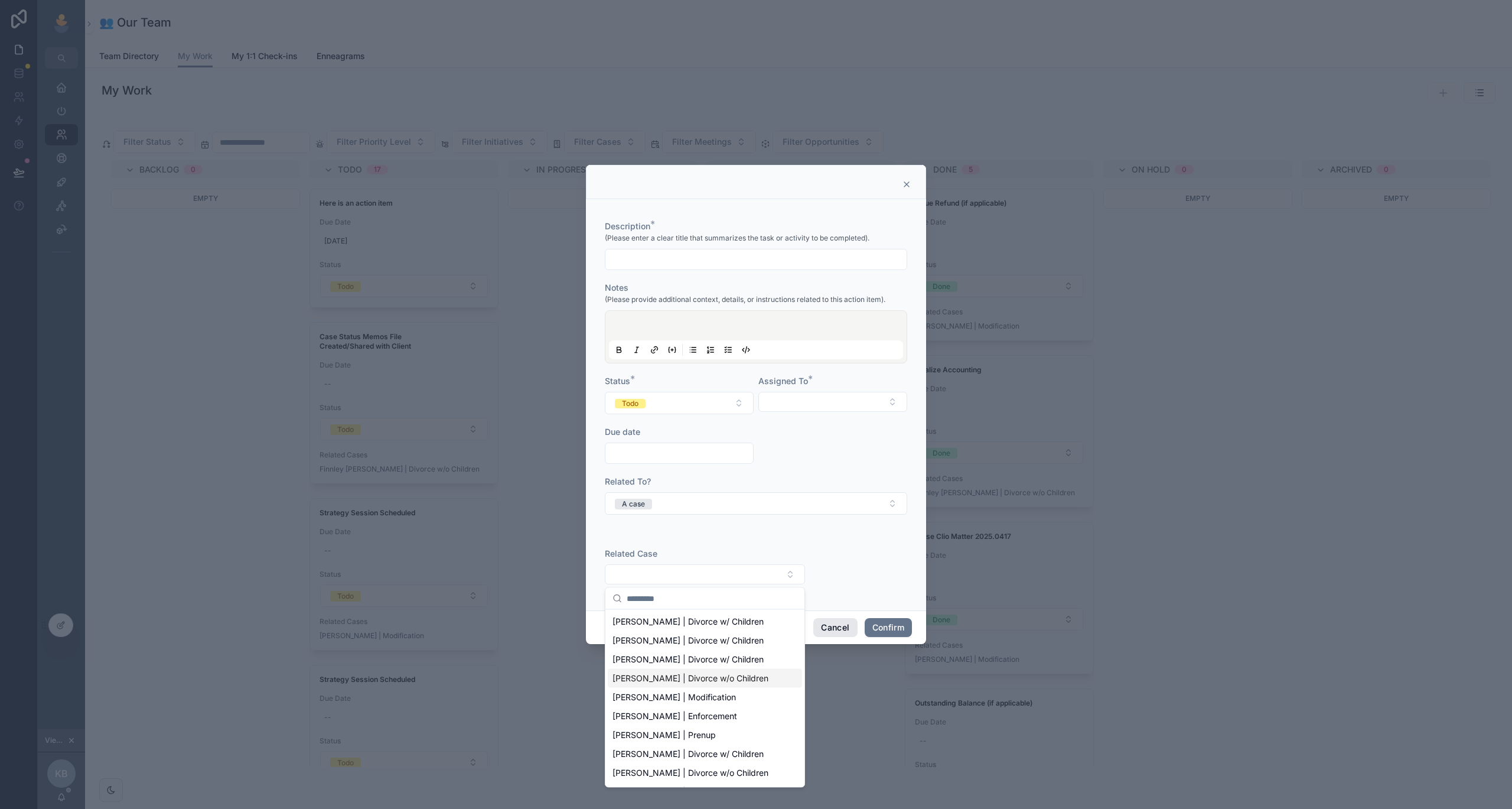
click at [839, 627] on button "Cancel" at bounding box center [835, 628] width 44 height 19
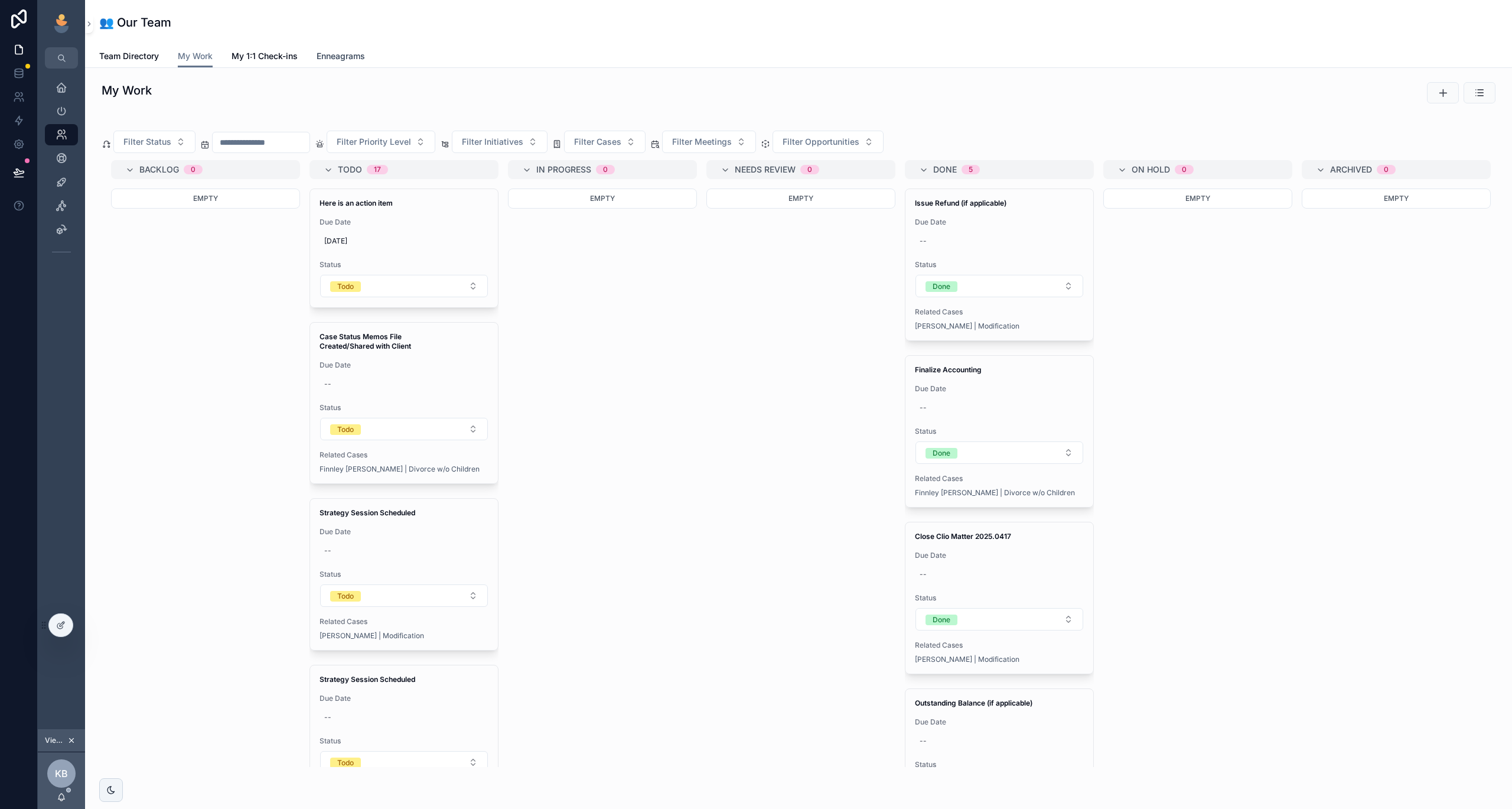
click at [354, 56] on span "Enneagrams" at bounding box center [341, 56] width 48 height 12
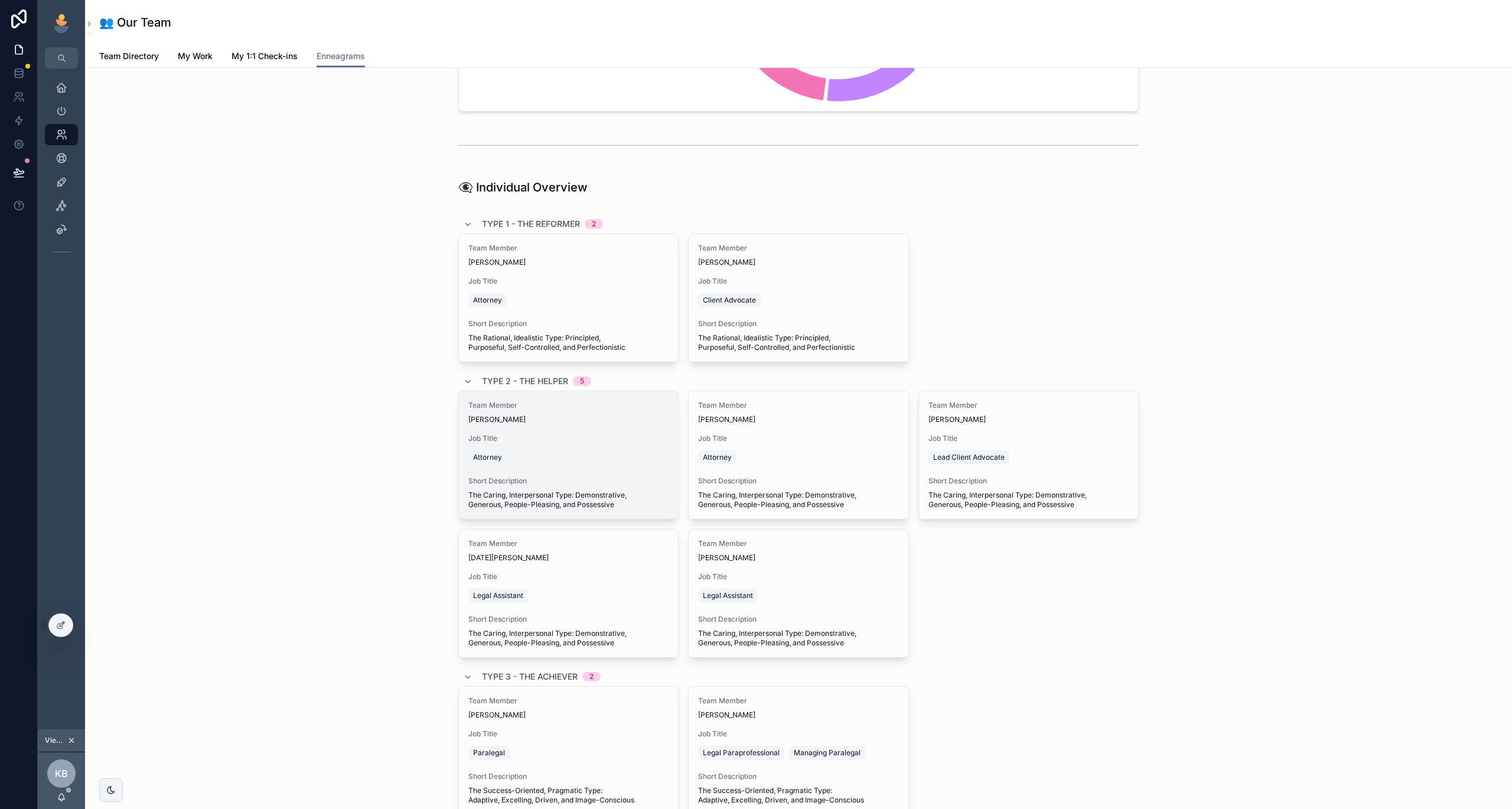
scroll to position [618, 0]
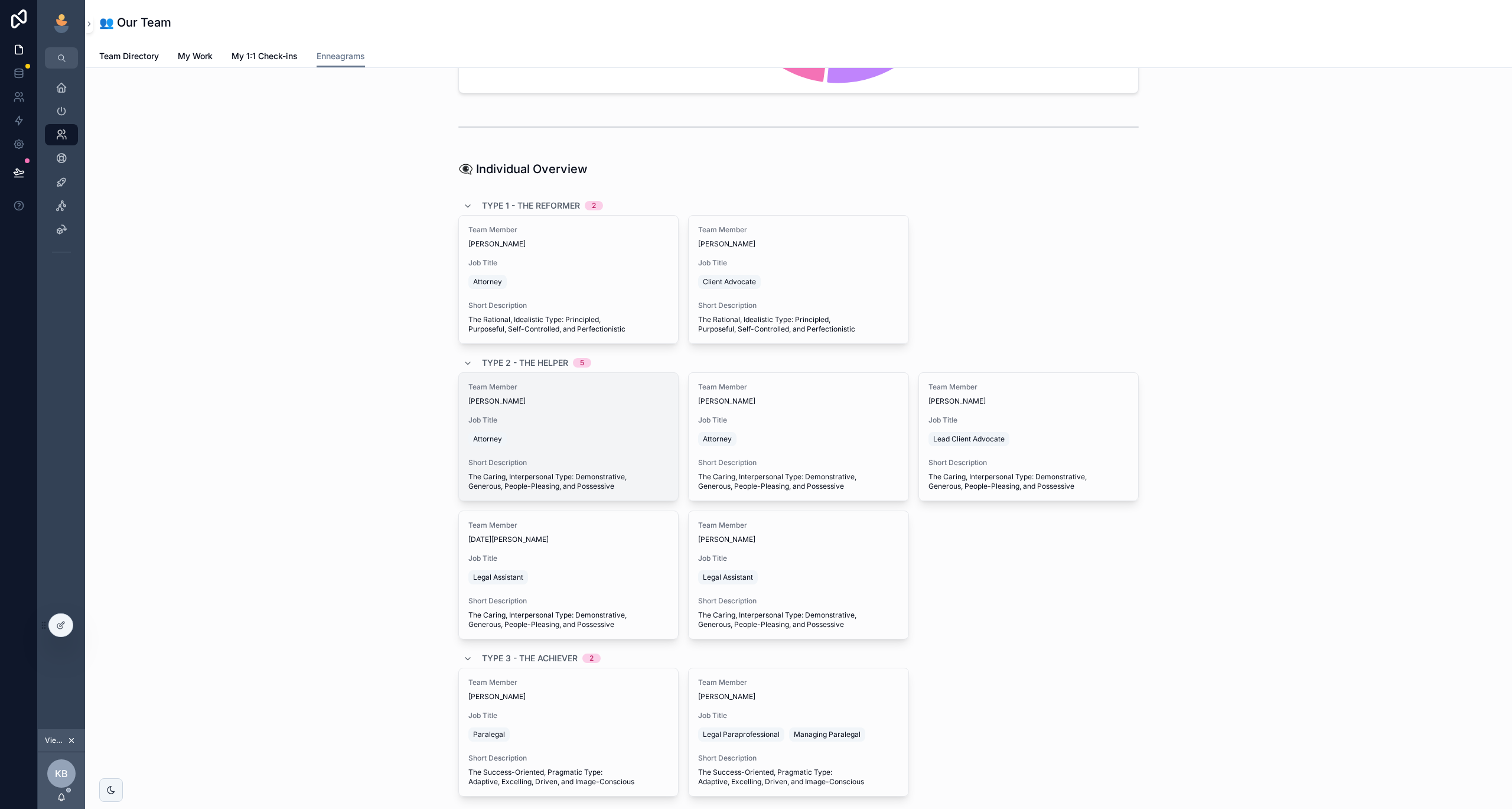
click at [580, 401] on span "[PERSON_NAME]" at bounding box center [568, 401] width 200 height 10
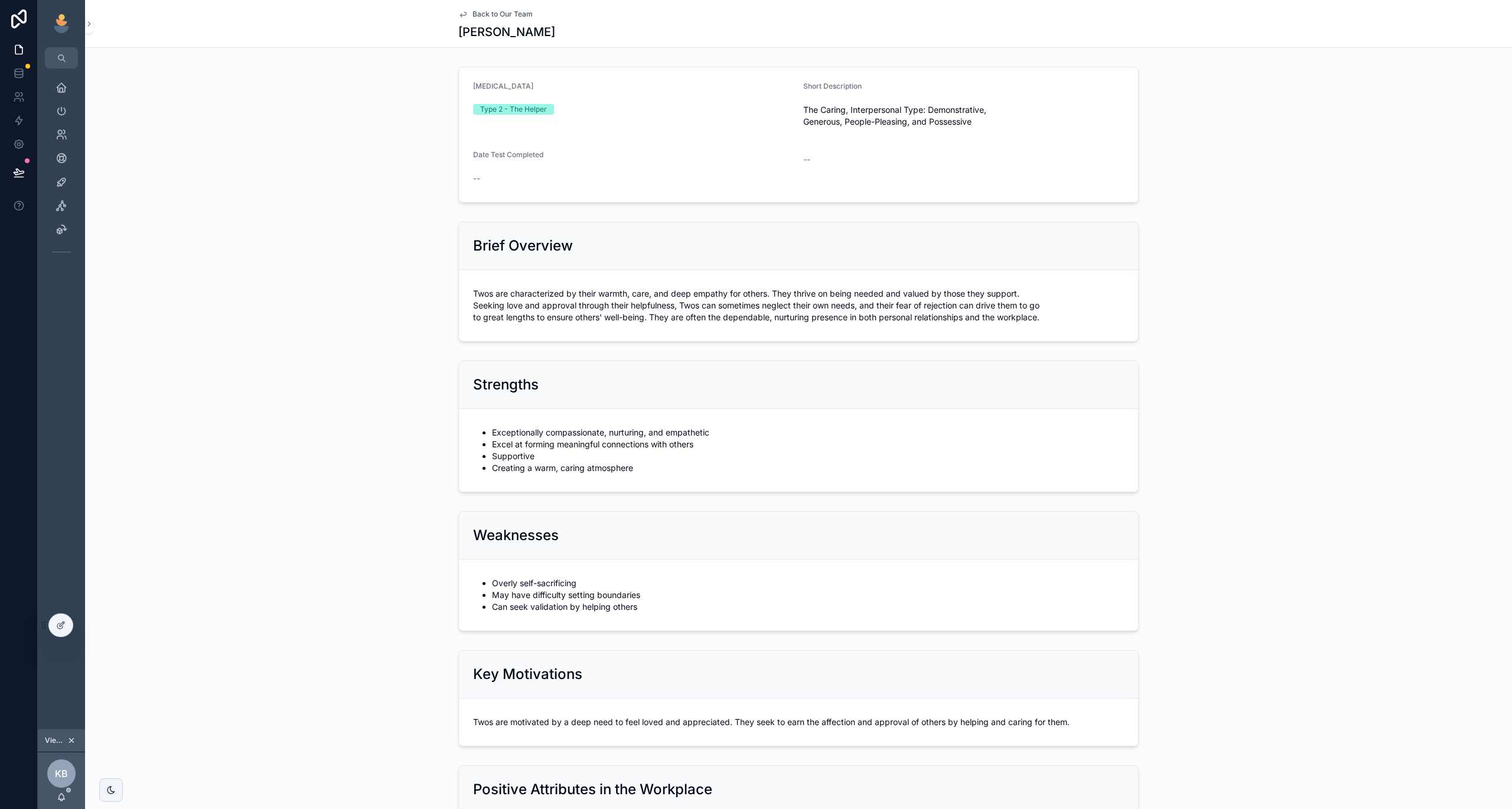
click at [476, 17] on span "Back to Our Team" at bounding box center [502, 14] width 60 height 10
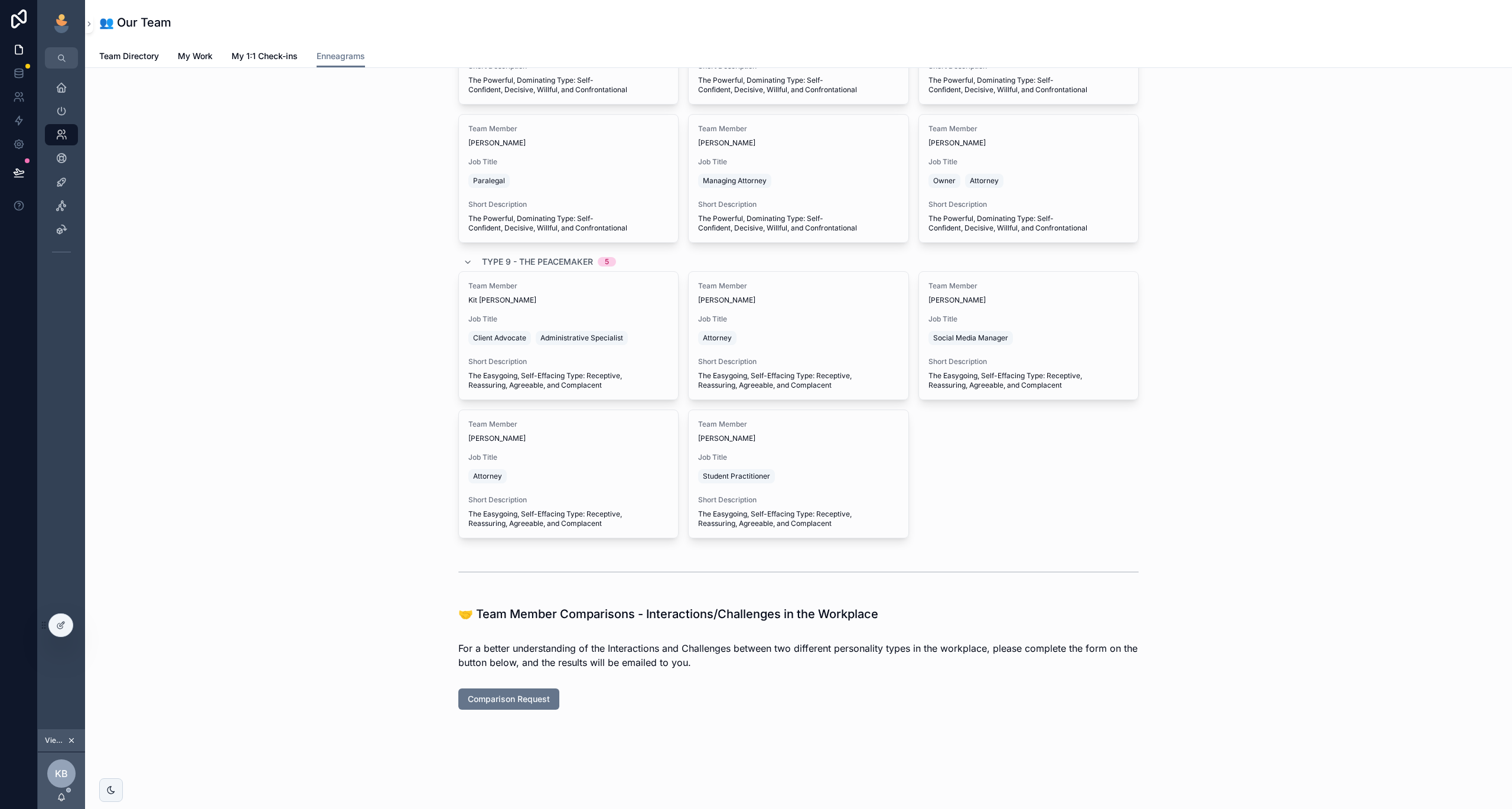
scroll to position [2649, 0]
click at [511, 702] on span "Comparison Request" at bounding box center [509, 699] width 82 height 12
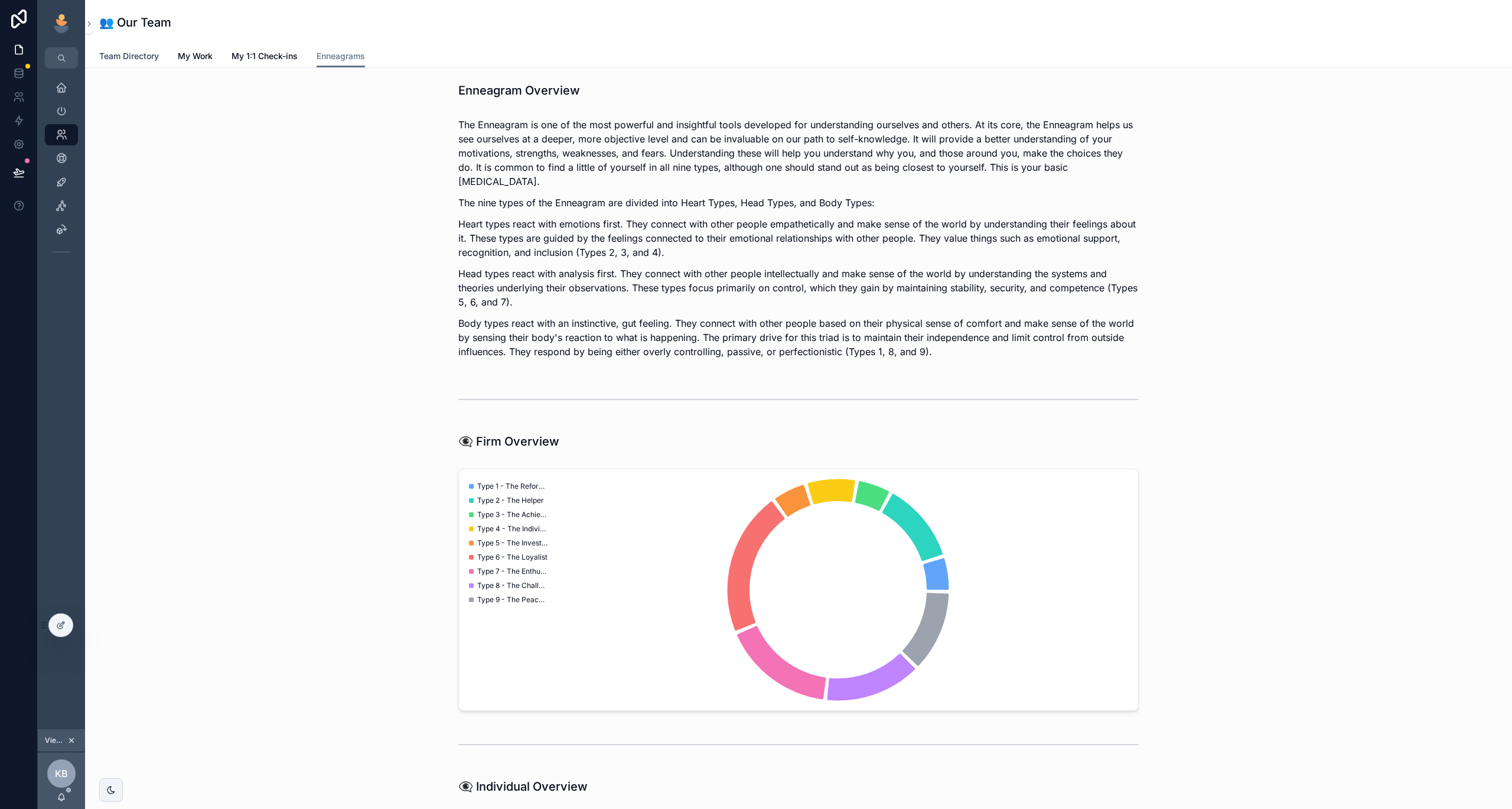
click at [125, 57] on span "Team Directory" at bounding box center [128, 56] width 60 height 12
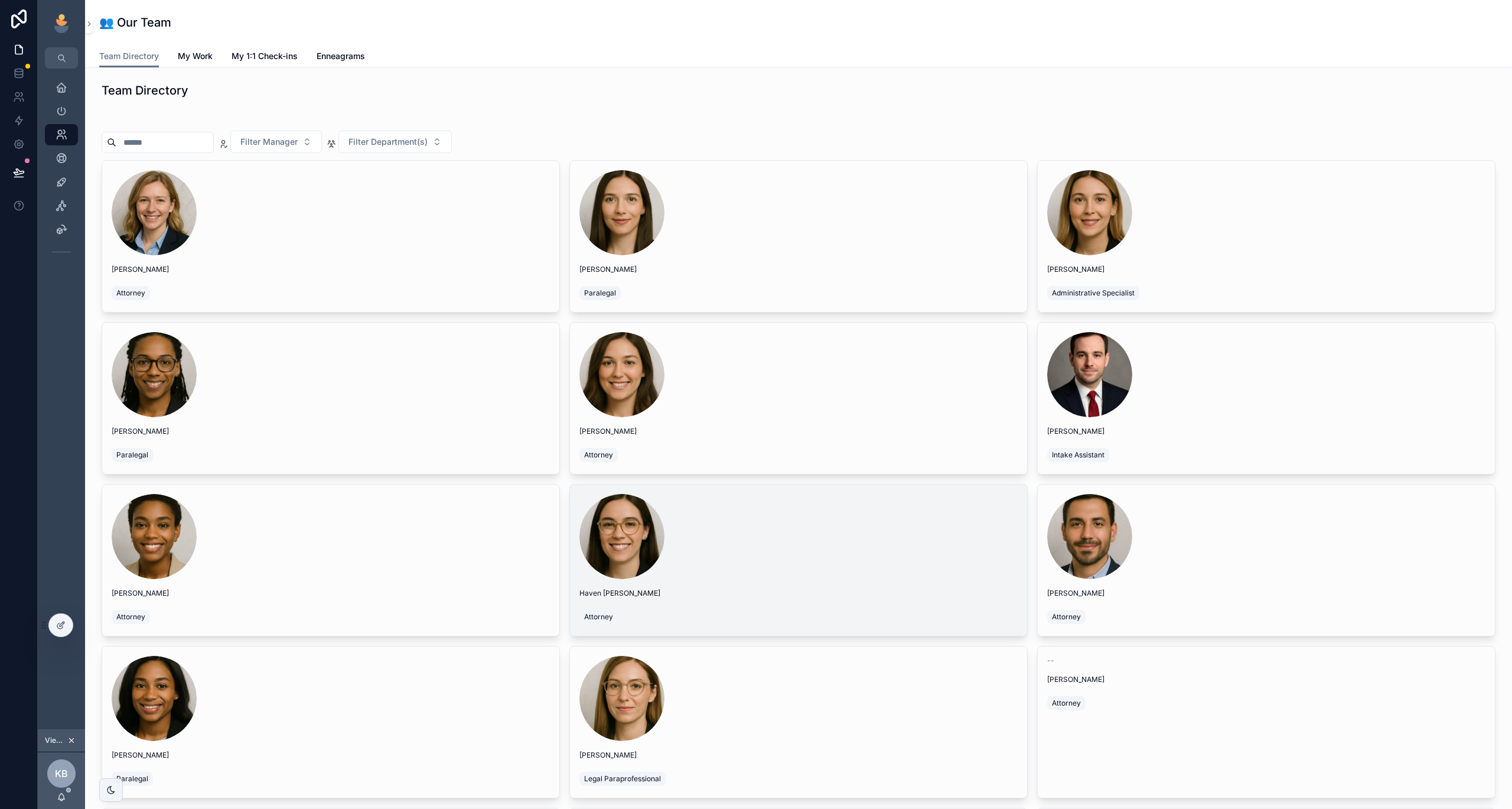
click at [722, 558] on div "scrollable content" at bounding box center [799, 536] width 438 height 85
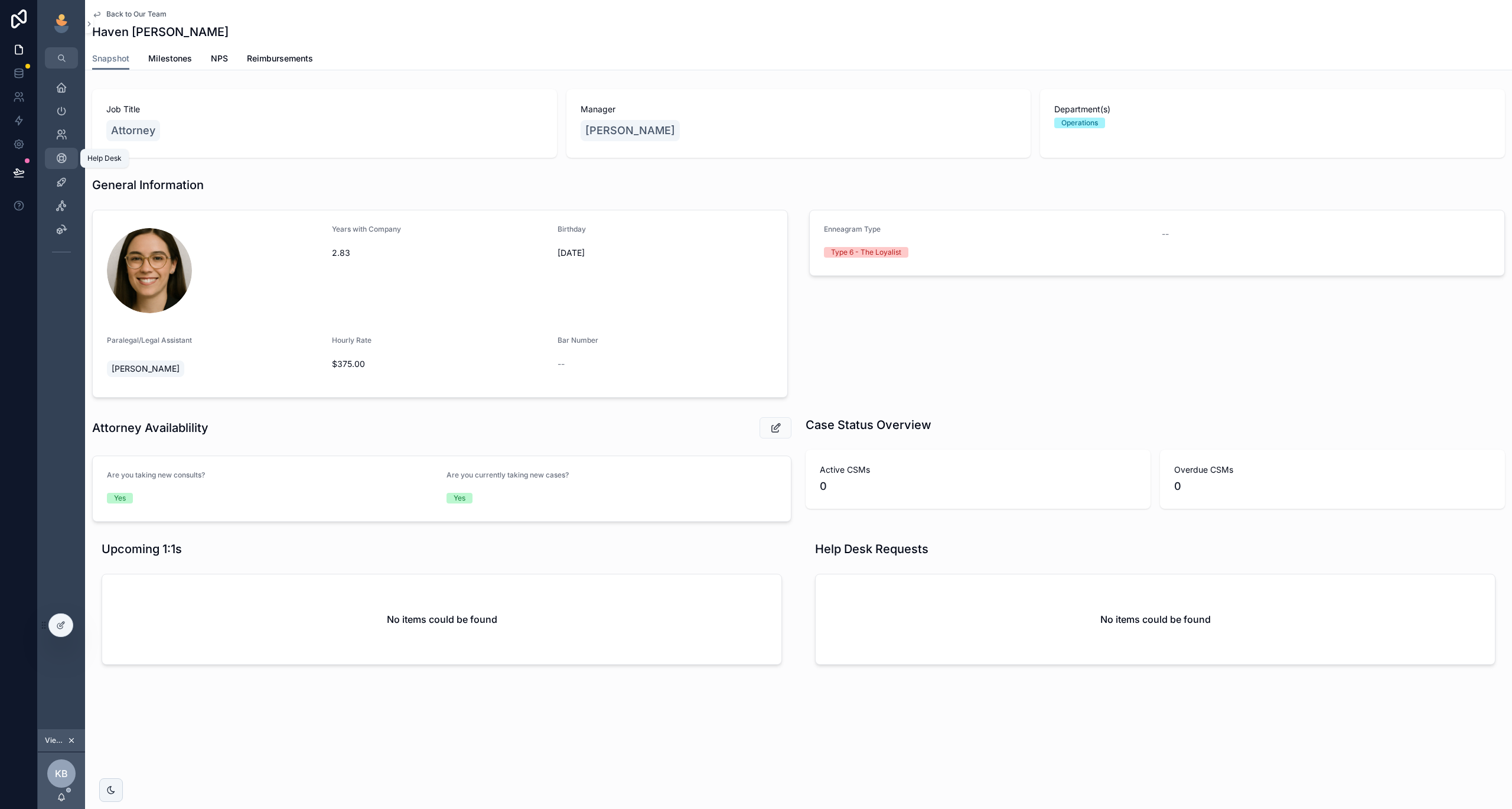
click at [55, 149] on div "Help Desk" at bounding box center [61, 158] width 19 height 19
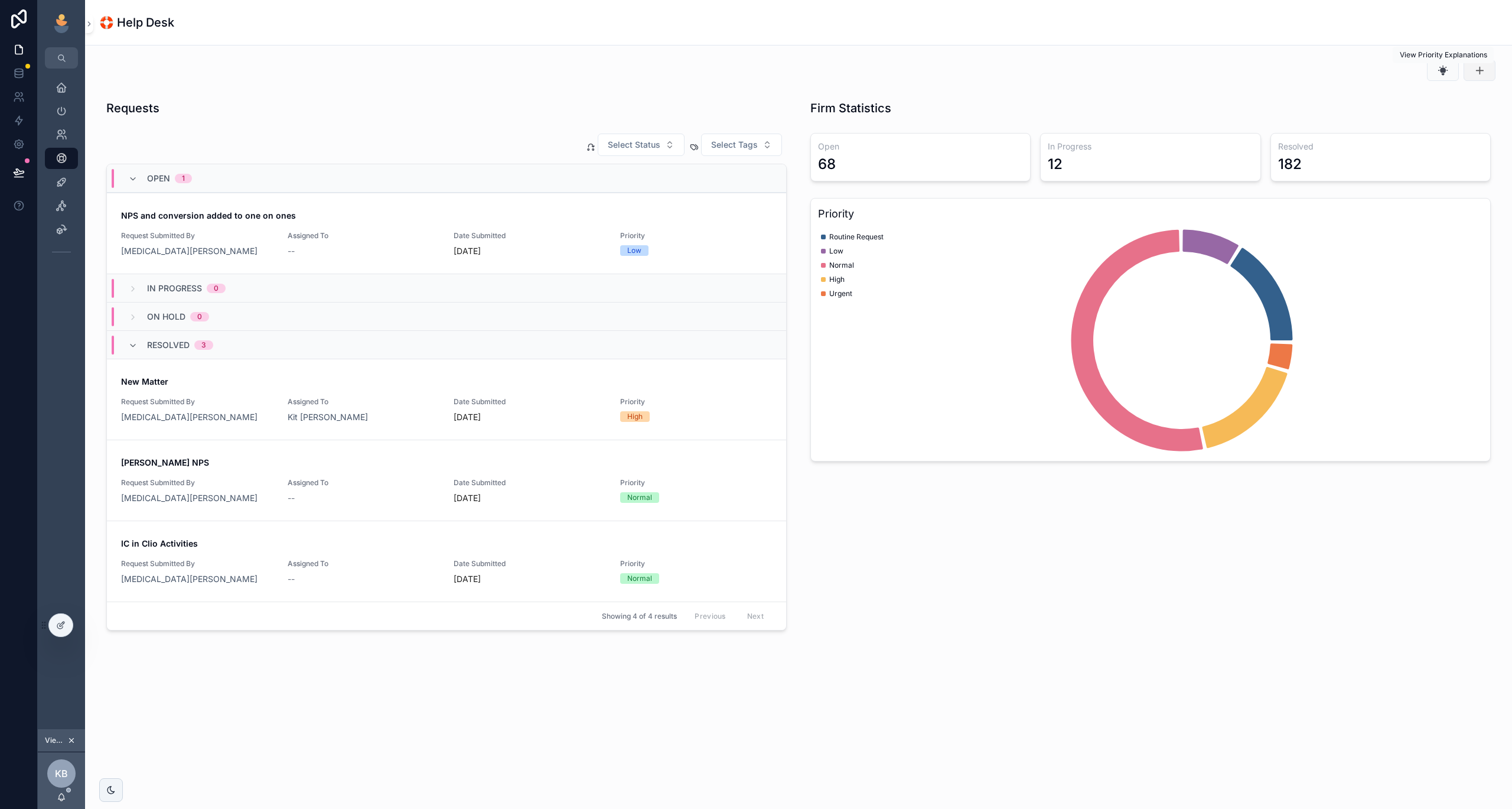
click at [1470, 77] on button "scrollable content" at bounding box center [1480, 70] width 32 height 21
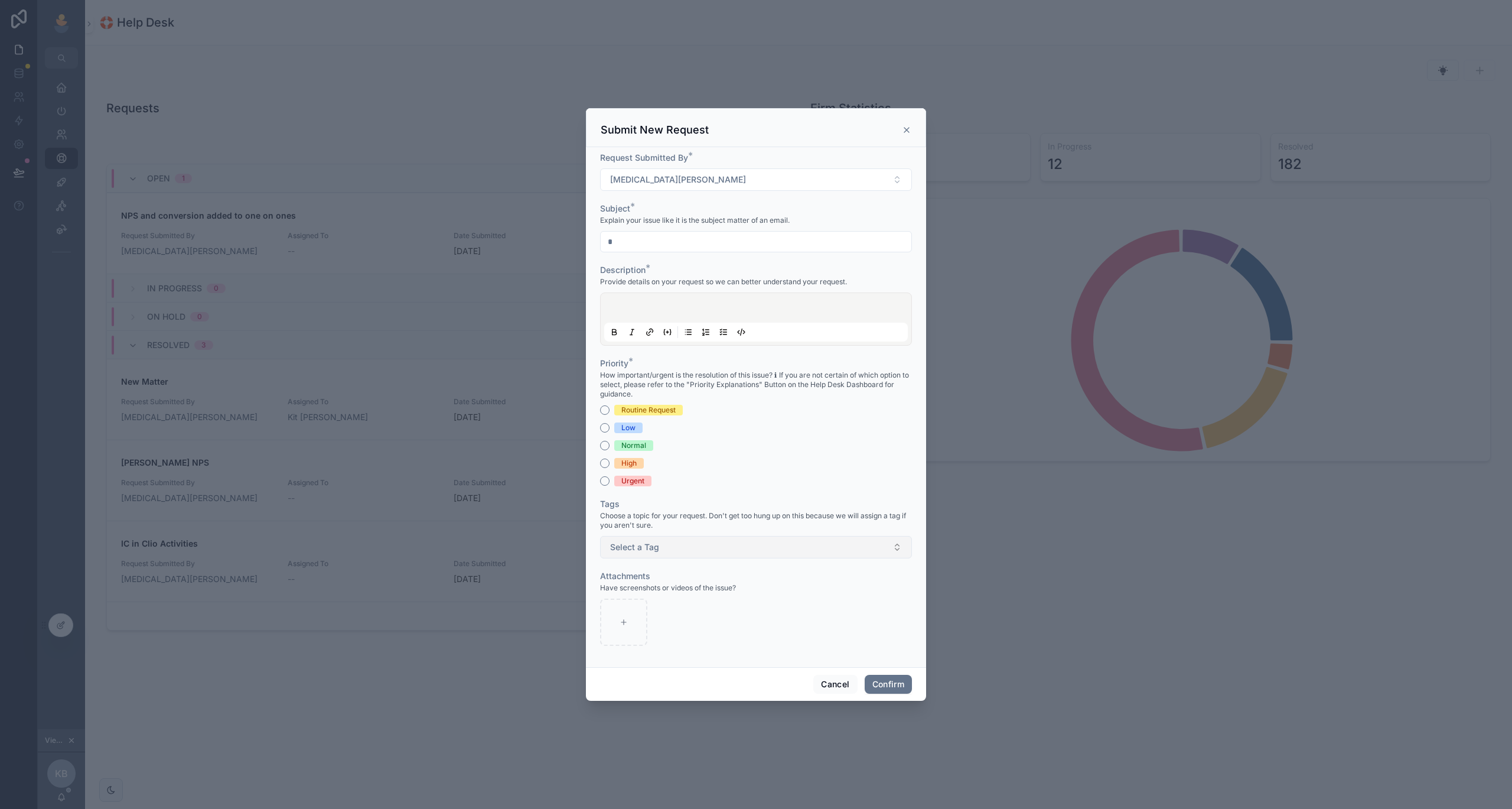
click at [728, 550] on button "Select a Tag" at bounding box center [756, 547] width 312 height 23
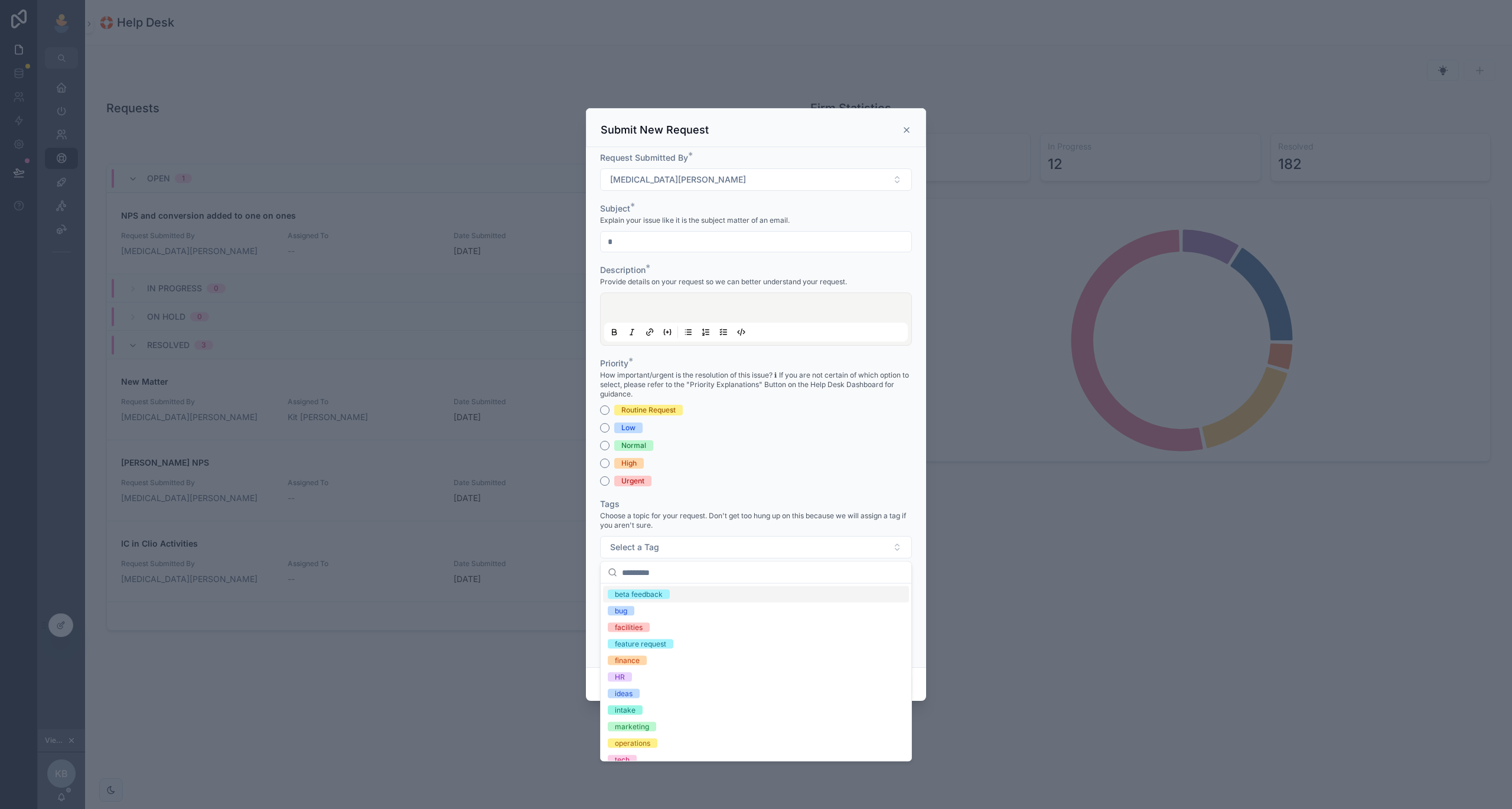
click at [724, 513] on span "Choose a topic for your request. Don't get too hung up on this because we will …" at bounding box center [756, 520] width 312 height 19
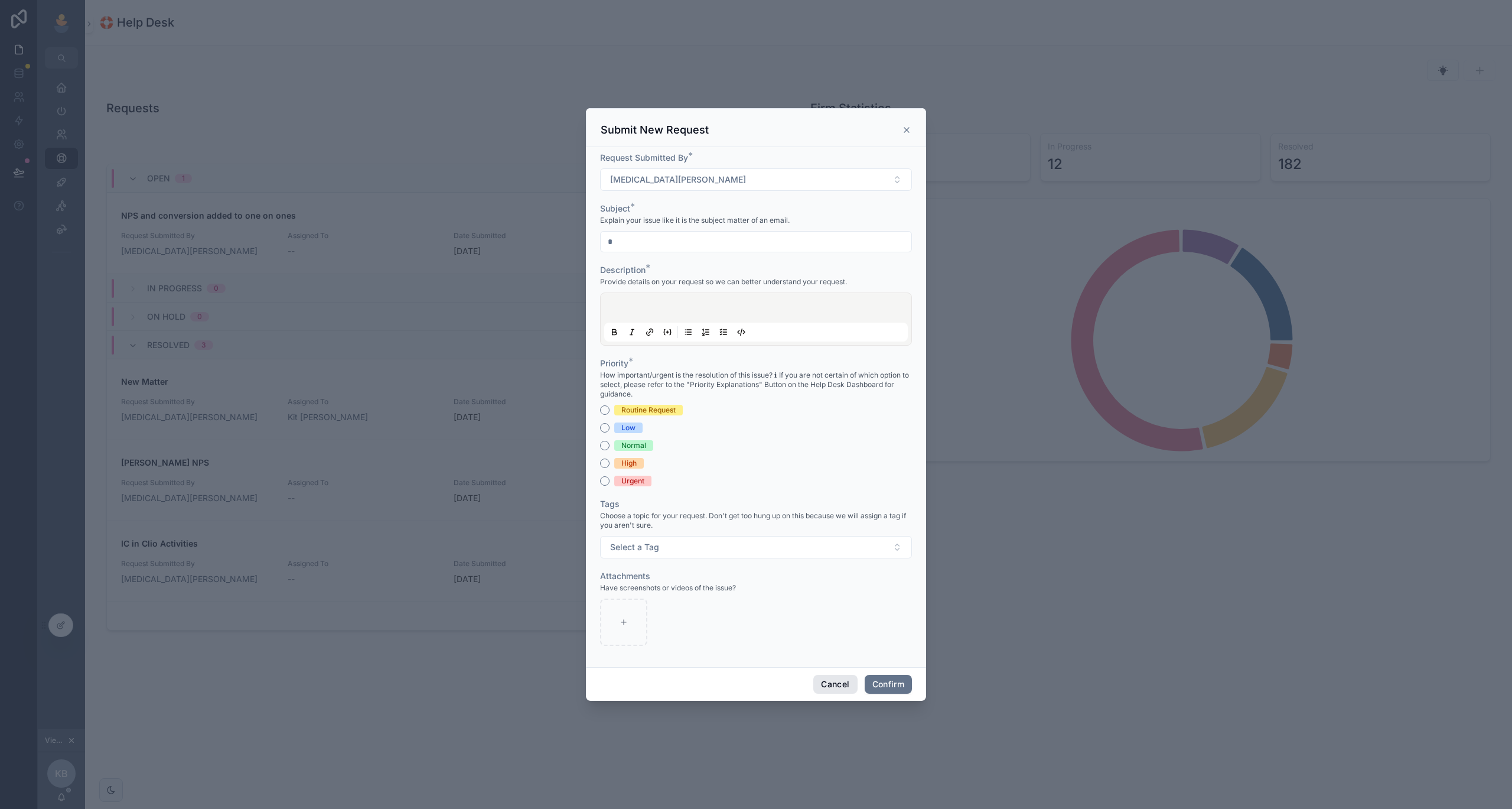
click at [829, 683] on button "Cancel" at bounding box center [835, 684] width 44 height 19
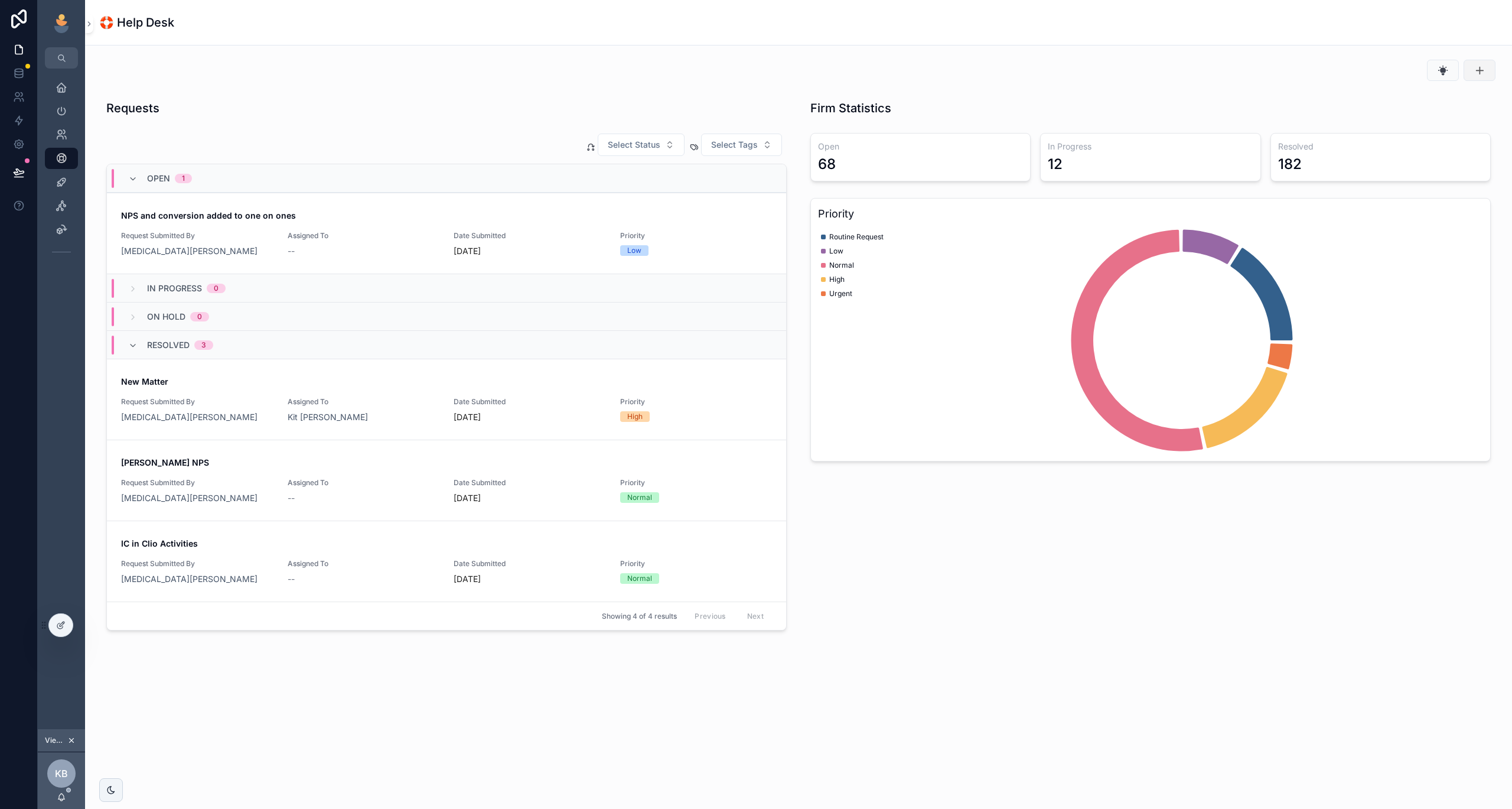
click at [1479, 69] on icon "scrollable content" at bounding box center [1480, 70] width 12 height 12
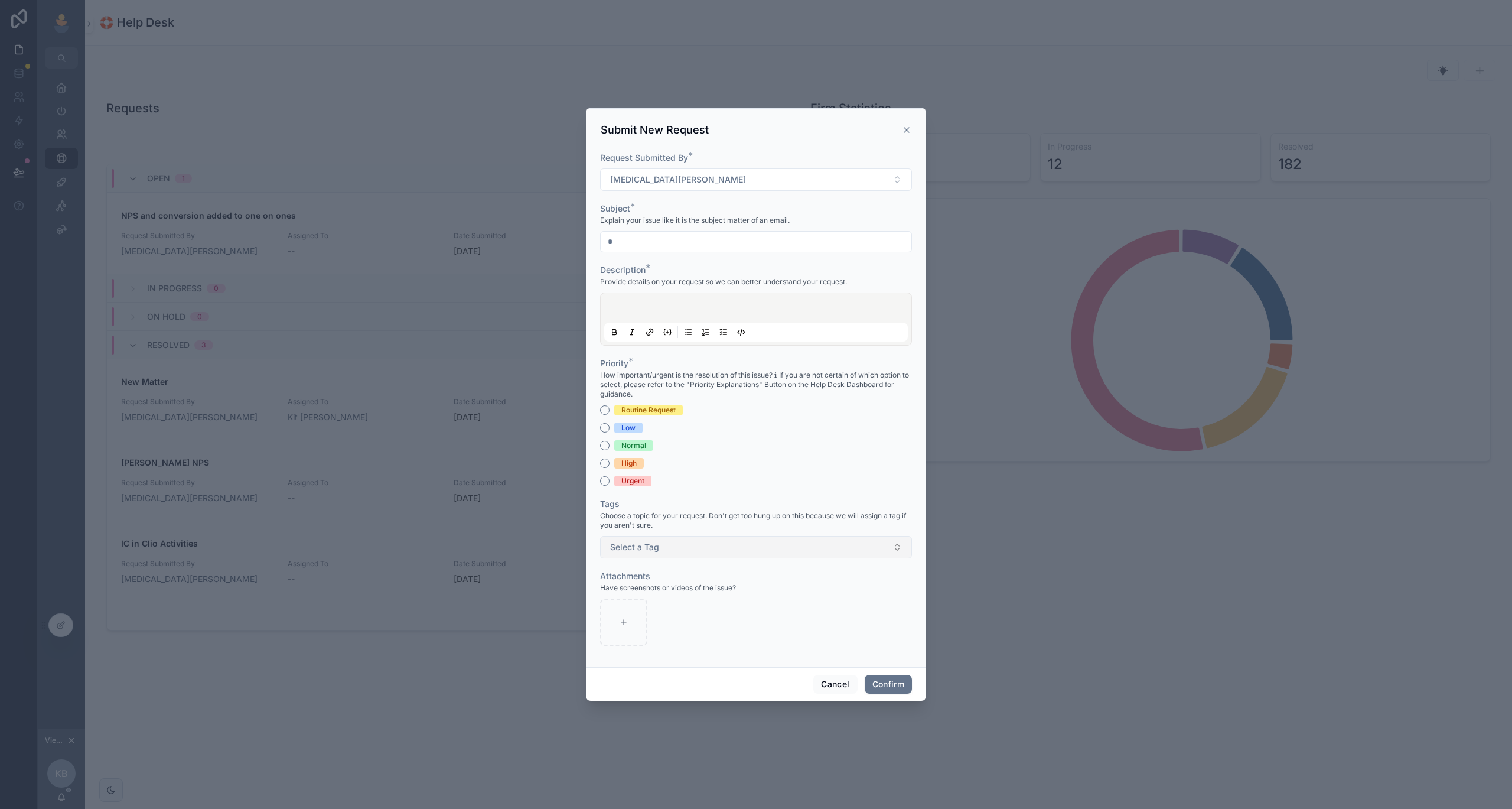
click at [700, 556] on button "Select a Tag" at bounding box center [756, 547] width 312 height 23
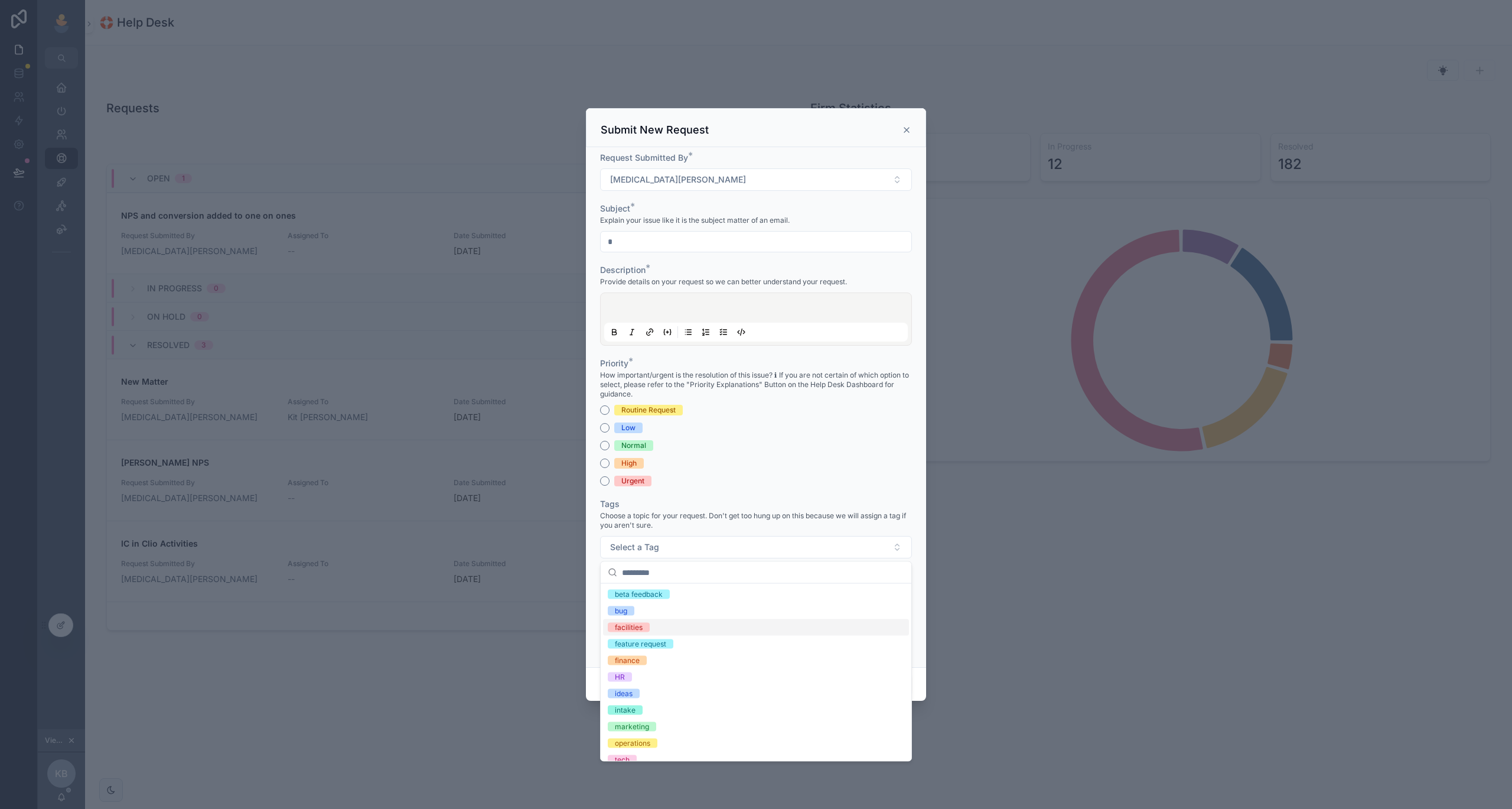
click at [789, 634] on div "facilities" at bounding box center [756, 628] width 306 height 17
click at [785, 615] on div "bug" at bounding box center [756, 611] width 306 height 17
click at [867, 619] on div "facilities" at bounding box center [756, 628] width 306 height 17
click at [863, 610] on div "bug" at bounding box center [756, 611] width 306 height 17
click at [839, 494] on form "Request Submitted By * [MEDICAL_DATA][PERSON_NAME] Subject * Explain your issue…" at bounding box center [756, 404] width 312 height 506
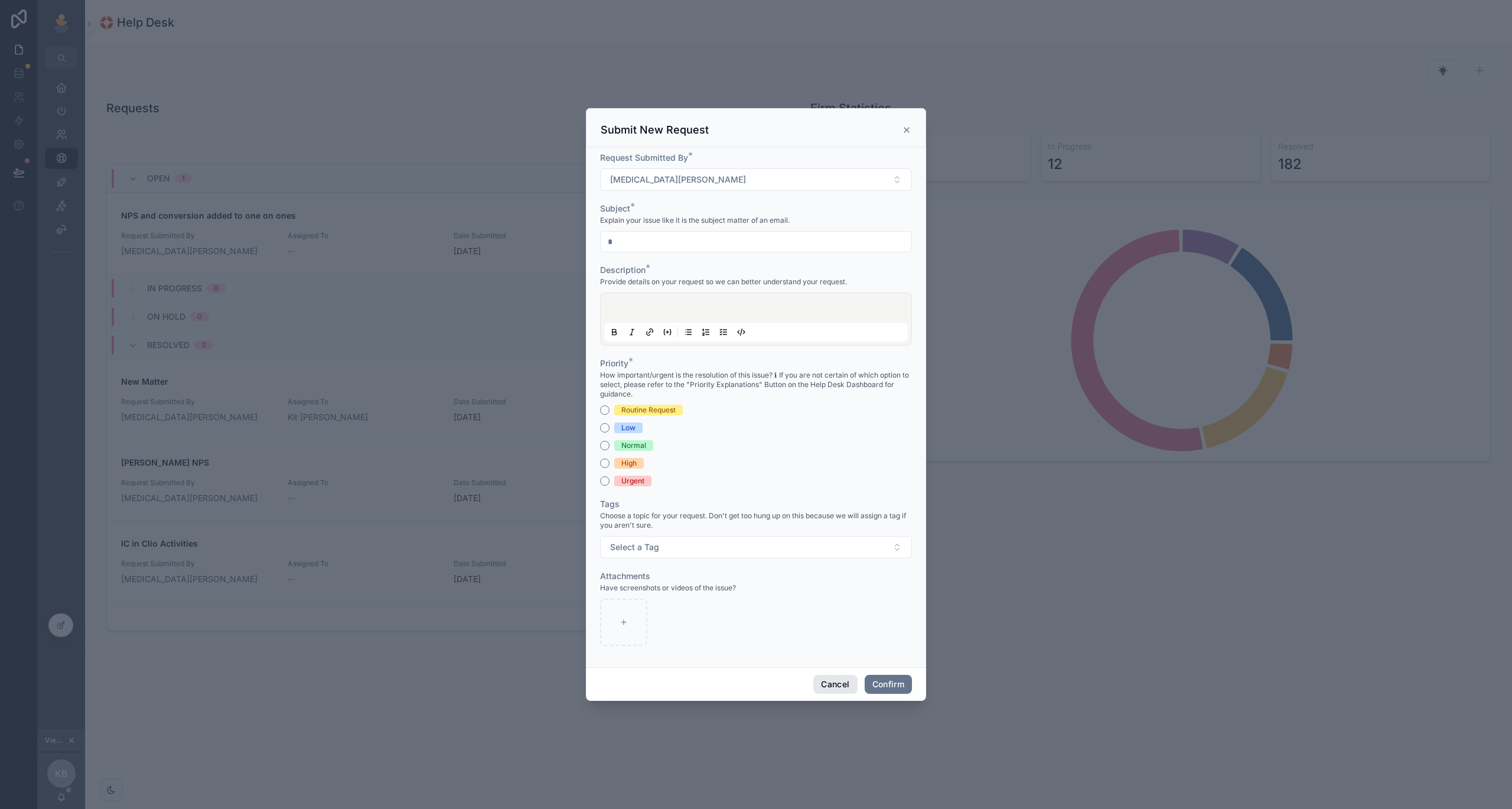
click at [821, 691] on button "Cancel" at bounding box center [835, 684] width 44 height 19
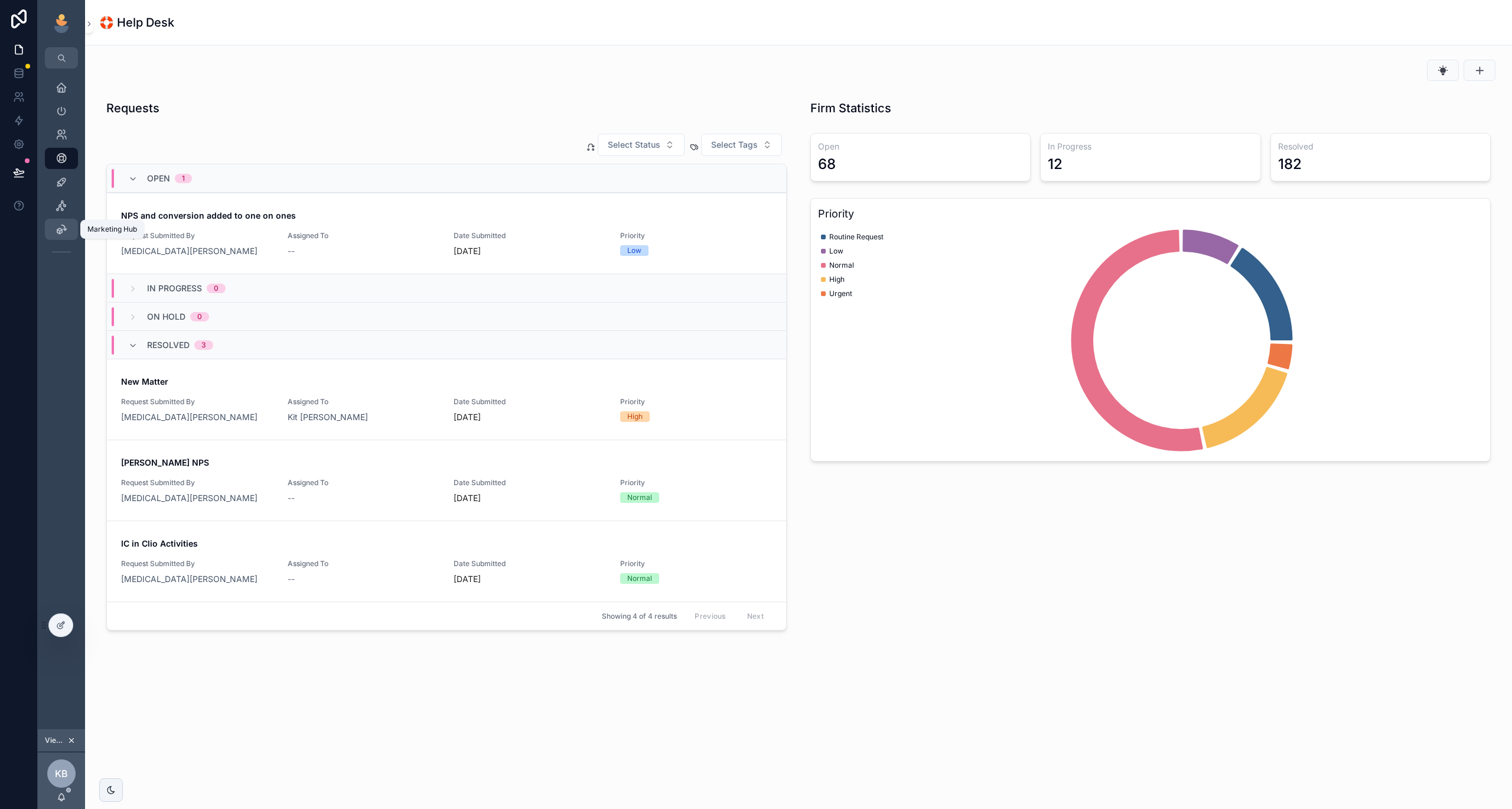
click at [51, 237] on link "Marketing Hub" at bounding box center [61, 229] width 33 height 21
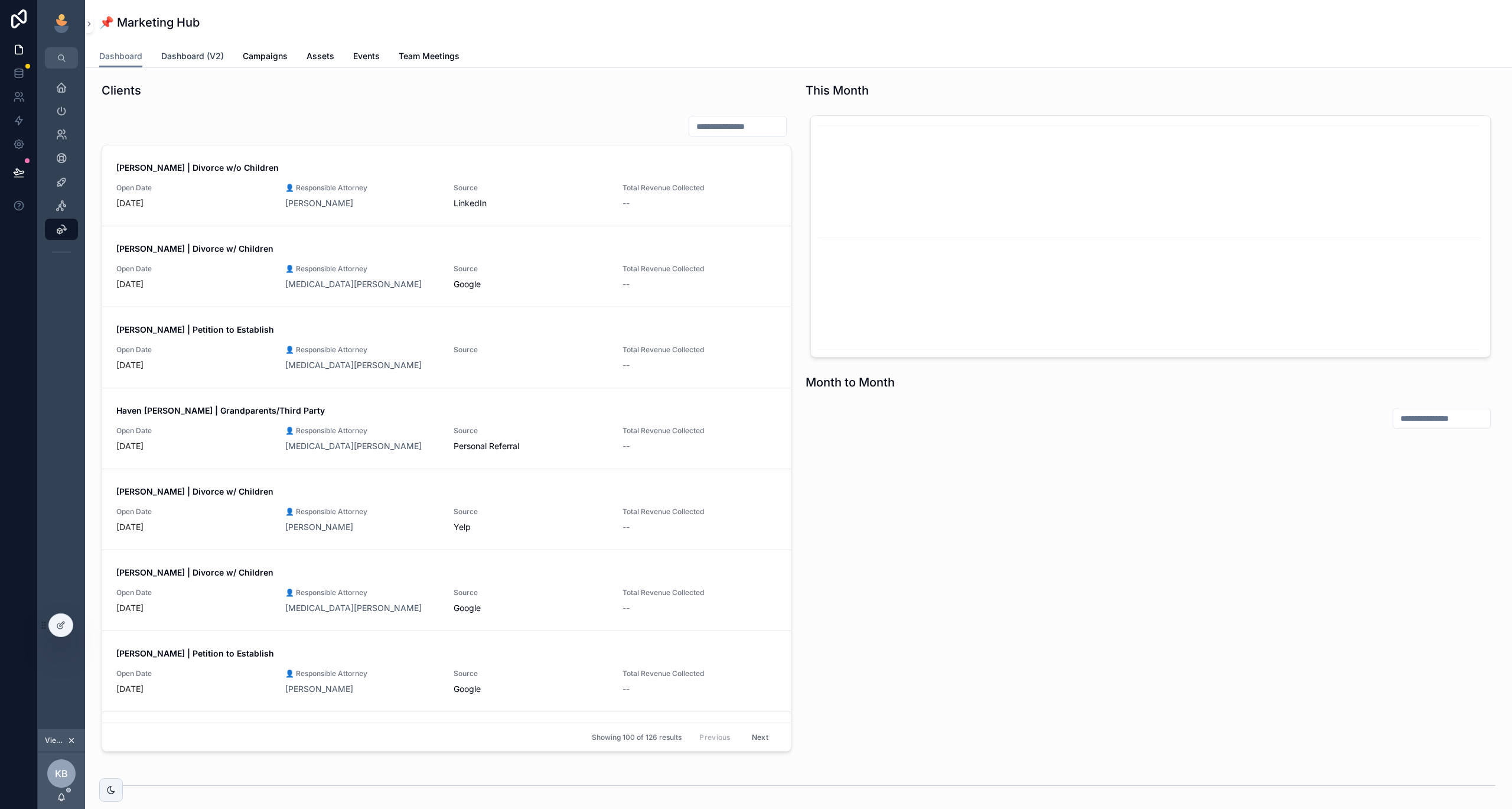
click at [199, 60] on span "Dashboard (V2)" at bounding box center [192, 56] width 63 height 12
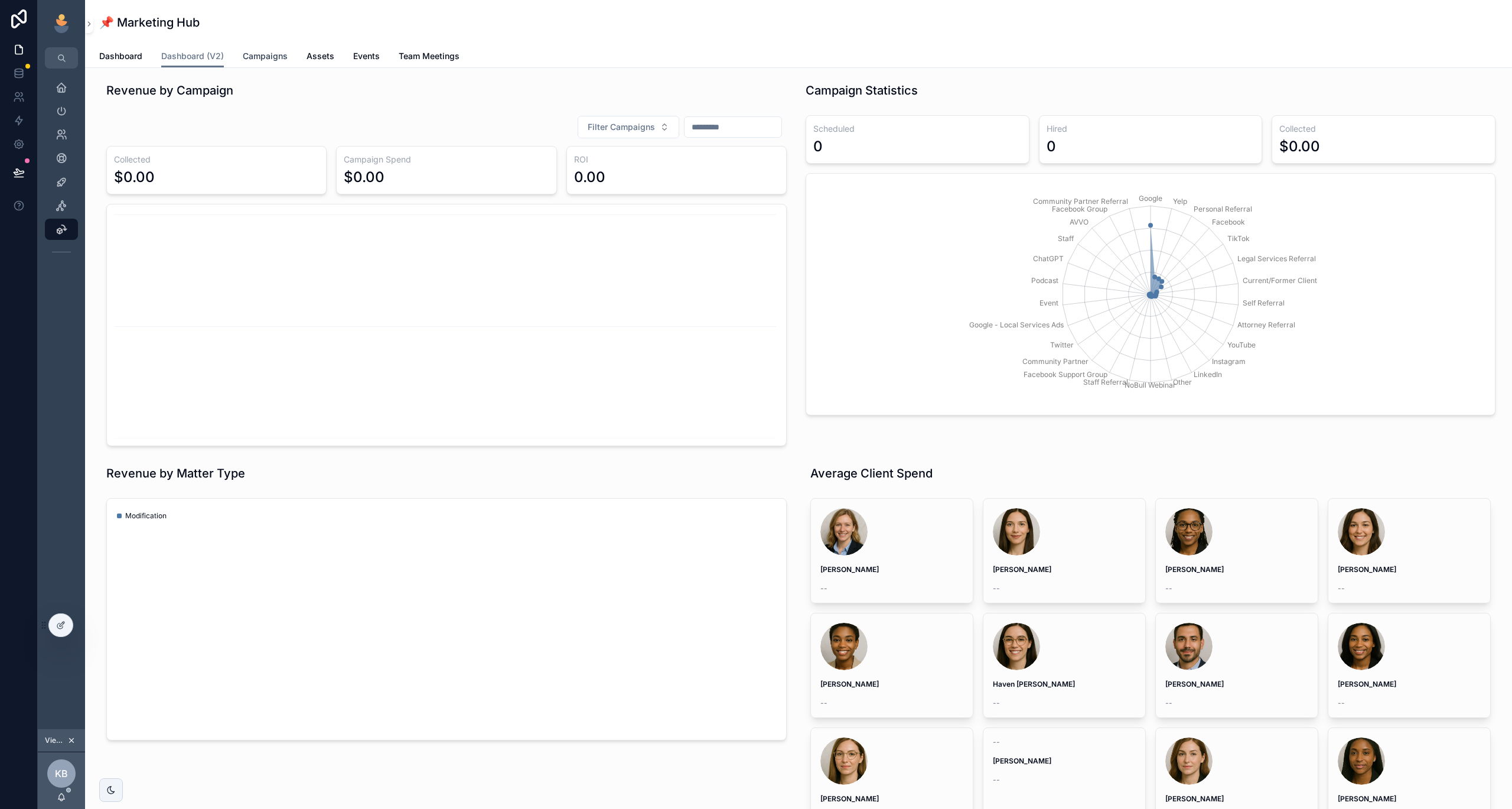
click at [273, 60] on span "Campaigns" at bounding box center [264, 56] width 45 height 12
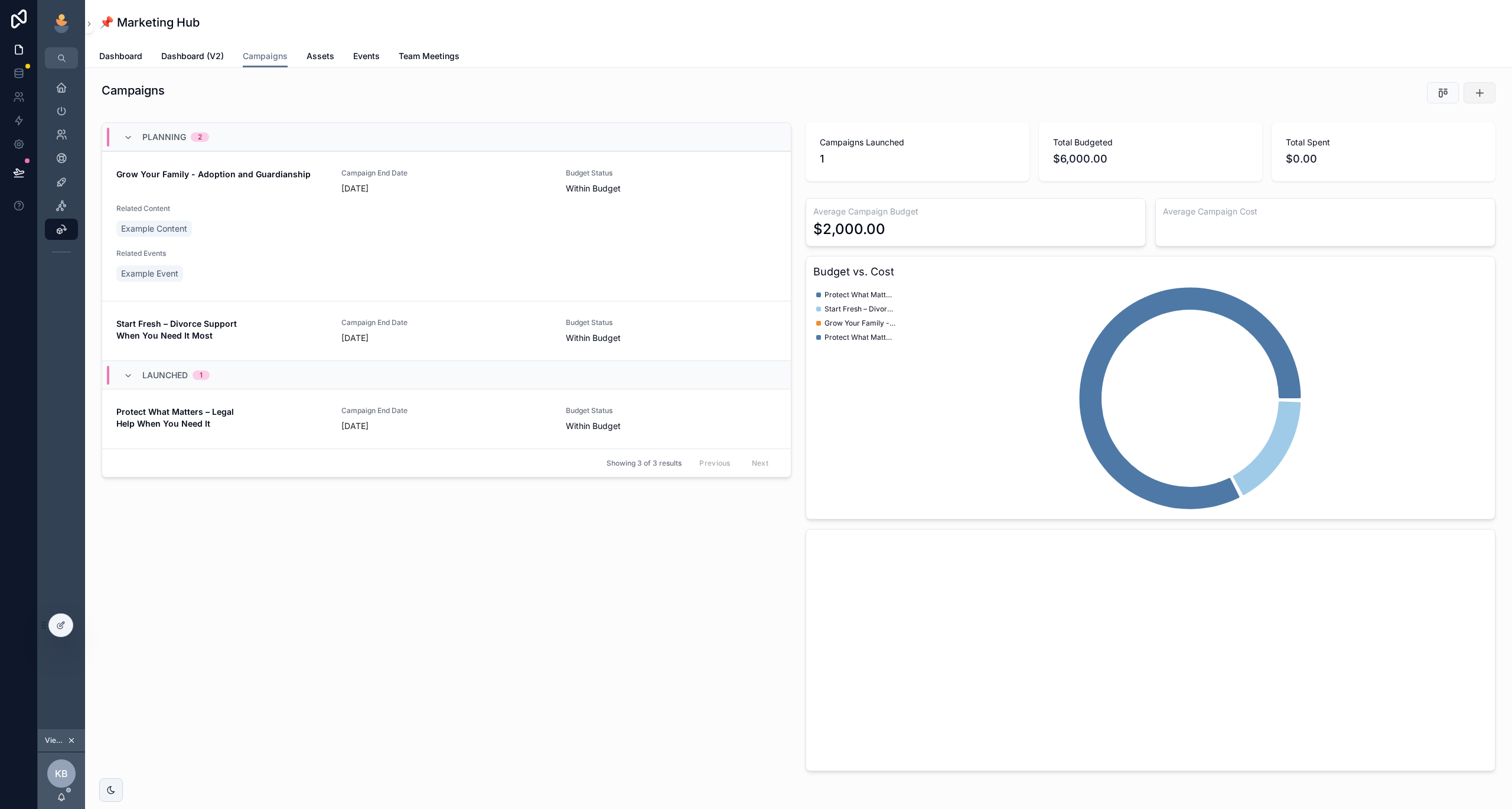
click at [1480, 91] on icon "scrollable content" at bounding box center [1480, 93] width 12 height 12
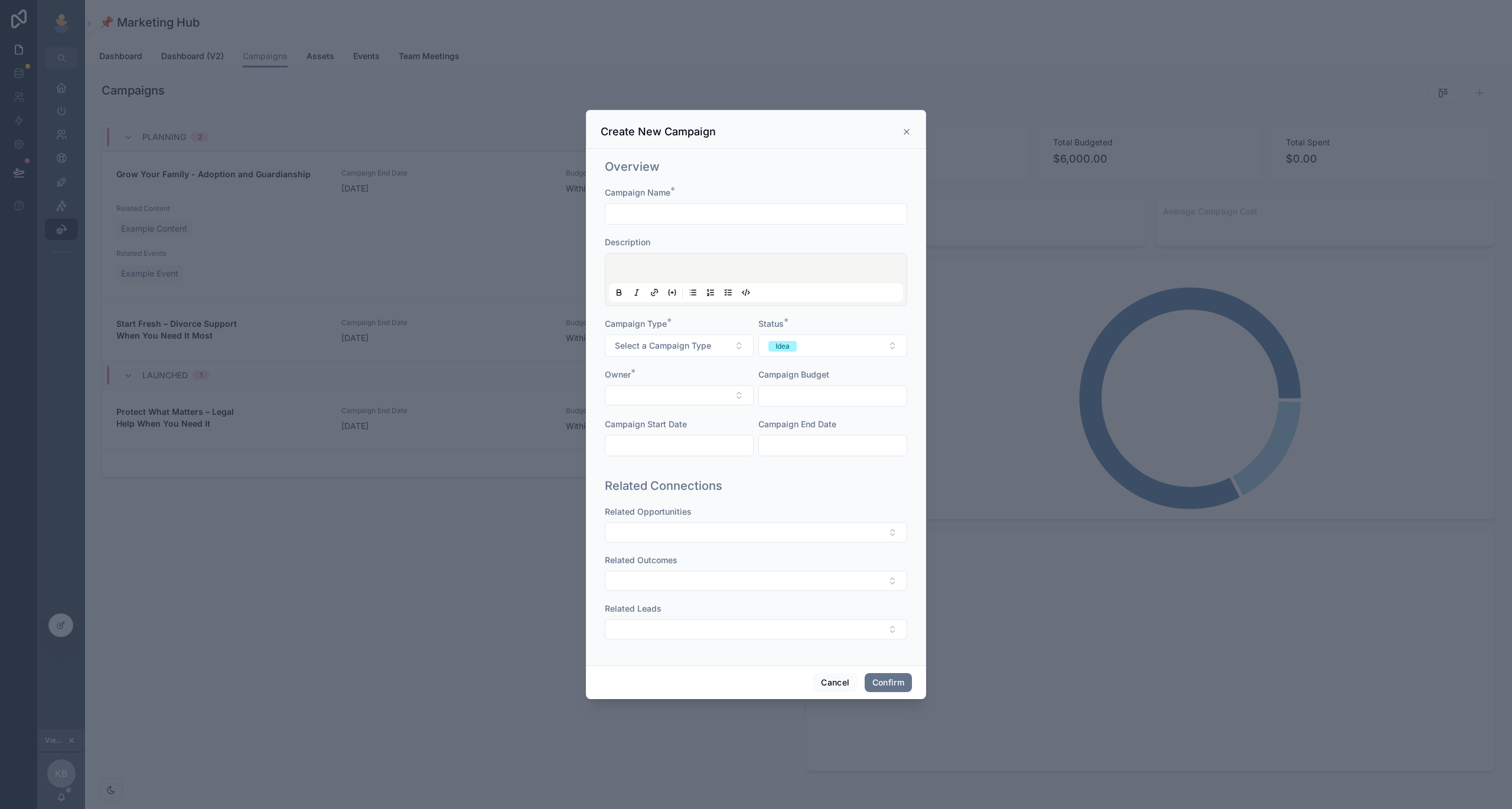
click at [670, 358] on div "Campaign Name * Description Campaign Type * Select a Campaign Type Status * Ide…" at bounding box center [756, 327] width 302 height 281
click at [781, 401] on input "text" at bounding box center [832, 396] width 147 height 17
click at [836, 680] on button "Cancel" at bounding box center [835, 682] width 44 height 19
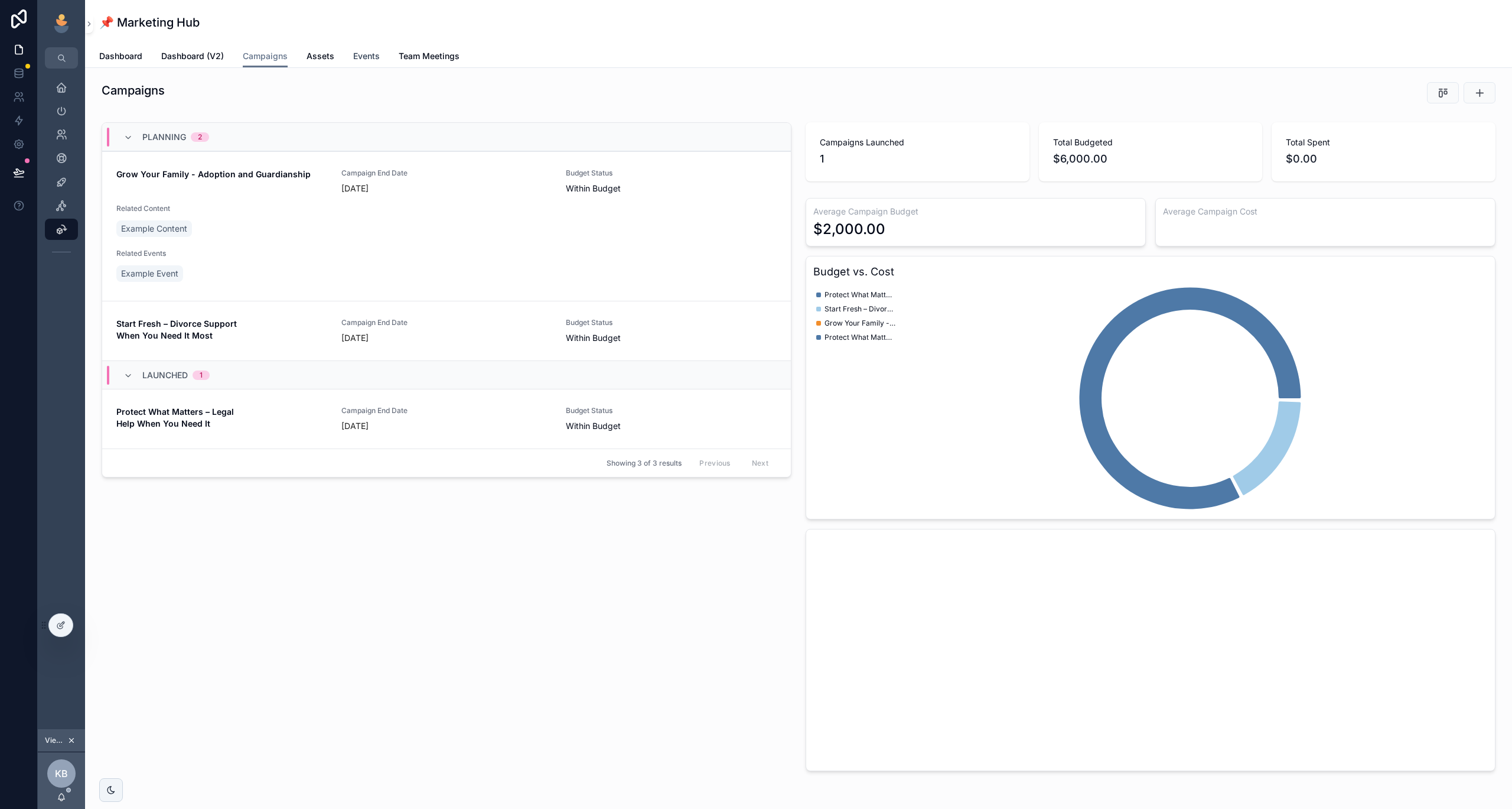
click at [356, 63] on link "Events" at bounding box center [366, 57] width 26 height 23
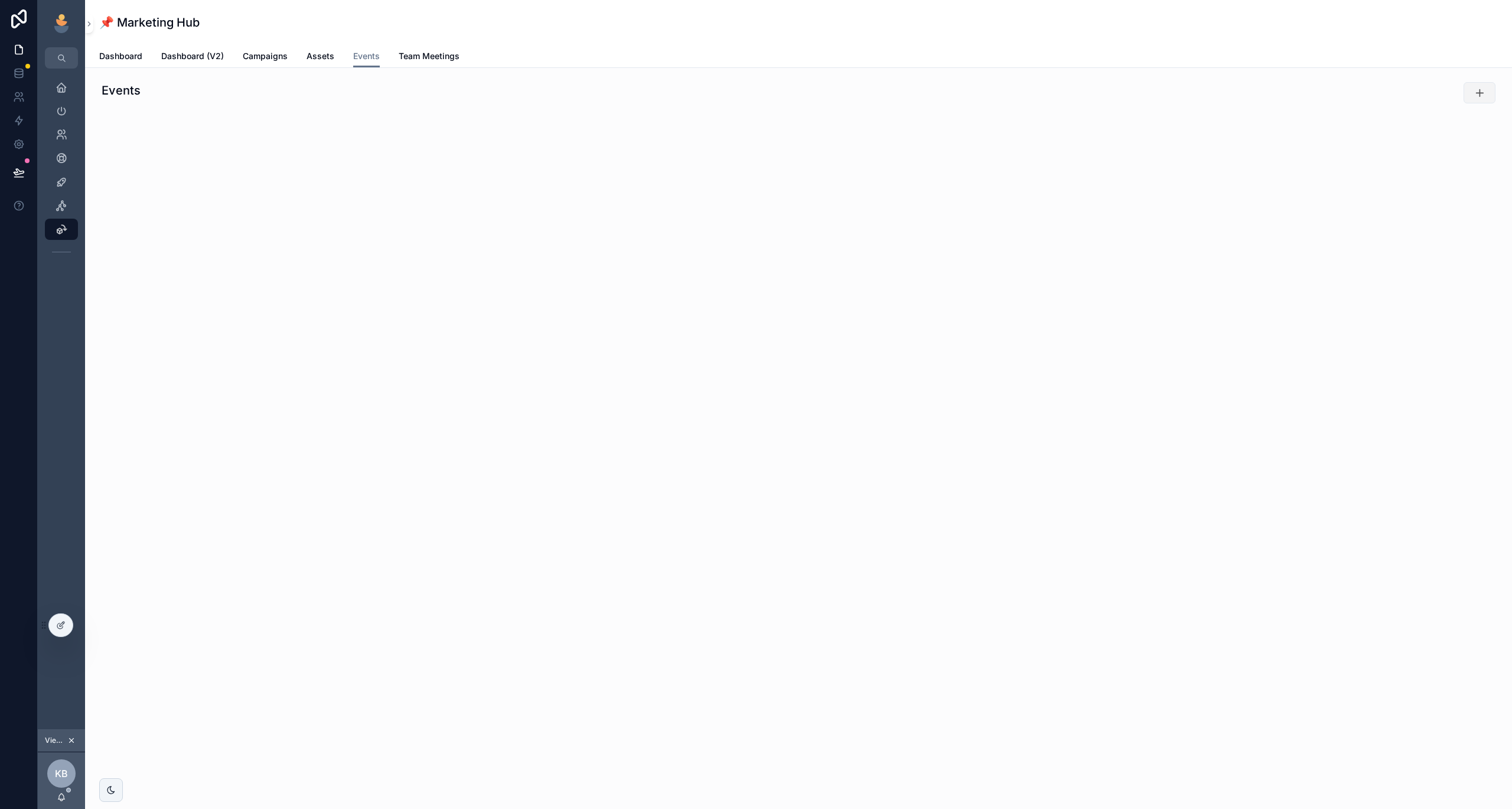
click at [1477, 91] on icon "scrollable content" at bounding box center [1480, 93] width 12 height 12
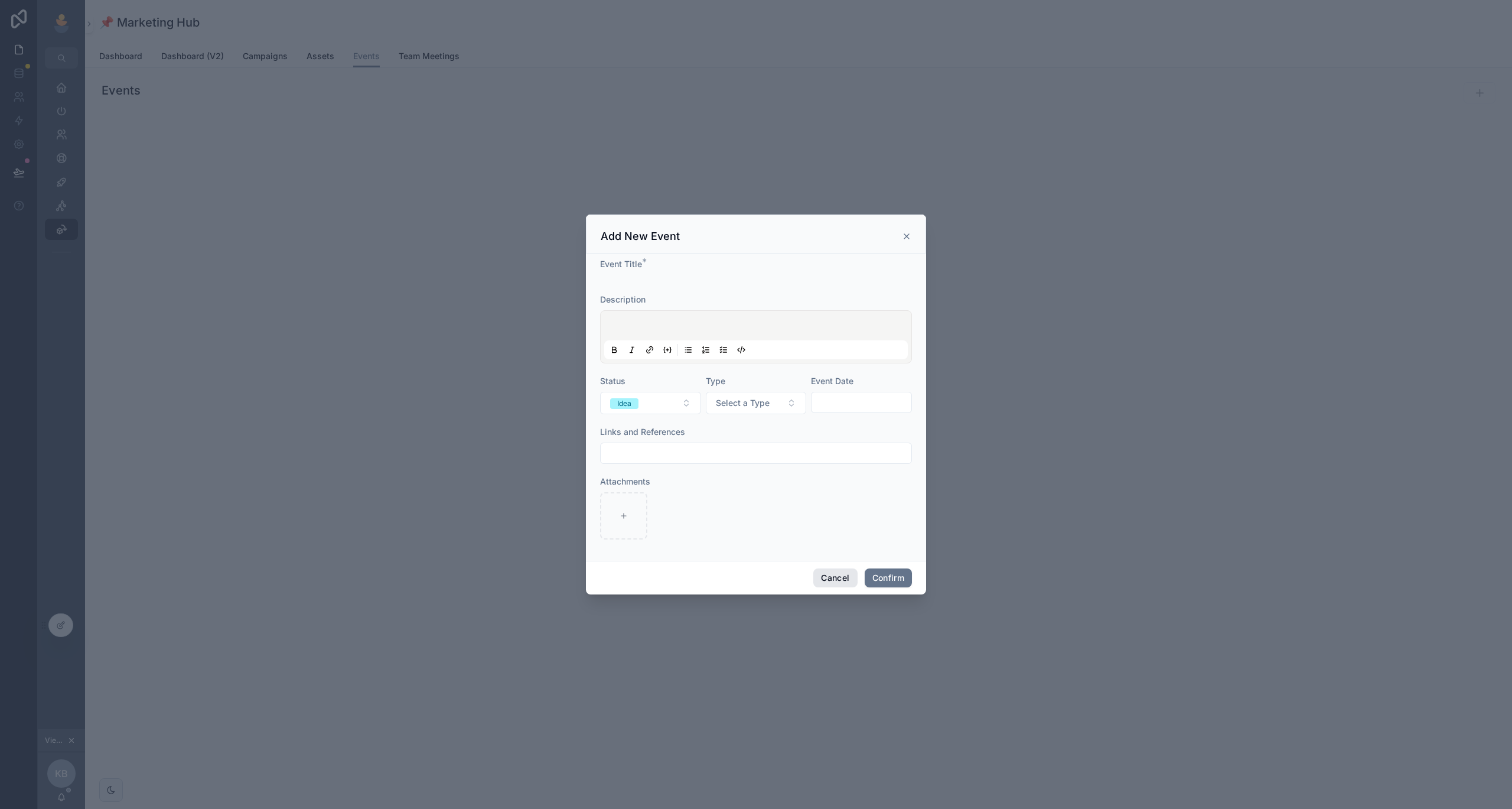
click at [832, 574] on button "Cancel" at bounding box center [835, 578] width 44 height 19
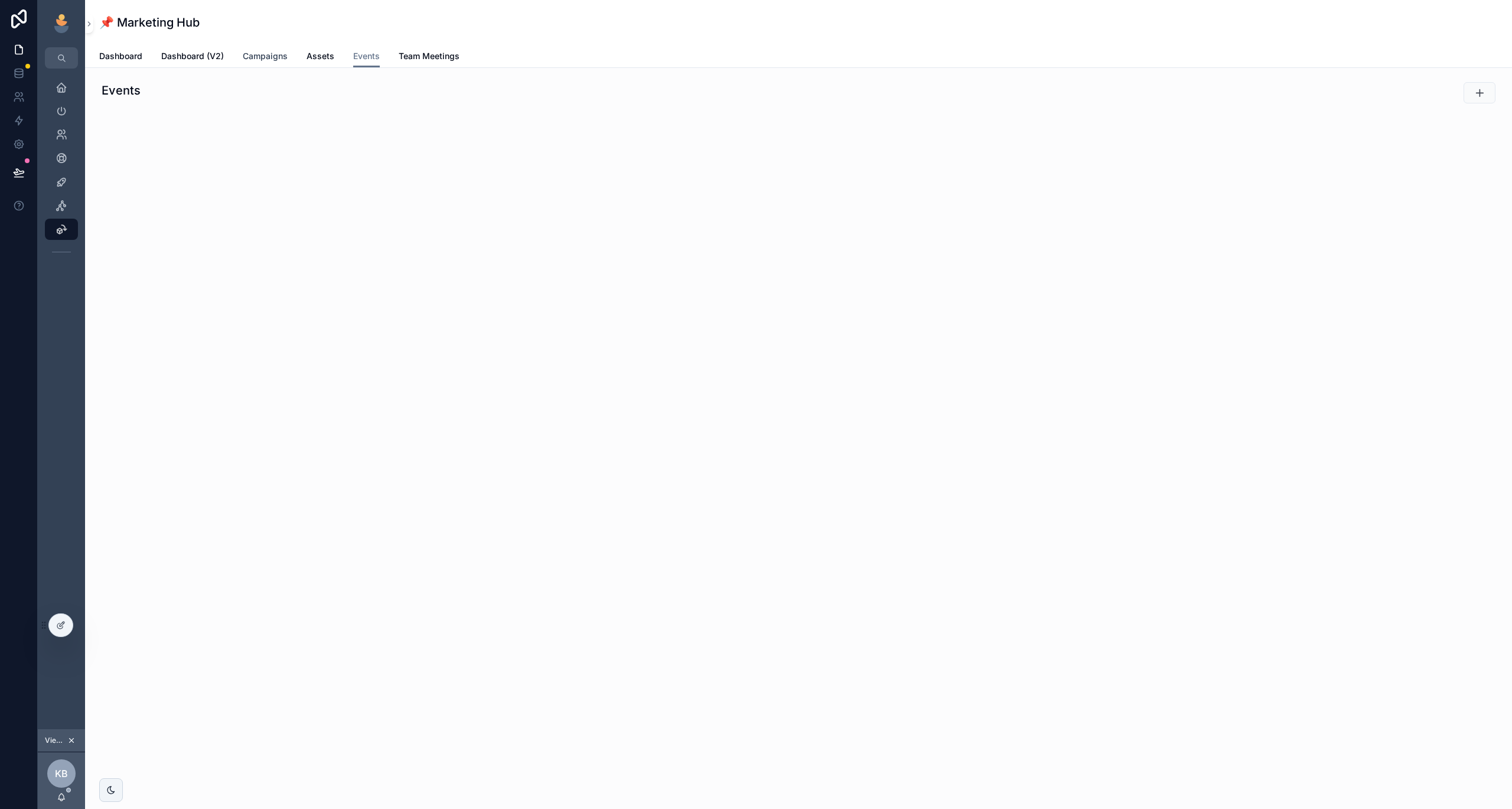
click at [264, 58] on span "Campaigns" at bounding box center [264, 56] width 45 height 12
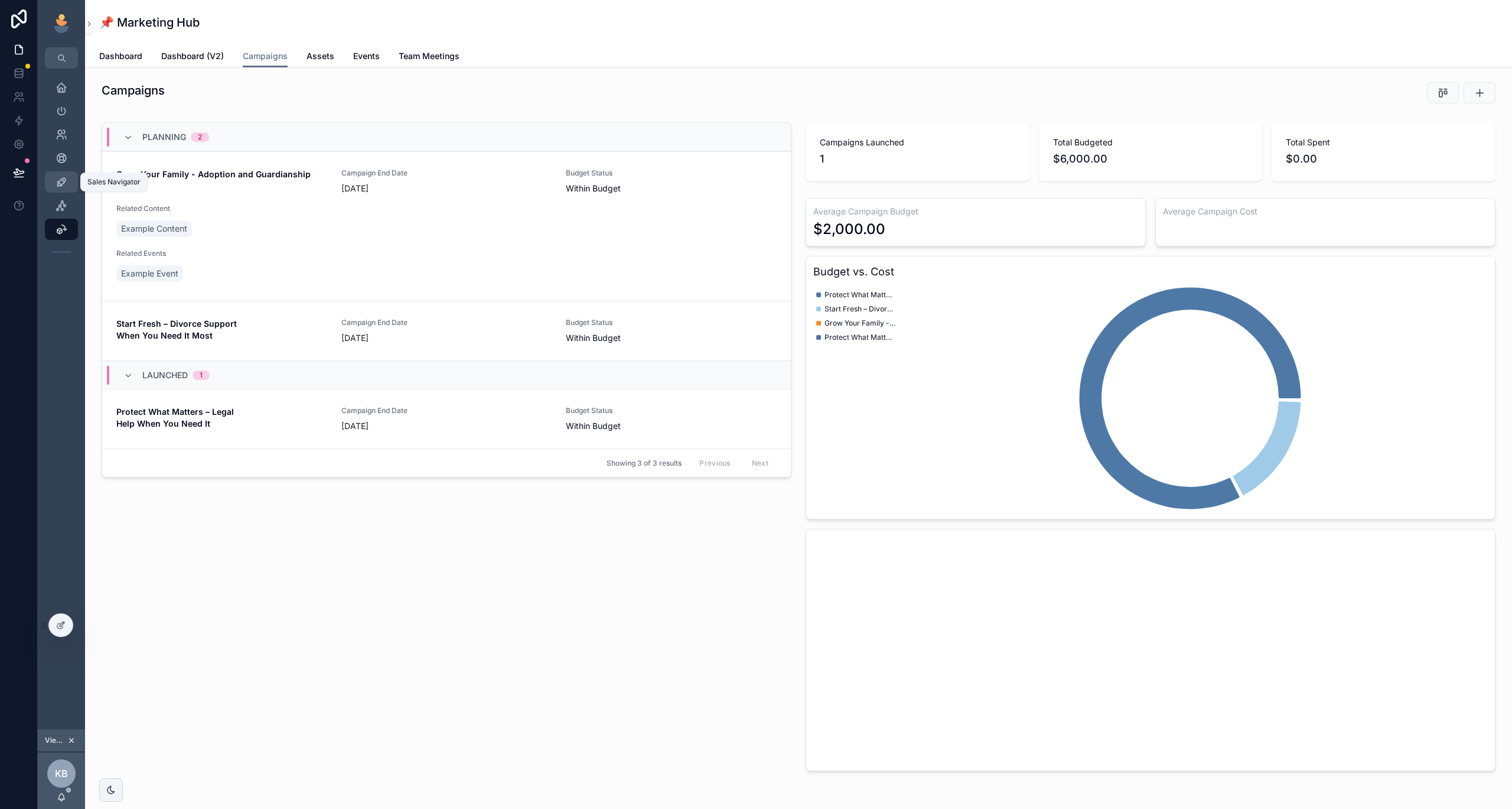
click at [64, 172] on link "Sales Navigator" at bounding box center [61, 182] width 33 height 21
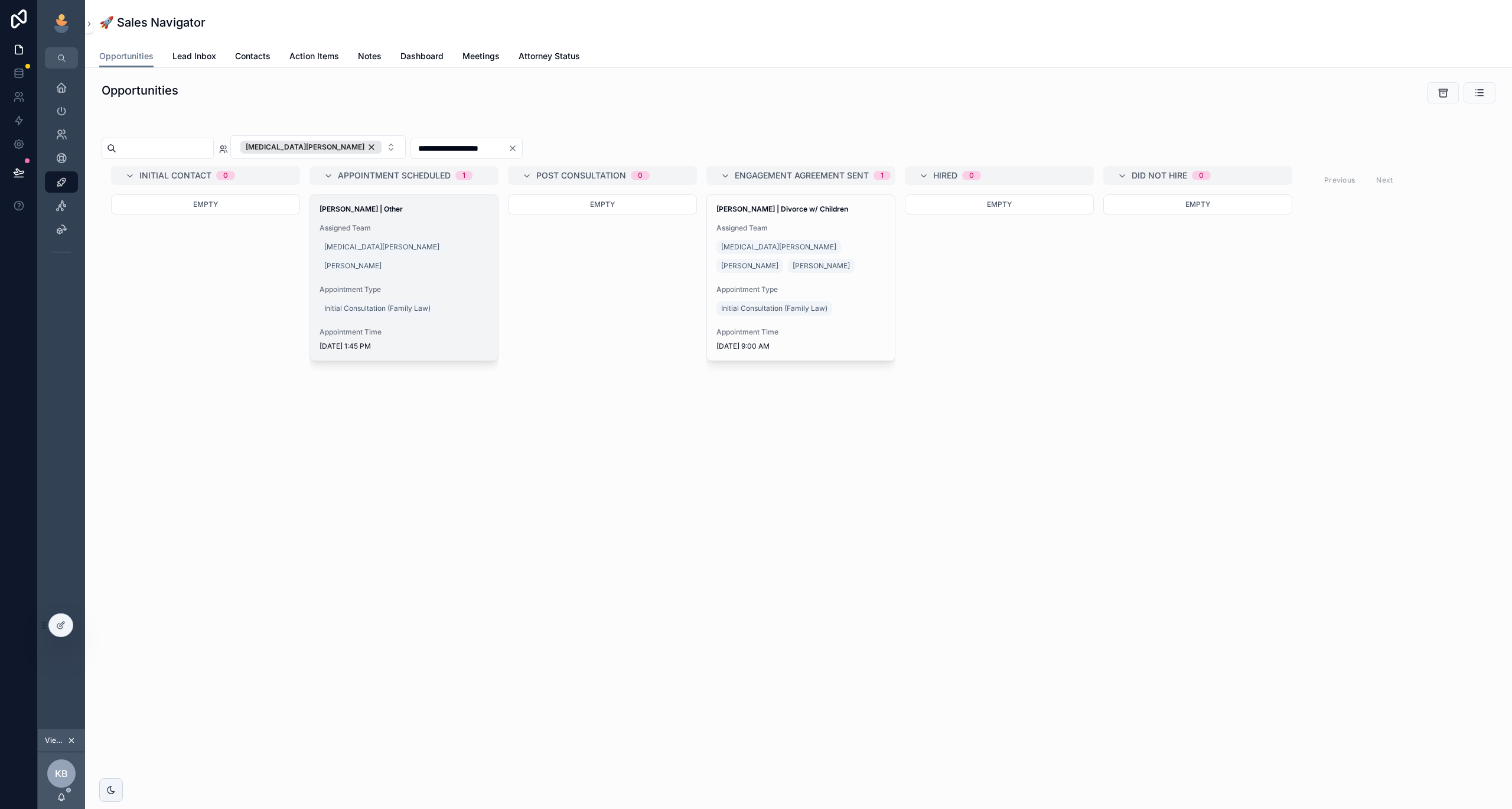
click at [444, 262] on div "[PERSON_NAME] | Other Assigned Team [MEDICAL_DATA][PERSON_NAME] [PERSON_NAME] A…" at bounding box center [404, 277] width 188 height 166
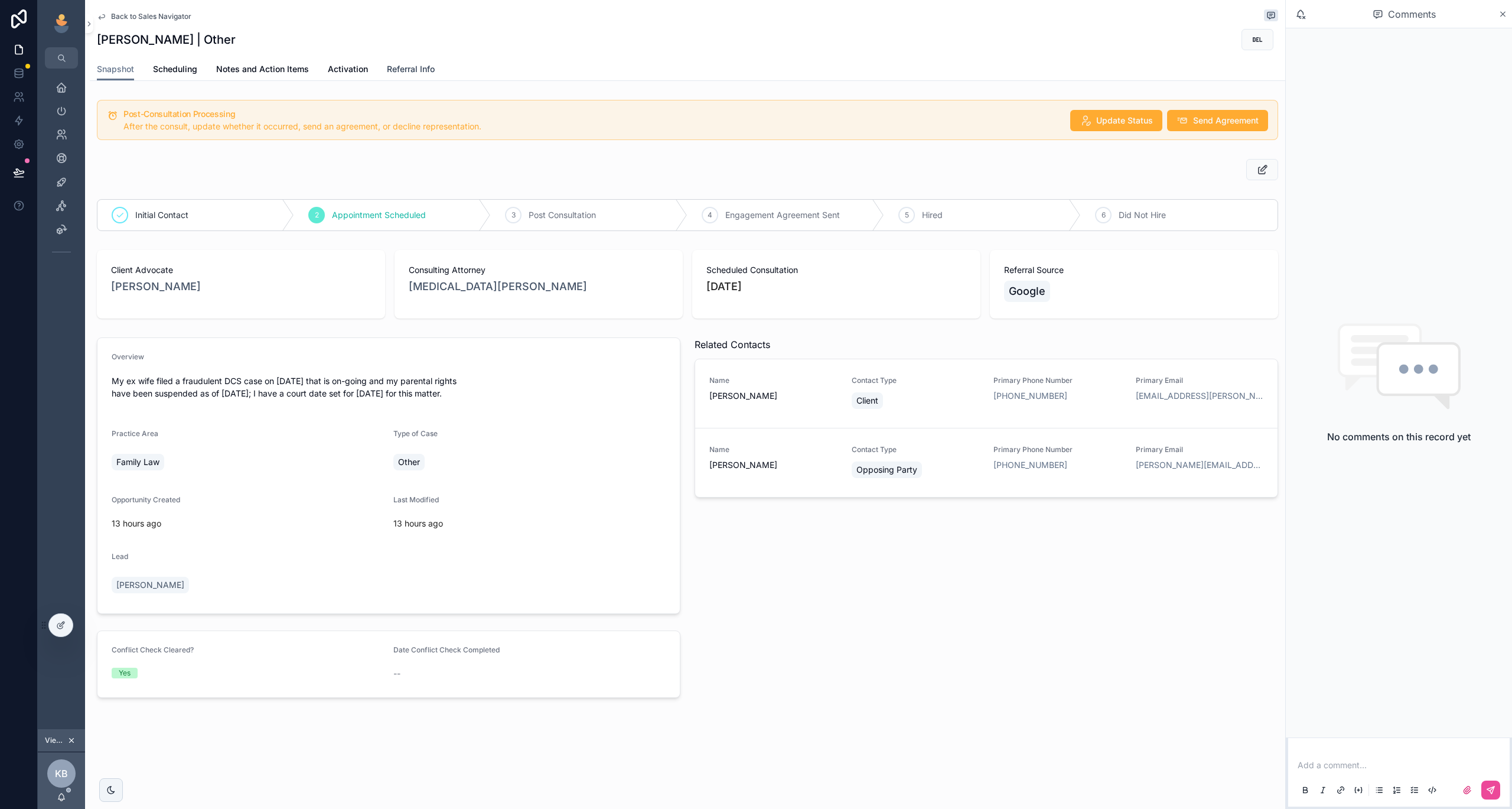
click at [394, 73] on span "Referral Info" at bounding box center [410, 70] width 48 height 12
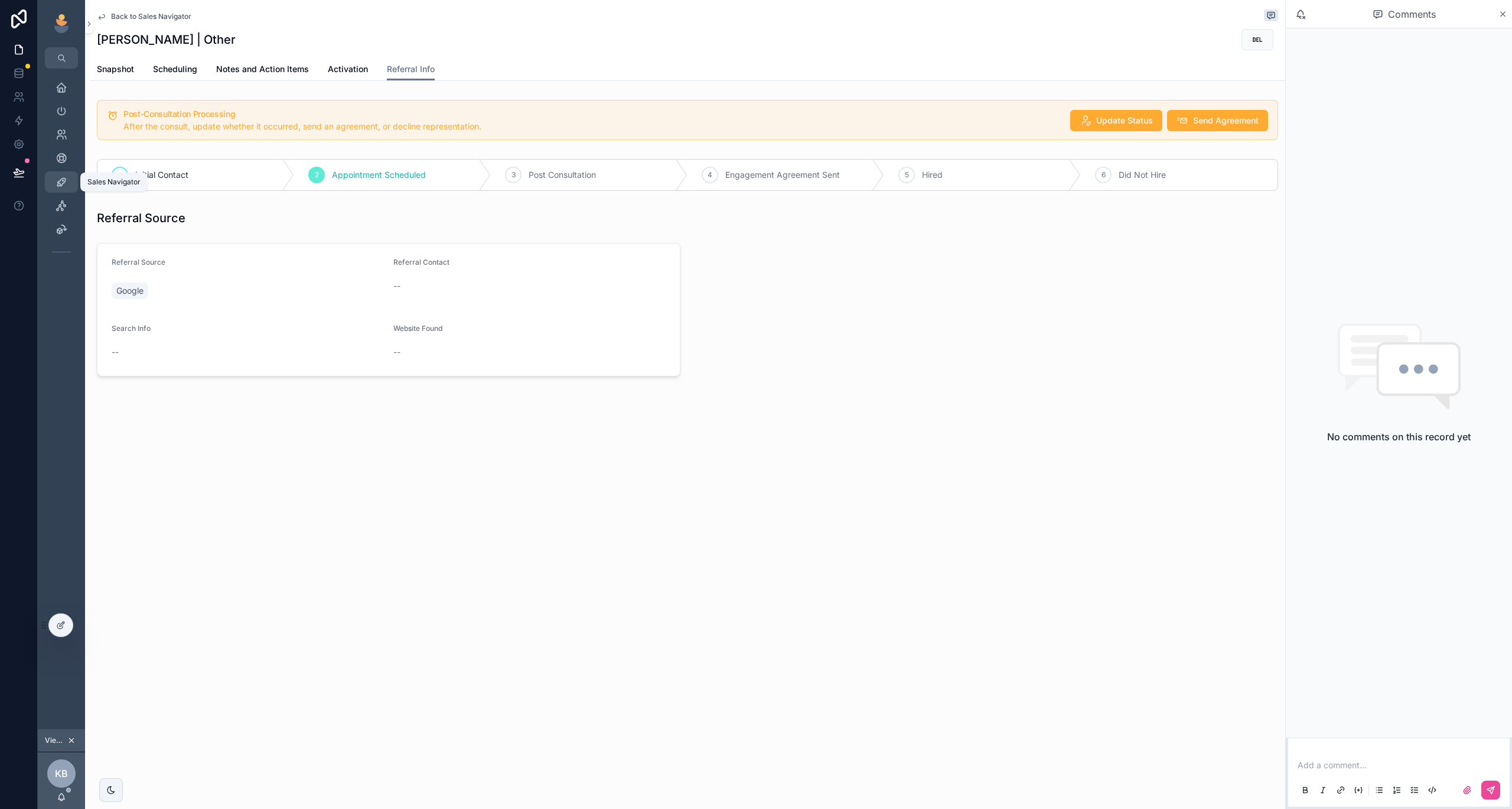
click at [61, 181] on icon "scrollable content" at bounding box center [61, 182] width 12 height 12
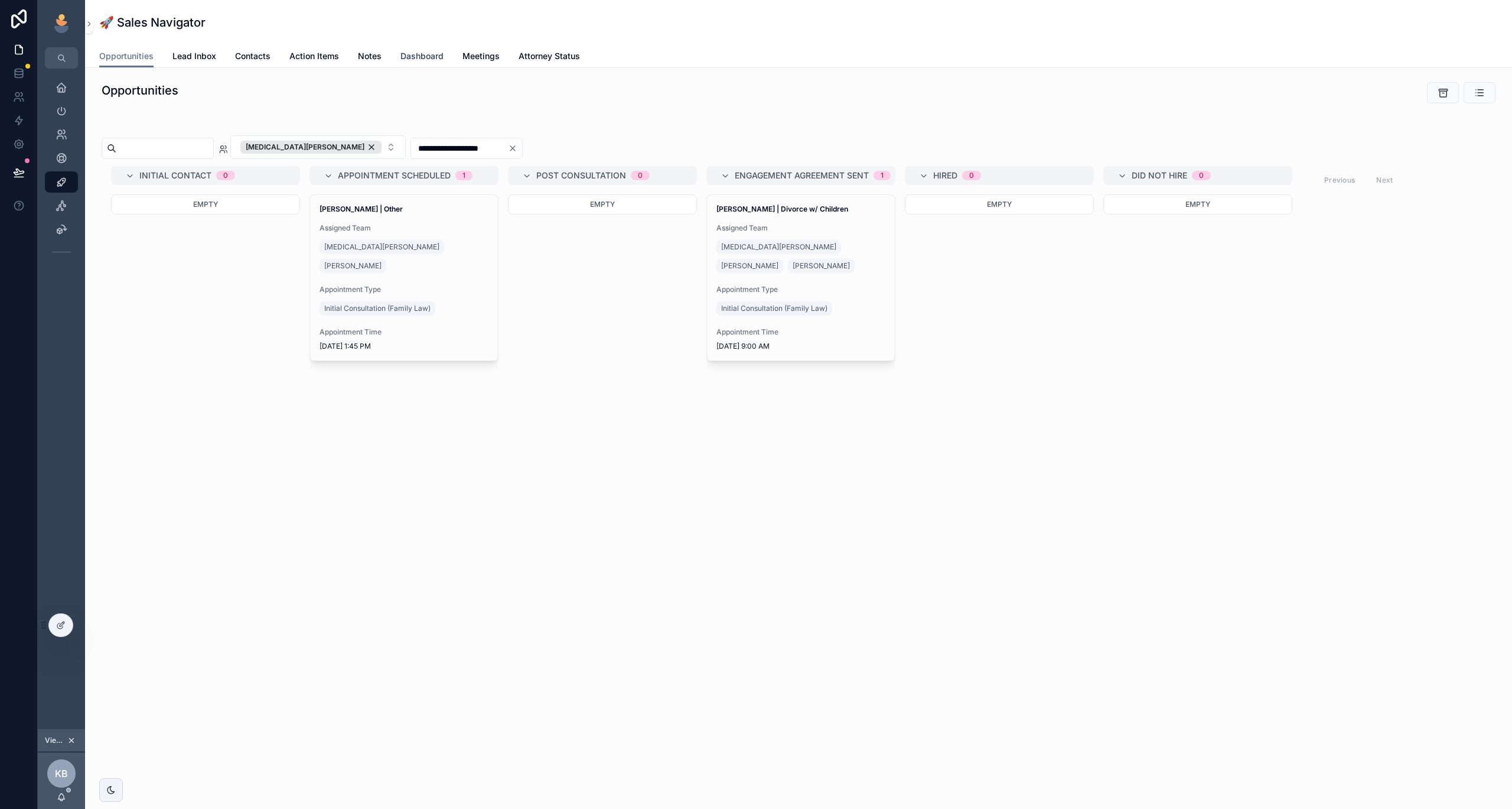
click at [434, 62] on link "Dashboard" at bounding box center [422, 57] width 43 height 23
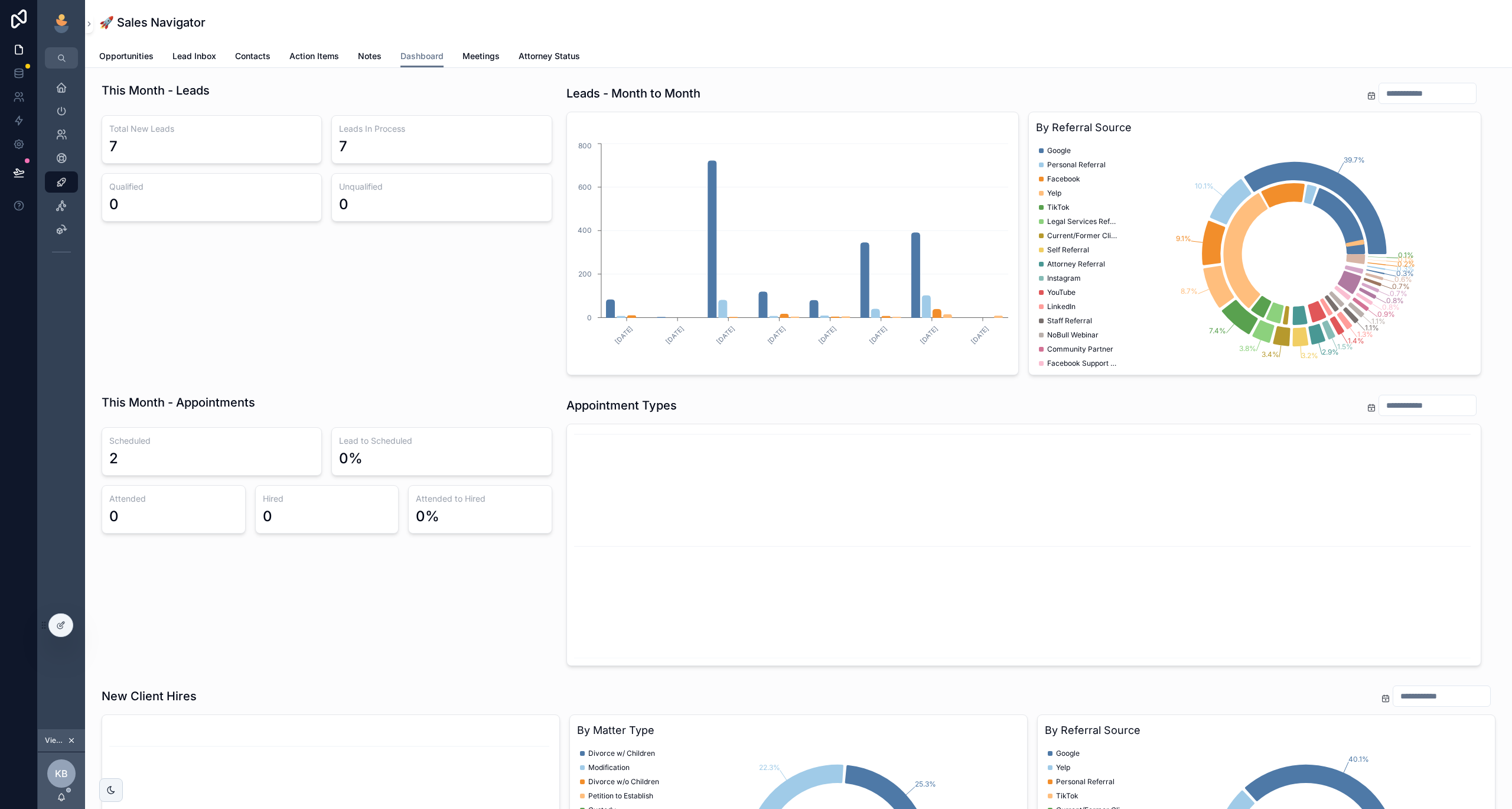
click at [555, 480] on div "Scheduled 2 Lead to Scheduled 0% Attended 0 Hired 0 Attended to Hired 0%" at bounding box center [326, 480] width 465 height 116
click at [69, 92] on div "Home" at bounding box center [61, 87] width 19 height 19
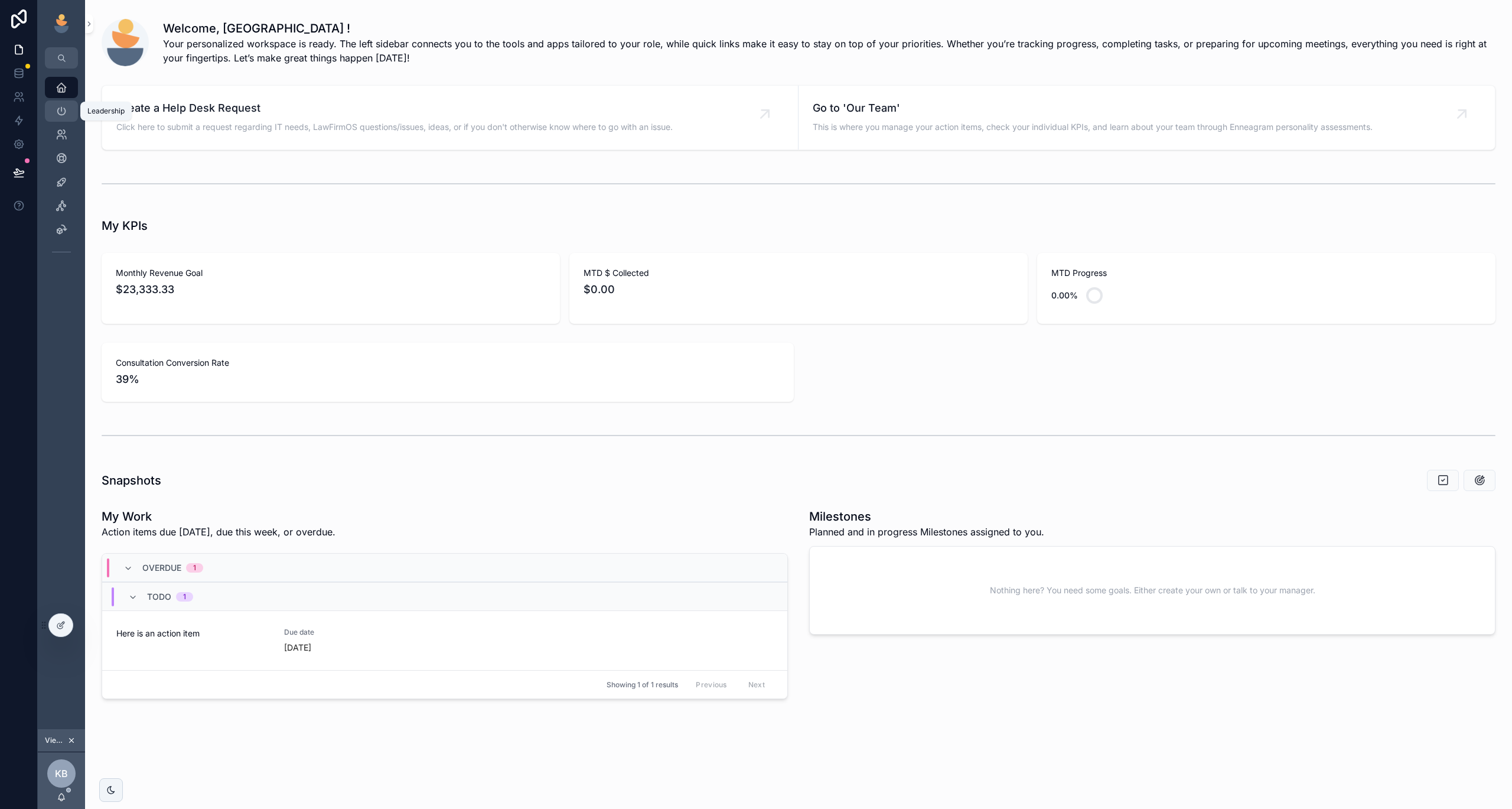
click at [57, 119] on div "Leadership" at bounding box center [61, 110] width 19 height 19
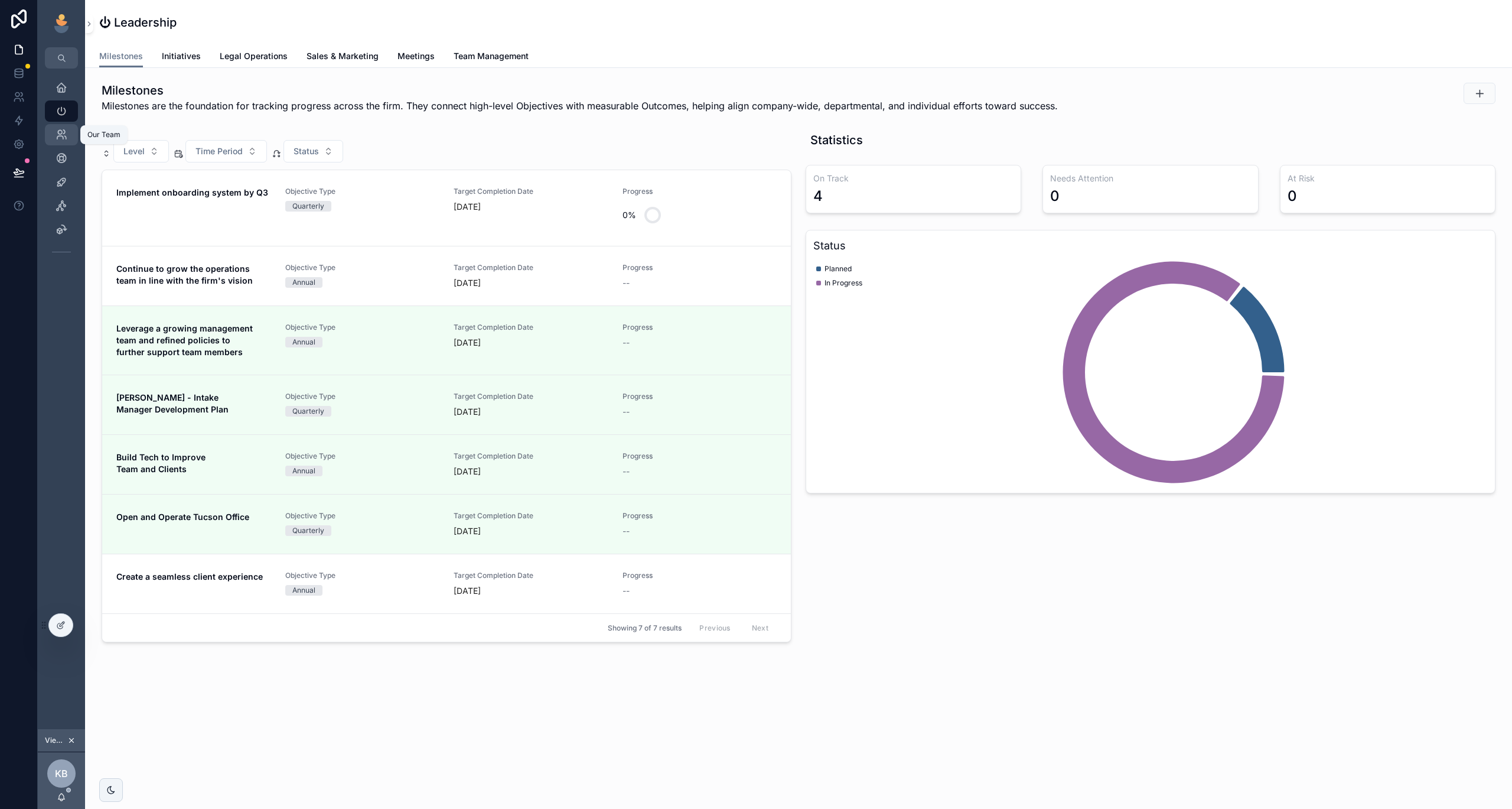
click at [67, 132] on div "Our Team" at bounding box center [61, 135] width 19 height 19
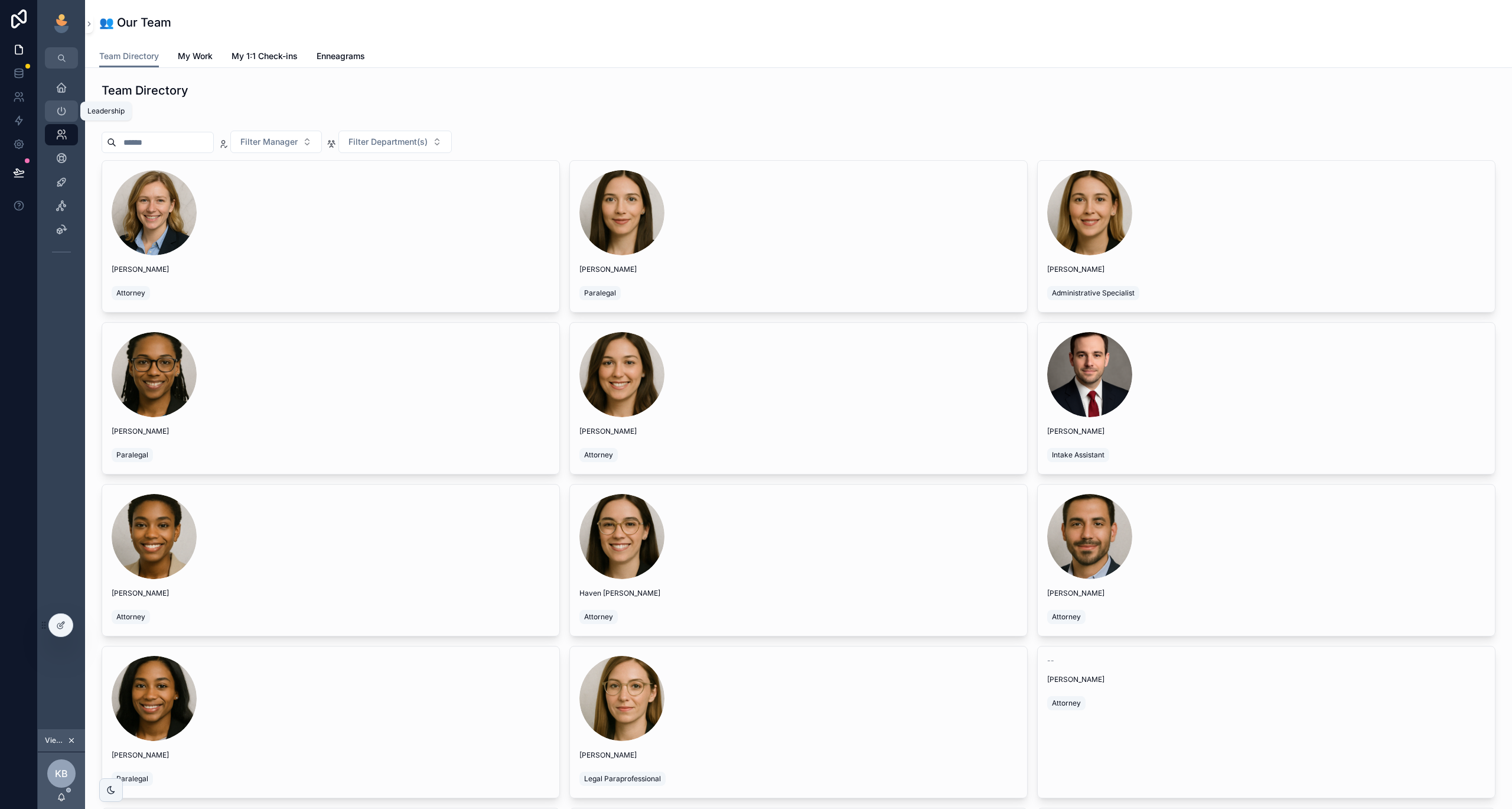
click at [68, 104] on div "Leadership" at bounding box center [61, 110] width 19 height 19
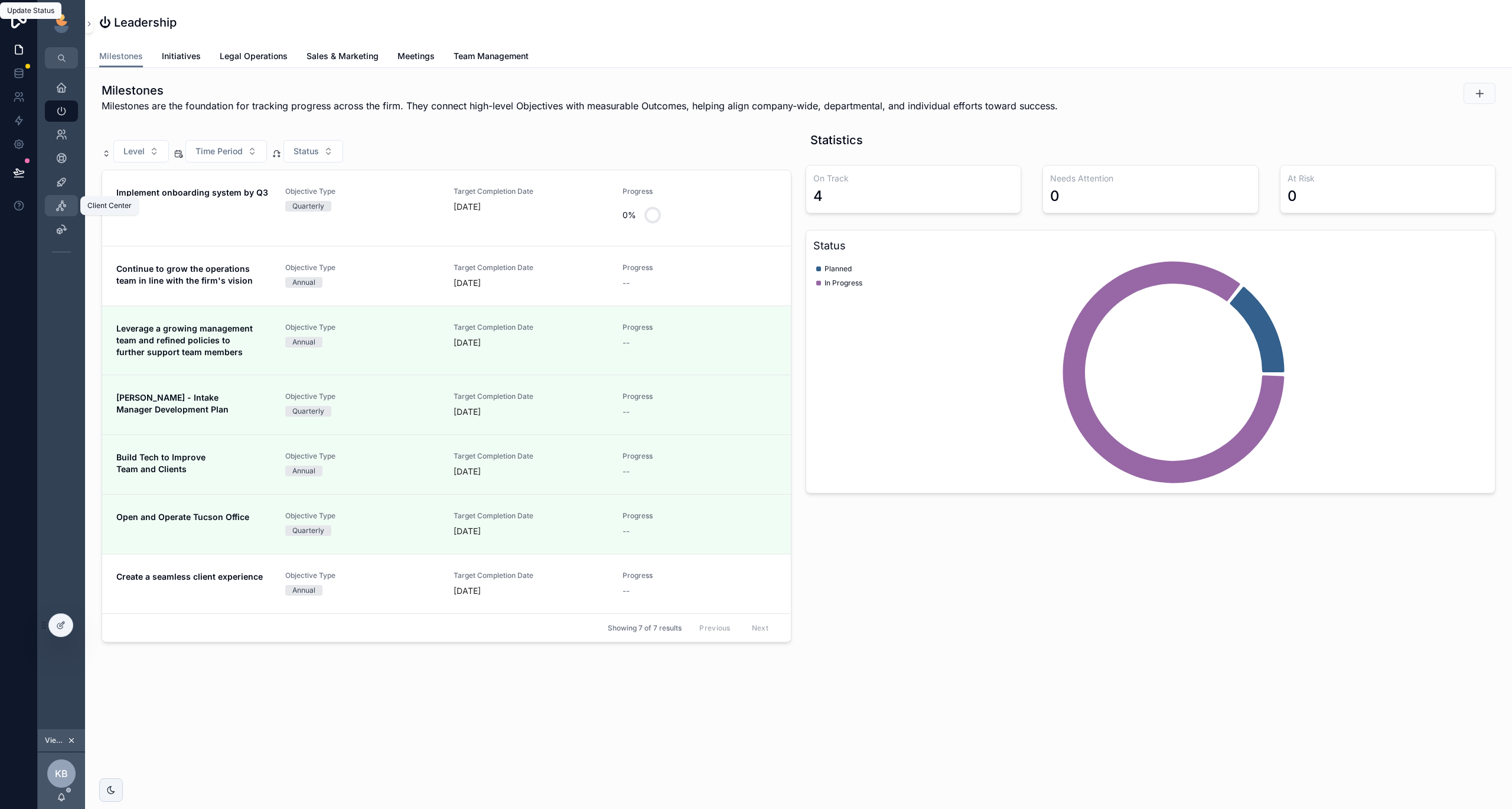
click at [63, 204] on icon "scrollable content" at bounding box center [61, 206] width 12 height 12
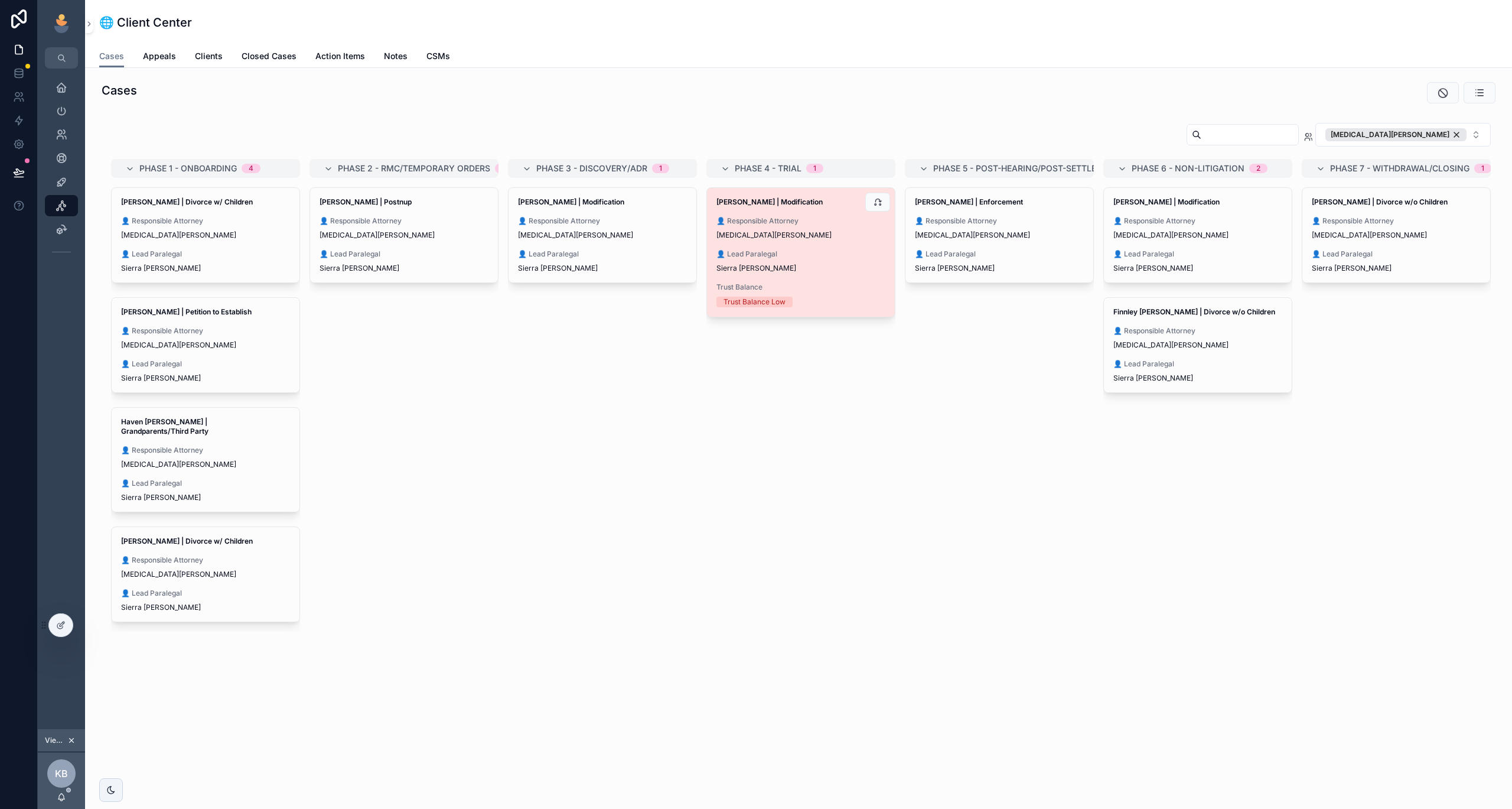
click at [838, 243] on div "[PERSON_NAME] | Modification 👤 Responsible Attorney [MEDICAL_DATA][PERSON_NAME]…" at bounding box center [801, 253] width 188 height 129
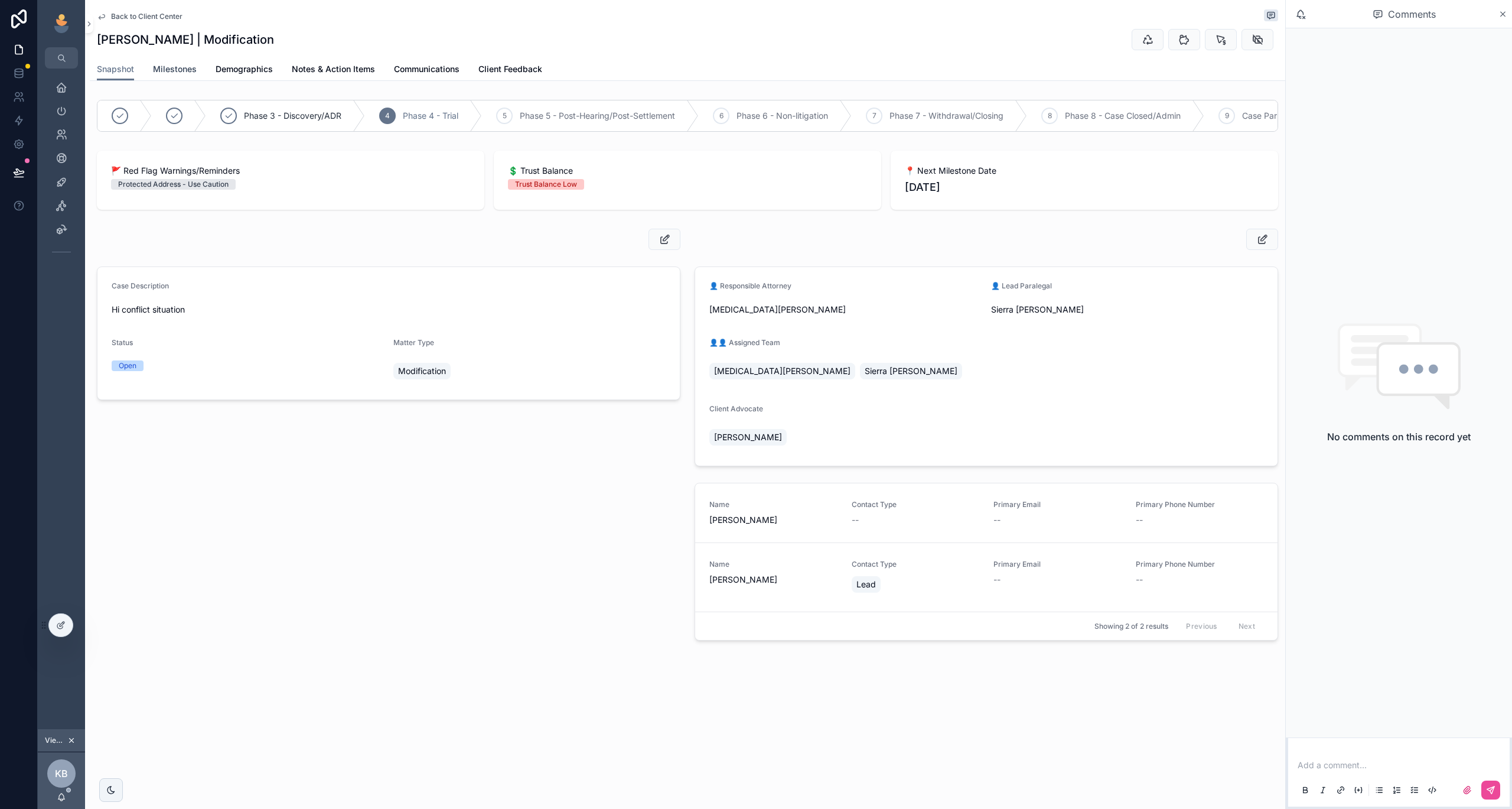
click at [180, 70] on span "Milestones" at bounding box center [175, 70] width 44 height 12
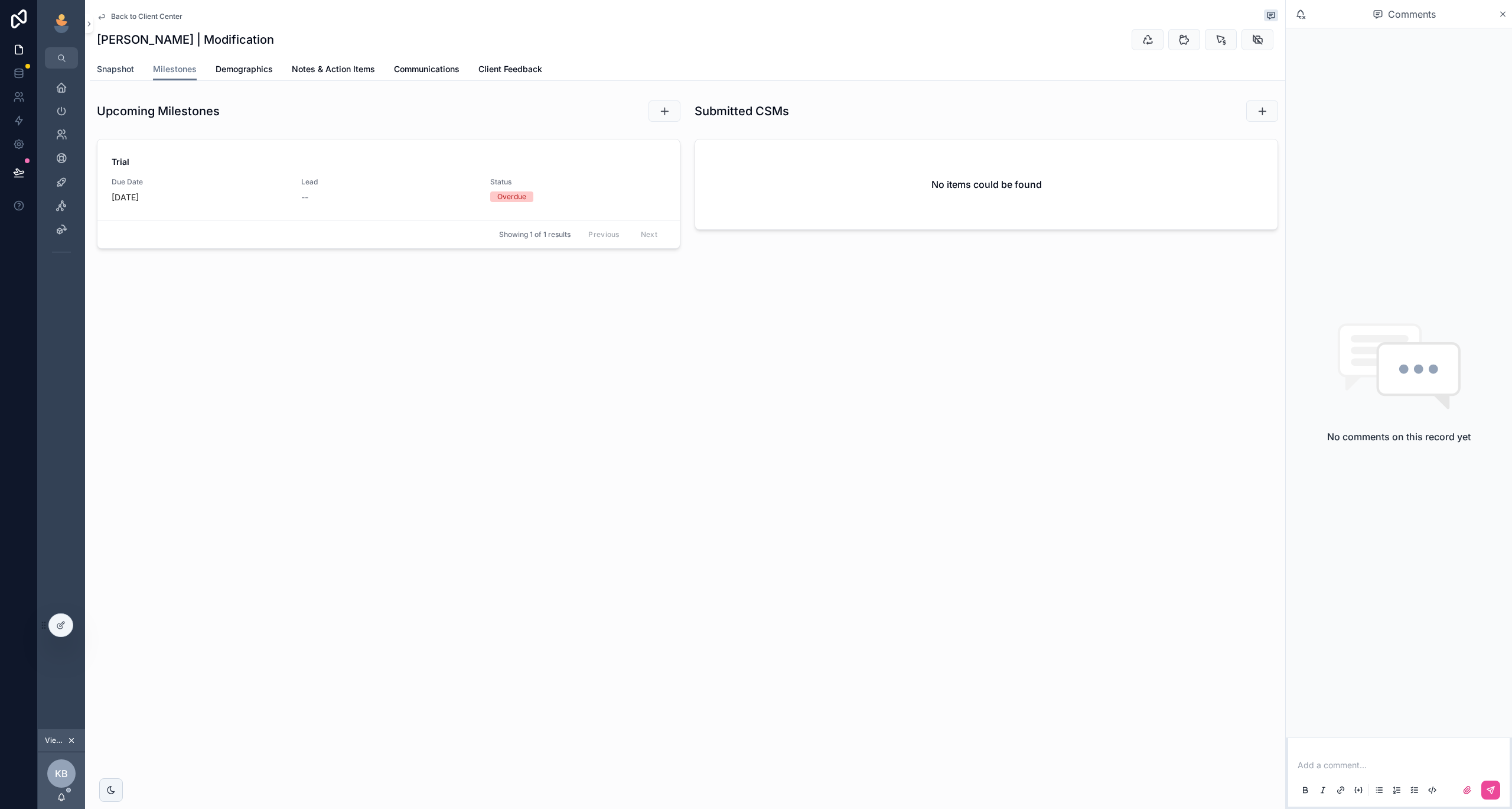
click at [109, 64] on span "Snapshot" at bounding box center [115, 70] width 37 height 12
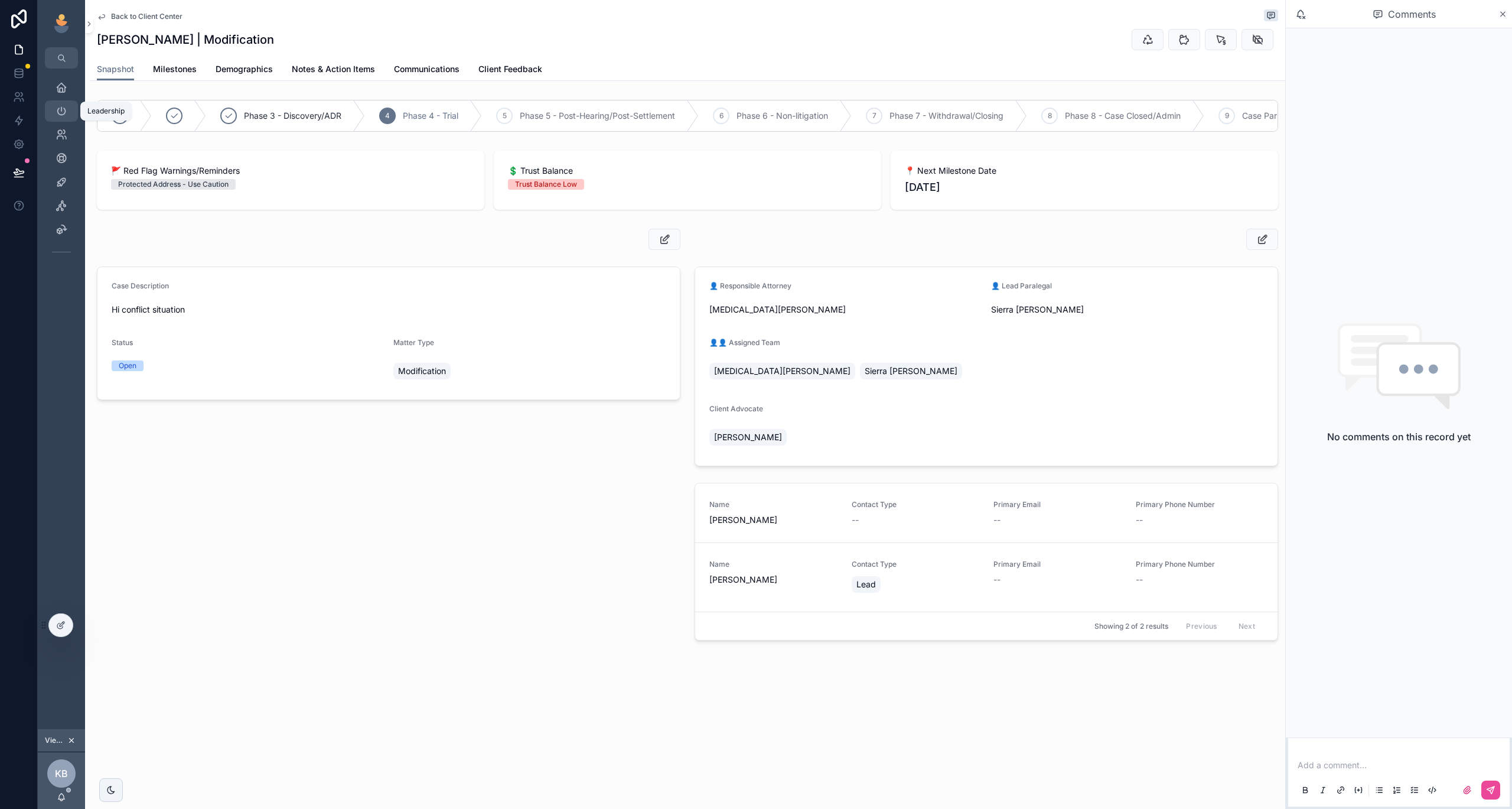
click at [62, 109] on icon "scrollable content" at bounding box center [61, 111] width 12 height 12
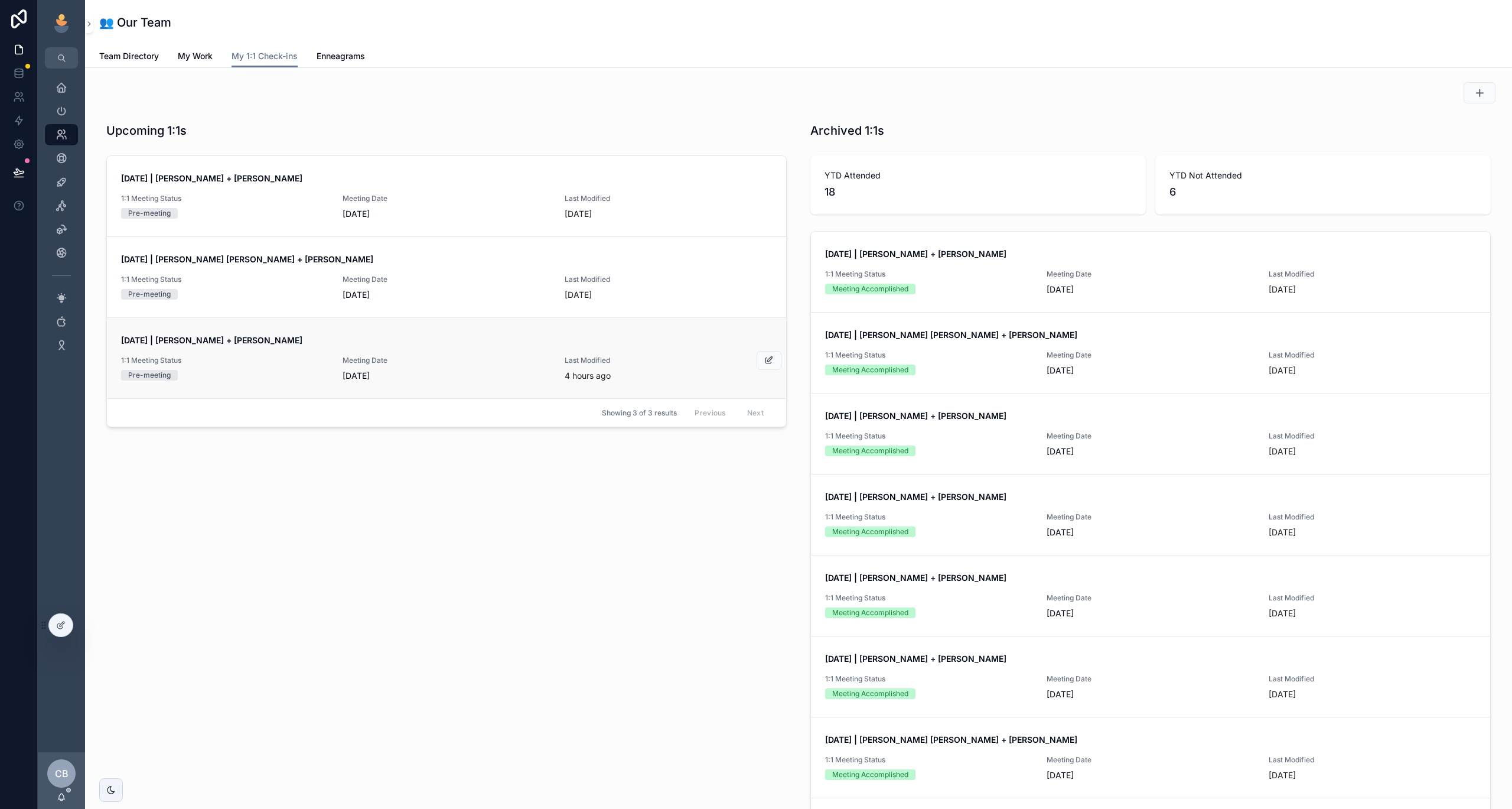
click at [305, 339] on span "[DATE] | [PERSON_NAME] + [PERSON_NAME]" at bounding box center [446, 340] width 651 height 12
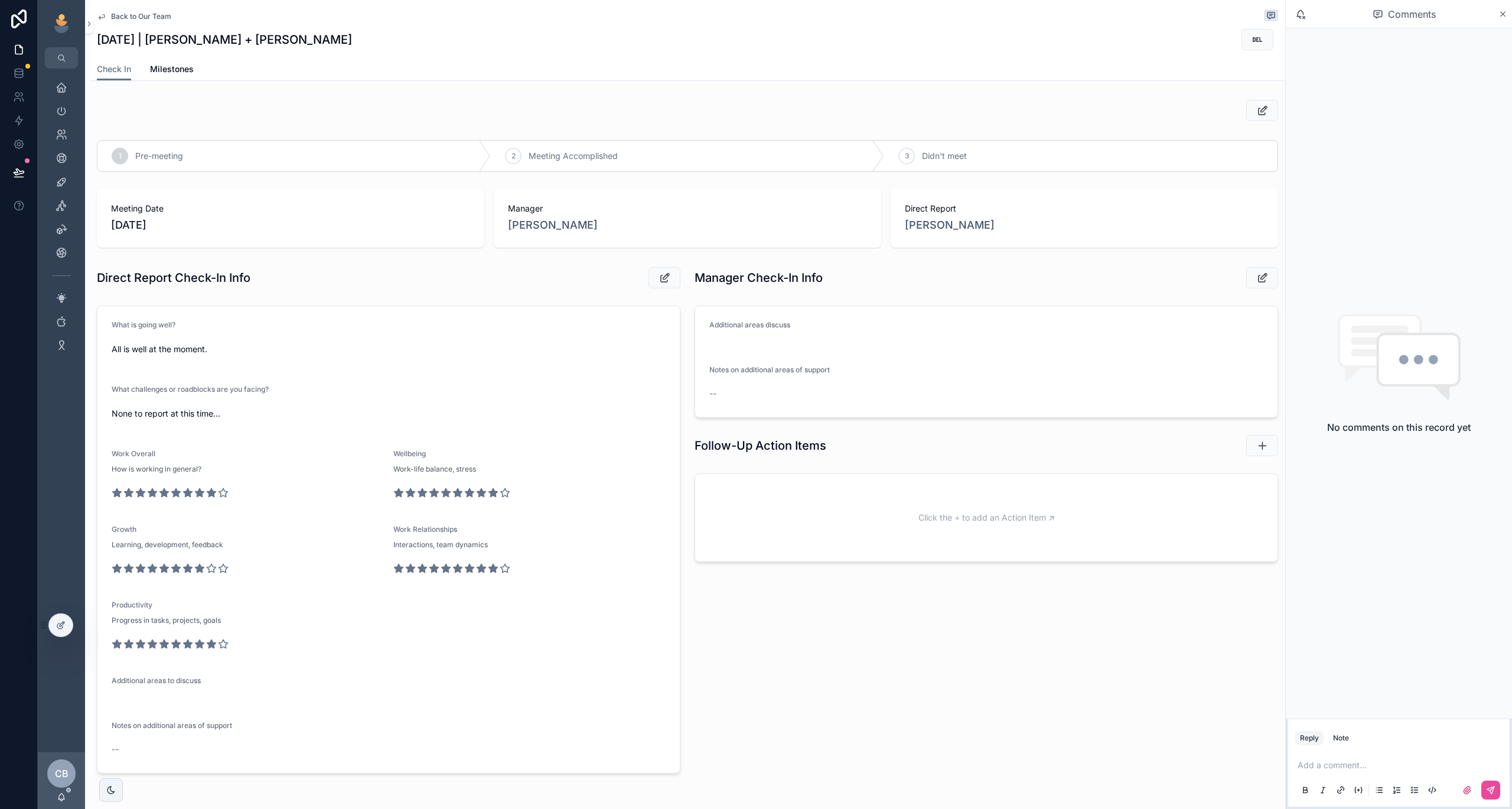
click at [159, 20] on span "Back to Our Team" at bounding box center [141, 17] width 60 height 10
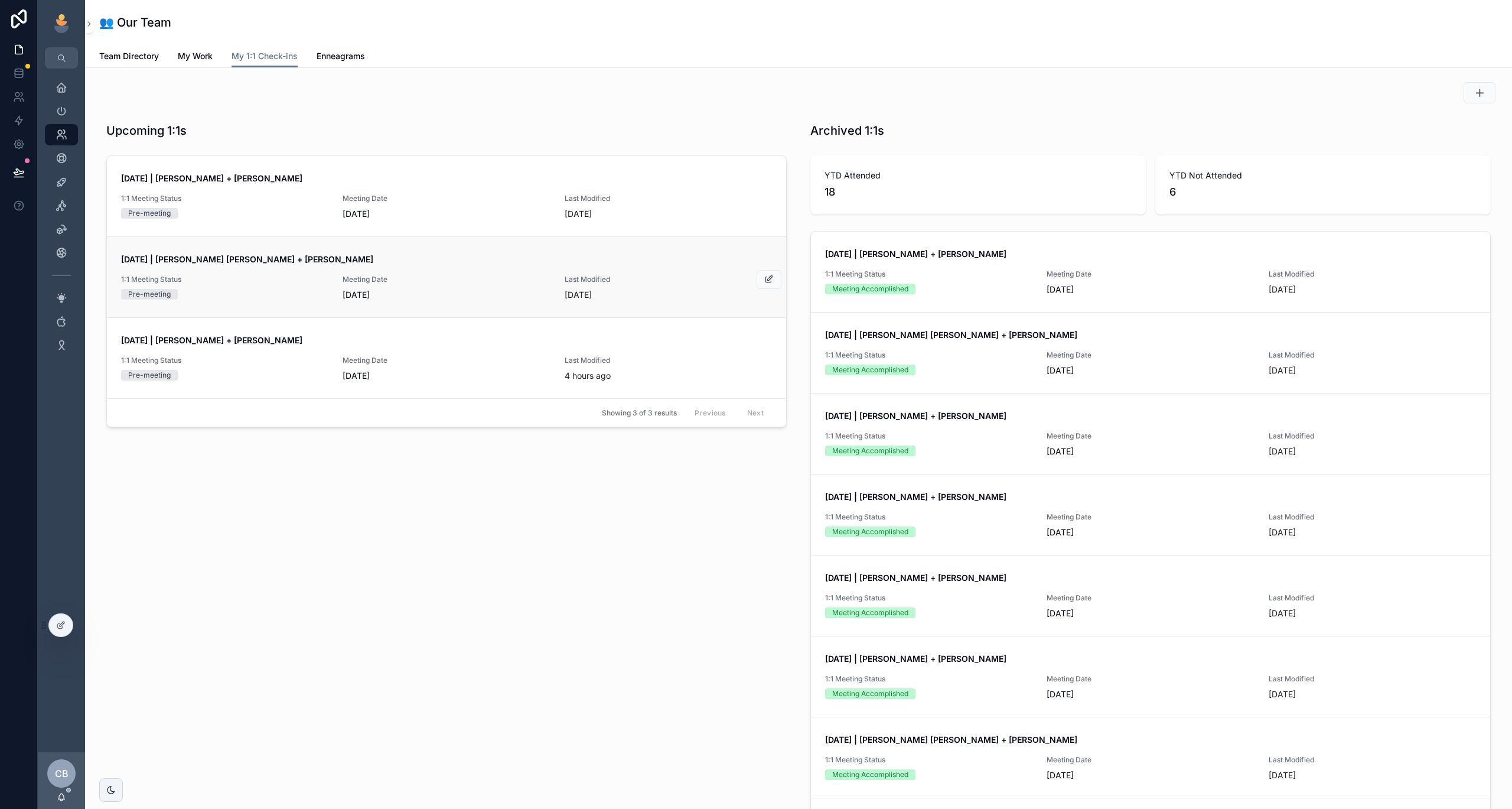
click at [284, 280] on span "1:1 Meeting Status" at bounding box center [224, 279] width 207 height 10
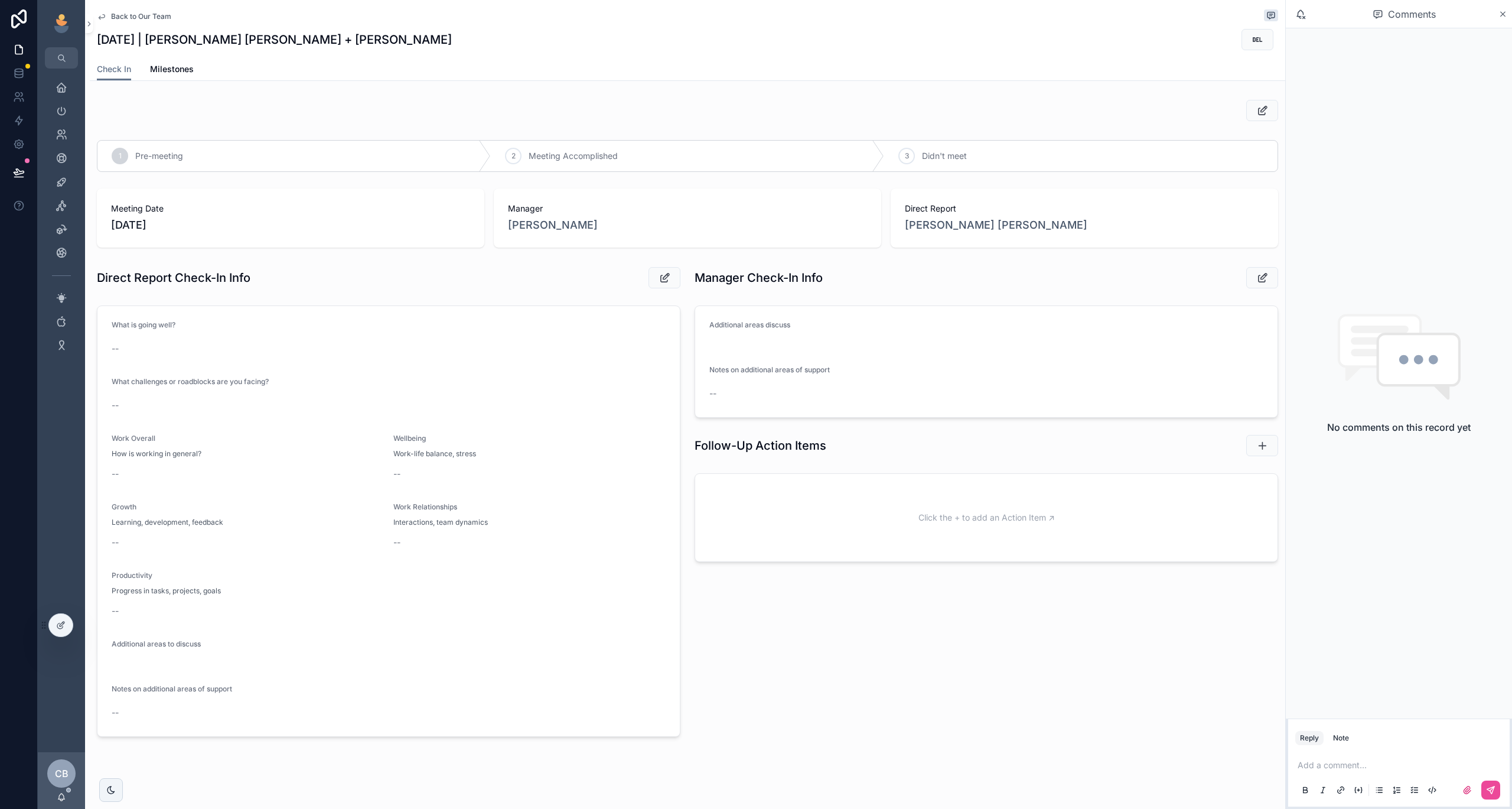
click at [149, 15] on span "Back to Our Team" at bounding box center [141, 17] width 60 height 10
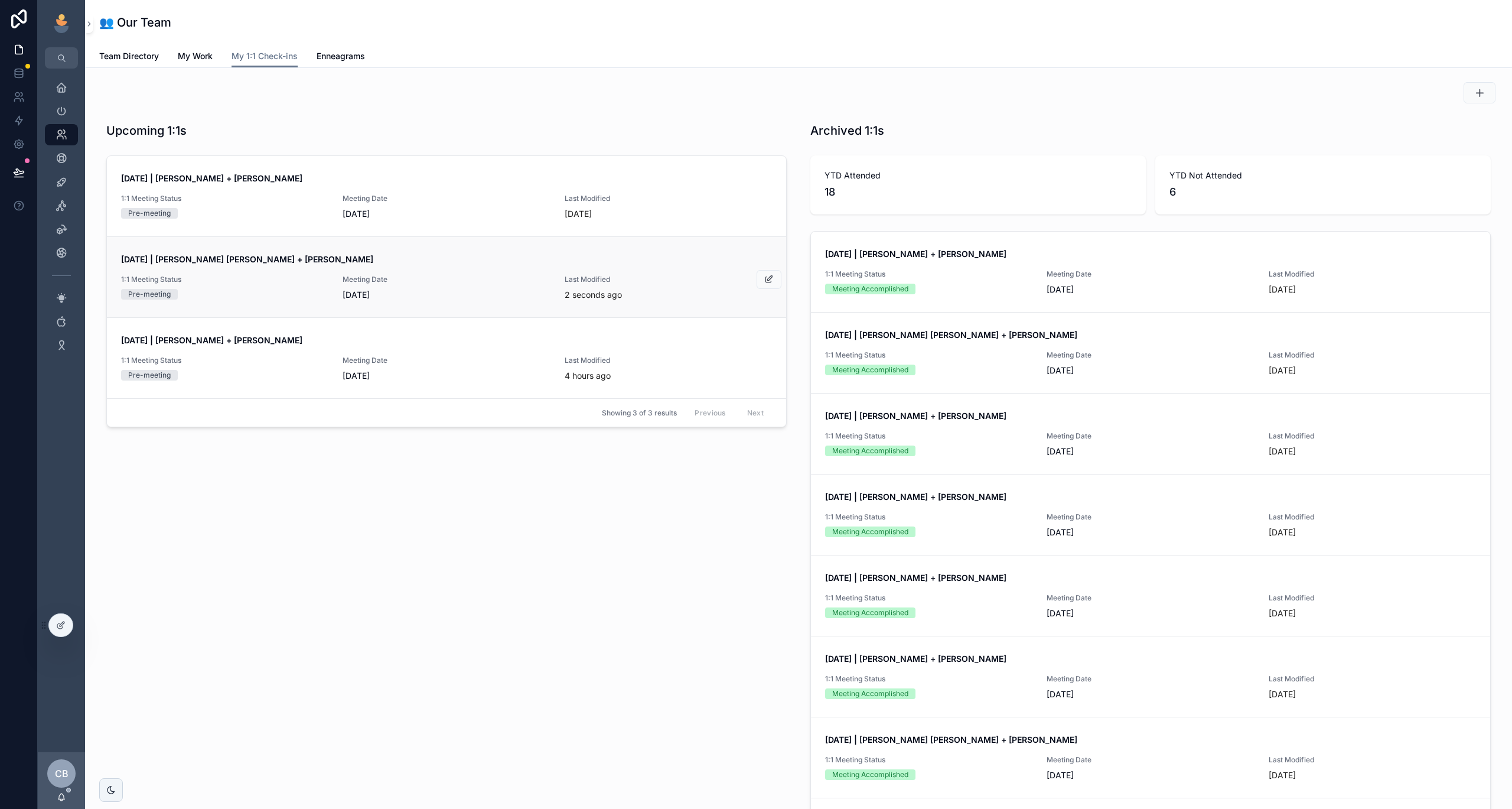
click at [323, 264] on span "Sep 1, 2025 | Fox Johnston + Chad Burton" at bounding box center [446, 259] width 651 height 12
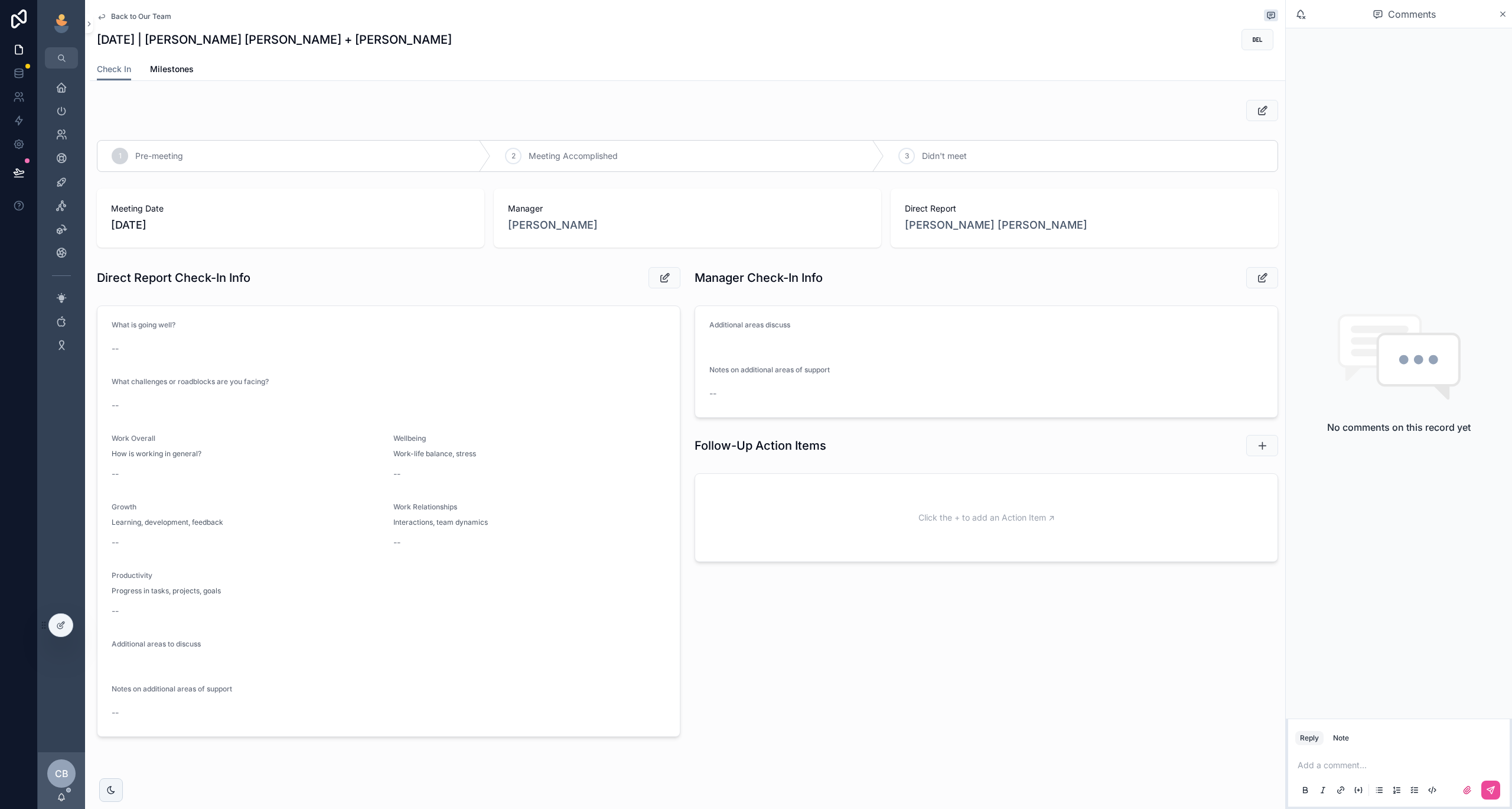
click at [158, 14] on span "Back to Our Team" at bounding box center [141, 17] width 60 height 10
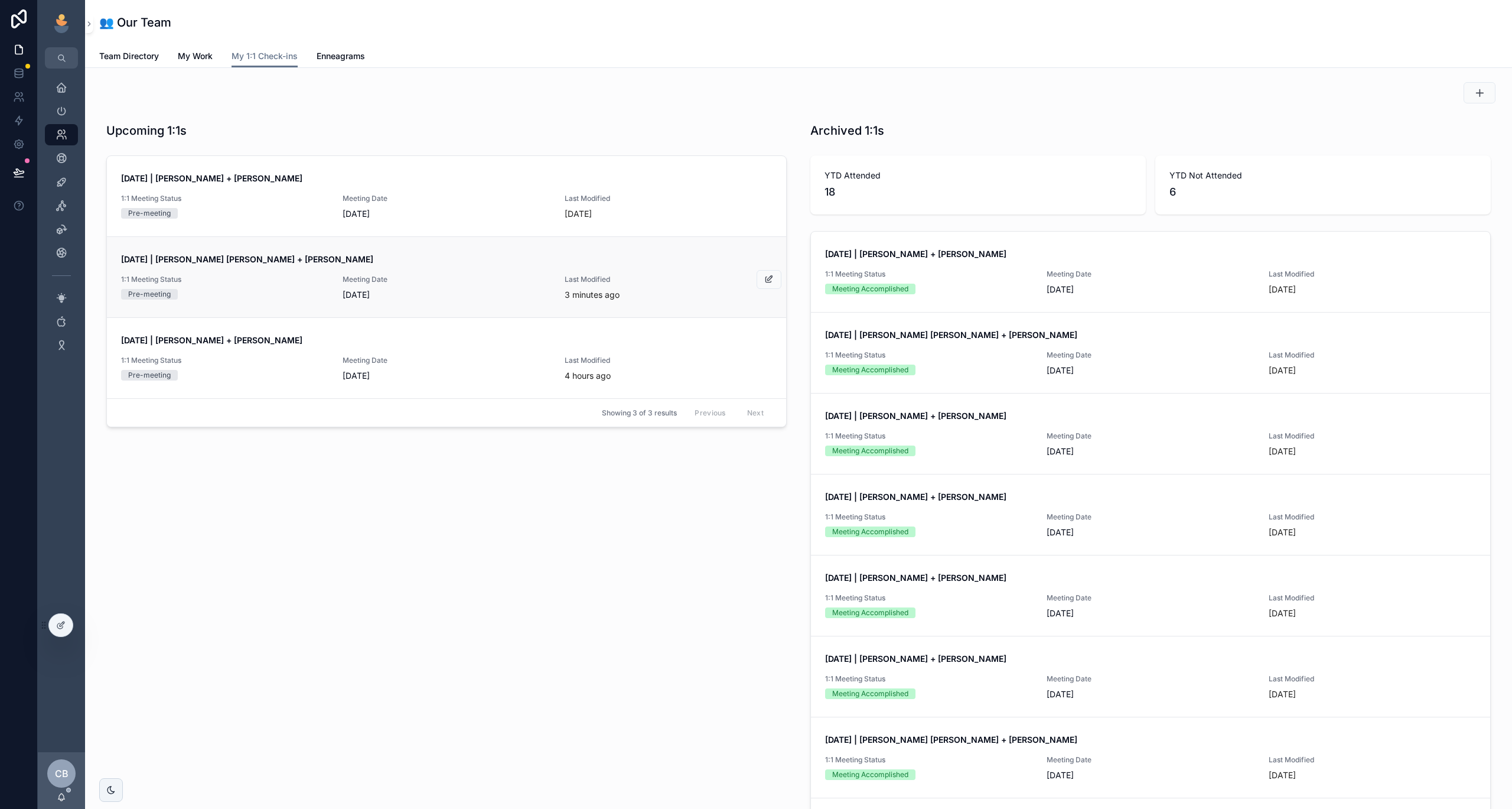
click at [402, 317] on link "Sep 1, 2025 | Fox Johnston + Chad Burton 1:1 Meeting Status Pre-meeting Meeting…" at bounding box center [446, 277] width 679 height 81
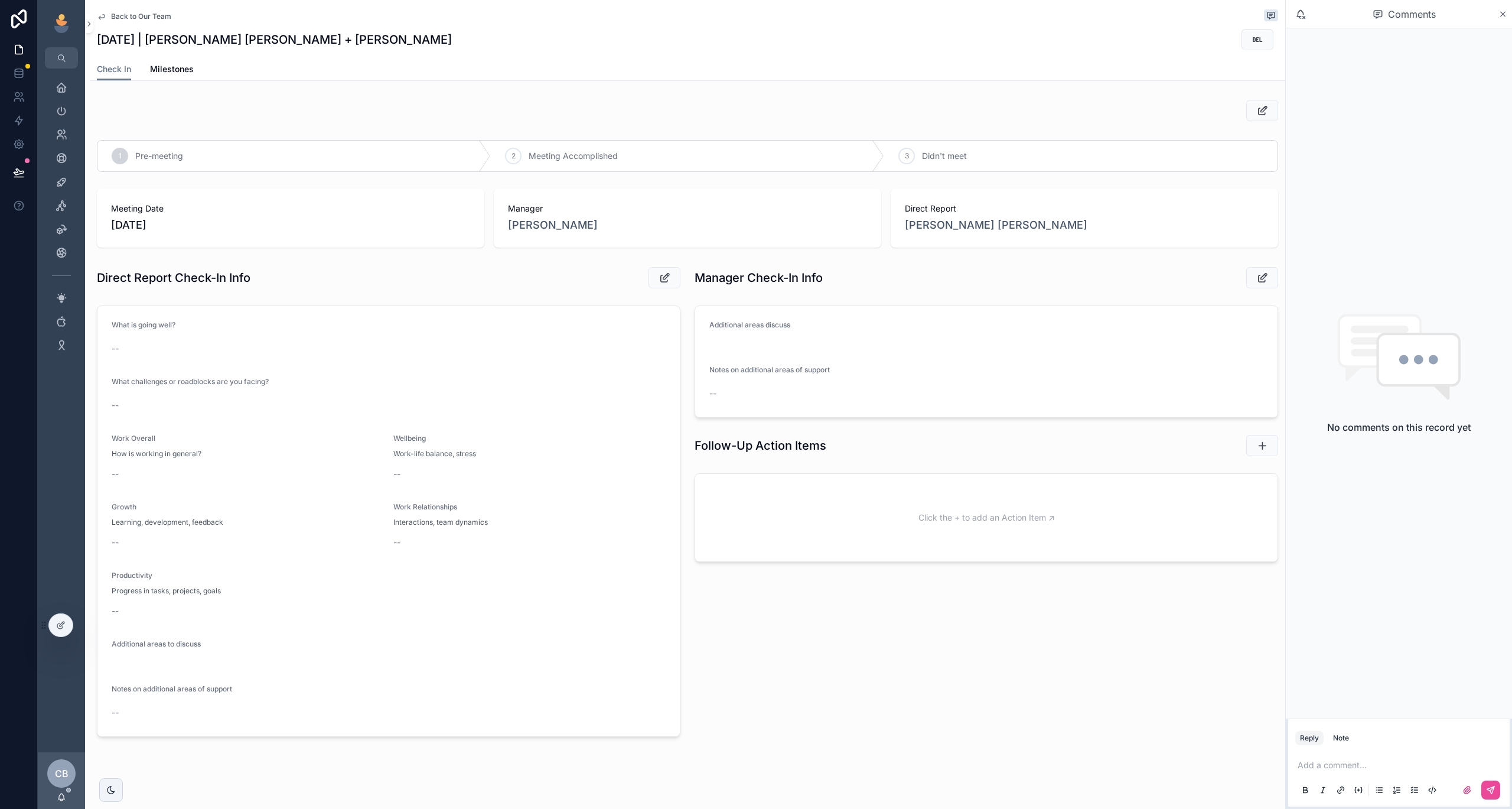
click at [130, 20] on span "Back to Our Team" at bounding box center [141, 17] width 60 height 10
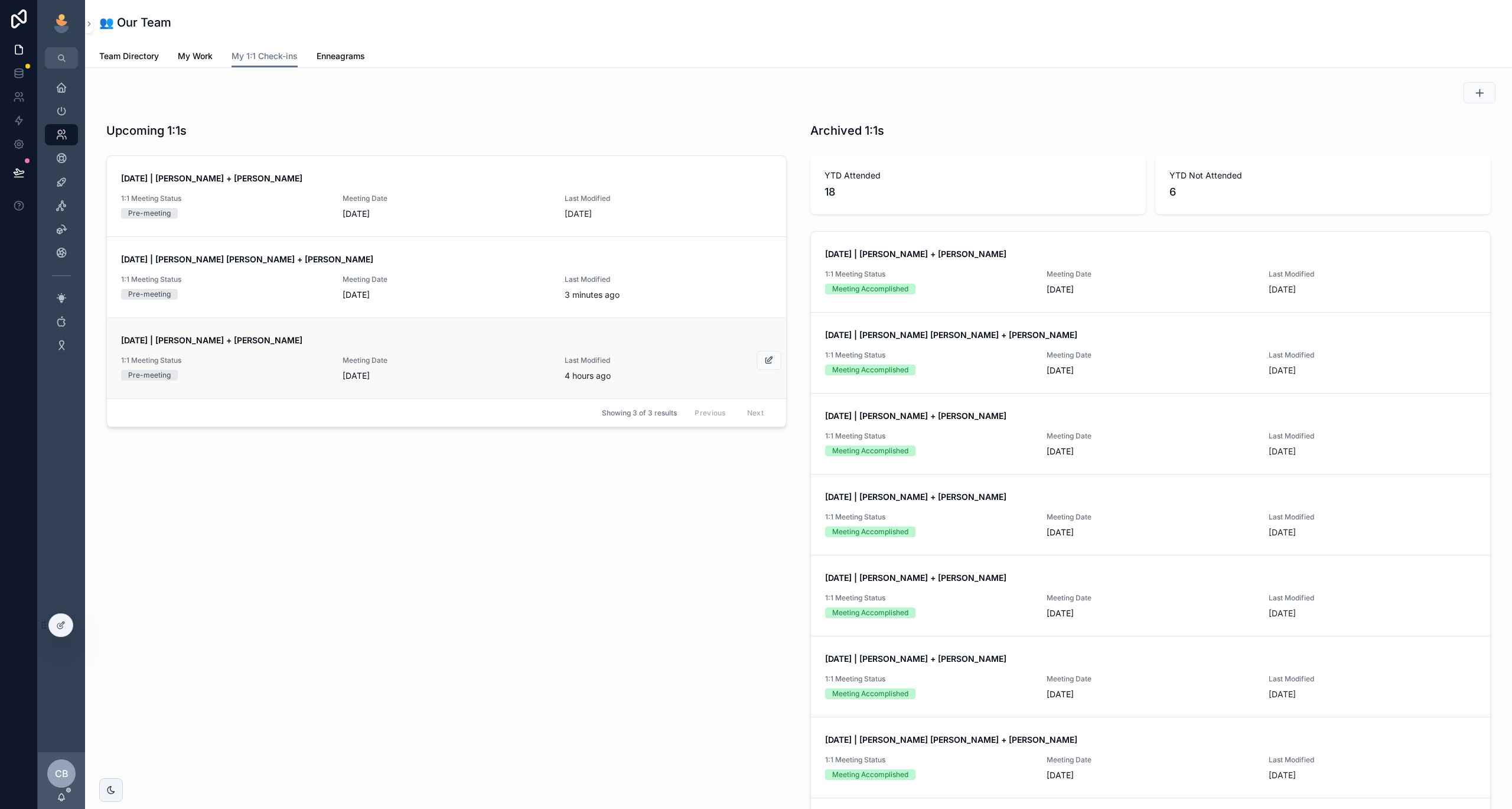
click at [321, 370] on div "Pre-meeting" at bounding box center [224, 375] width 207 height 11
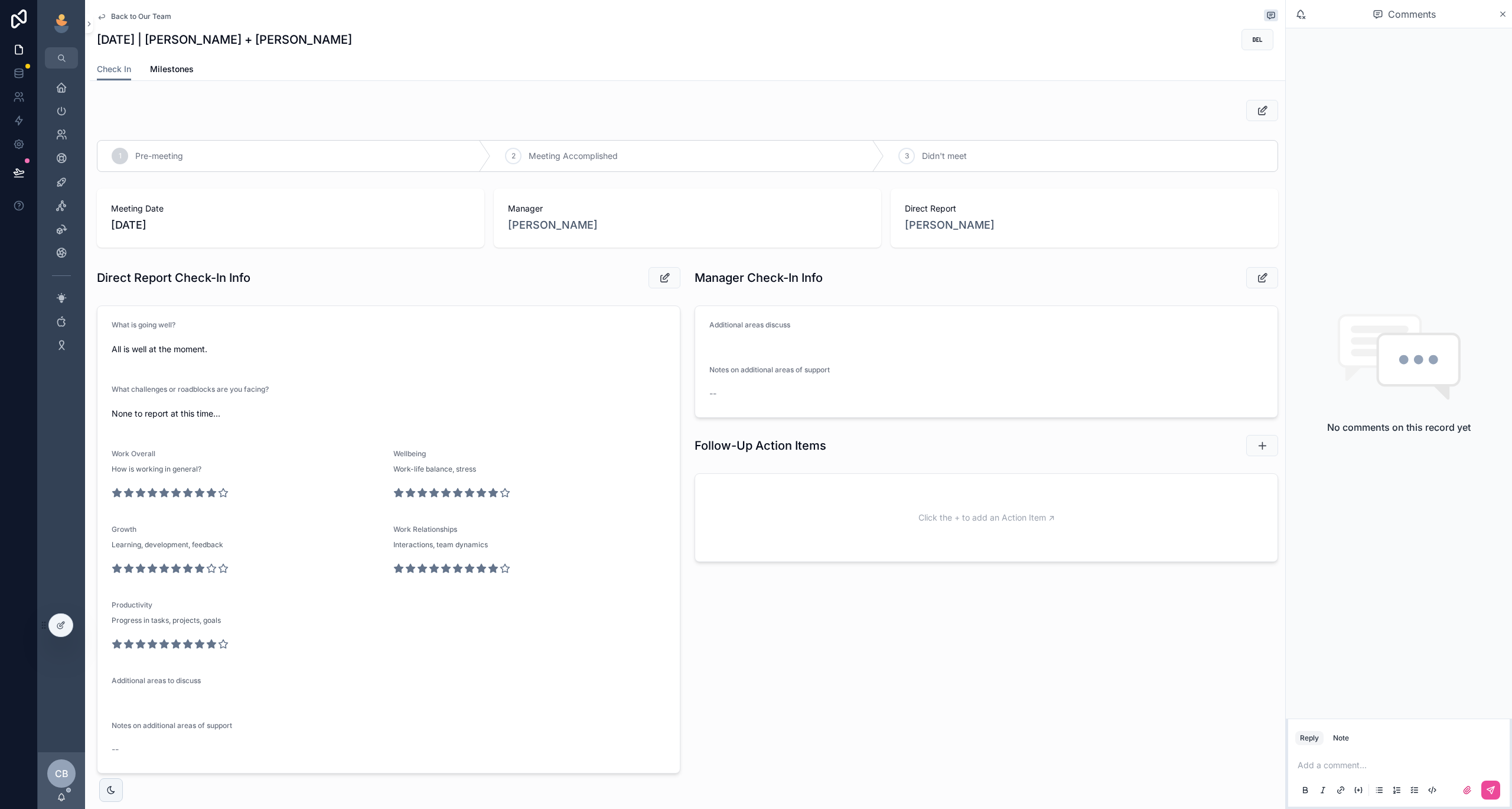
click at [151, 14] on span "Back to Our Team" at bounding box center [141, 17] width 60 height 10
